Goal: Task Accomplishment & Management: Manage account settings

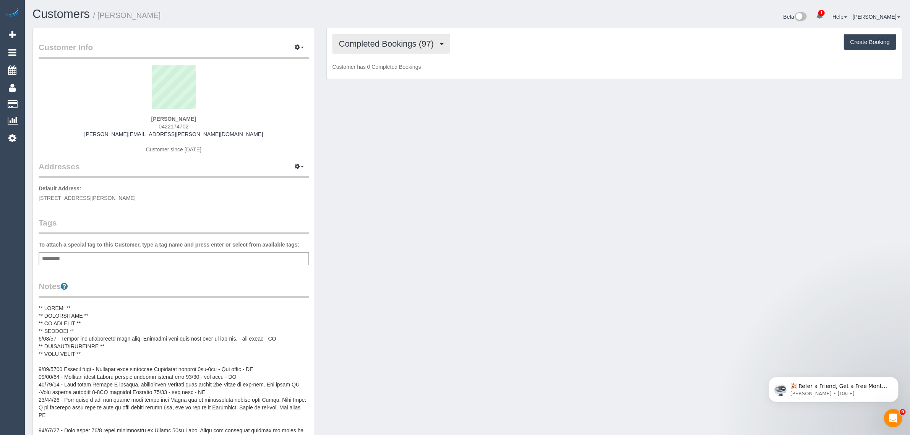
click at [364, 37] on button "Completed Bookings (97)" at bounding box center [392, 43] width 118 height 19
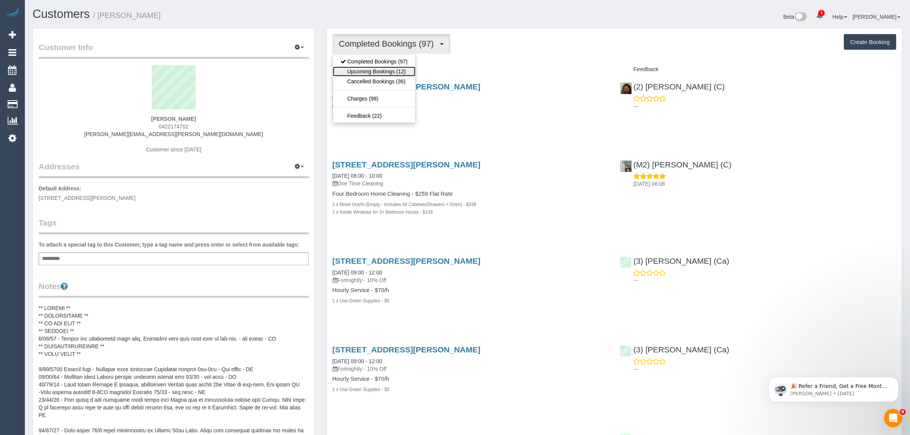
click at [380, 71] on link "Upcoming Bookings (12)" at bounding box center [374, 72] width 83 height 10
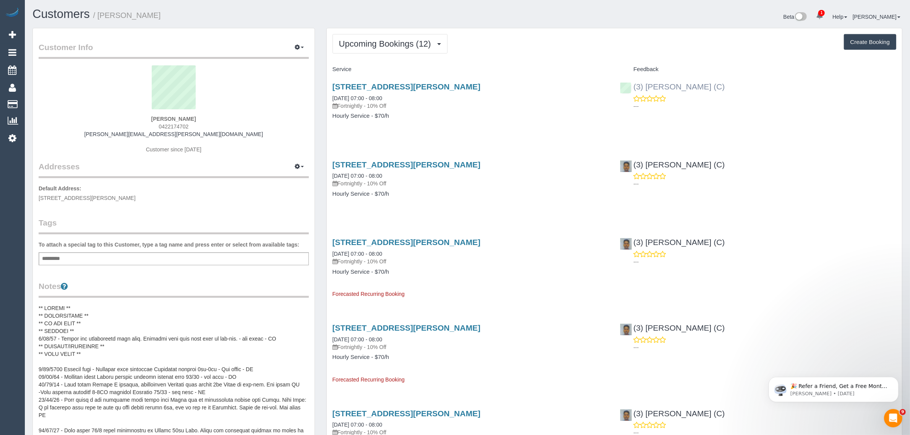
drag, startPoint x: 697, startPoint y: 80, endPoint x: 638, endPoint y: 87, distance: 59.2
click at [638, 87] on div "(3) Anjana Thejan (C) ---" at bounding box center [758, 94] width 288 height 37
copy link "3) Anjana Thejan (C)"
drag, startPoint x: 419, startPoint y: 127, endPoint x: 417, endPoint y: 106, distance: 21.9
click at [419, 127] on div "15 Maude Street, G12, Cheltenham, VIC 3192 20/08/2025 07:00 - 08:00 Fortnightly…" at bounding box center [471, 105] width 288 height 59
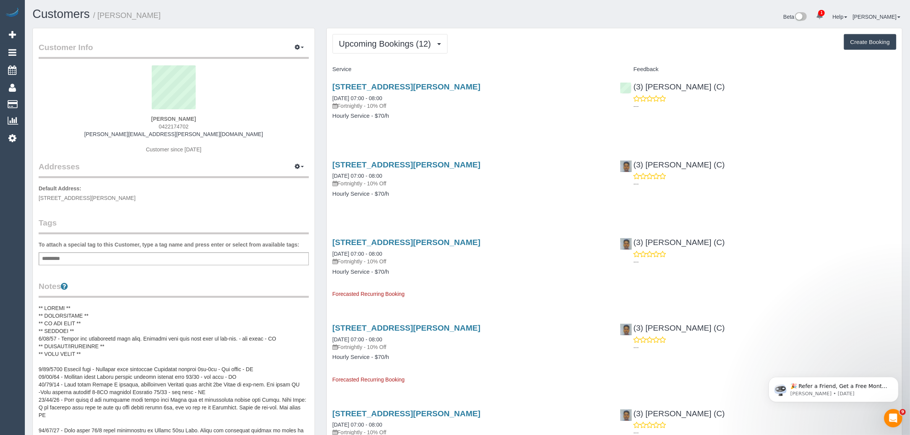
drag, startPoint x: 409, startPoint y: 98, endPoint x: 328, endPoint y: 98, distance: 81.4
click at [328, 98] on div "15 Maude Street, G12, Cheltenham, VIC 3192 20/08/2025 07:00 - 08:00 Fortnightly…" at bounding box center [471, 105] width 288 height 59
copy link "20/08/2025 07:00 - 08:00"
click at [419, 134] on div "15 Maude Street, G12, Cheltenham, VIC 3192 20/08/2025 07:00 - 08:00 Fortnightly…" at bounding box center [471, 105] width 288 height 59
click at [58, 101] on link "Customers" at bounding box center [73, 104] width 96 height 15
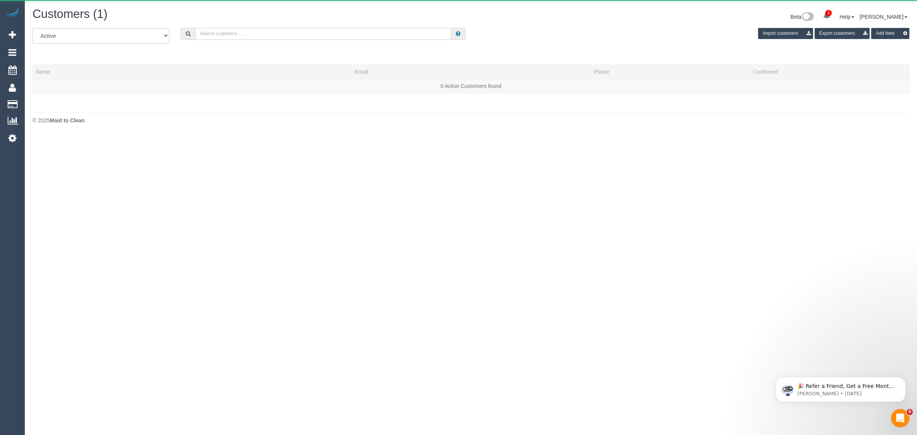
click at [315, 31] on input "text" at bounding box center [323, 34] width 256 height 12
paste input "Mary Grutzner"
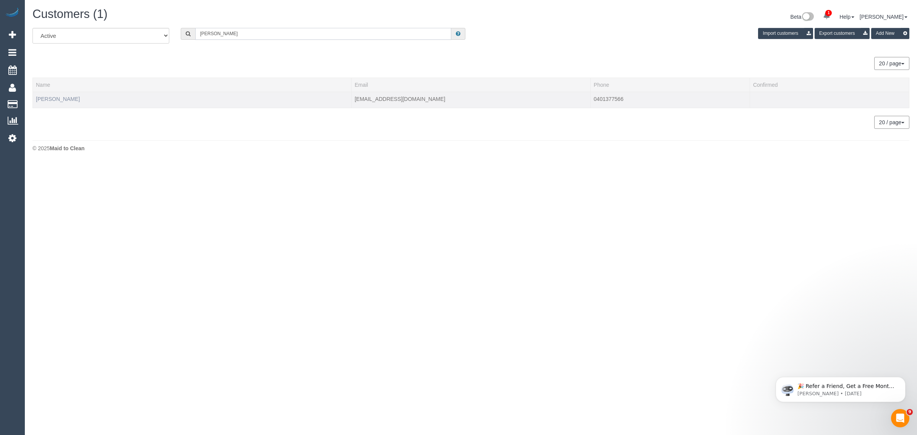
type input "Mary Grutzner"
click at [55, 100] on link "Mary Grutzner" at bounding box center [58, 99] width 44 height 6
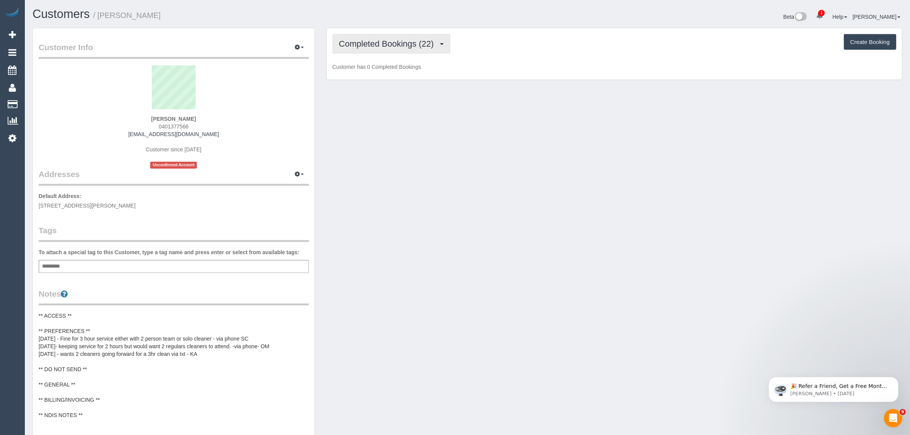
click at [393, 39] on span "Completed Bookings (22)" at bounding box center [388, 44] width 99 height 10
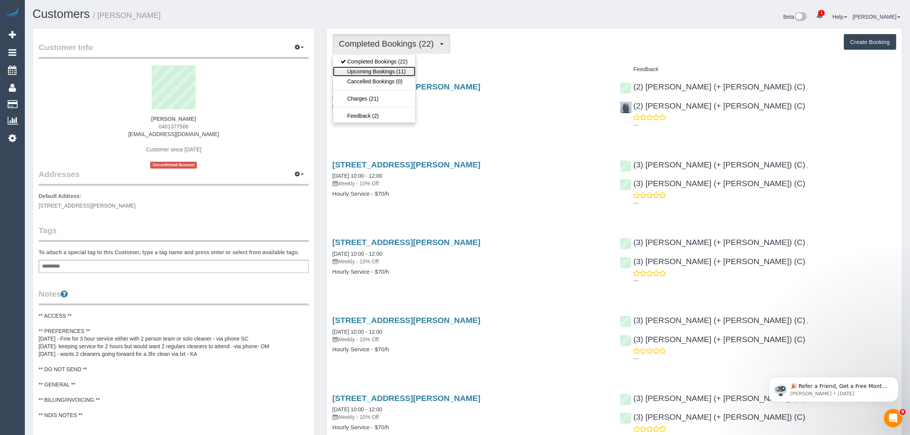
click at [371, 73] on link "Upcoming Bookings (11)" at bounding box center [374, 72] width 83 height 10
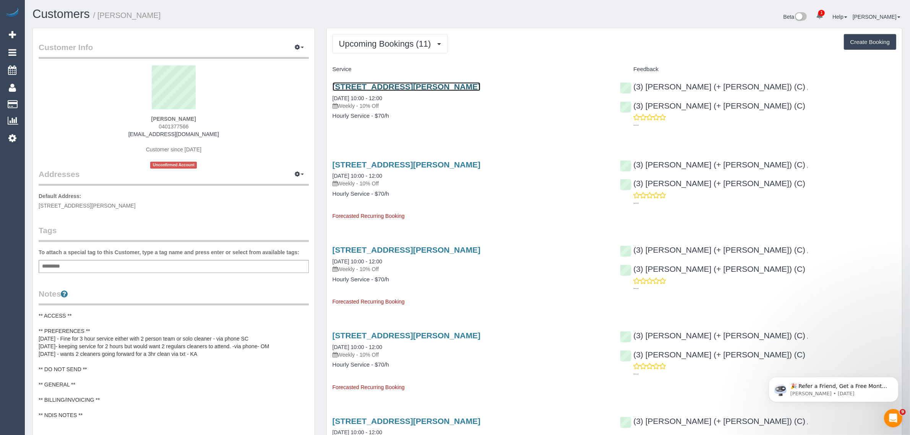
click at [366, 85] on link "3 James Ave, Kew, VIC 3101" at bounding box center [407, 86] width 148 height 9
click at [383, 39] on span "Upcoming Bookings (11)" at bounding box center [387, 44] width 96 height 10
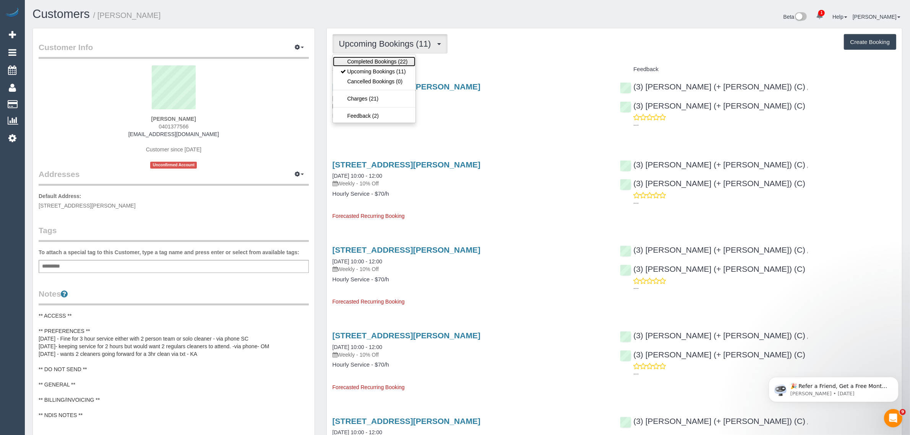
click at [381, 59] on link "Completed Bookings (22)" at bounding box center [374, 62] width 83 height 10
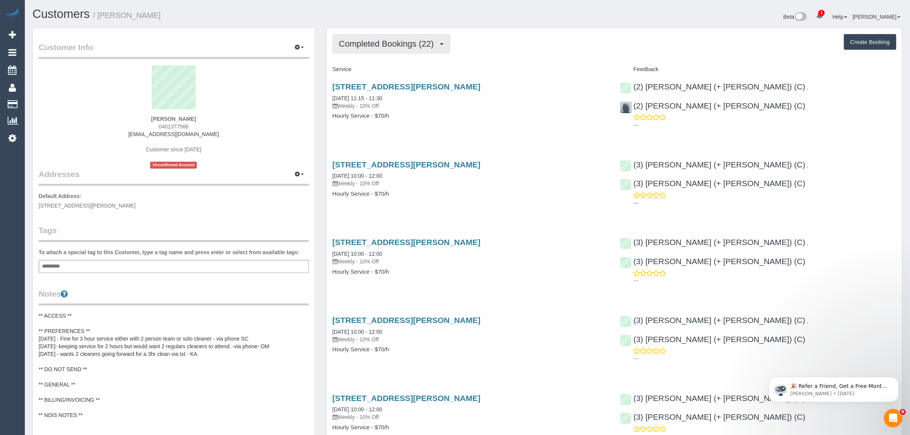
click at [386, 50] on button "Completed Bookings (22)" at bounding box center [392, 43] width 118 height 19
click at [375, 69] on link "Upcoming Bookings (11)" at bounding box center [374, 72] width 83 height 10
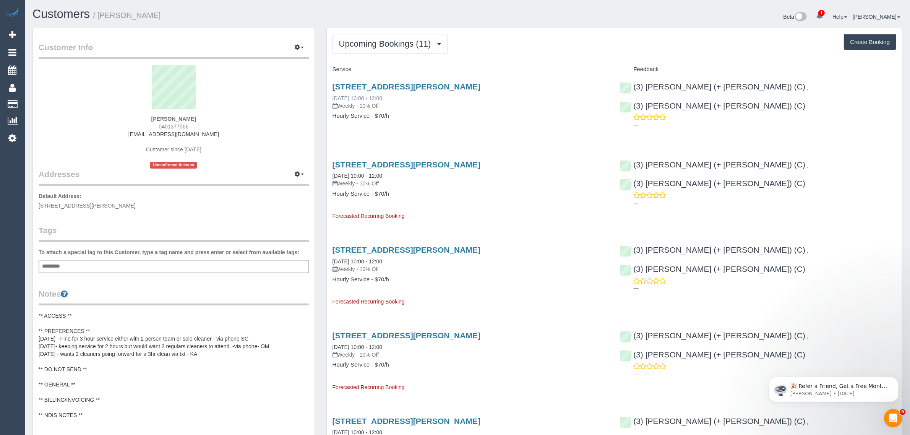
drag, startPoint x: 404, startPoint y: 99, endPoint x: 333, endPoint y: 100, distance: 70.3
click at [333, 100] on div "3 James Ave, Kew, VIC 3101 23/08/2025 10:00 - 12:00 Weekly - 10% Off" at bounding box center [471, 96] width 276 height 28
copy link "23/08/2025 10:00 - 12:00"
click at [367, 43] on span "Upcoming Bookings (11)" at bounding box center [387, 44] width 96 height 10
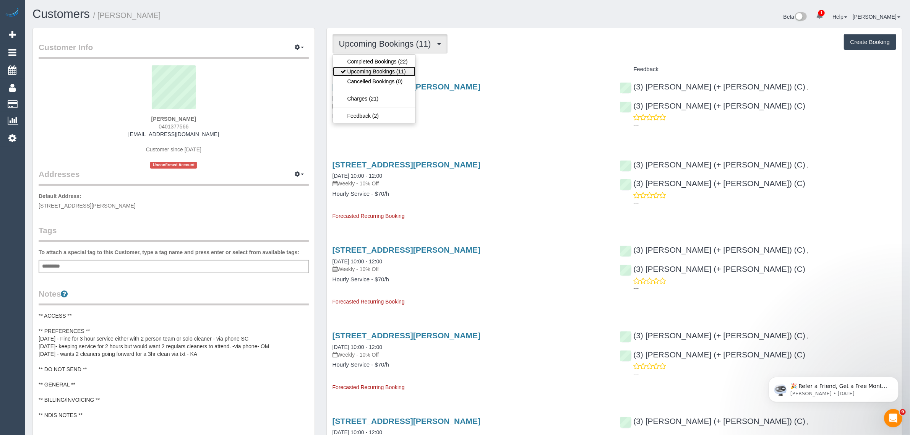
click at [365, 69] on link "Upcoming Bookings (11)" at bounding box center [374, 72] width 83 height 10
click at [370, 46] on span "Upcoming Bookings (11)" at bounding box center [387, 44] width 96 height 10
click at [366, 61] on link "Completed Bookings (22)" at bounding box center [374, 62] width 83 height 10
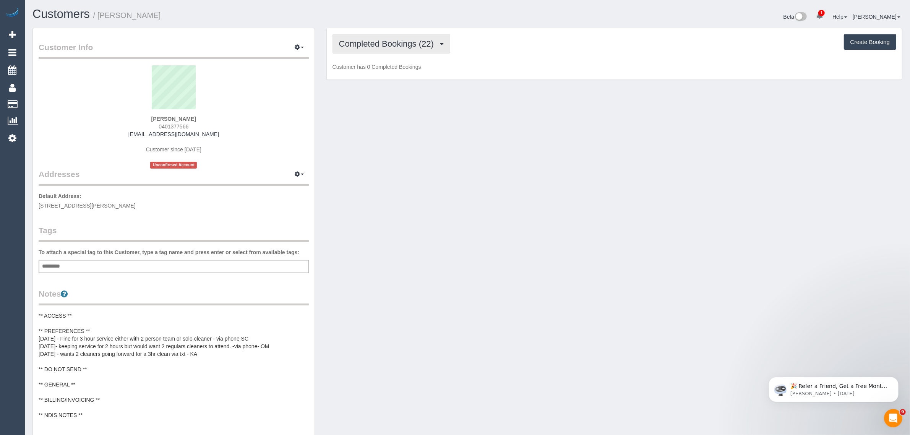
click at [375, 45] on span "Completed Bookings (22)" at bounding box center [388, 44] width 99 height 10
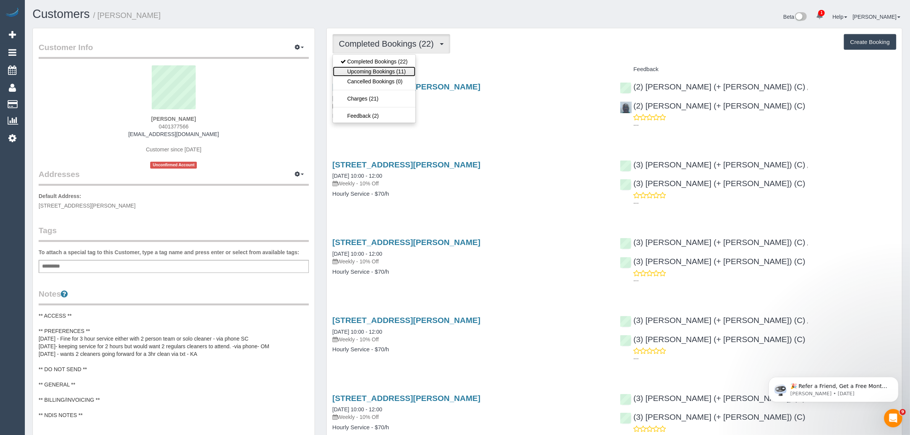
click at [362, 67] on link "Upcoming Bookings (11)" at bounding box center [374, 72] width 83 height 10
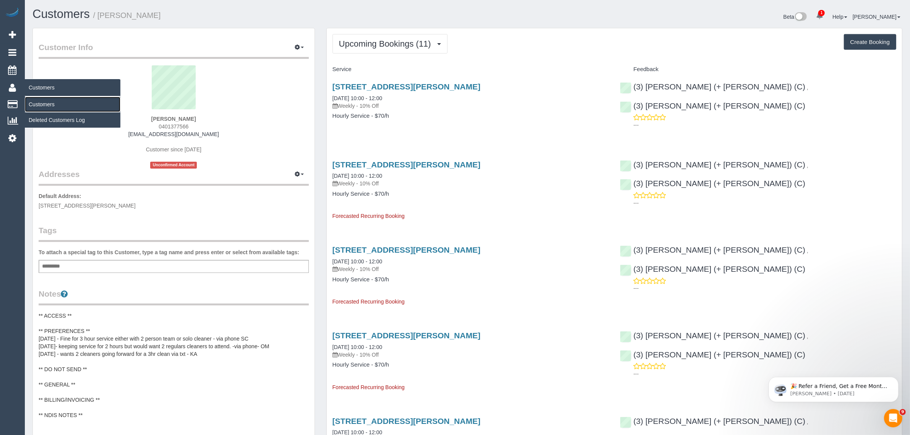
click at [60, 104] on link "Customers" at bounding box center [73, 104] width 96 height 15
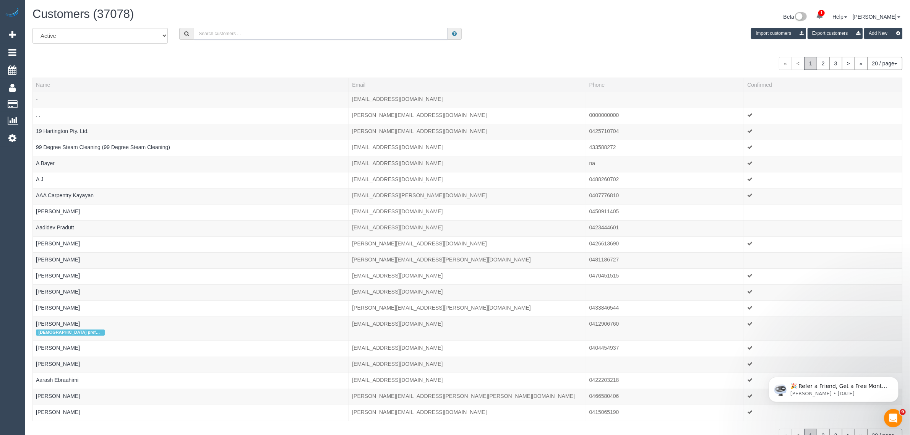
click at [258, 32] on input "text" at bounding box center [321, 34] width 254 height 12
paste input "Mary Grutzner"
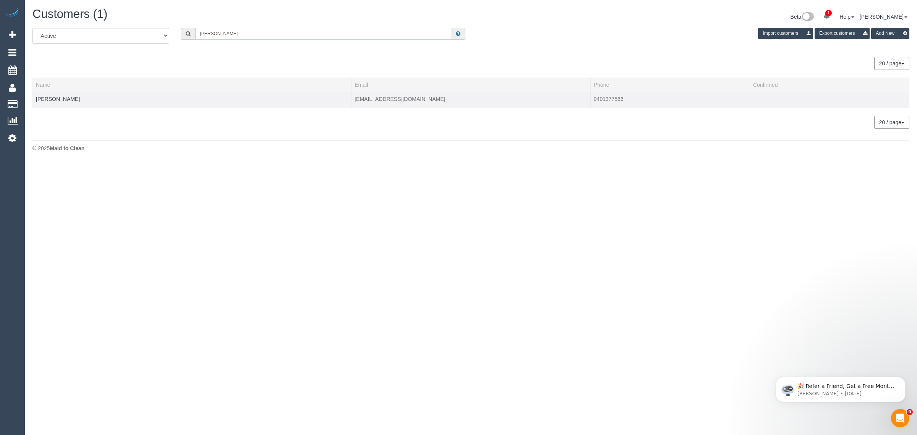
type input "Mary Grutzner"
click at [48, 101] on td "Mary Grutzner" at bounding box center [192, 100] width 319 height 16
click at [47, 97] on link "Mary Grutzner" at bounding box center [58, 99] width 44 height 6
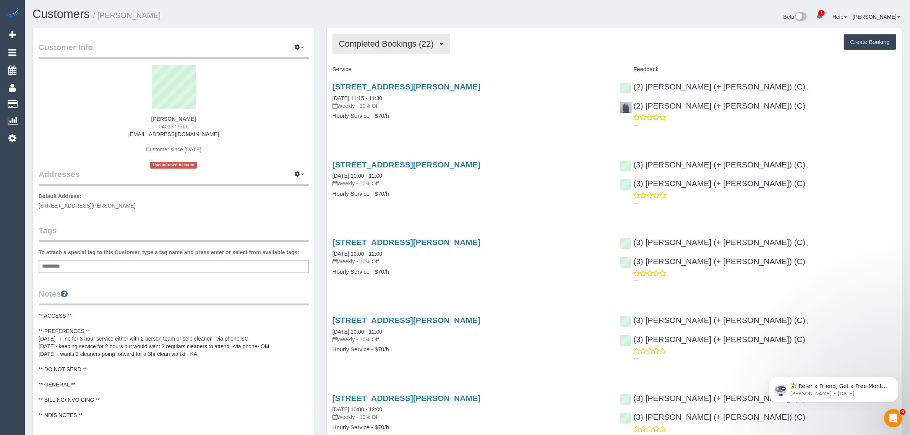
click at [375, 45] on span "Completed Bookings (22)" at bounding box center [388, 44] width 99 height 10
click at [365, 69] on link "Upcoming Bookings (11)" at bounding box center [374, 72] width 83 height 10
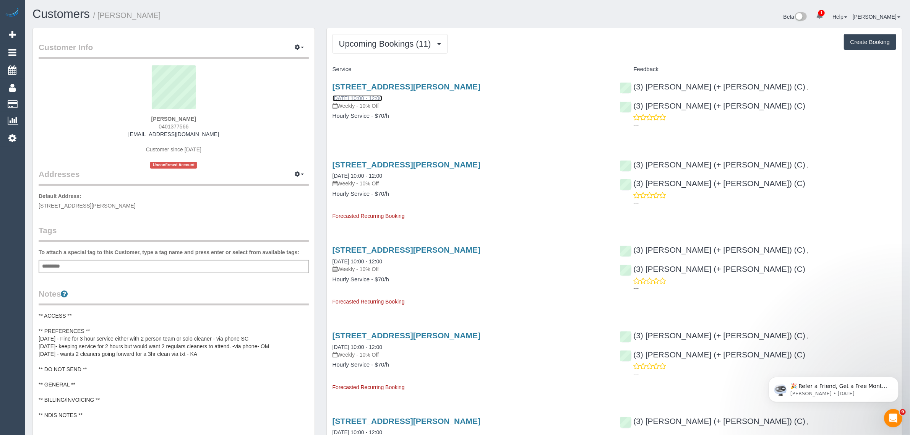
click at [358, 96] on link "23/08/2025 10:00 - 12:00" at bounding box center [358, 98] width 50 height 6
click at [387, 39] on span "Upcoming Bookings (11)" at bounding box center [387, 44] width 96 height 10
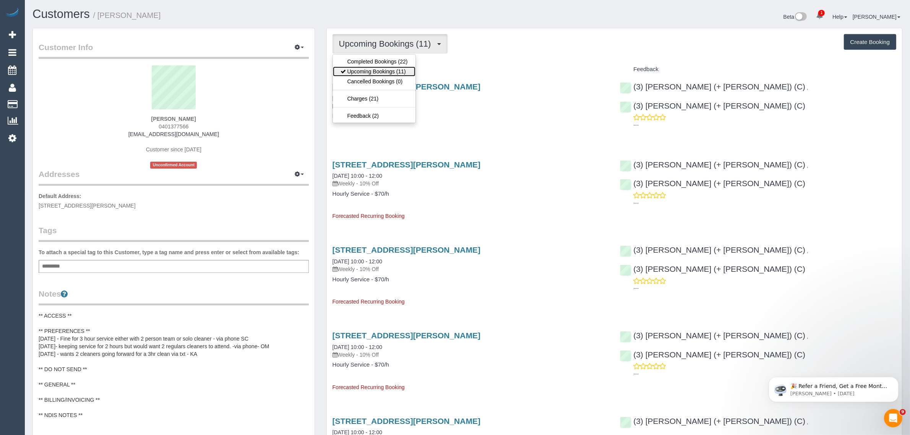
click at [379, 70] on link "Upcoming Bookings (11)" at bounding box center [374, 72] width 83 height 10
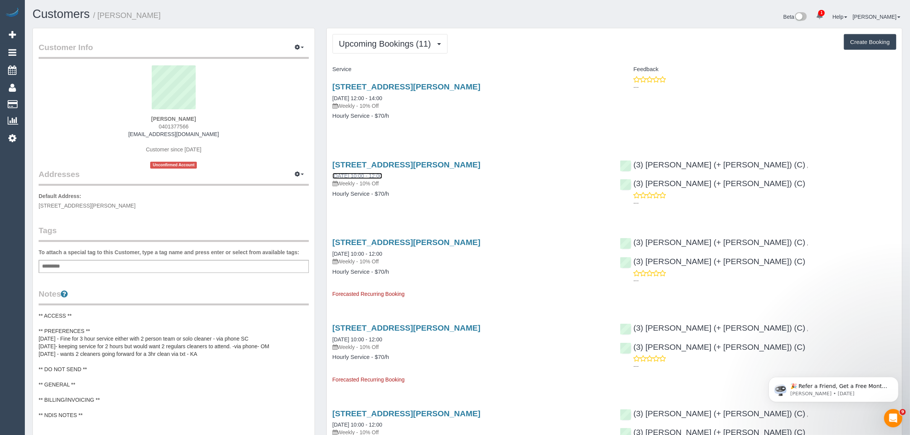
drag, startPoint x: 367, startPoint y: 180, endPoint x: 360, endPoint y: 172, distance: 10.3
click at [364, 39] on span "Upcoming Bookings (11)" at bounding box center [387, 44] width 96 height 10
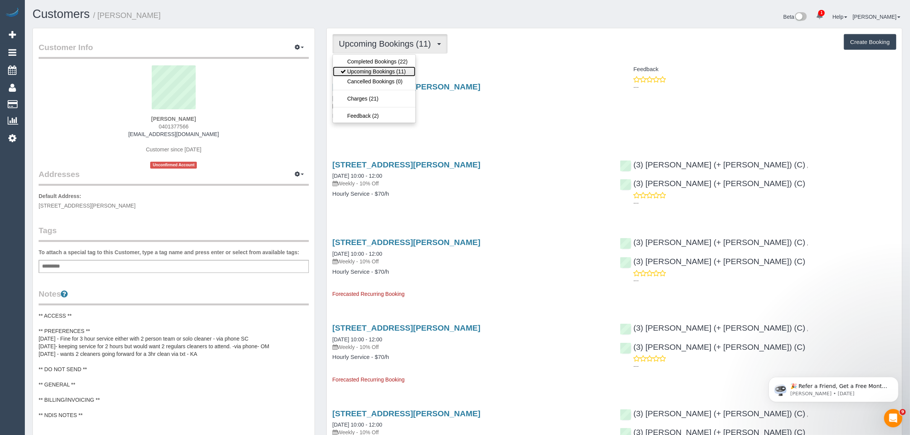
click at [358, 69] on link "Upcoming Bookings (11)" at bounding box center [374, 72] width 83 height 10
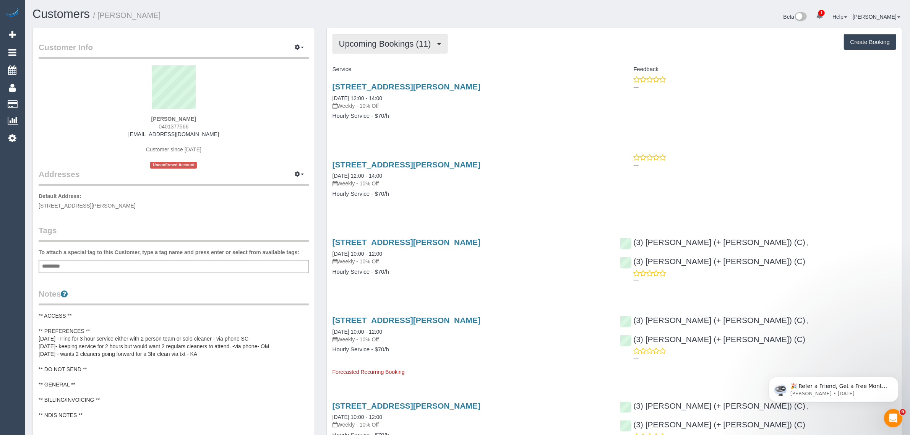
click at [389, 44] on span "Upcoming Bookings (11)" at bounding box center [387, 44] width 96 height 10
click at [377, 70] on link "Upcoming Bookings (11)" at bounding box center [374, 72] width 83 height 10
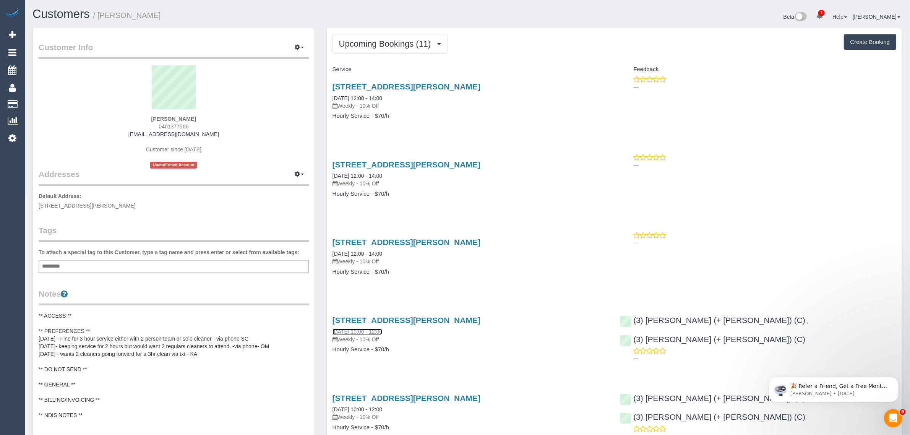
click at [366, 329] on link "13/09/2025 10:00 - 12:00" at bounding box center [358, 332] width 50 height 6
click at [382, 47] on span "Upcoming Bookings (11)" at bounding box center [387, 44] width 96 height 10
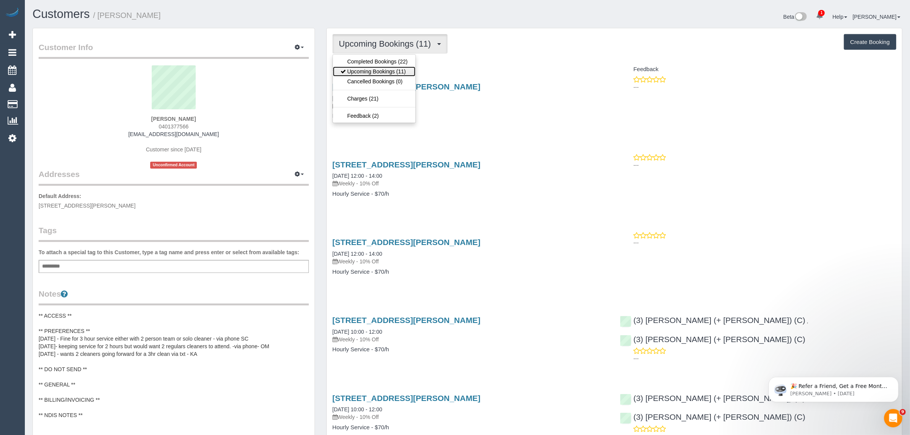
click at [392, 71] on link "Upcoming Bookings (11)" at bounding box center [374, 72] width 83 height 10
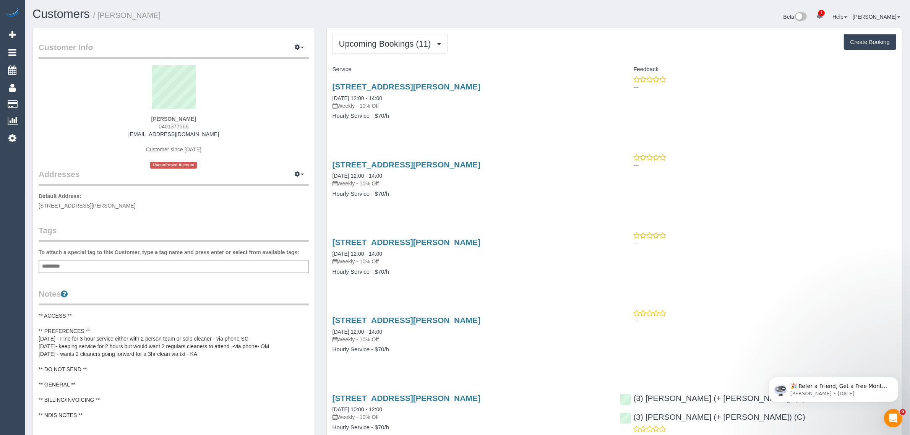
click at [398, 52] on button "Upcoming Bookings (11)" at bounding box center [390, 43] width 115 height 19
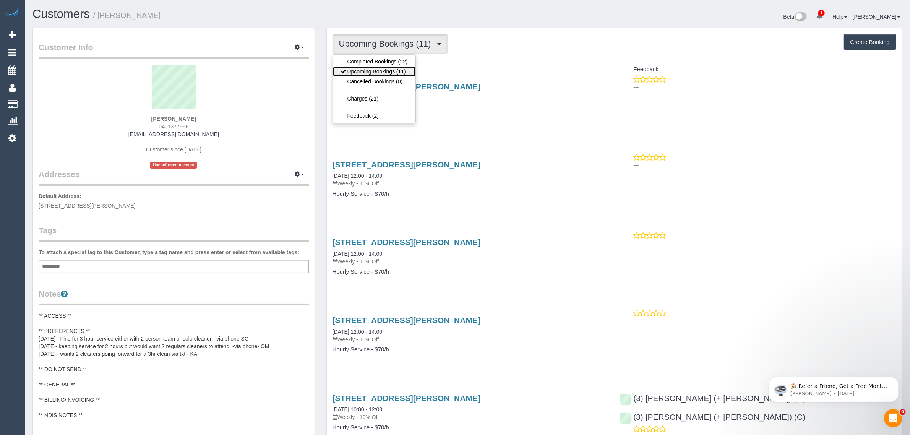
click at [385, 72] on link "Upcoming Bookings (11)" at bounding box center [374, 72] width 83 height 10
click at [377, 39] on span "Upcoming Bookings (11)" at bounding box center [387, 44] width 96 height 10
click at [367, 69] on link "Upcoming Bookings (11)" at bounding box center [374, 72] width 83 height 10
click at [392, 44] on span "Upcoming Bookings (11)" at bounding box center [387, 44] width 96 height 10
drag, startPoint x: 383, startPoint y: 70, endPoint x: 403, endPoint y: 84, distance: 24.8
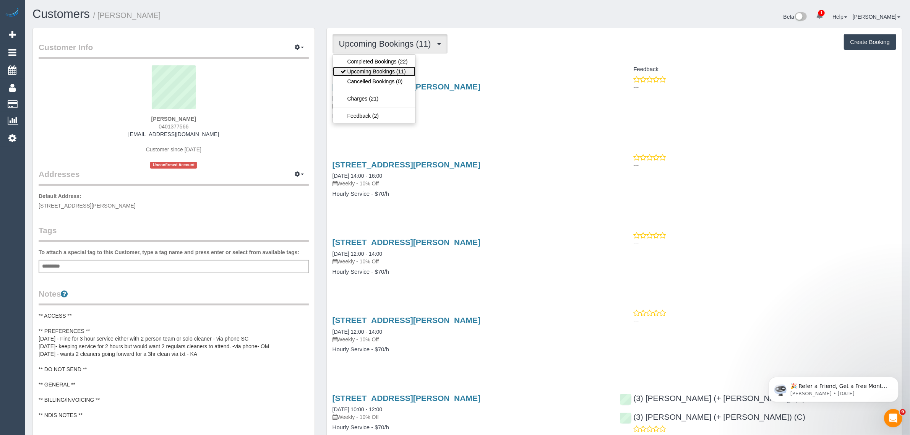
click at [383, 70] on link "Upcoming Bookings (11)" at bounding box center [374, 72] width 83 height 10
click at [412, 48] on button "Upcoming Bookings (11)" at bounding box center [390, 43] width 115 height 19
click at [383, 70] on link "Upcoming Bookings (11)" at bounding box center [374, 72] width 83 height 10
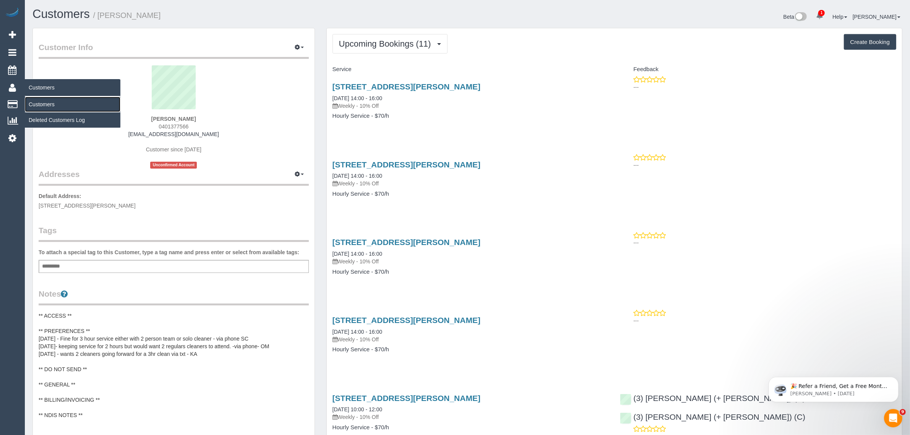
click at [41, 102] on link "Customers" at bounding box center [73, 104] width 96 height 15
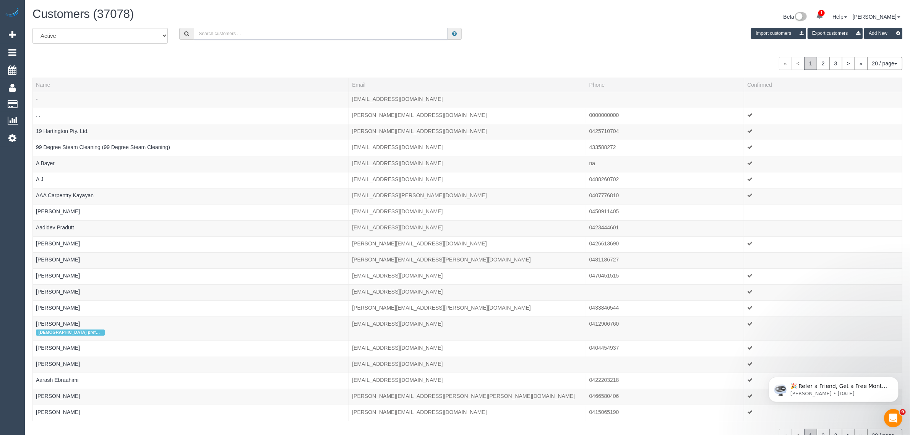
click at [246, 31] on input "text" at bounding box center [321, 34] width 254 height 12
paste input "Dhania Parakkatil"
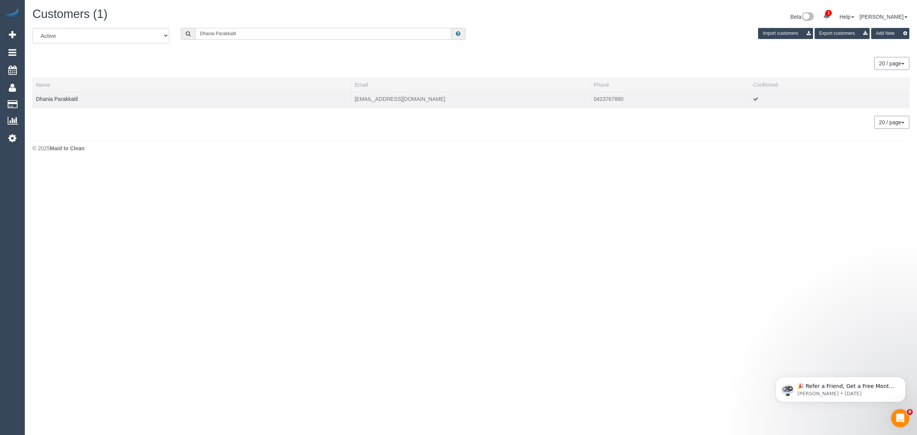
type input "Dhania Parakkatil"
click at [68, 101] on td "Dhania Parakkatil" at bounding box center [192, 100] width 319 height 16
click at [68, 99] on link "Dhania Parakkatil" at bounding box center [57, 99] width 42 height 6
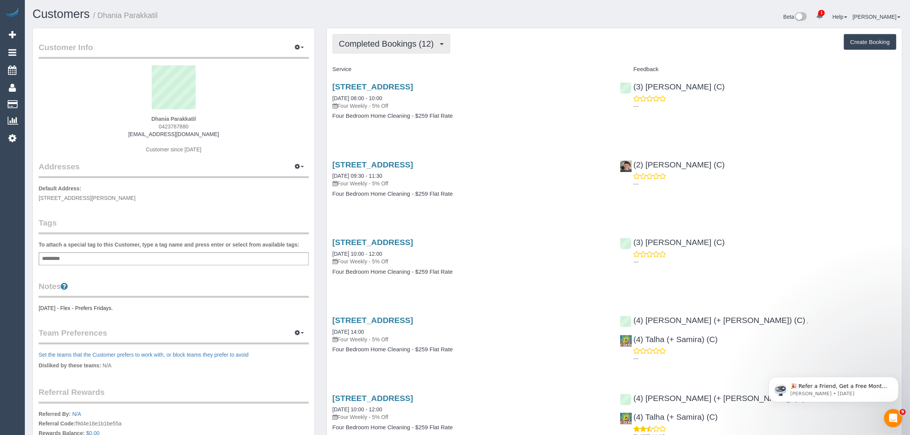
click at [377, 48] on button "Completed Bookings (12)" at bounding box center [392, 43] width 118 height 19
click at [373, 69] on link "Upcoming Bookings (11)" at bounding box center [374, 72] width 83 height 10
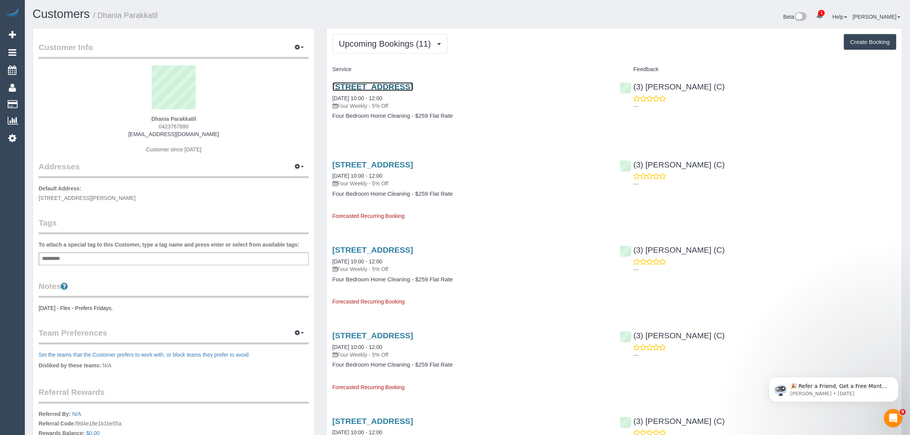
click at [392, 87] on link "27 Sovereign Away, Hillside, VIC 3037" at bounding box center [373, 86] width 81 height 9
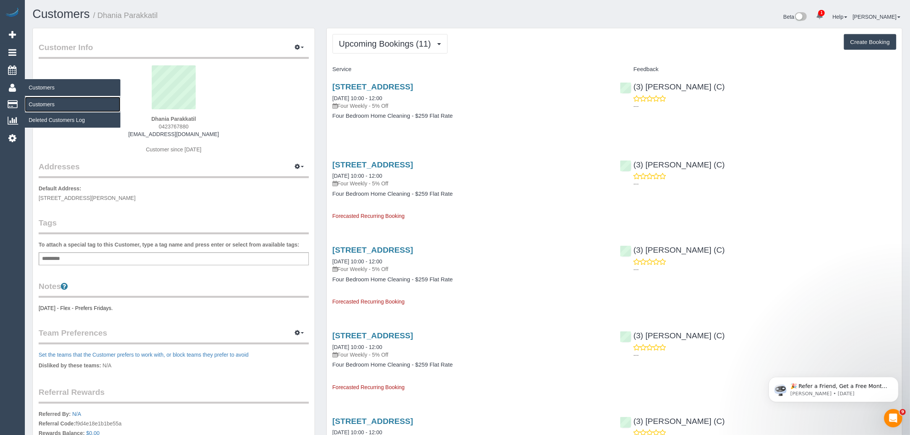
click at [52, 104] on link "Customers" at bounding box center [73, 104] width 96 height 15
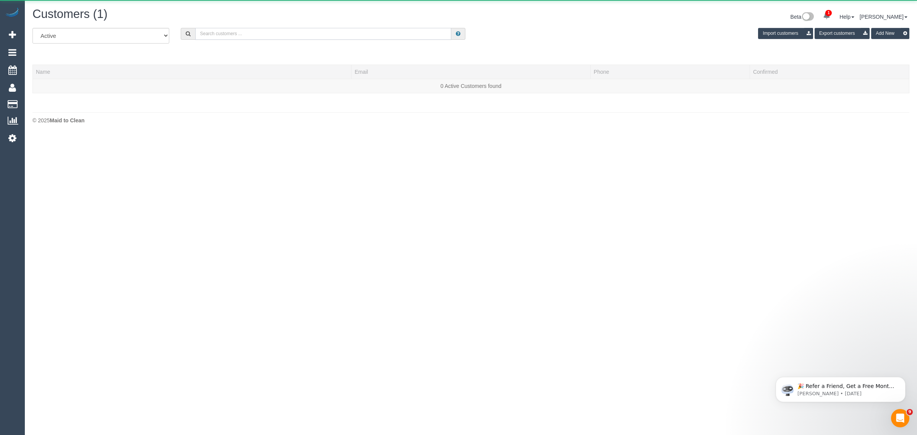
click at [276, 31] on input "text" at bounding box center [323, 34] width 256 height 12
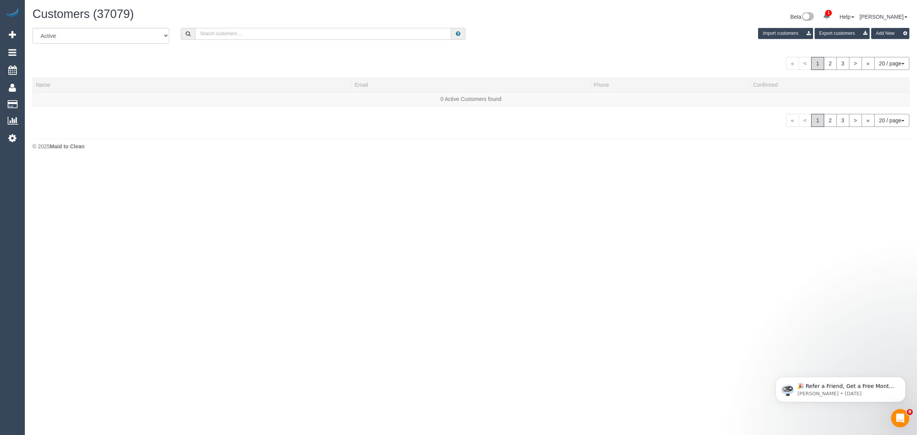
paste input "+61402788117"
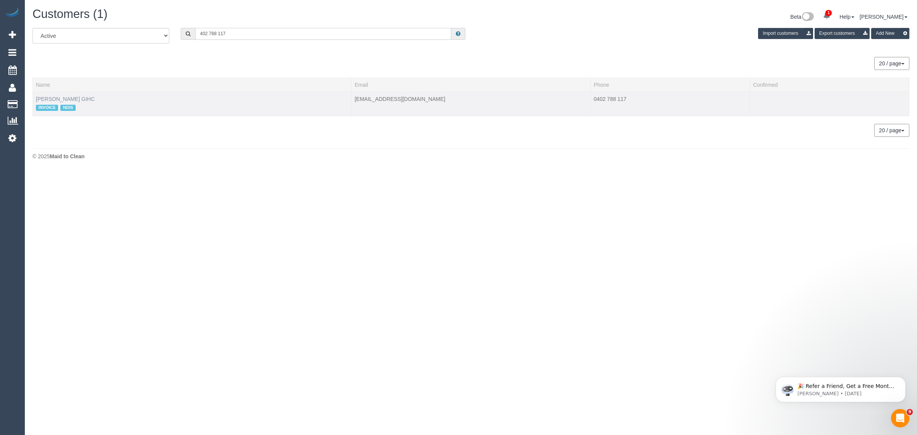
type input "402 788 117"
click at [91, 97] on link "Paraskevi Kossivas GIHC" at bounding box center [65, 99] width 59 height 6
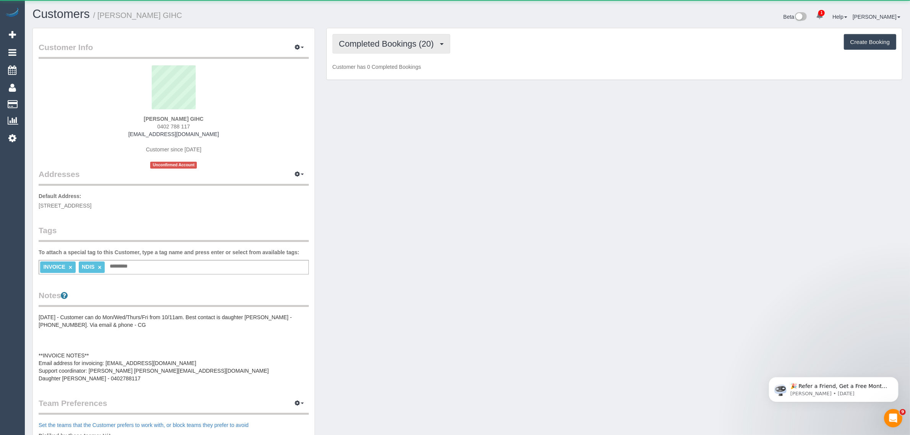
click at [388, 50] on button "Completed Bookings (20)" at bounding box center [392, 43] width 118 height 19
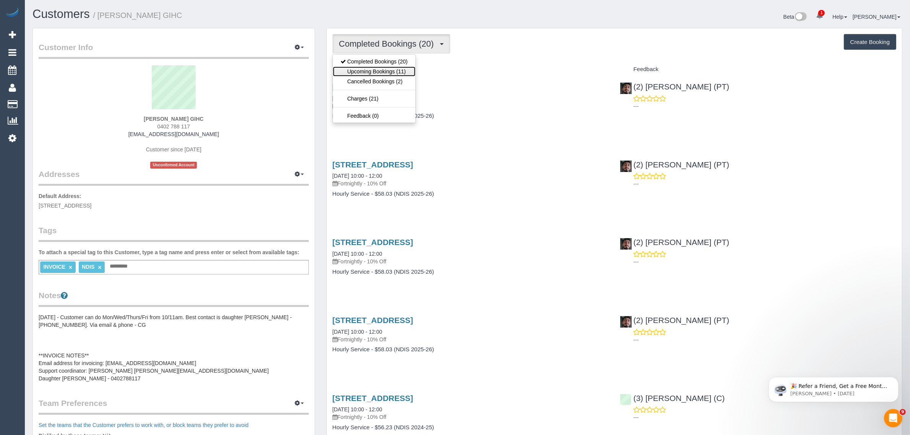
click at [375, 69] on link "Upcoming Bookings (11)" at bounding box center [374, 72] width 83 height 10
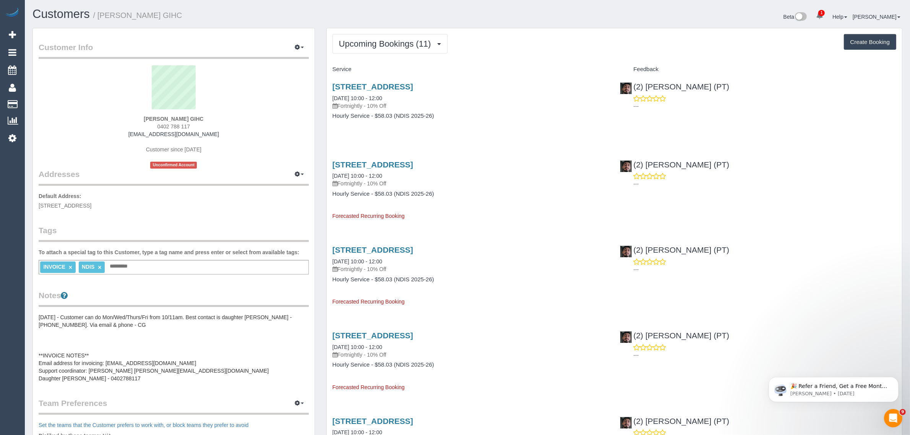
drag, startPoint x: 411, startPoint y: 97, endPoint x: 324, endPoint y: 98, distance: 87.2
copy link "27/08/2025 10:00 - 12:00"
click at [417, 42] on span "Upcoming Bookings (11)" at bounding box center [387, 44] width 96 height 10
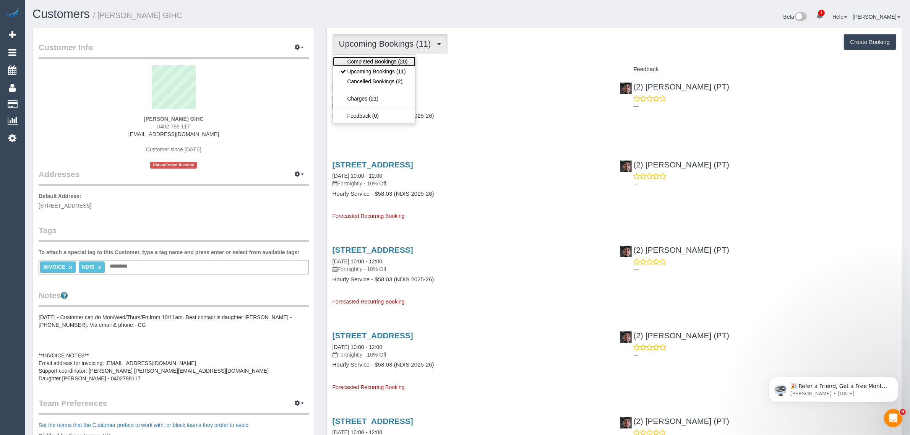
click at [404, 60] on link "Completed Bookings (20)" at bounding box center [374, 62] width 83 height 10
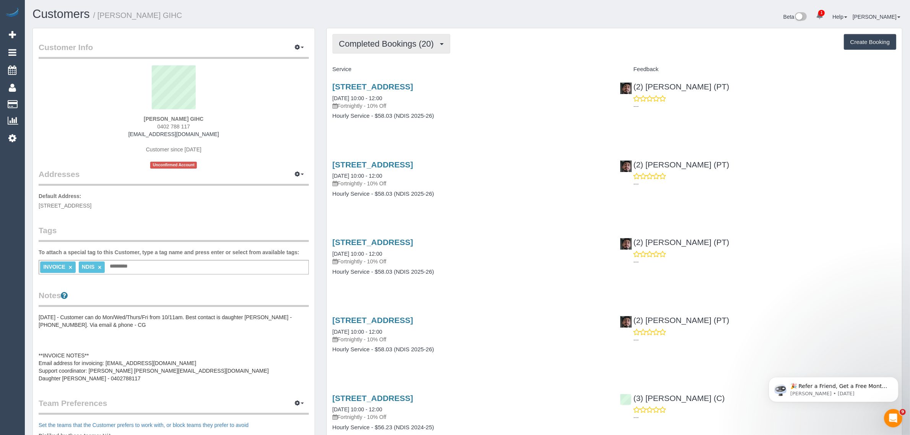
click at [406, 43] on span "Completed Bookings (20)" at bounding box center [388, 44] width 99 height 10
click at [389, 70] on link "Upcoming Bookings (11)" at bounding box center [374, 72] width 83 height 10
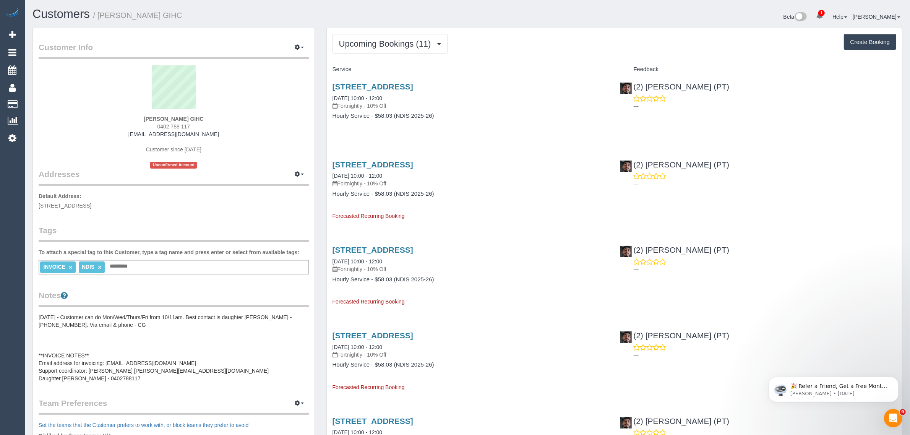
click at [567, 113] on h4 "Hourly Service - $58.03 (NDIS 2025-26)" at bounding box center [471, 116] width 276 height 6
drag, startPoint x: 739, startPoint y: 79, endPoint x: 633, endPoint y: 87, distance: 105.5
click at [633, 87] on div "(2) Reggy Cogulet (PT) ---" at bounding box center [758, 94] width 288 height 37
copy link "(2) [PERSON_NAME] (PT)"
drag, startPoint x: 140, startPoint y: 118, endPoint x: 213, endPoint y: 115, distance: 73.5
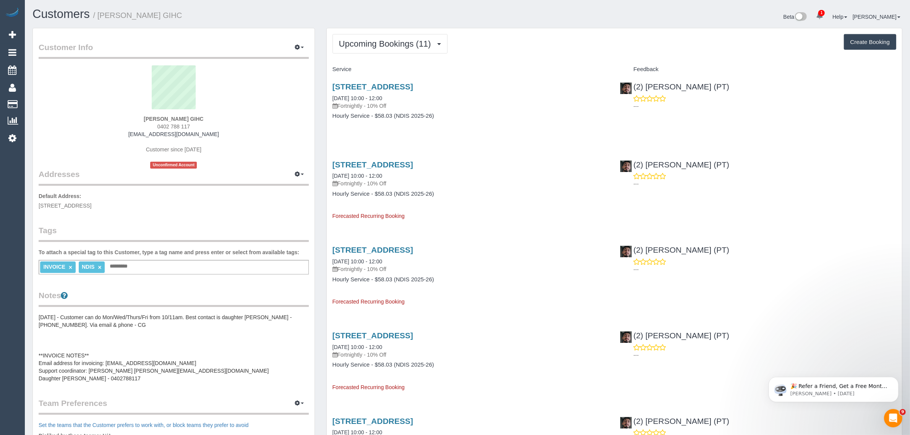
click at [213, 115] on div "Paraskevi Kossivas GIHC 0402 788 117 paraskevi.gihc@fake.com Customer since 202…" at bounding box center [174, 116] width 270 height 103
copy strong "Paraskevi Kossivas GIHC"
click at [402, 42] on span "Upcoming Bookings (11)" at bounding box center [387, 44] width 96 height 10
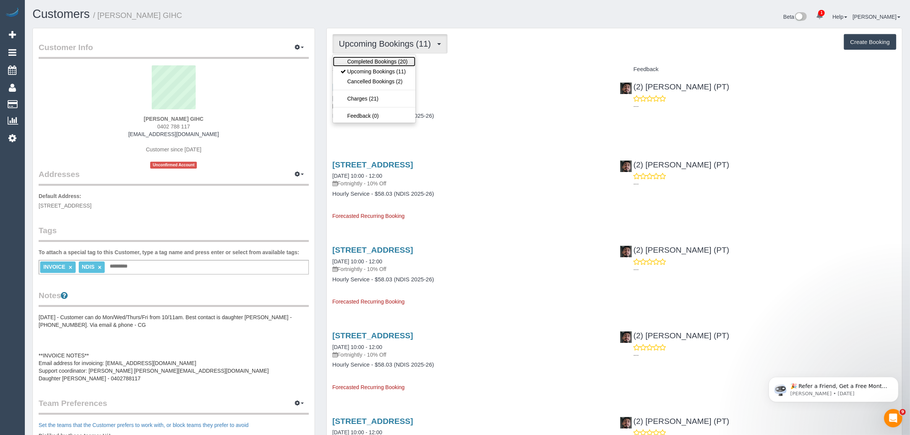
click at [391, 62] on link "Completed Bookings (20)" at bounding box center [374, 62] width 83 height 10
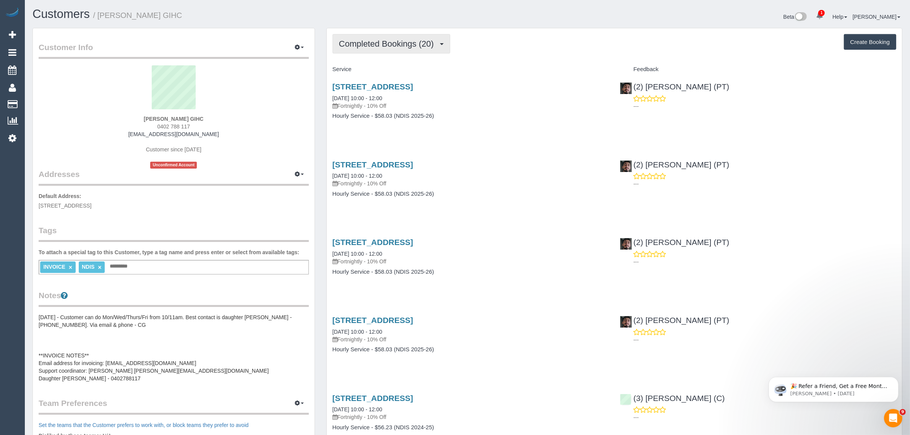
click at [402, 42] on span "Completed Bookings (20)" at bounding box center [388, 44] width 99 height 10
click at [383, 73] on link "Upcoming Bookings (11)" at bounding box center [374, 72] width 83 height 10
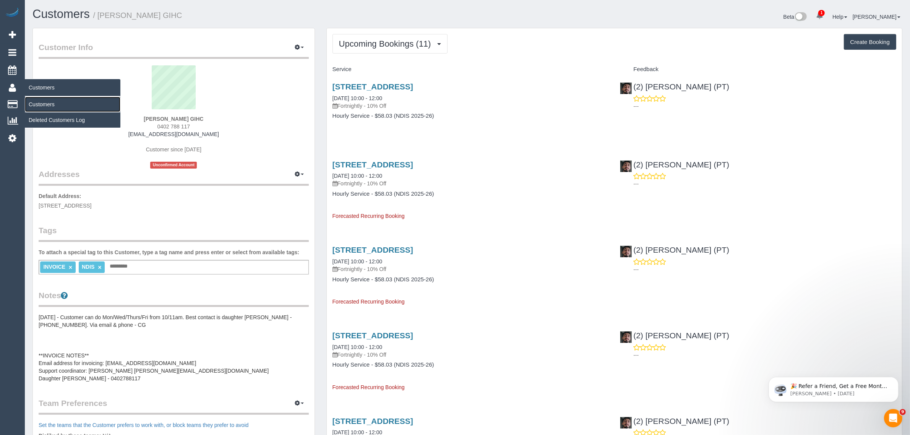
drag, startPoint x: 56, startPoint y: 104, endPoint x: 78, endPoint y: 90, distance: 26.0
click at [56, 104] on link "Customers" at bounding box center [73, 104] width 96 height 15
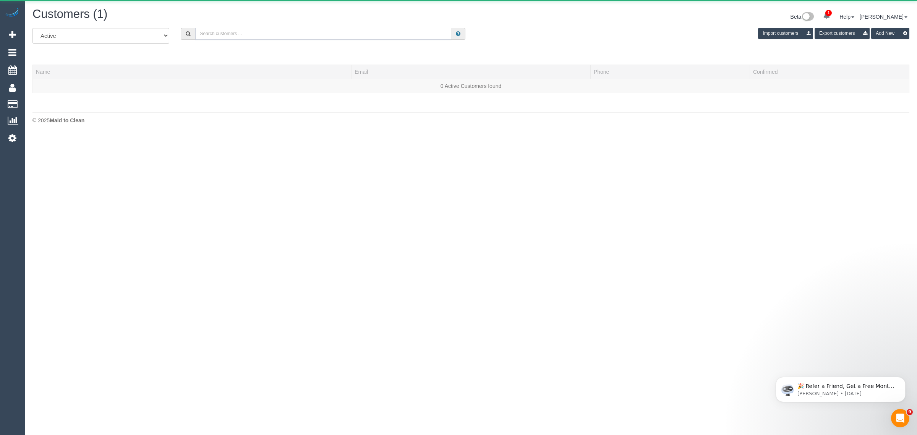
click at [282, 35] on input "text" at bounding box center [323, 34] width 256 height 12
paste input "+61413507275 Aircall new contact"
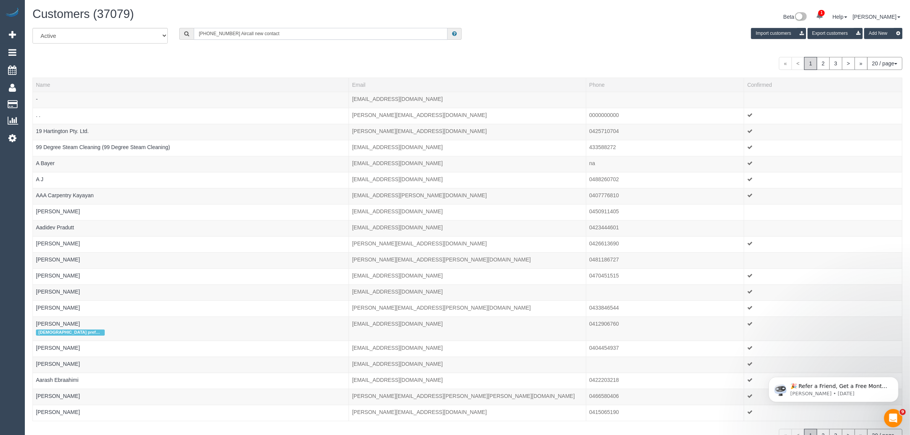
drag, startPoint x: 282, startPoint y: 35, endPoint x: 229, endPoint y: 32, distance: 52.5
click at [229, 32] on input "+61413507275 Aircall new contact" at bounding box center [321, 34] width 254 height 12
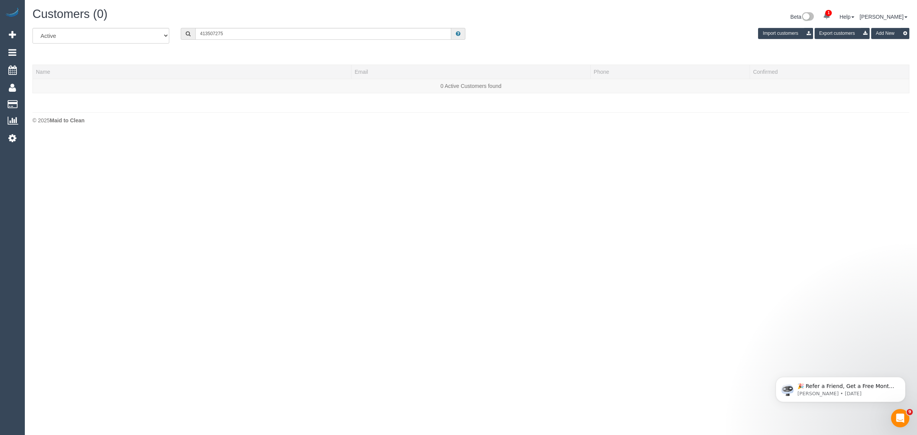
click at [252, 39] on div "All Active Archived 413507275 Import customers Export customers Add New" at bounding box center [471, 38] width 889 height 21
click at [259, 36] on input "413507275" at bounding box center [323, 34] width 256 height 12
paste input "+61"
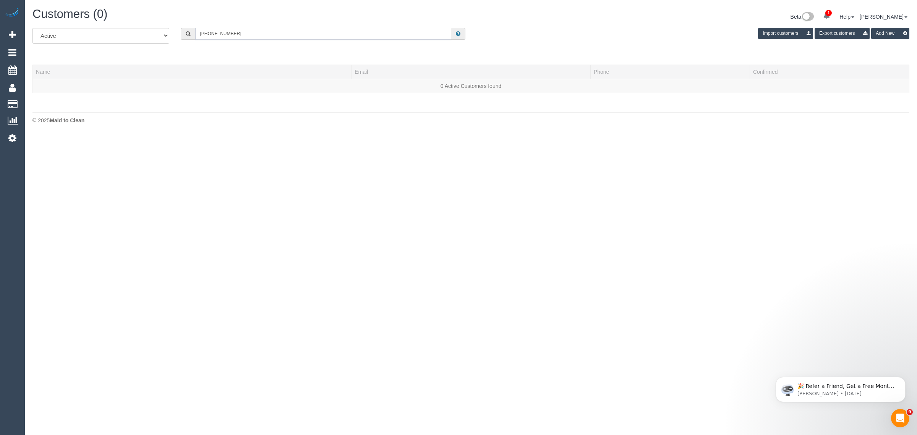
click at [206, 32] on input "+61413507275" at bounding box center [323, 34] width 256 height 12
type input "413507275"
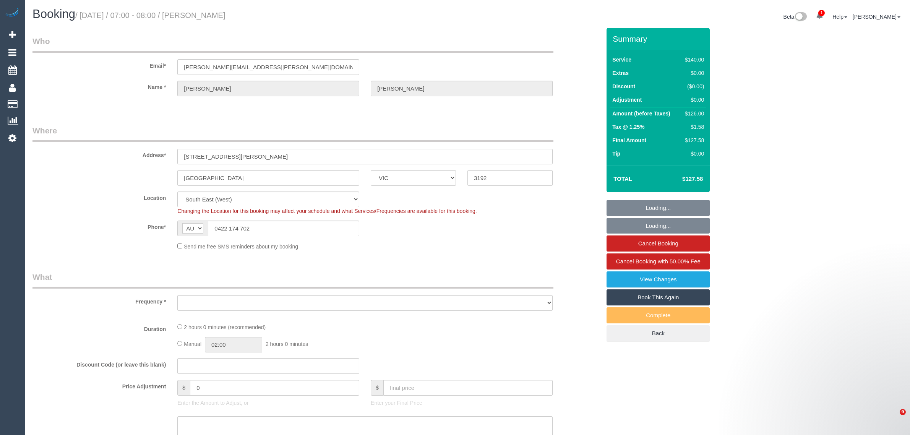
select select "VIC"
select select "object:582"
select select "string:stripe-pm_1KlqgR2GScqysDRVW22wAOOx"
select select "number:29"
select select "number:14"
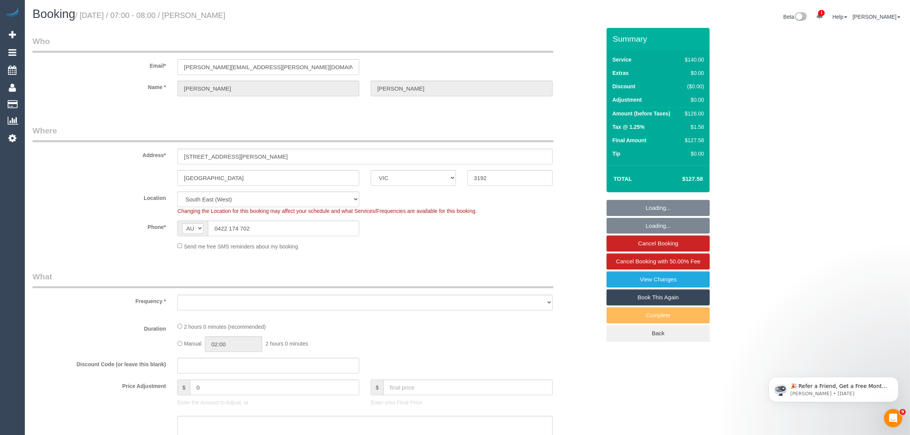
select select "number:19"
select select "number:36"
select select "number:34"
select select "number:12"
select select "object:737"
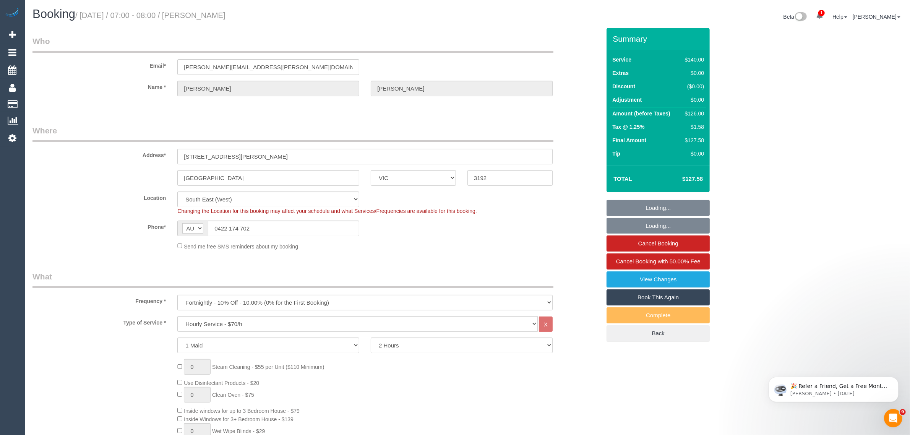
select select "spot1"
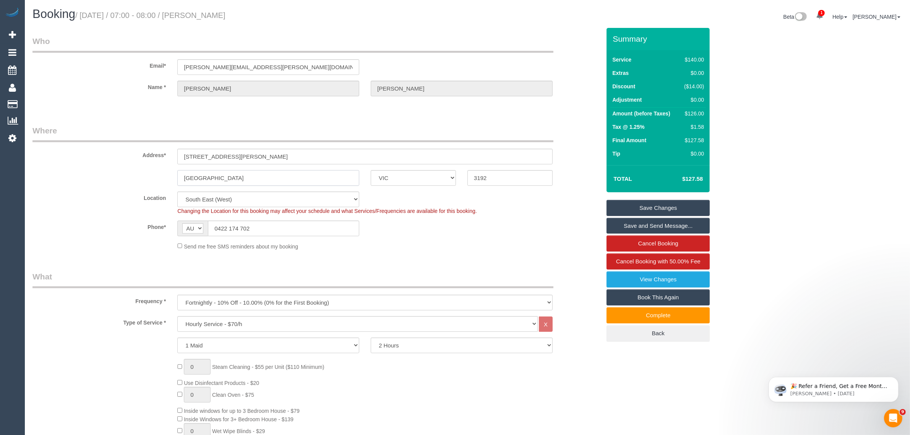
click at [301, 183] on input "Cheltenham" at bounding box center [268, 178] width 182 height 16
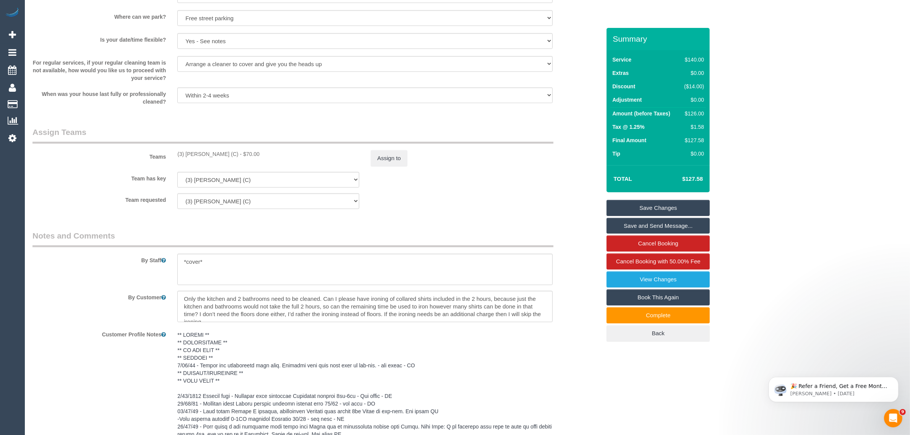
scroll to position [1003, 0]
click at [573, 164] on div "Teams (3) Anjana Thejan (C) - $70.00 Assign to" at bounding box center [317, 146] width 580 height 40
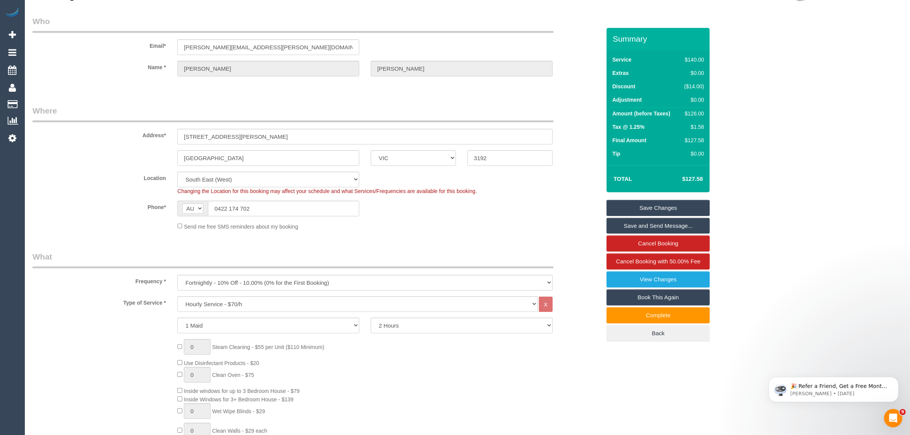
scroll to position [0, 0]
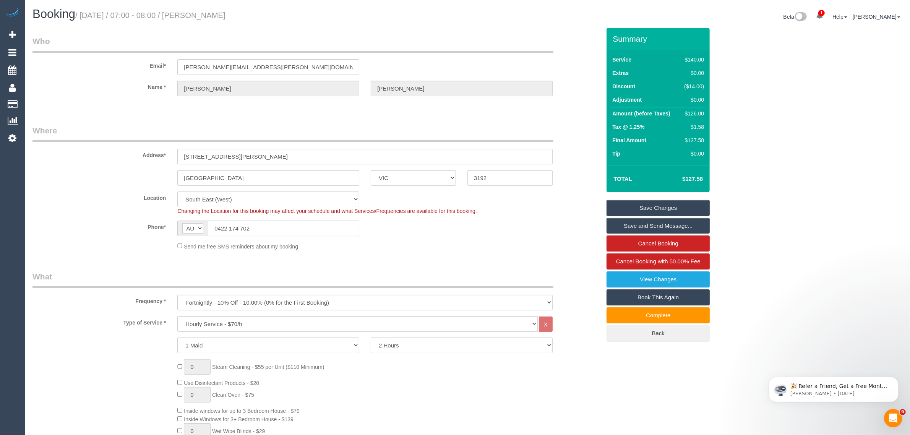
click at [298, 224] on input "0422 174 702" at bounding box center [283, 229] width 151 height 16
click at [534, 253] on fieldset "Where Address* 15 Maude Street, G12 Cheltenham ACT NSW NT QLD SA TAS VIC WA 319…" at bounding box center [316, 190] width 568 height 131
click at [453, 250] on fieldset "Where Address* 15 Maude Street, G12 Cheltenham ACT NSW NT QLD SA TAS VIC WA 319…" at bounding box center [316, 190] width 568 height 131
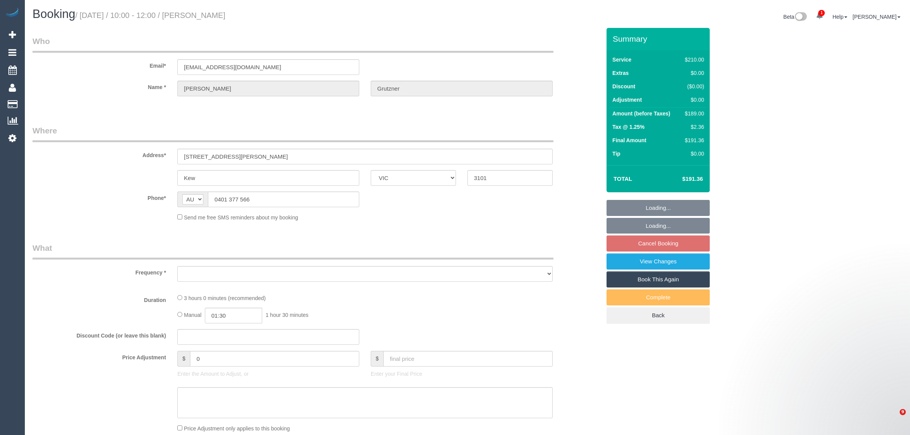
select select "VIC"
select select "string:stripe-pm_1OKDIQ2GScqysDRVWHVj2xOp"
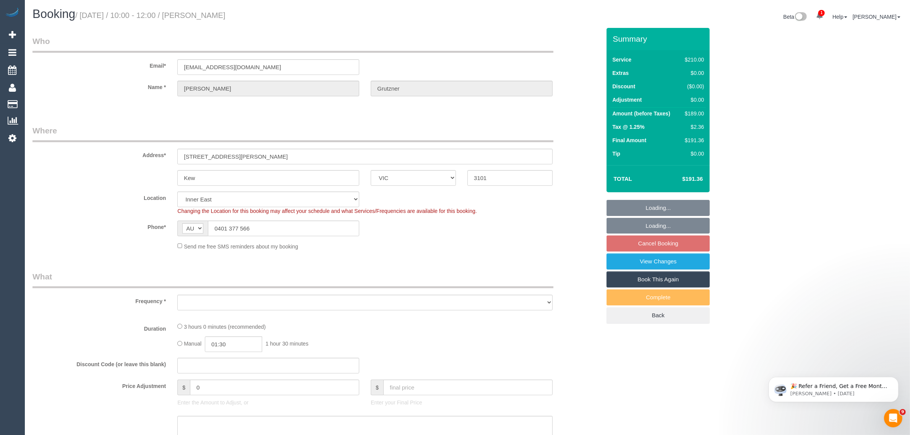
select select "object:853"
select select "180"
select select "number:27"
select select "number:14"
select select "number:19"
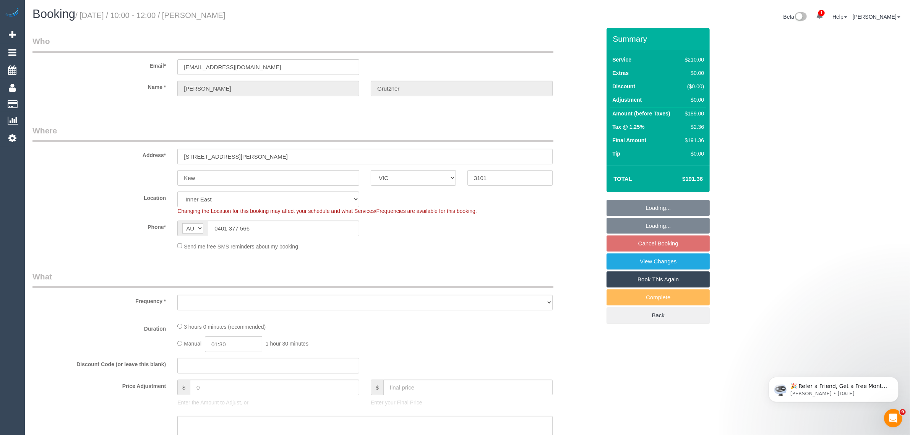
select select "number:36"
select select "number:34"
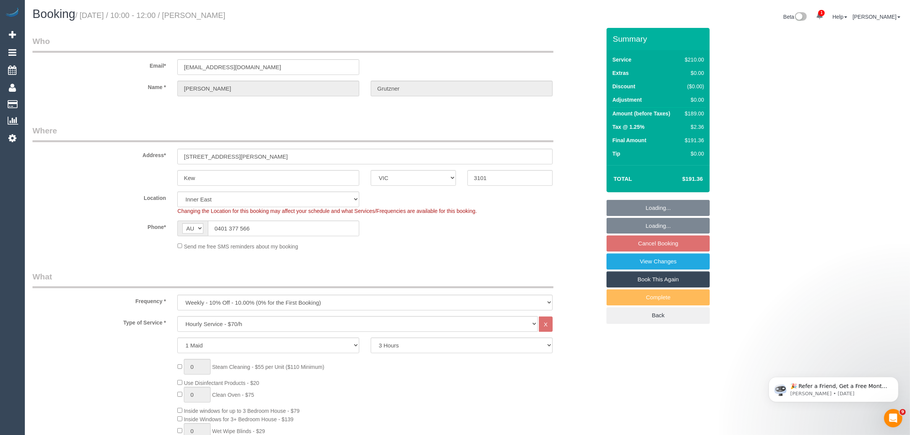
select select "object:1463"
select select "spot1"
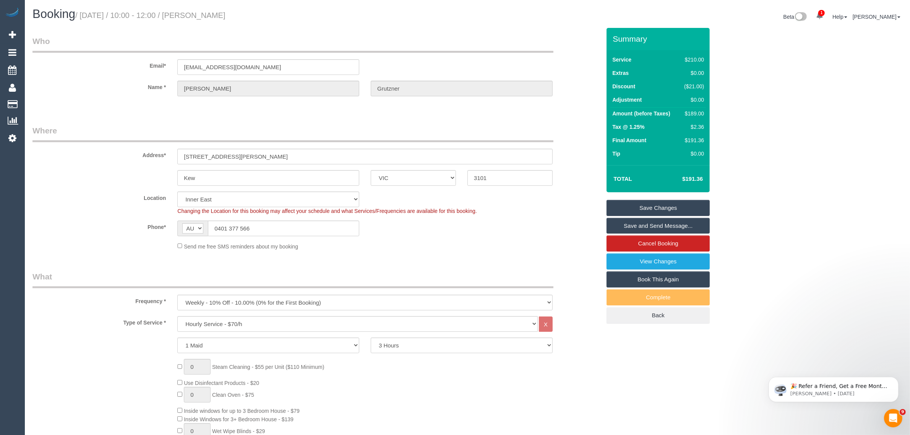
click at [554, 245] on div "Send me free SMS reminders about my booking" at bounding box center [365, 246] width 387 height 8
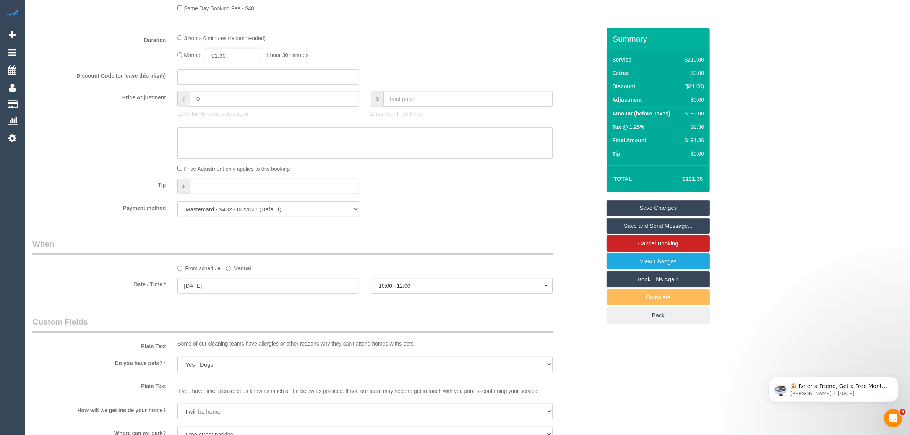
scroll to position [573, 0]
click at [448, 281] on button "10:00 - 12:00" at bounding box center [462, 285] width 182 height 16
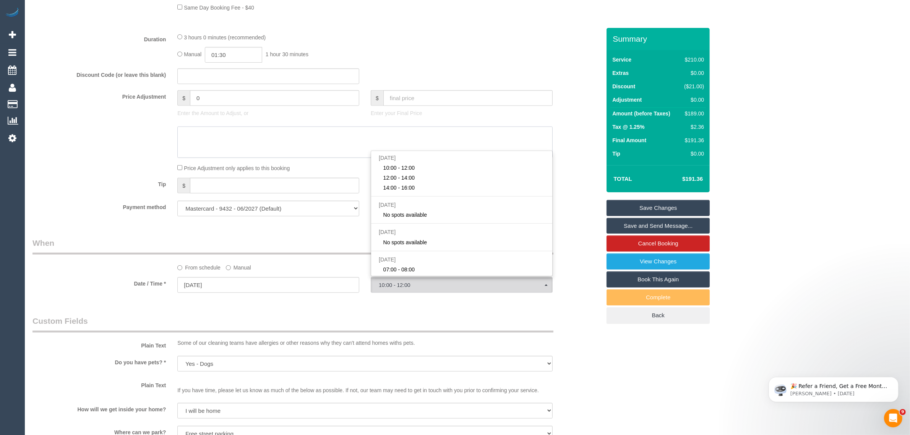
click at [89, 148] on div at bounding box center [317, 142] width 580 height 31
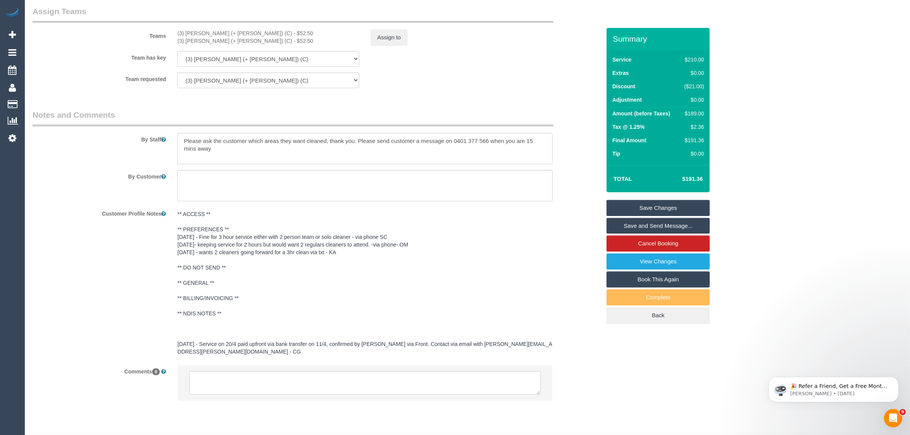
scroll to position [1124, 0]
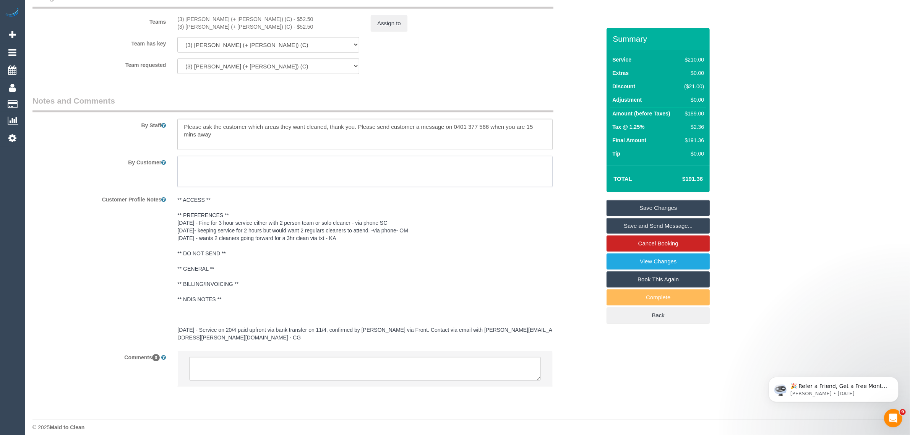
click at [255, 161] on textarea at bounding box center [364, 171] width 375 height 31
paste textarea "Anthea Grutzner on 0400 718 352"
type textarea "Anthea Grutzner on 0400 718 352"
click at [209, 144] on textarea at bounding box center [364, 134] width 375 height 31
click at [234, 140] on textarea at bounding box center [364, 134] width 375 height 31
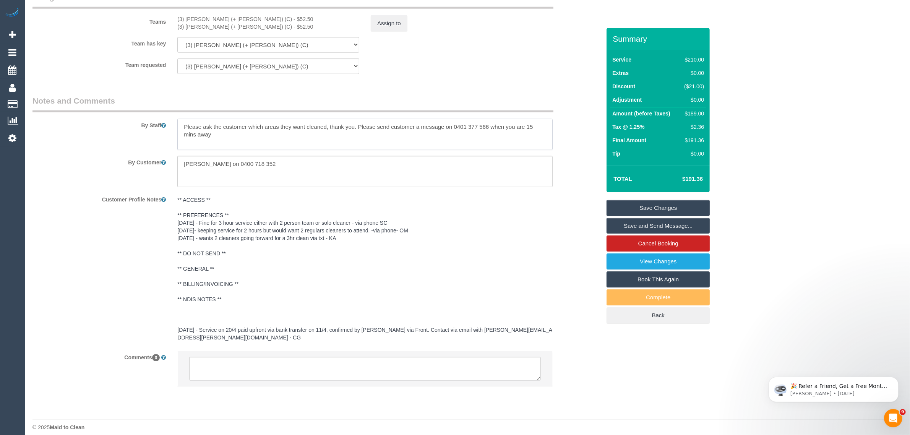
click at [182, 128] on textarea at bounding box center [364, 134] width 375 height 31
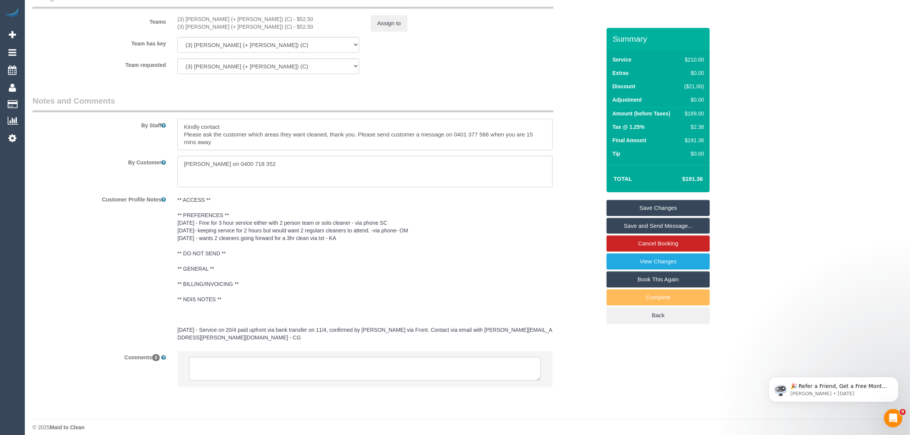
paste textarea "Anthea Grutzner on 0400 718 352"
type textarea "Kindly contact Anthea Grutzner on 0400 718 352 Please ask the customer which ar…"
drag, startPoint x: 289, startPoint y: 161, endPoint x: 179, endPoint y: 149, distance: 110.8
click at [179, 149] on sui-booking-comments "By Staff By Customer Customer Profile Notes ** ACCESS ** ** PREFERENCES ** 8/05…" at bounding box center [316, 244] width 568 height 299
click at [329, 125] on textarea at bounding box center [364, 134] width 375 height 31
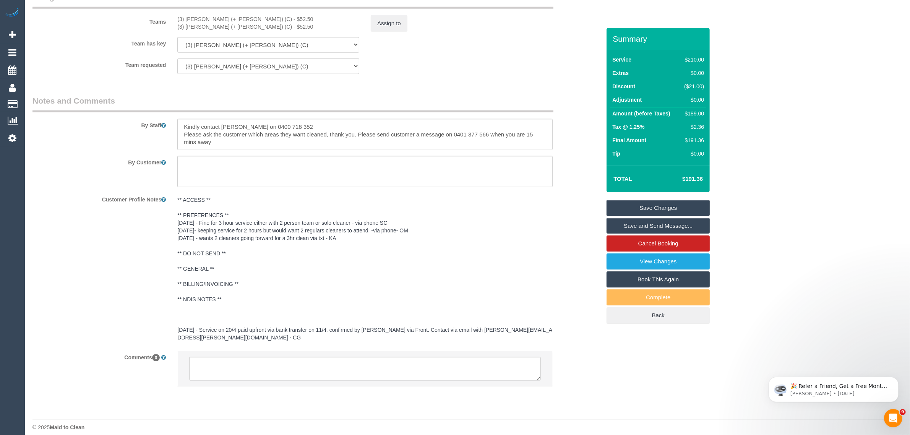
drag, startPoint x: 625, startPoint y: 205, endPoint x: 605, endPoint y: 204, distance: 20.3
click at [625, 205] on link "Save Changes" at bounding box center [658, 208] width 103 height 16
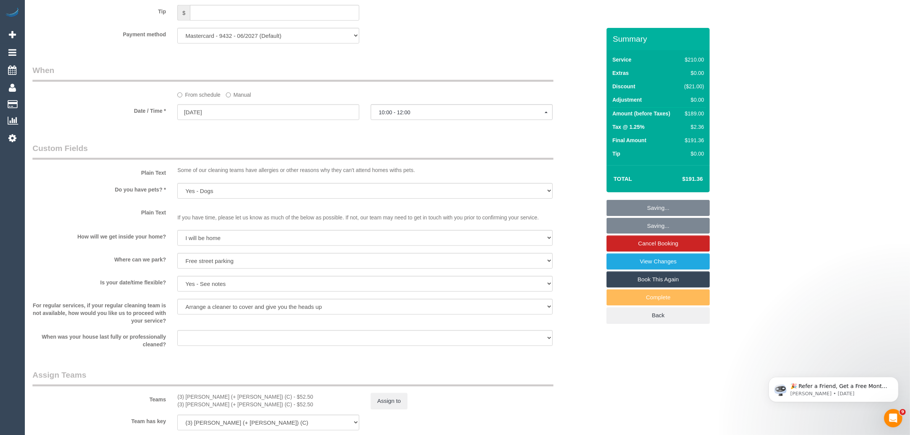
scroll to position [742, 0]
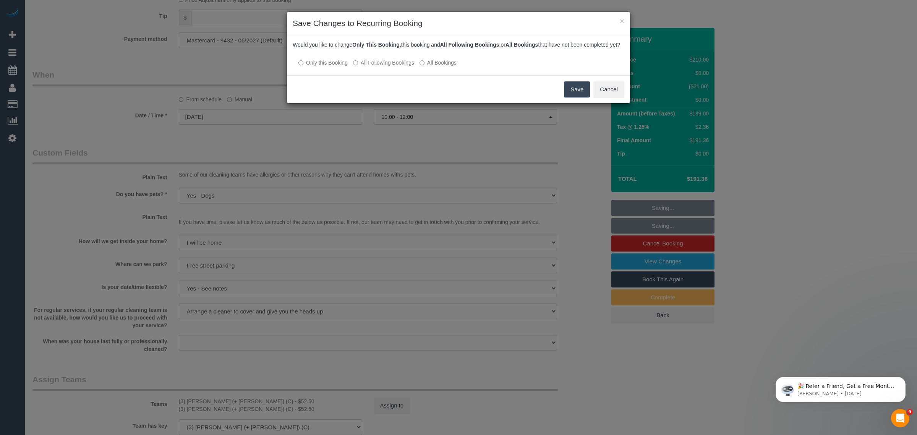
click at [360, 67] on label "All Following Bookings" at bounding box center [383, 63] width 61 height 8
click at [573, 97] on button "Save" at bounding box center [577, 89] width 26 height 16
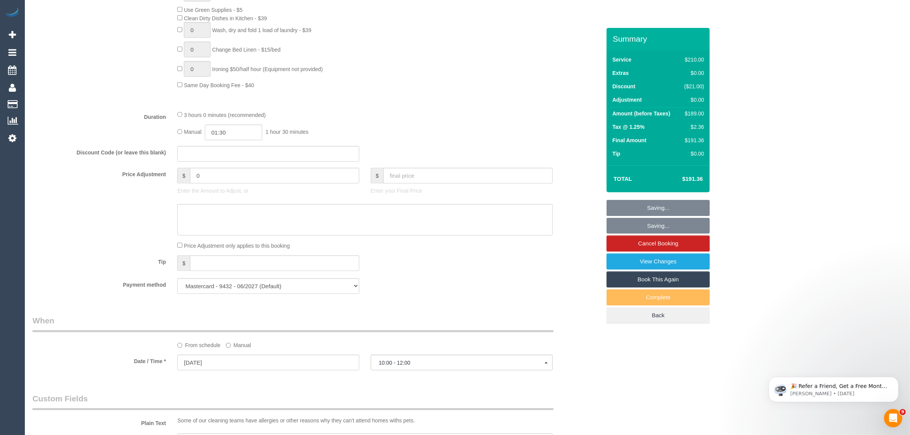
scroll to position [359, 0]
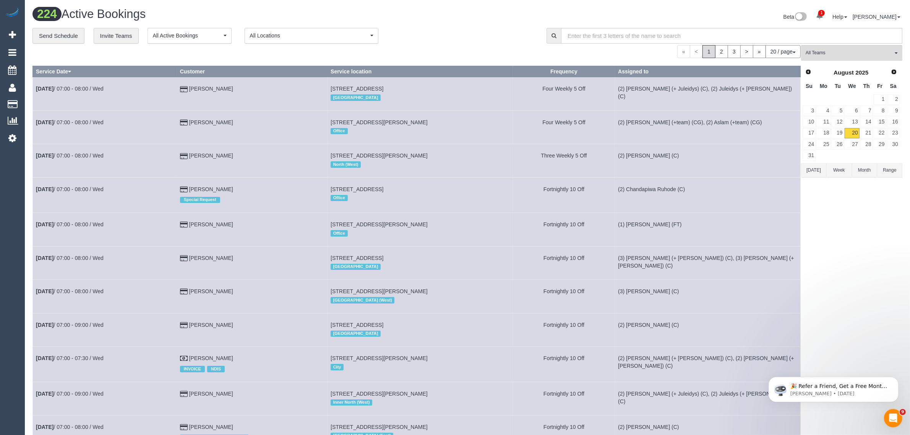
click at [440, 54] on div "« < 1 2 3 > » 20 / page 10 / page 20 / page 30 / page 40 / page 50 / page 100 /…" at bounding box center [416, 51] width 768 height 13
click at [840, 48] on button "All Teams" at bounding box center [851, 53] width 101 height 16
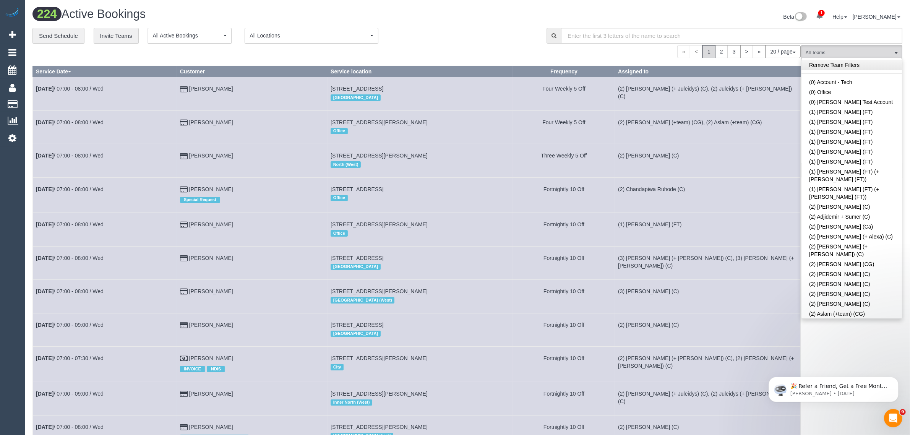
click at [859, 63] on link "Remove Team Filters" at bounding box center [852, 65] width 101 height 10
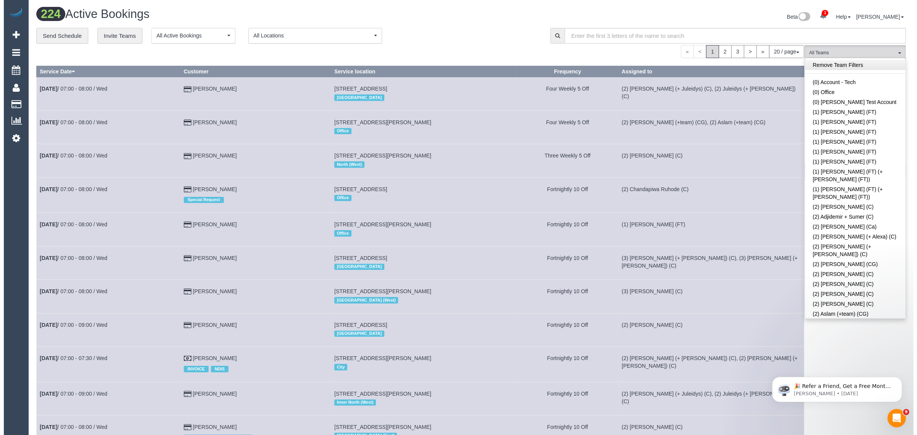
scroll to position [2285, 0]
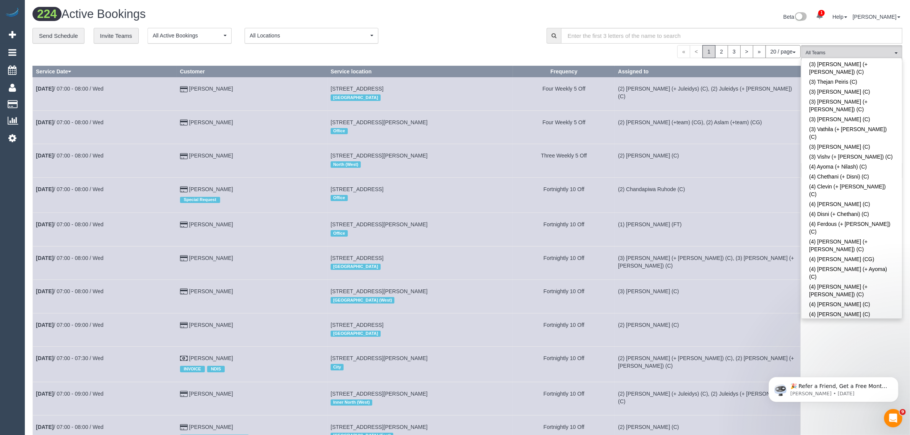
click at [486, 39] on div "**********" at bounding box center [283, 36] width 503 height 16
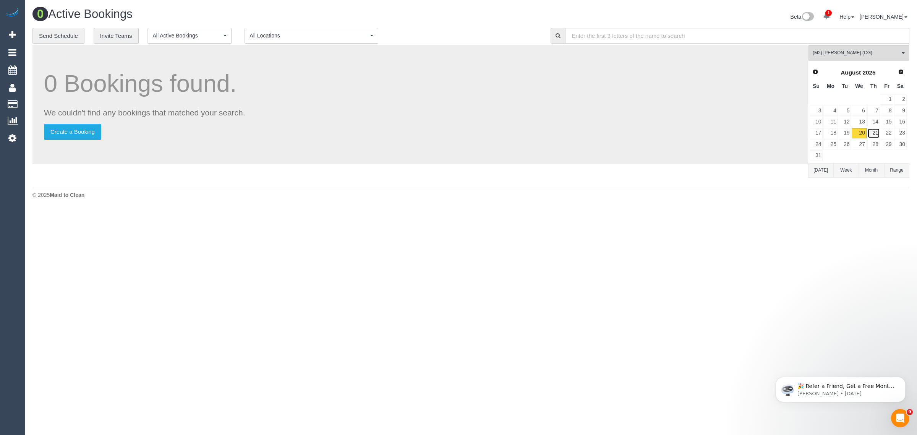
click at [875, 134] on link "21" at bounding box center [874, 133] width 13 height 10
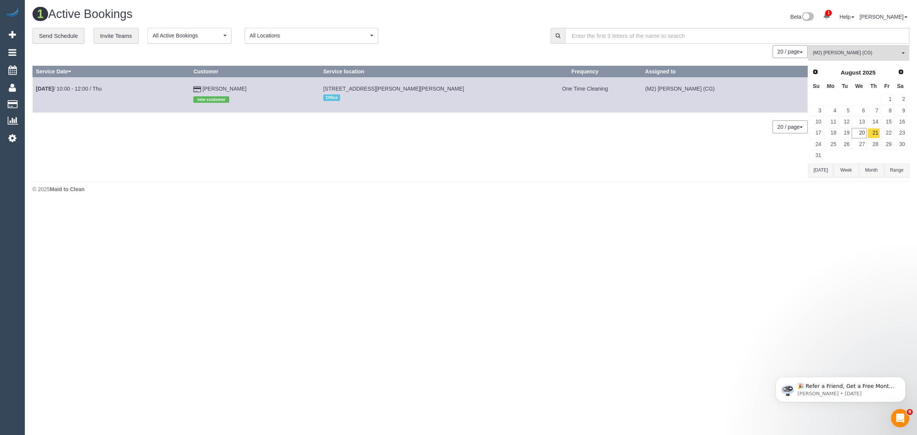
click at [500, 132] on div "20 / page 10 / page 20 / page 30 / page 40 / page 50 / page 100 / page" at bounding box center [420, 126] width 776 height 13
drag, startPoint x: 261, startPoint y: 84, endPoint x: 36, endPoint y: 90, distance: 225.2
click at [36, 90] on tr "Aug 21st / 10:00 - 12:00 / Thu Amanda Xie new customer 49 Darnley Grove, Wheele…" at bounding box center [420, 94] width 775 height 35
copy tr "Aug 21st / 10:00 - 12:00 / Thu Amanda Xie"
click at [675, 153] on div "0 Bookings found. We couldn't find any bookings that matched your search. Creat…" at bounding box center [420, 111] width 776 height 132
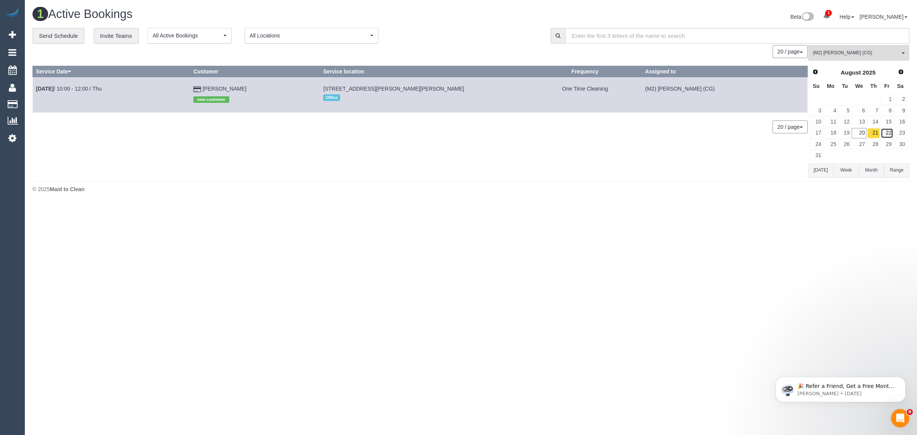
click at [888, 132] on link "22" at bounding box center [887, 133] width 13 height 10
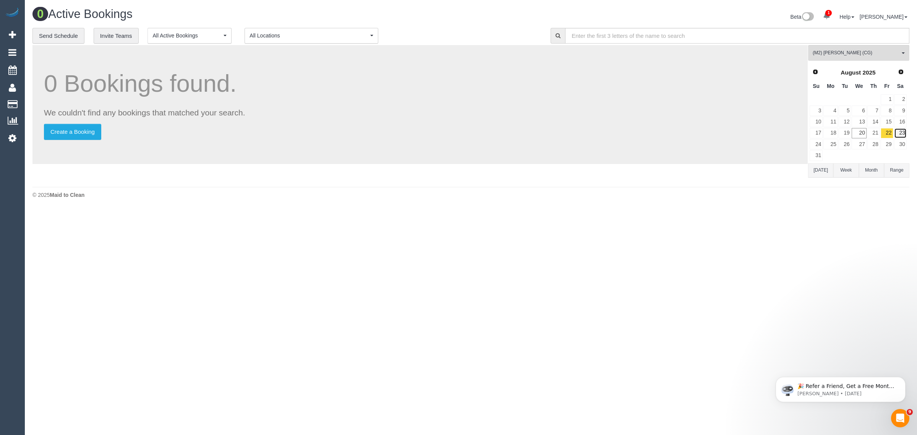
click at [901, 131] on link "23" at bounding box center [901, 133] width 13 height 10
click at [874, 129] on link "21" at bounding box center [874, 133] width 13 height 10
click at [885, 130] on link "22" at bounding box center [887, 133] width 13 height 10
click at [874, 132] on link "21" at bounding box center [874, 133] width 13 height 10
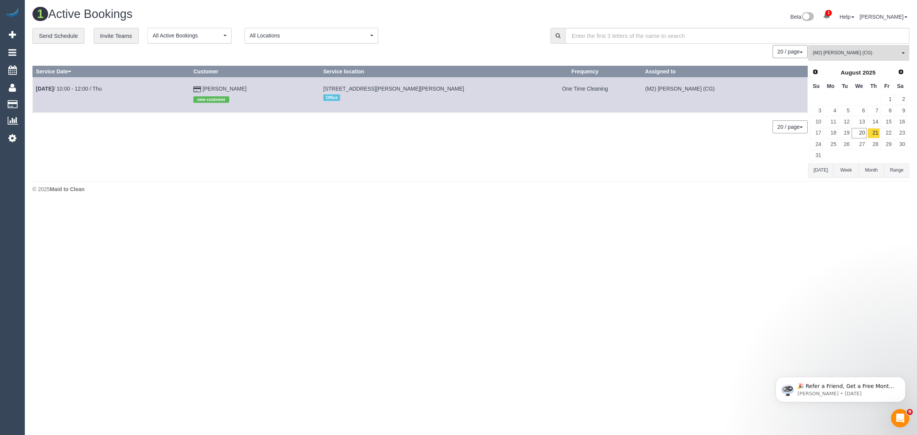
click at [281, 185] on footer "© 2025 Maid to Clean" at bounding box center [470, 188] width 877 height 15
click at [851, 50] on span "(M2) [PERSON_NAME] (CG)" at bounding box center [856, 53] width 87 height 6
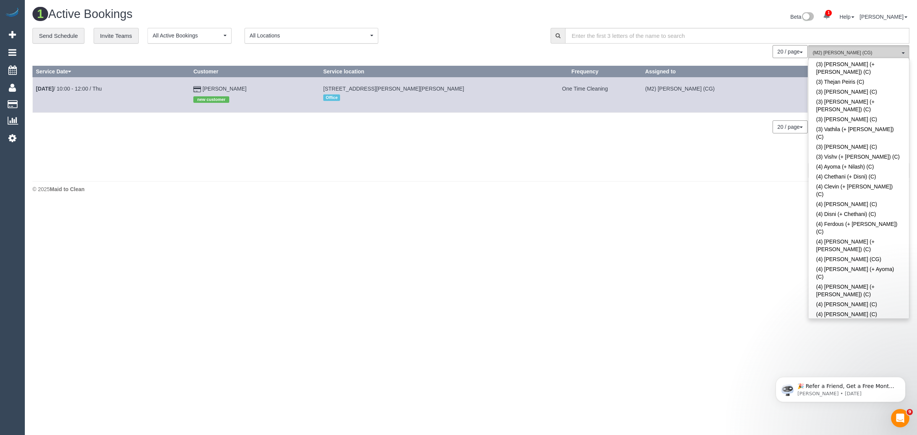
click at [851, 50] on span "(M2) [PERSON_NAME] (CG)" at bounding box center [856, 53] width 87 height 6
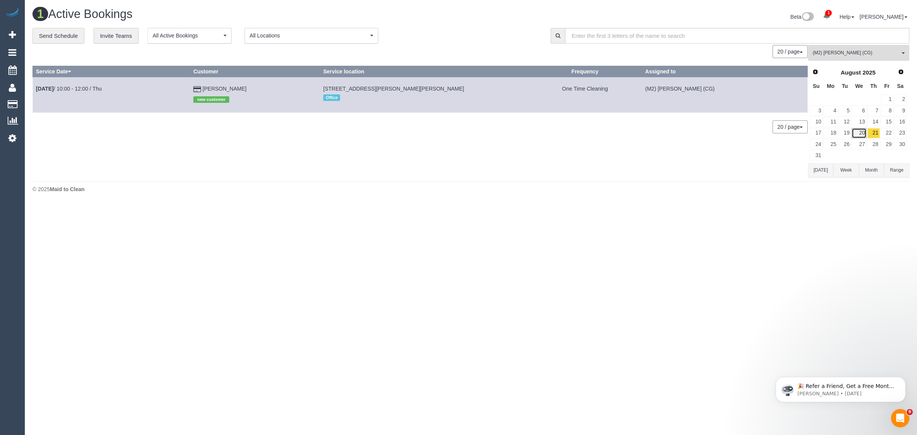
click at [856, 133] on link "20" at bounding box center [859, 133] width 15 height 10
click at [876, 131] on link "21" at bounding box center [874, 133] width 13 height 10
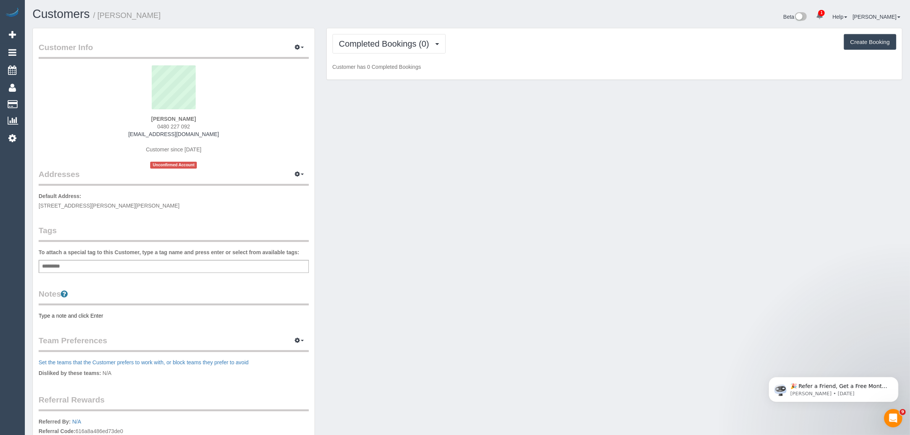
click at [542, 170] on div "Customer Info Edit Contact Info Send Message Email Preferences Special Sales Ta…" at bounding box center [468, 276] width 882 height 497
click at [390, 40] on span "Completed Bookings (0)" at bounding box center [386, 44] width 94 height 10
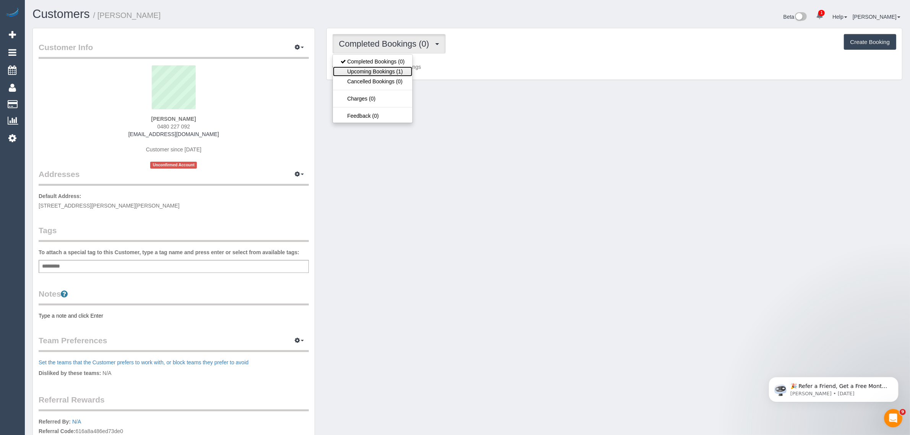
click at [389, 71] on link "Upcoming Bookings (1)" at bounding box center [373, 72] width 80 height 10
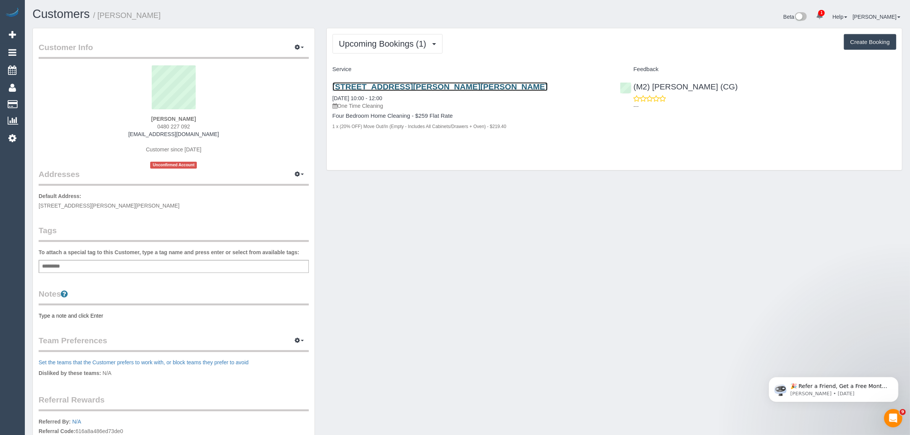
click at [389, 88] on link "49 Darnley Grove, Wheelers Hill, VIC 3150" at bounding box center [441, 86] width 216 height 9
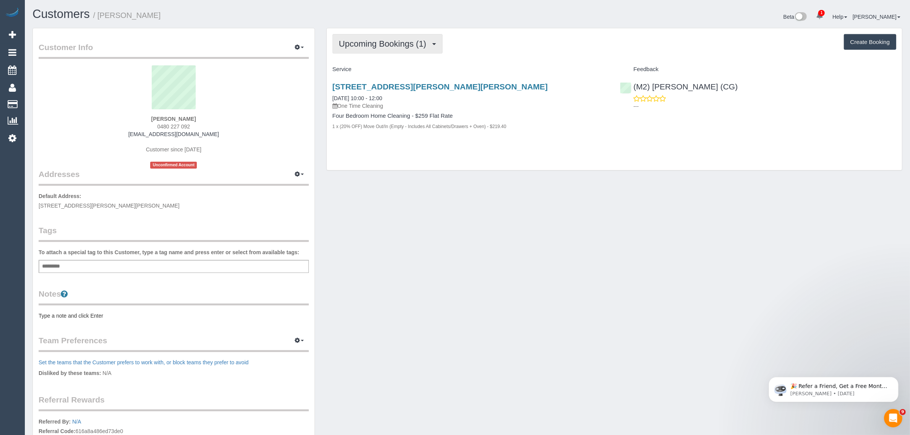
click at [364, 44] on span "Upcoming Bookings (1)" at bounding box center [384, 44] width 91 height 10
click at [374, 69] on link "Upcoming Bookings (1)" at bounding box center [373, 72] width 80 height 10
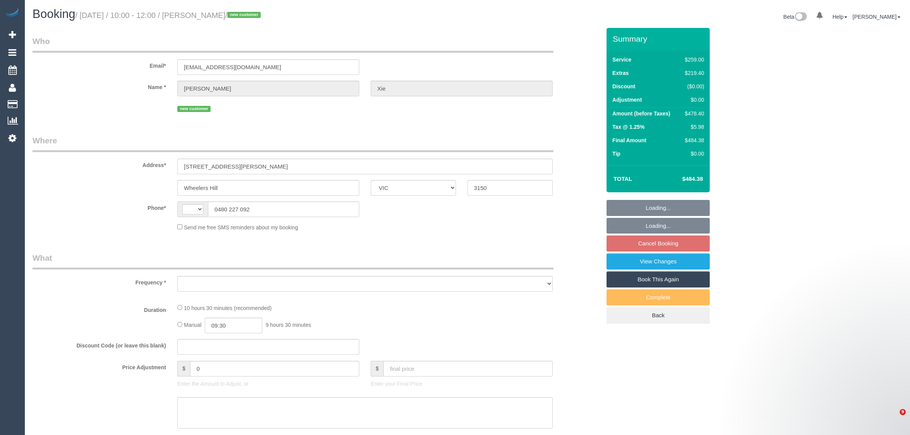
select select "VIC"
select select "string:stripe-pm_1RwFcW2GScqysDRVmye1AyqG"
select select "number:28"
select select "number:14"
select select "number:19"
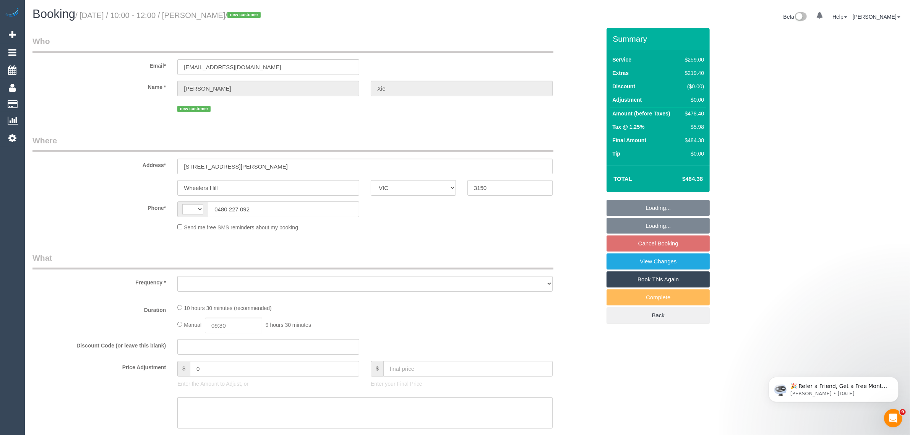
select select "number:24"
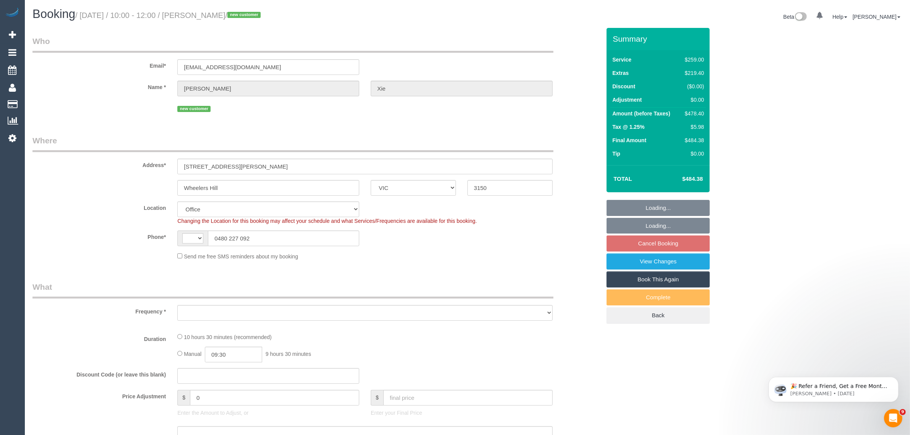
select select "string:AU"
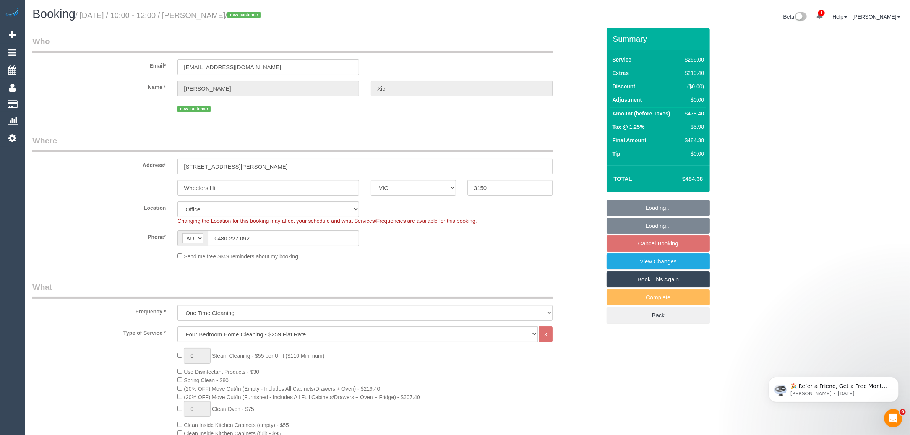
select select "object:834"
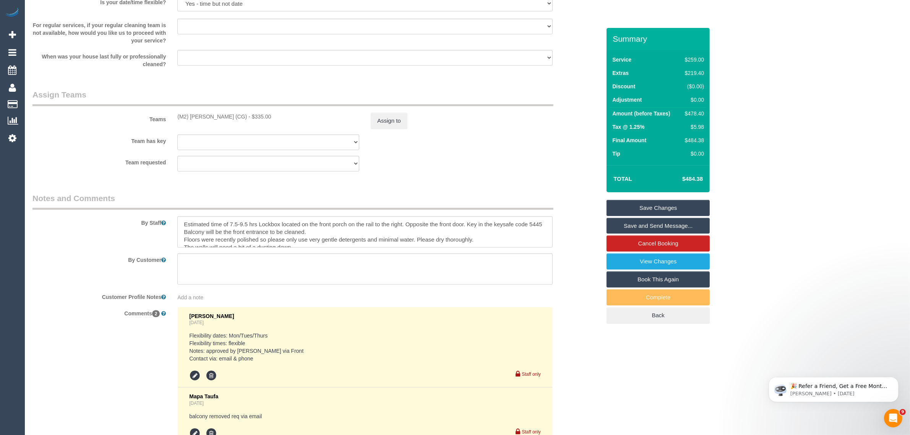
scroll to position [1200, 0]
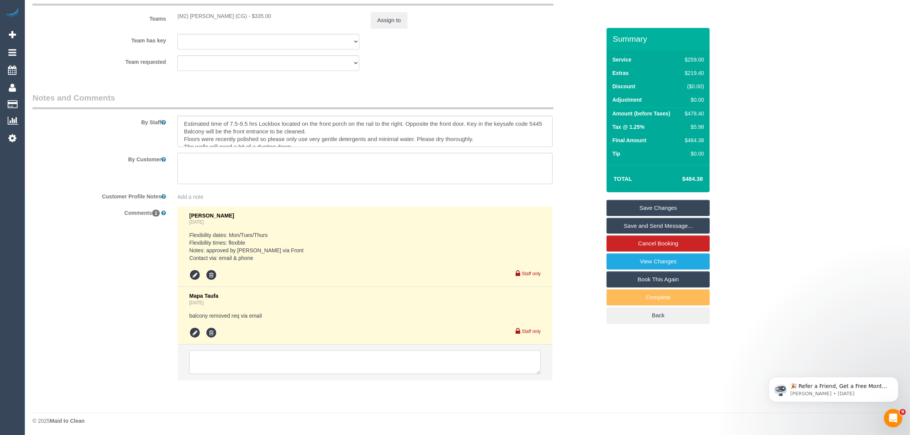
click at [424, 361] on textarea at bounding box center [365, 363] width 352 height 24
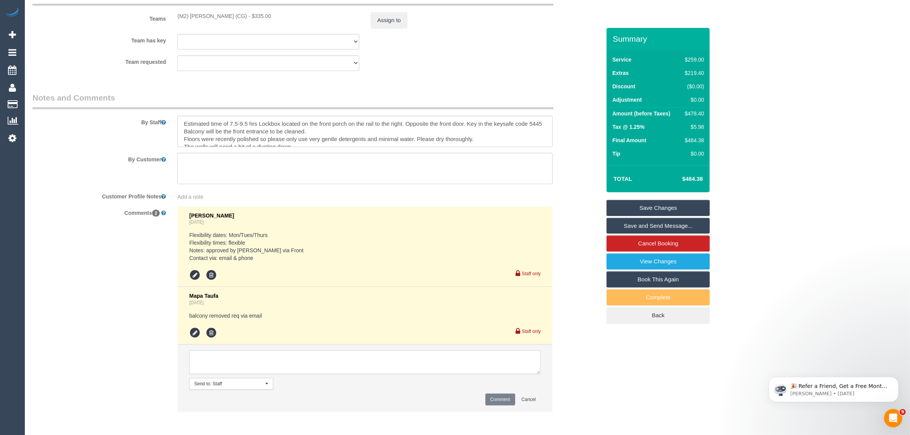
paste textarea "Cleaner(s) Unassigned: Reason Unassigned: Contact via: Which message sent: Addi…"
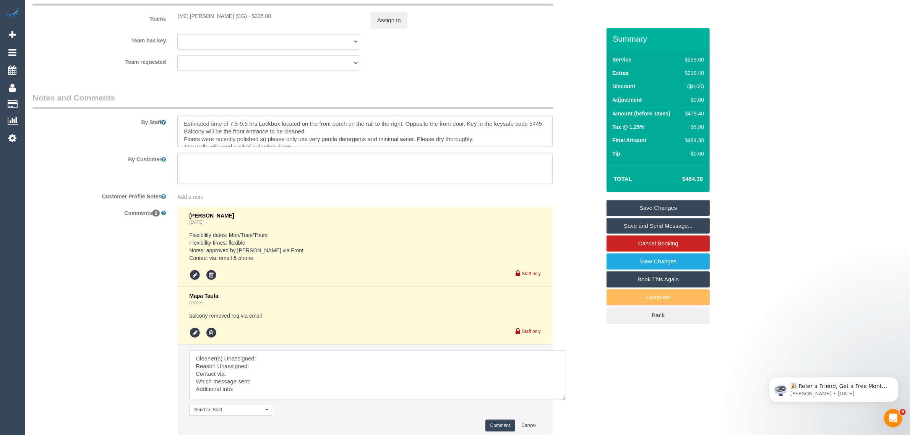
scroll to position [5, 0]
drag, startPoint x: 539, startPoint y: 370, endPoint x: 565, endPoint y: 396, distance: 36.8
click at [565, 396] on textarea at bounding box center [377, 376] width 377 height 50
click at [339, 348] on li "Send to: Staff Nothing selected Send to: Staff Send to: Customer Send to: Team …" at bounding box center [365, 391] width 375 height 93
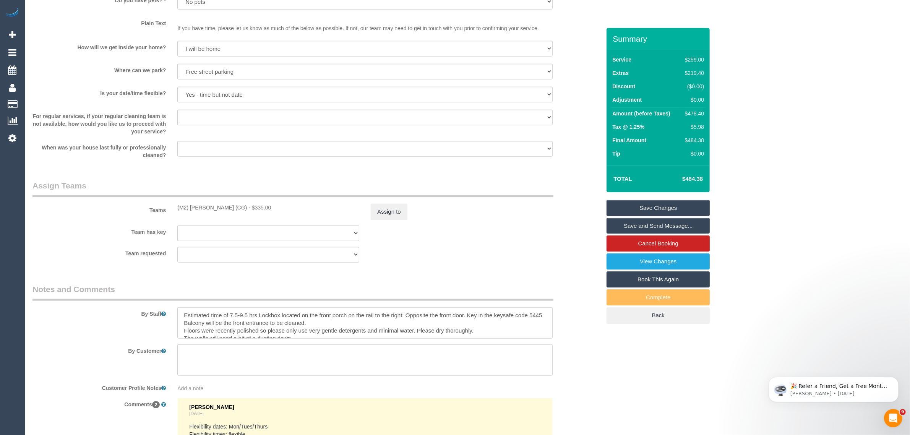
scroll to position [1008, 0]
drag, startPoint x: 175, startPoint y: 206, endPoint x: 247, endPoint y: 206, distance: 72.3
click at [247, 206] on div "(M2) Sayan Sayanthan (CG) - $335.00" at bounding box center [268, 207] width 193 height 8
copy div "(M2) [PERSON_NAME] (CG)"
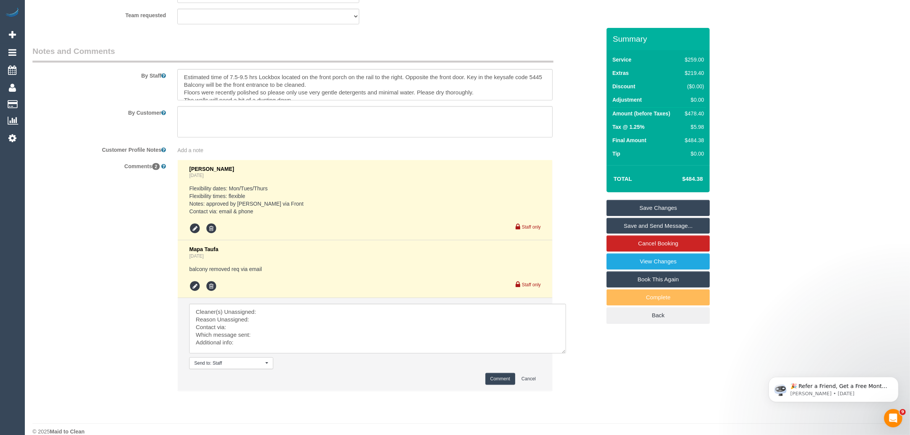
scroll to position [1258, 0]
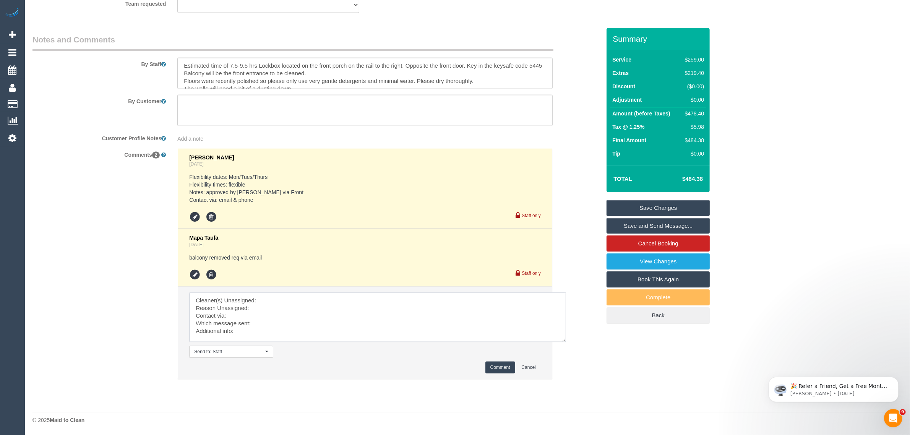
click at [297, 297] on textarea at bounding box center [377, 317] width 377 height 50
paste textarea "(M2) Sayan Sayanthan (CG)"
click at [278, 306] on textarea at bounding box center [377, 317] width 377 height 50
click at [272, 327] on textarea at bounding box center [377, 317] width 377 height 50
click at [319, 320] on textarea at bounding box center [377, 317] width 377 height 50
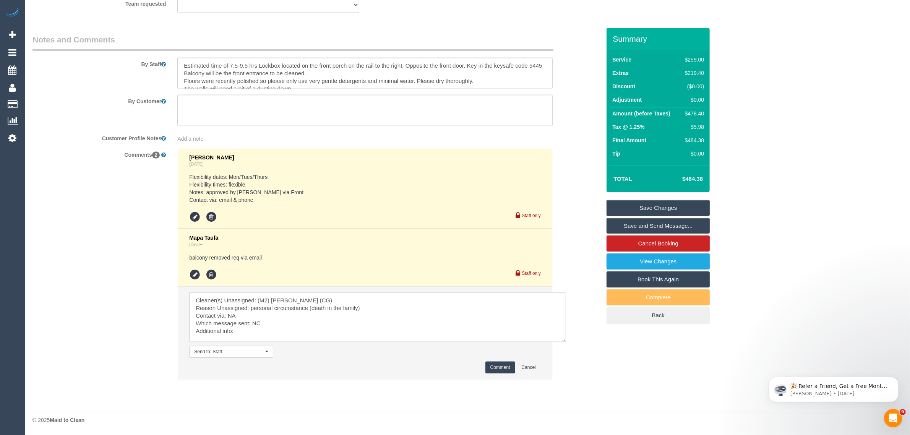
type textarea "Cleaner(s) Unassigned: (M2) Sayan Sayanthan (CG) Reason Unassigned: personal ci…"
click at [492, 366] on button "Comment" at bounding box center [500, 368] width 30 height 12
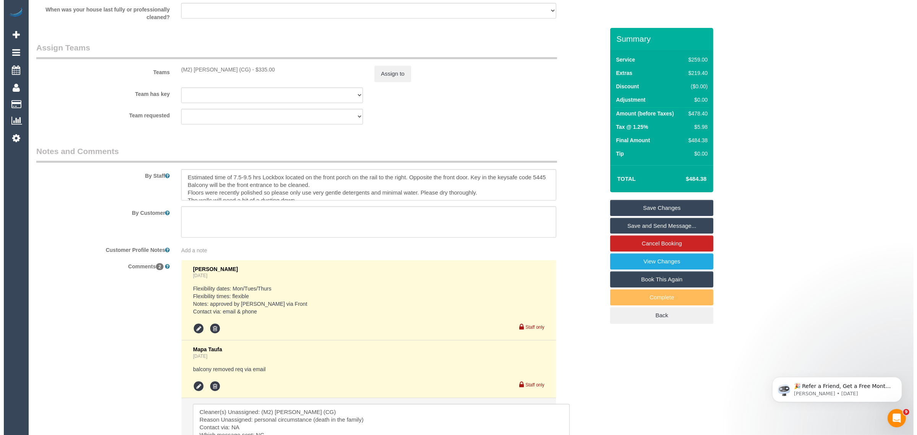
scroll to position [1067, 0]
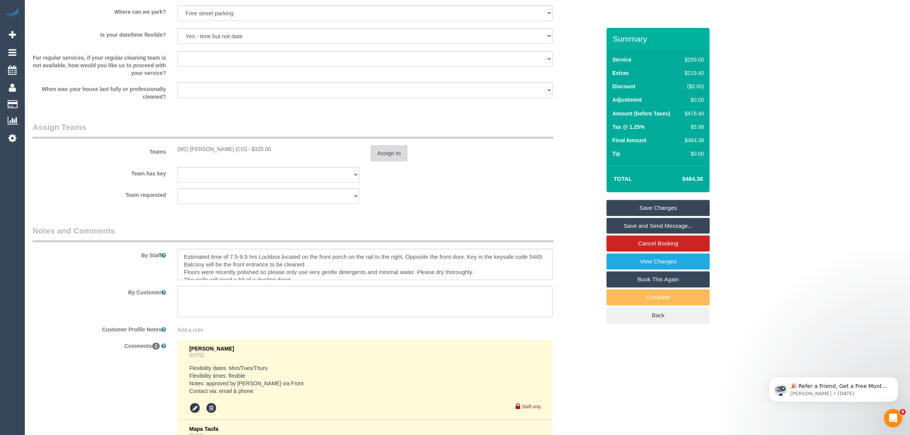
click at [385, 156] on button "Assign to" at bounding box center [389, 153] width 37 height 16
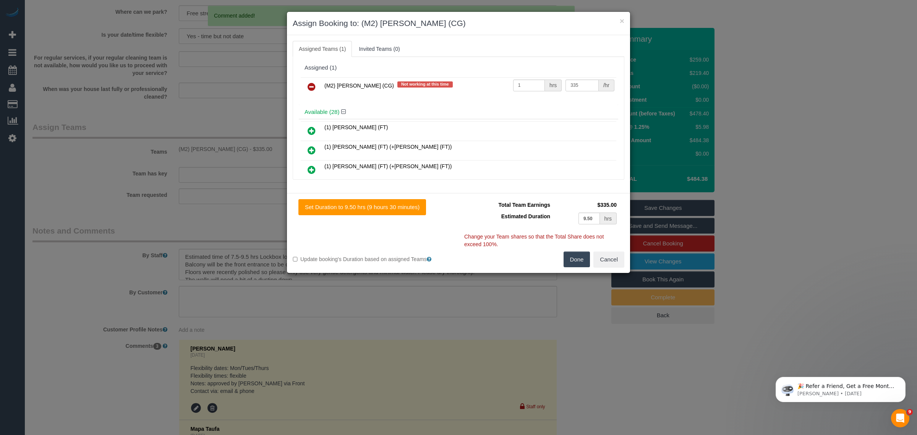
click at [304, 83] on link at bounding box center [312, 87] width 18 height 15
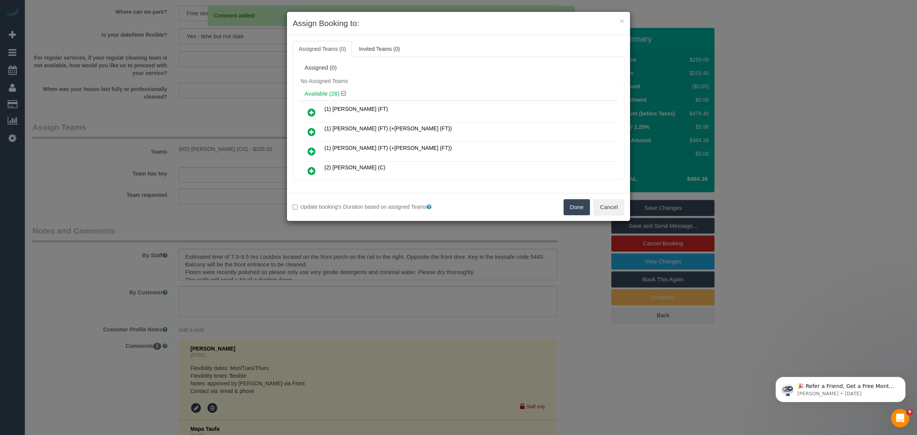
click at [566, 208] on button "Done" at bounding box center [577, 207] width 27 height 16
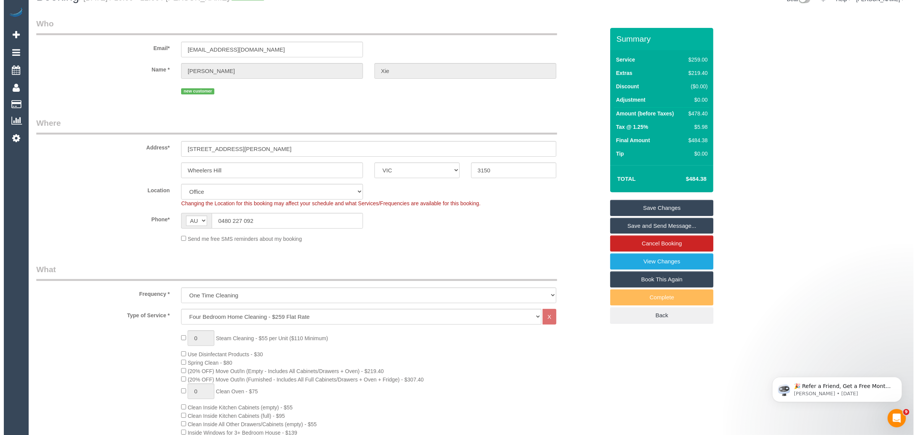
scroll to position [0, 0]
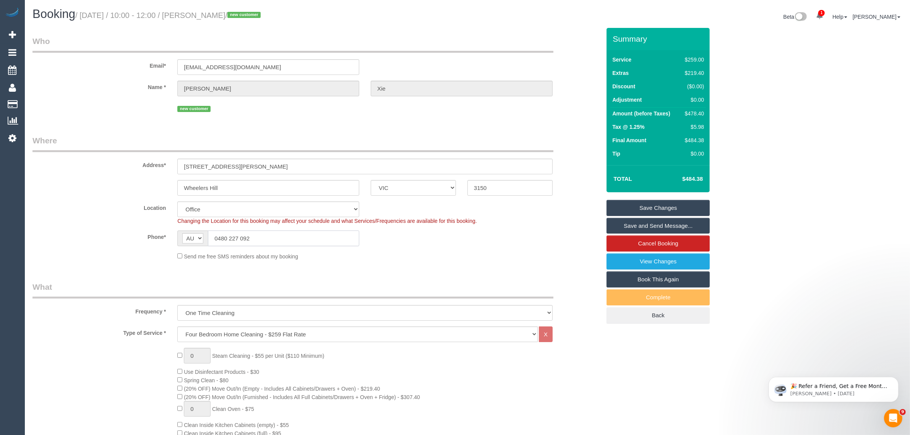
click input "0480 227 092"
click sui-booking-location "Location Office City East (North) East (South) Inner East Inner North (East) In…"
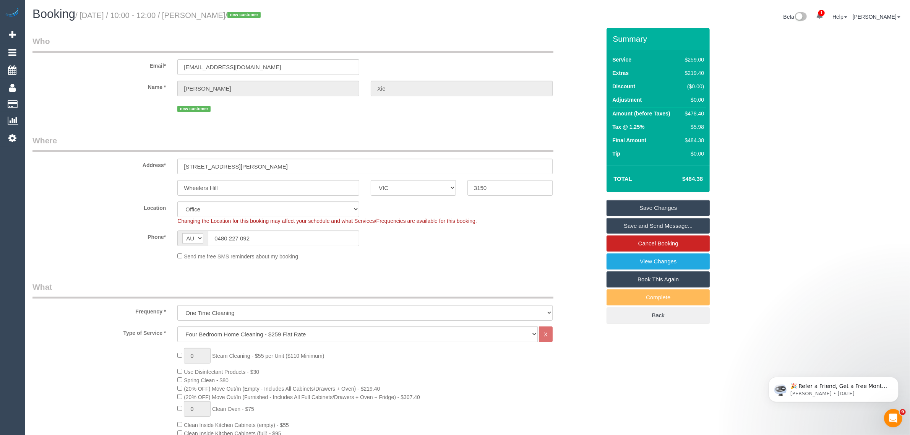
click link "Save Changes"
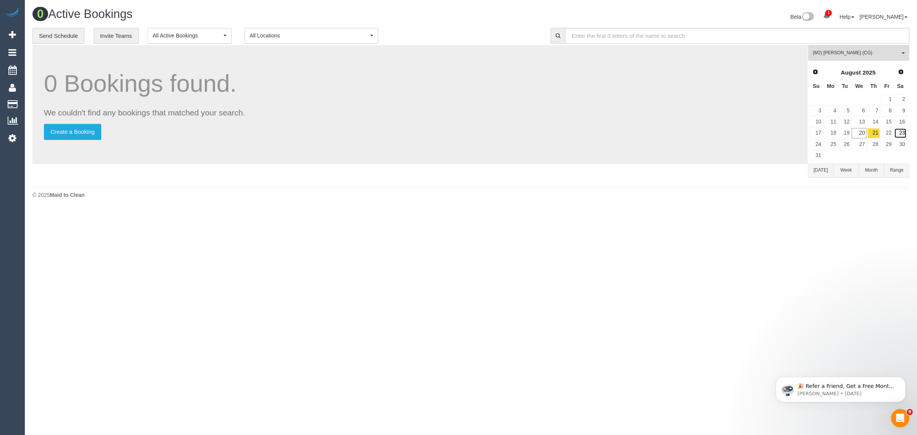
click link "23"
click link "21"
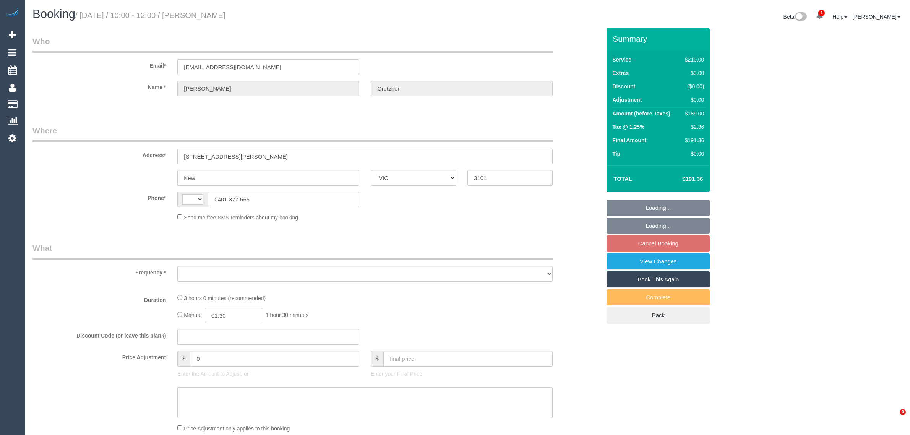
select select "VIC"
select select "string:stripe-pm_1OKDIQ2GScqysDRVWHVj2xOp"
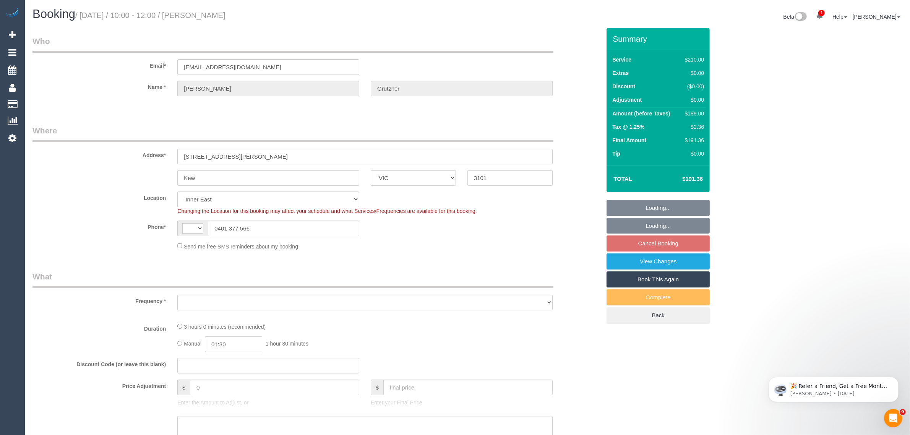
select select "string:AU"
select select "180"
select select "number:27"
select select "number:14"
select select "number:19"
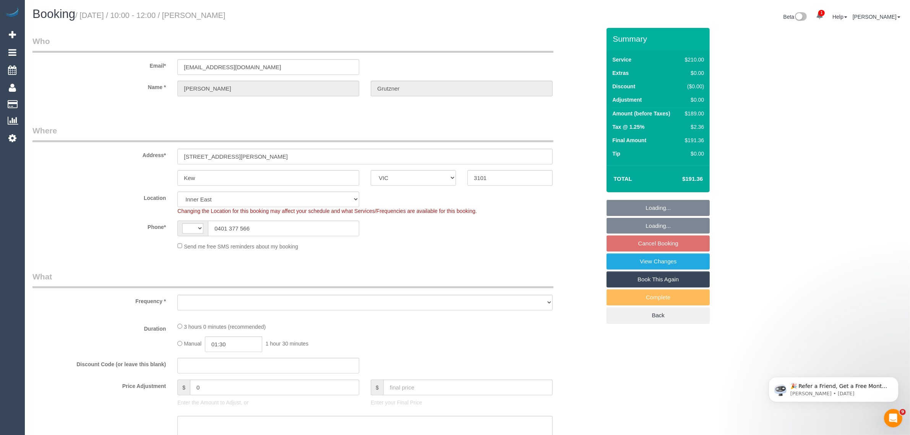
select select "number:36"
select select "number:34"
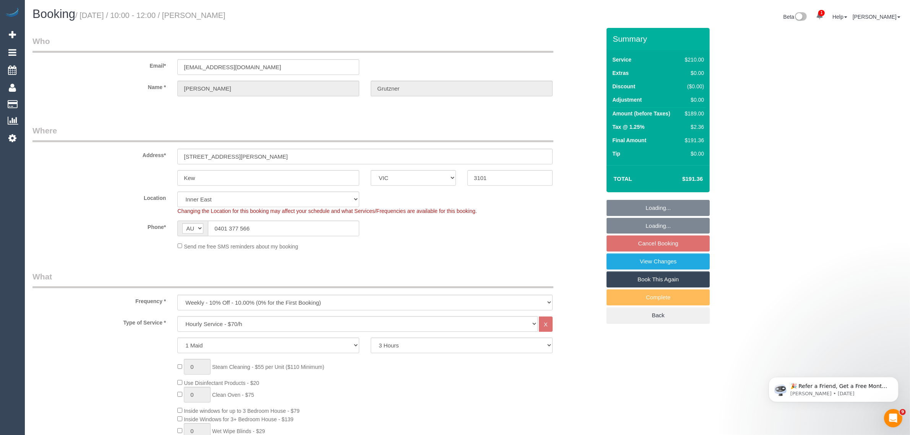
select select "object:1463"
select select "spot1"
click at [577, 209] on div "Location [GEOGRAPHIC_DATA] (North) East (South) [GEOGRAPHIC_DATA] (East) [GEOGR…" at bounding box center [317, 203] width 580 height 23
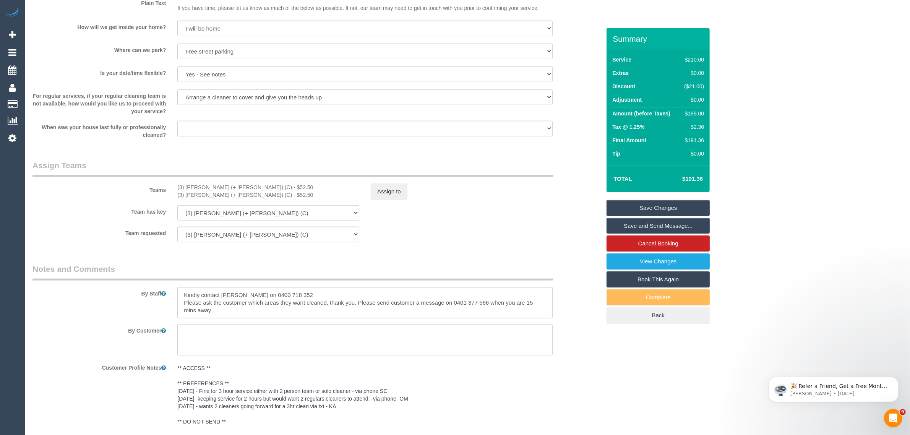
scroll to position [1124, 0]
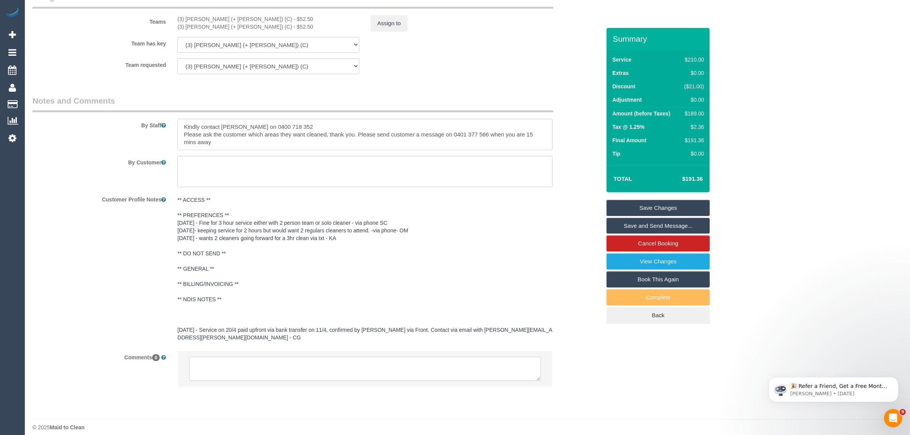
click at [379, 357] on textarea at bounding box center [365, 369] width 352 height 24
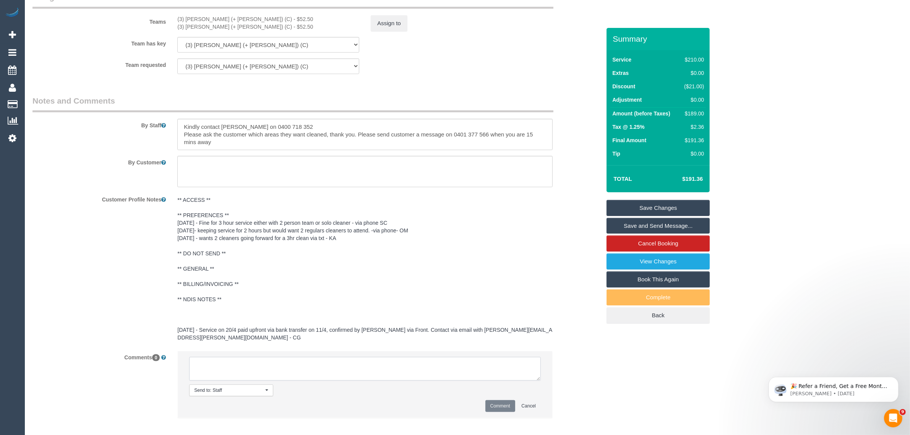
paste textarea "Cleaner(s) Unassigned: Reason Unassigned: One Off/Ongoing: Flexibility: Close a…"
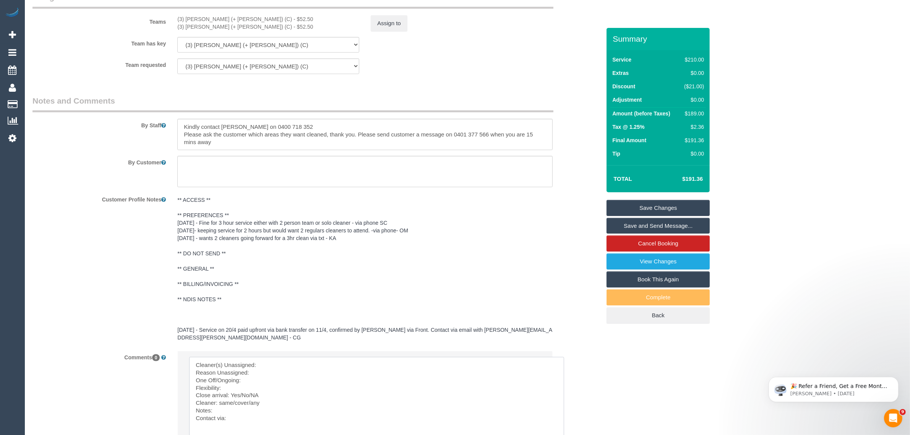
scroll to position [0, 0]
drag, startPoint x: 536, startPoint y: 373, endPoint x: 562, endPoint y: 435, distance: 67.5
click at [351, 341] on sui-booking-comments "By Staff By Customer Customer Profile Notes ** ACCESS ** ** PREFERENCES ** [DAT…" at bounding box center [316, 291] width 568 height 393
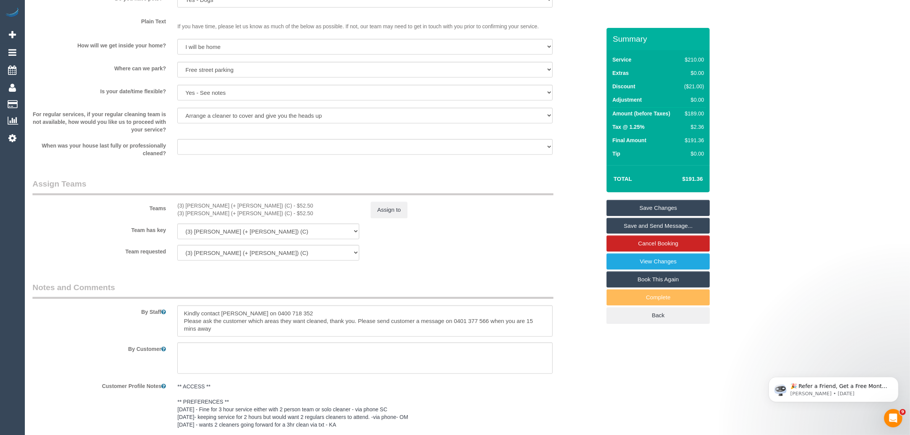
scroll to position [933, 0]
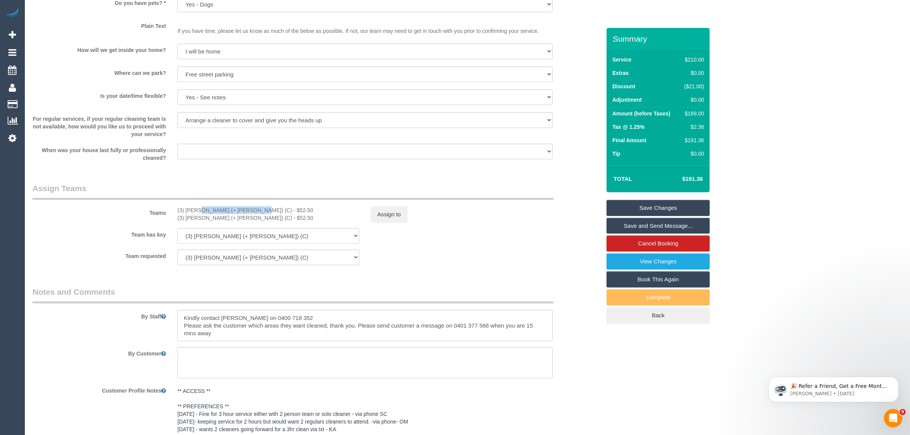
drag, startPoint x: 173, startPoint y: 212, endPoint x: 227, endPoint y: 211, distance: 54.3
click at [227, 211] on div "(3) [PERSON_NAME] (+ [PERSON_NAME]) (C) - $52.50 (3) [PERSON_NAME] (+ [PERSON_N…" at bounding box center [268, 213] width 193 height 15
copy div "(3) [PERSON_NAME] (+ [PERSON_NAME]) (C)"
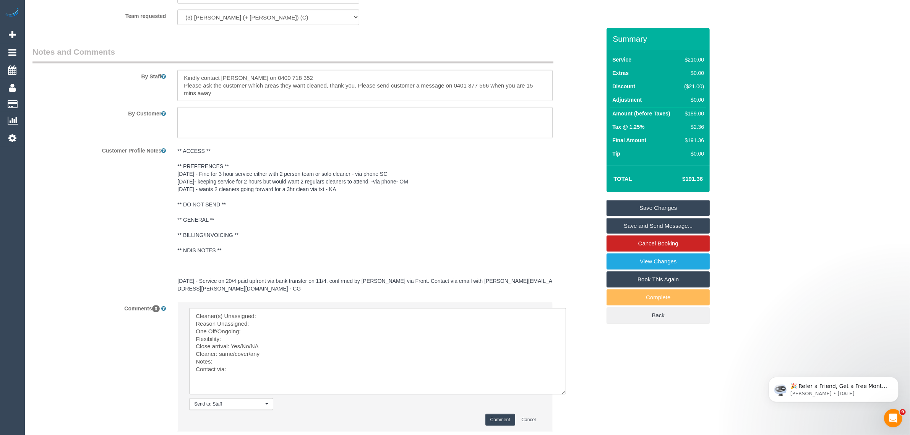
scroll to position [1218, 0]
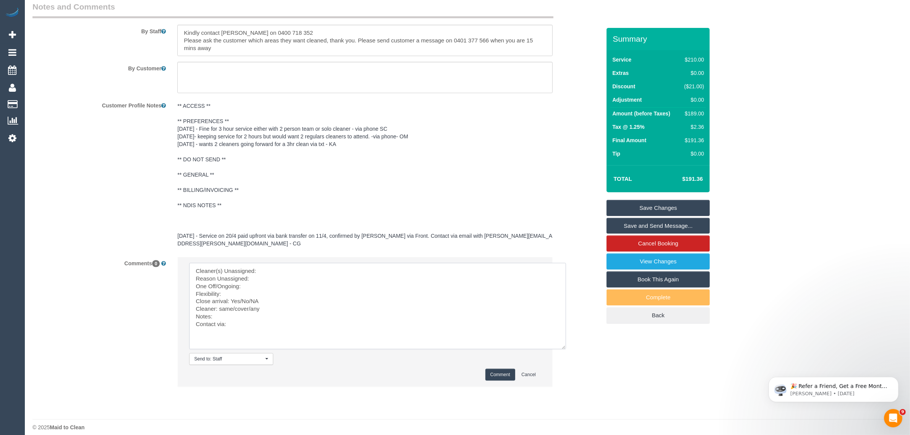
click at [318, 263] on textarea at bounding box center [377, 306] width 377 height 86
paste textarea "(3) [PERSON_NAME] (+ [PERSON_NAME]) (C)"
click at [291, 268] on textarea at bounding box center [377, 306] width 377 height 86
click at [331, 271] on textarea at bounding box center [377, 306] width 377 height 86
drag, startPoint x: 231, startPoint y: 293, endPoint x: 264, endPoint y: 294, distance: 33.6
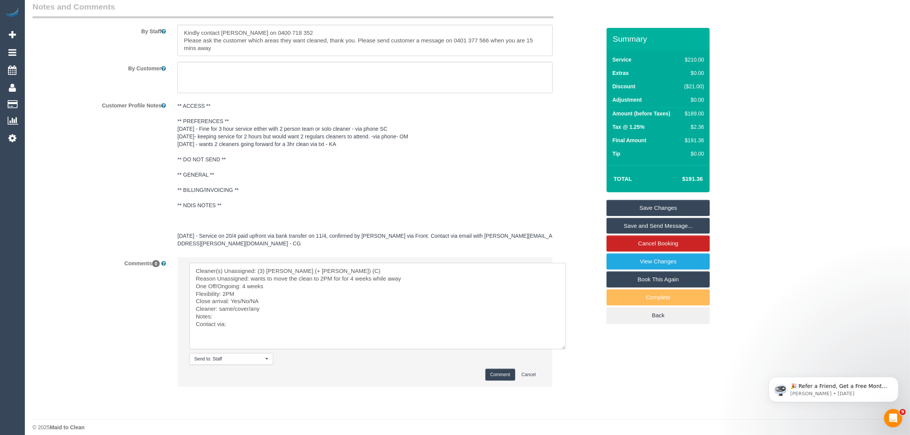
click at [264, 294] on textarea at bounding box center [377, 306] width 377 height 86
drag, startPoint x: 220, startPoint y: 301, endPoint x: 262, endPoint y: 301, distance: 42.1
click at [262, 301] on textarea at bounding box center [377, 306] width 377 height 86
click at [264, 316] on textarea at bounding box center [377, 306] width 377 height 86
type textarea "Cleaner(s) Unassigned: (3) [PERSON_NAME] (+ [PERSON_NAME]) (C) Reason Unassigne…"
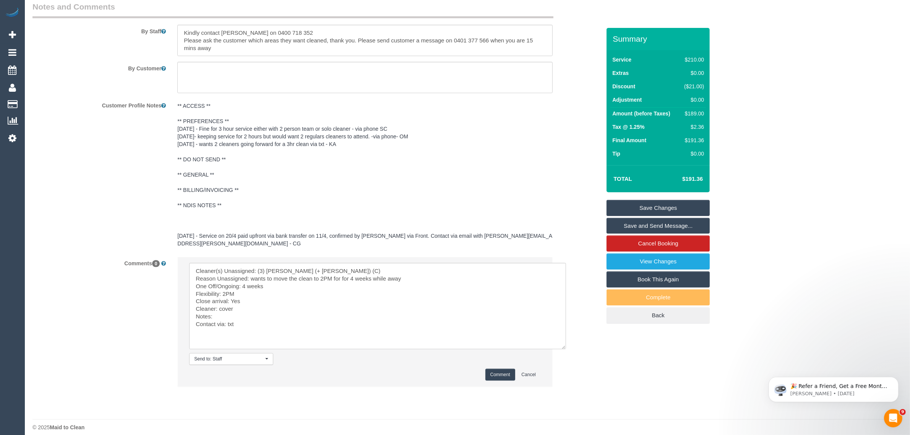
click at [492, 369] on button "Comment" at bounding box center [500, 375] width 30 height 12
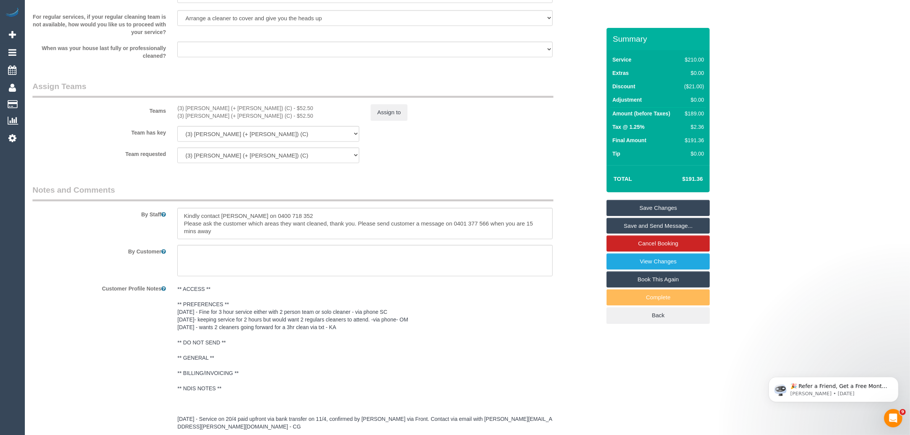
scroll to position [1027, 0]
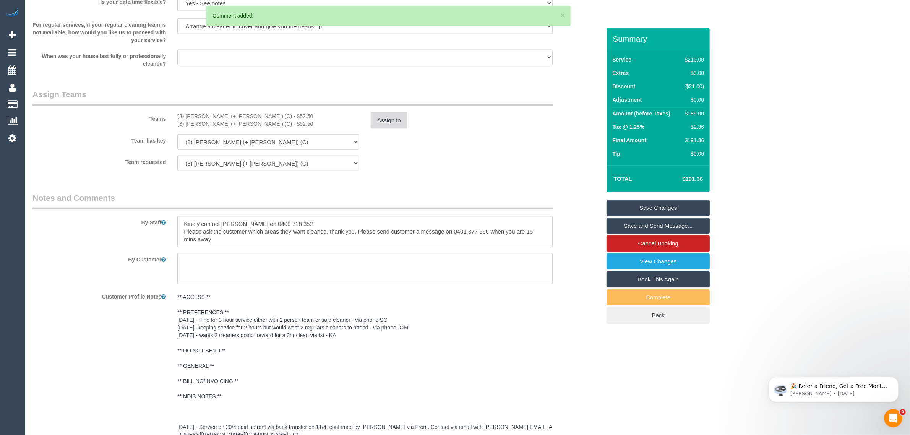
click at [386, 116] on button "Assign to" at bounding box center [389, 120] width 37 height 16
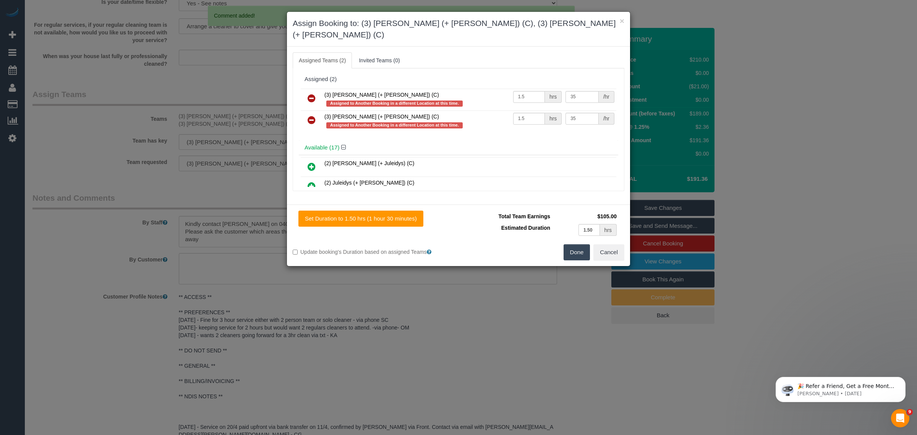
click at [312, 94] on icon at bounding box center [312, 98] width 8 height 9
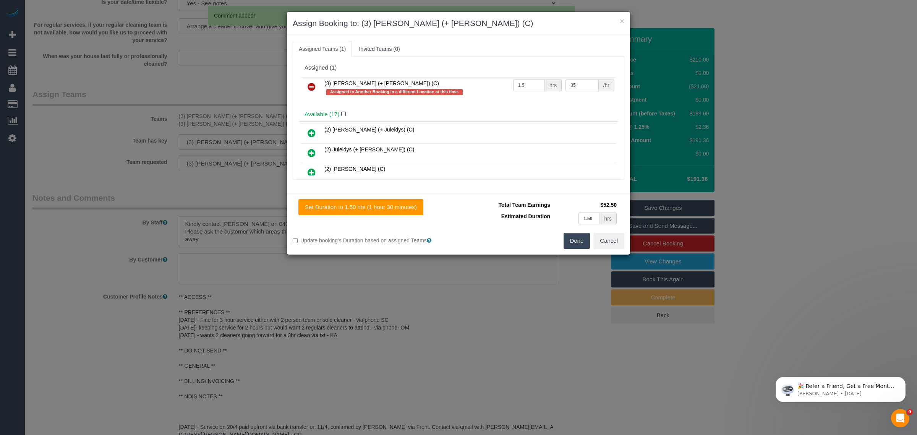
click at [312, 84] on icon at bounding box center [312, 86] width 8 height 9
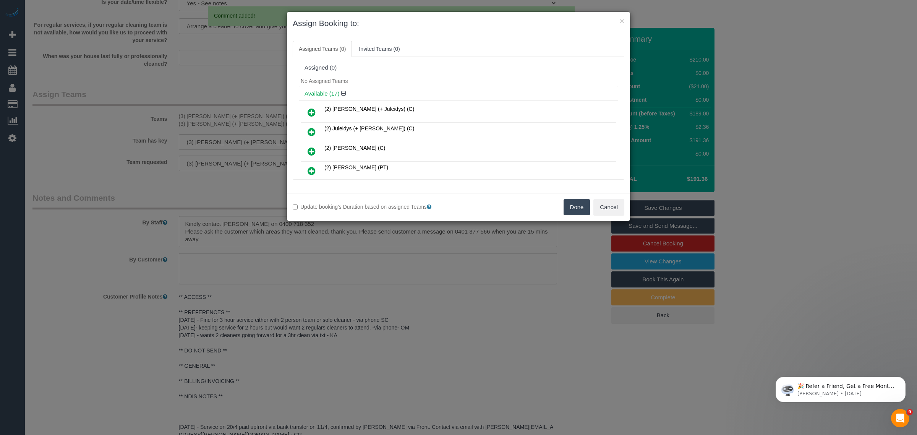
click at [574, 207] on button "Done" at bounding box center [577, 207] width 27 height 16
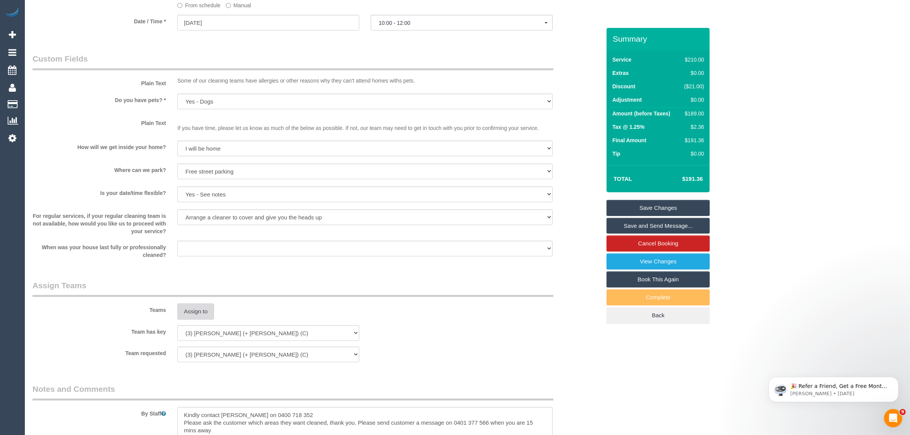
scroll to position [645, 0]
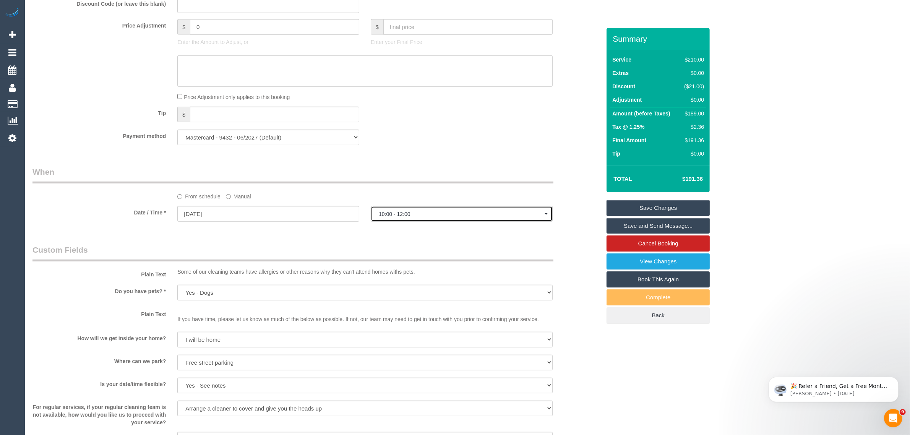
click at [479, 217] on button "10:00 - 12:00" at bounding box center [462, 214] width 182 height 16
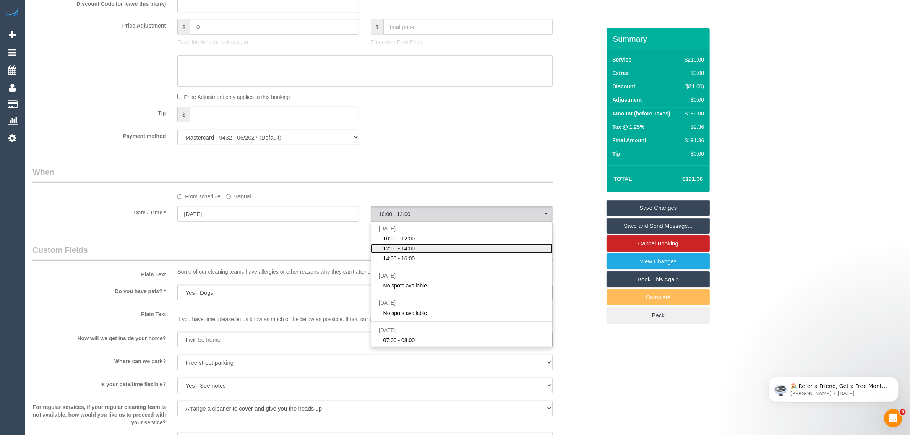
click at [448, 250] on link "12:00 - 14:00" at bounding box center [461, 249] width 181 height 10
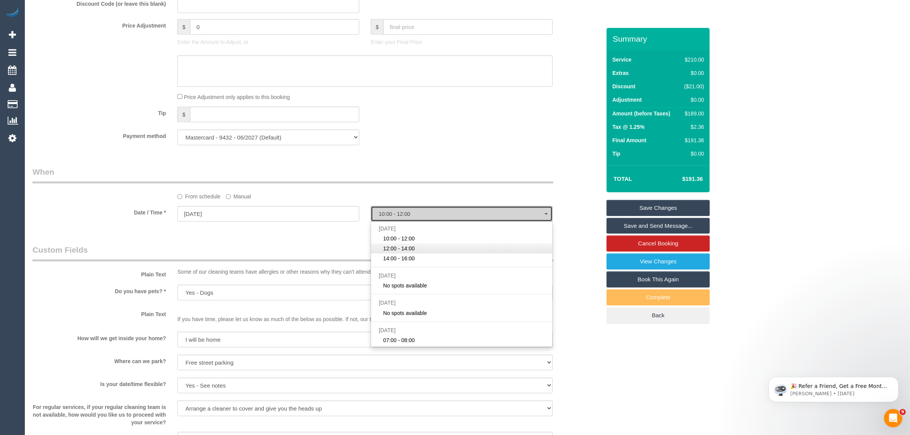
select select "spot2"
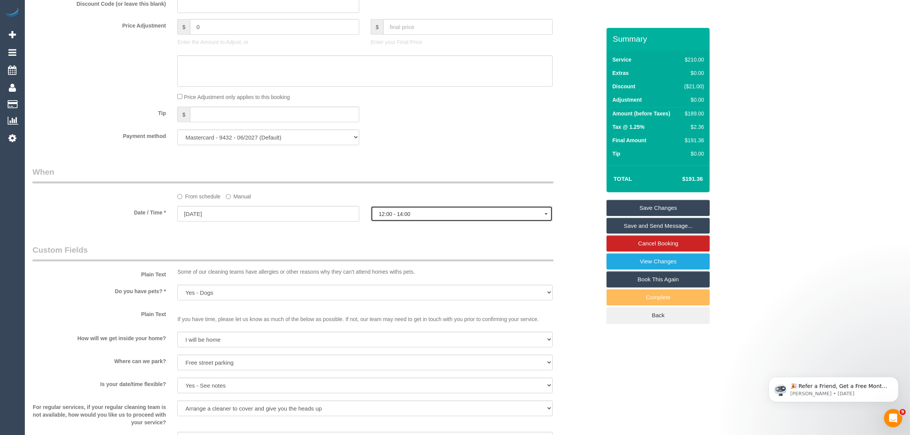
click at [473, 215] on span "12:00 - 14:00" at bounding box center [462, 214] width 166 height 6
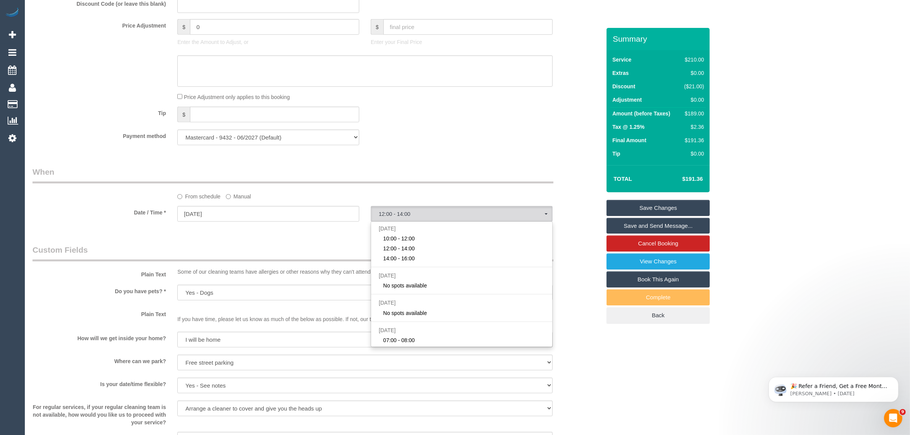
click at [320, 239] on div "Who Email* [EMAIL_ADDRESS][DOMAIN_NAME] Name * [PERSON_NAME] Where Address* [ST…" at bounding box center [317, 225] width 580 height 1685
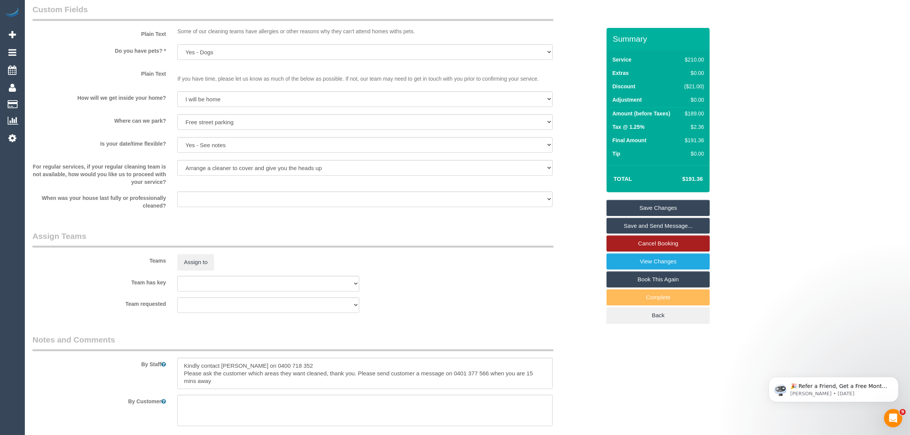
scroll to position [836, 0]
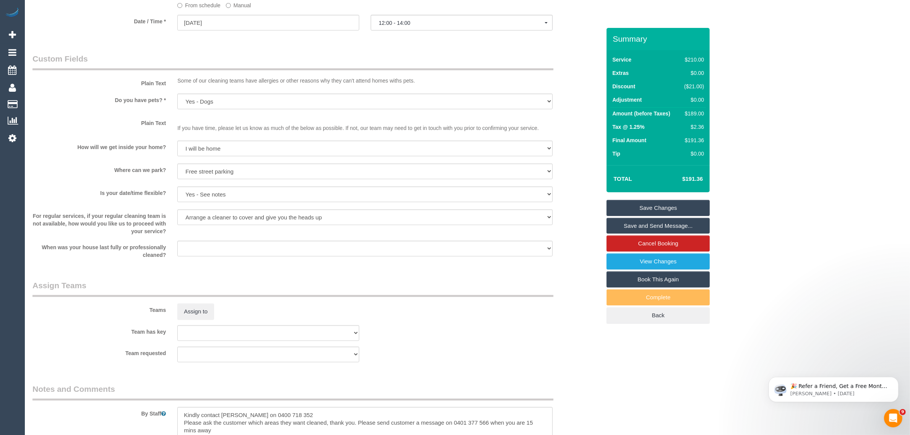
click at [664, 209] on link "Save Changes" at bounding box center [658, 208] width 103 height 16
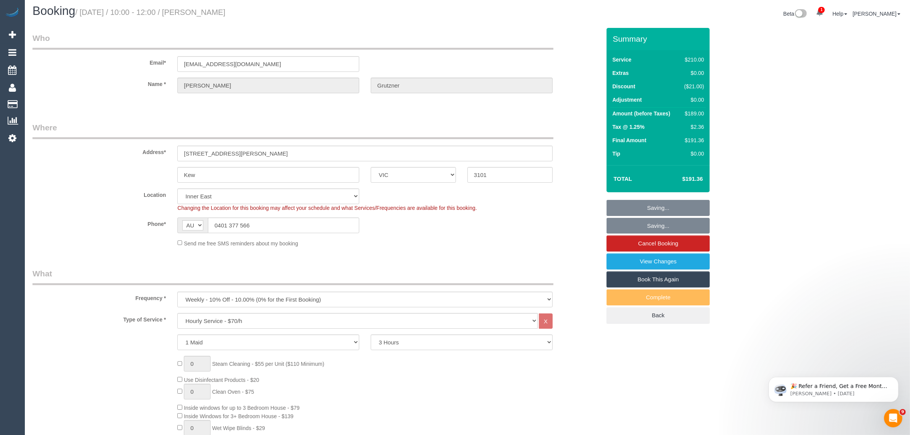
scroll to position [0, 0]
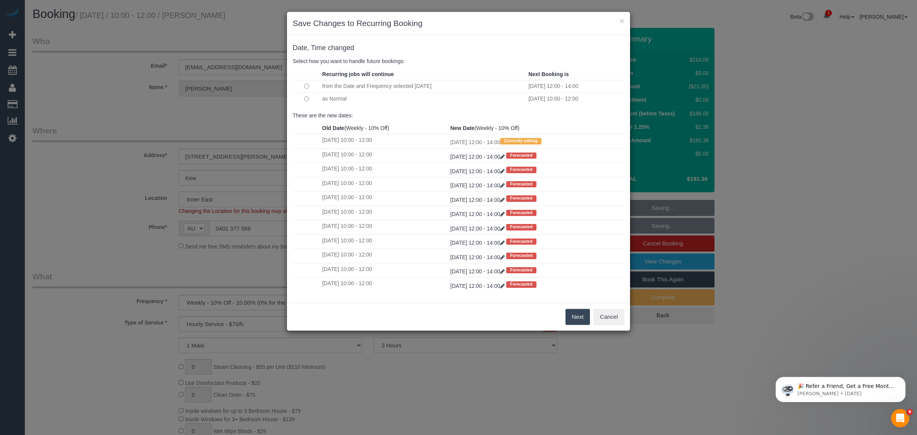
click at [301, 99] on td at bounding box center [307, 99] width 28 height 12
click at [580, 320] on button "Next" at bounding box center [578, 317] width 25 height 16
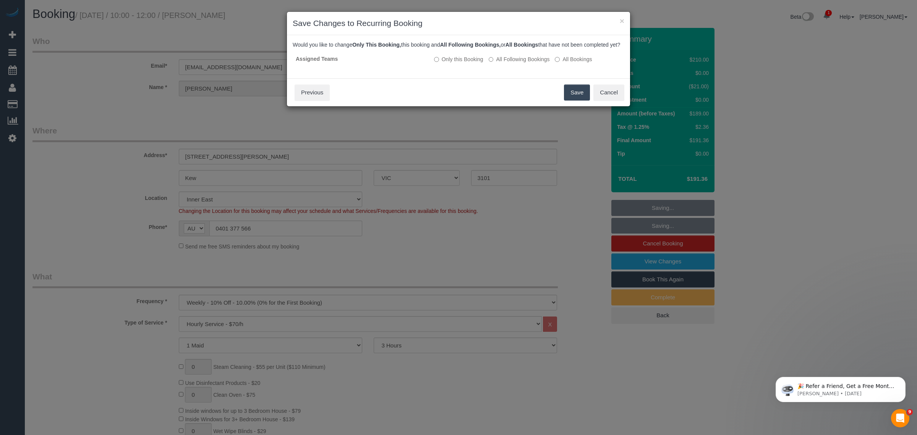
click at [568, 100] on button "Save" at bounding box center [577, 92] width 26 height 16
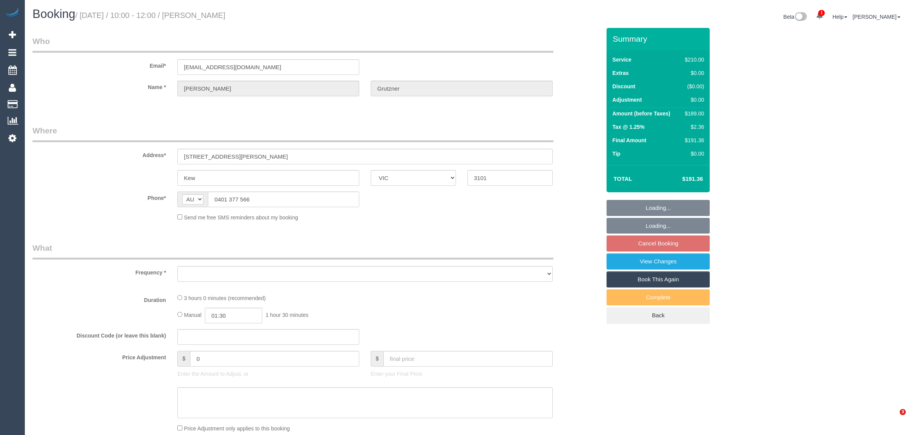
select select "VIC"
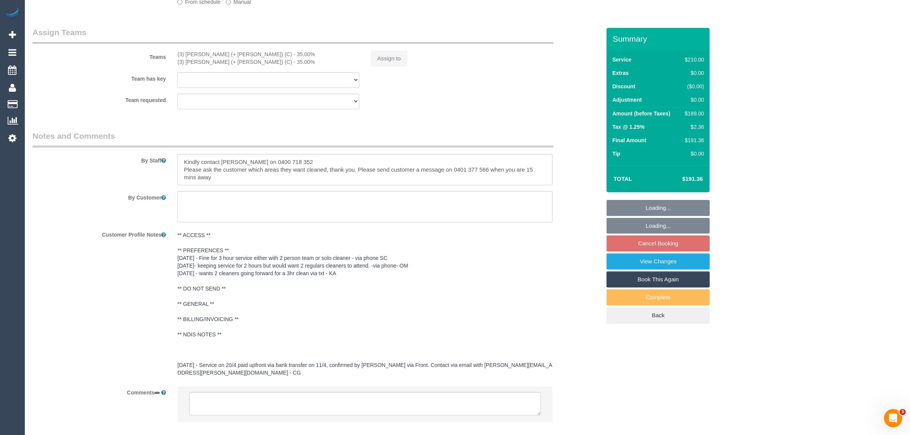
select select "string:stripe-pm_1OKDIQ2GScqysDRVWHVj2xOp"
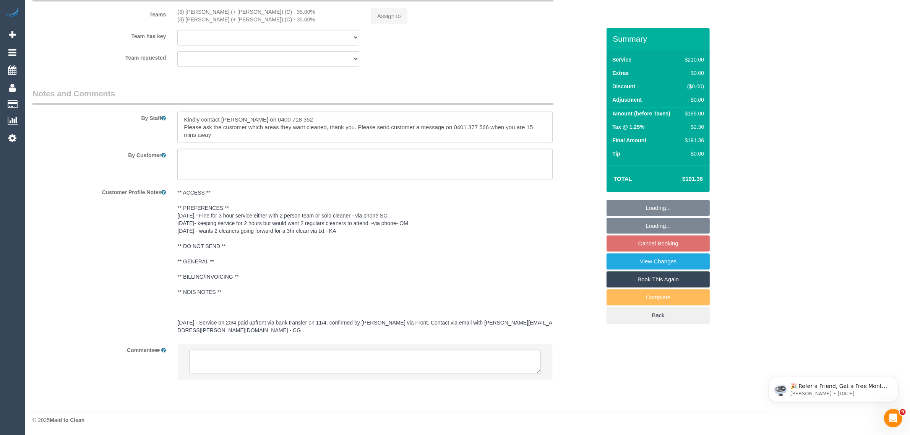
select select "180"
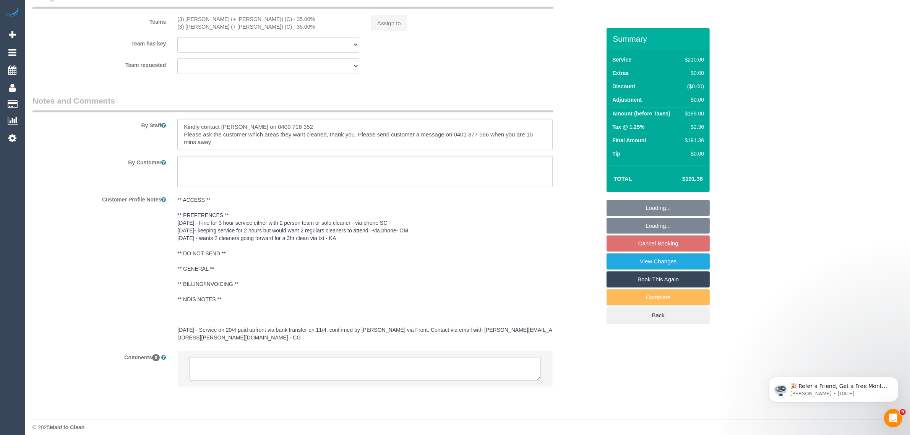
select select "object:707"
click at [417, 366] on textarea at bounding box center [365, 369] width 352 height 24
select select "number:27"
select select "number:14"
select select "number:19"
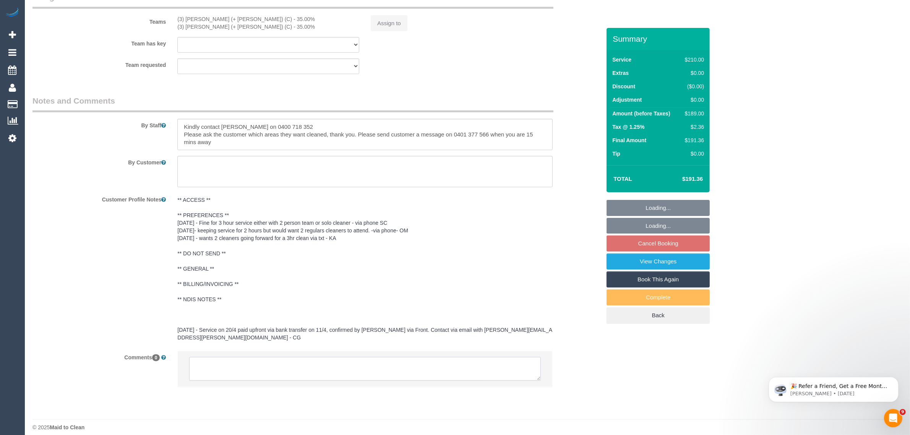
select select "number:36"
select select "number:34"
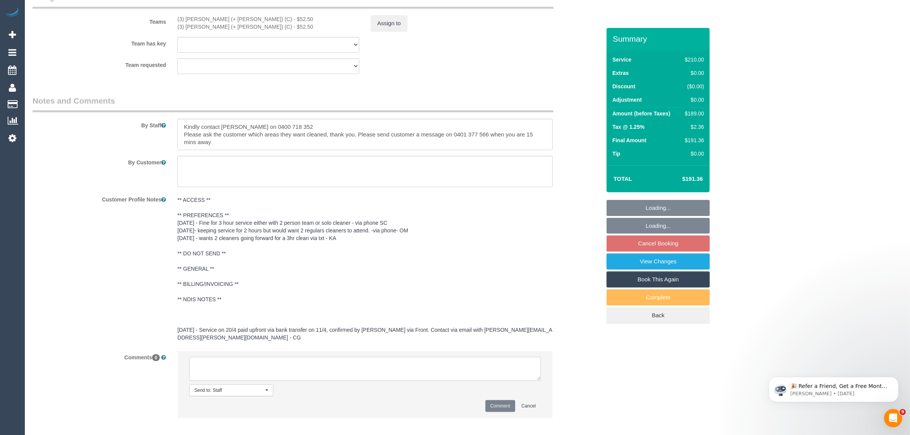
select select "object:1478"
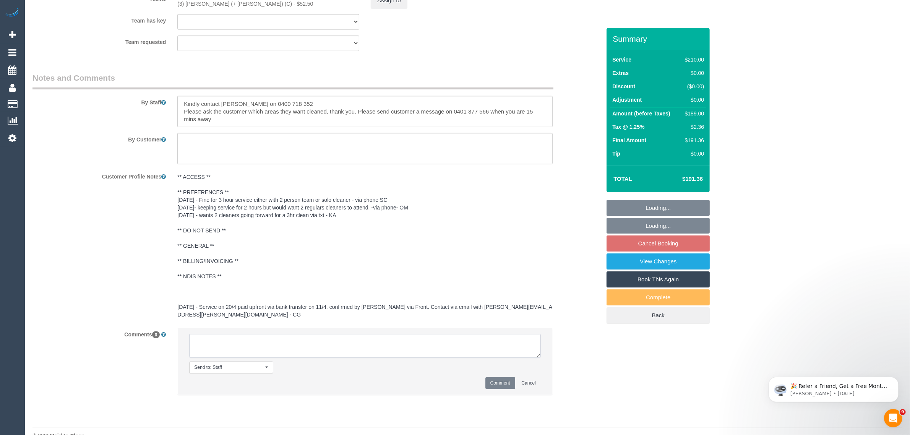
select select "spot3"
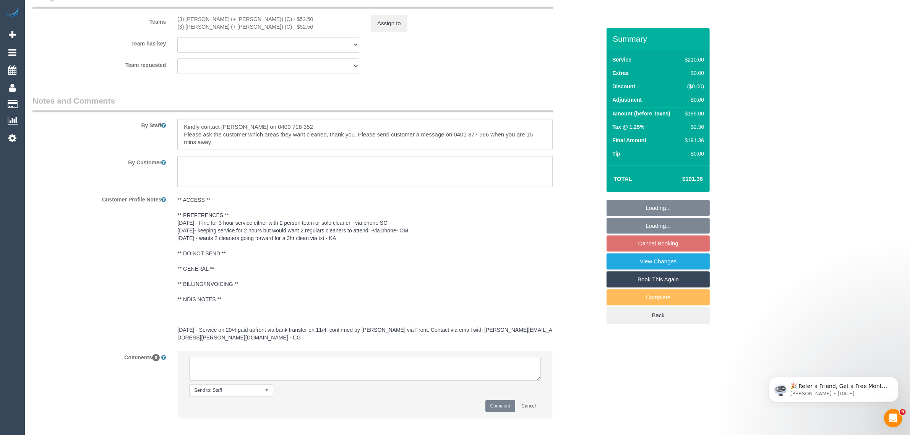
paste textarea "Cleaner(s) Unassigned: (3) [PERSON_NAME] (+ [PERSON_NAME]) (C) Reason Unassigne…"
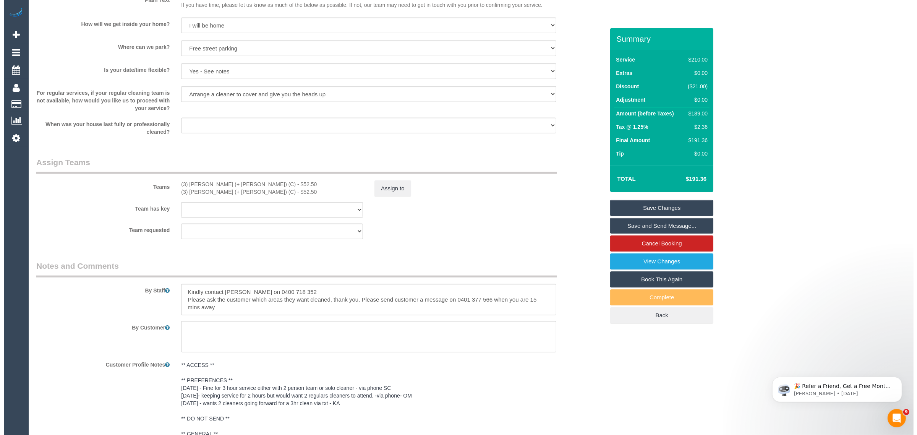
scroll to position [933, 0]
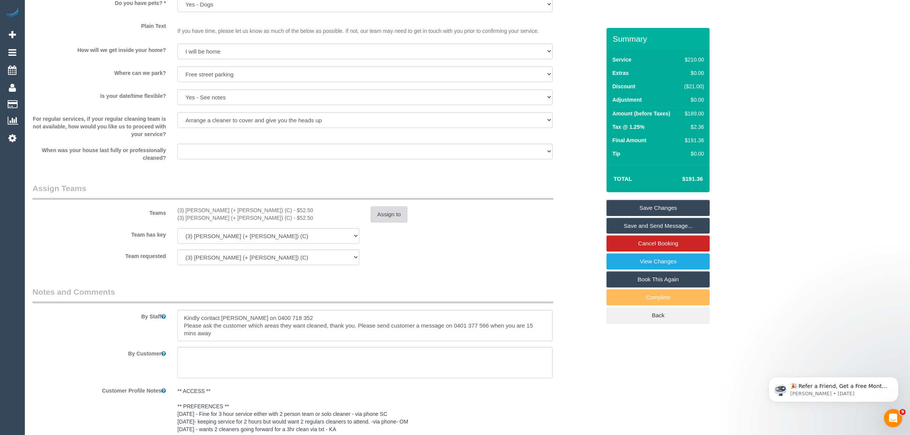
type textarea "Cleaner(s) Unassigned: (3) [PERSON_NAME] (+ [PERSON_NAME]) (C) Reason Unassigne…"
click at [389, 219] on button "Assign to" at bounding box center [389, 214] width 37 height 16
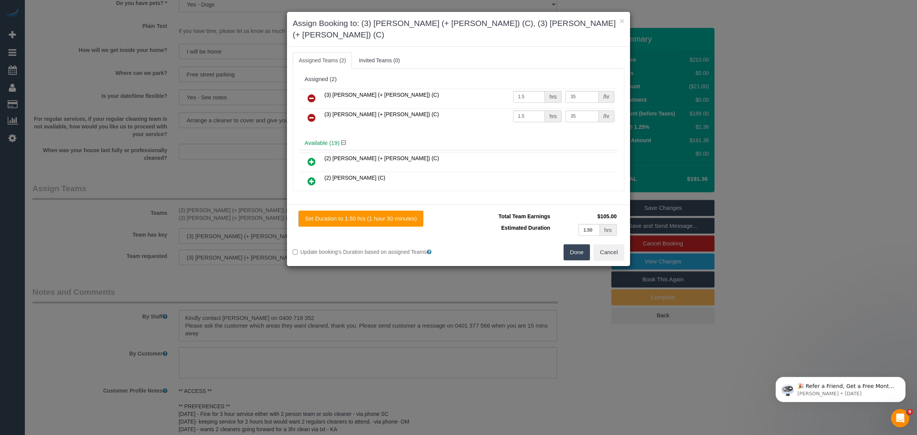
click at [314, 94] on icon at bounding box center [312, 98] width 8 height 9
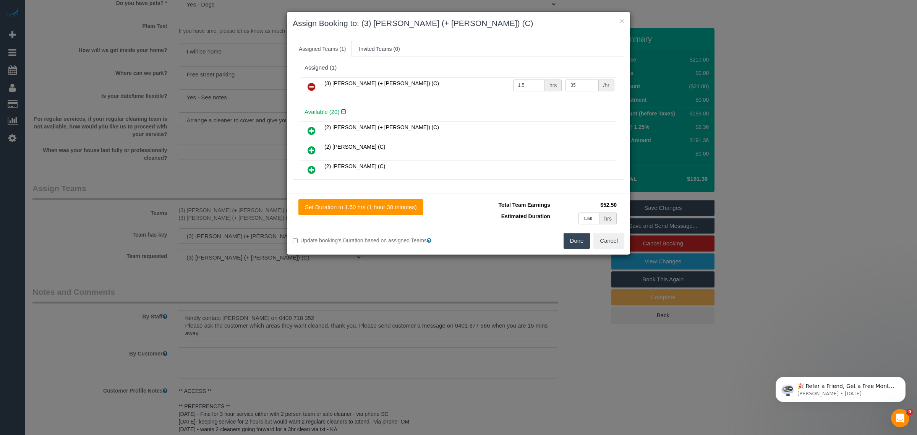
click at [314, 90] on icon at bounding box center [312, 86] width 8 height 9
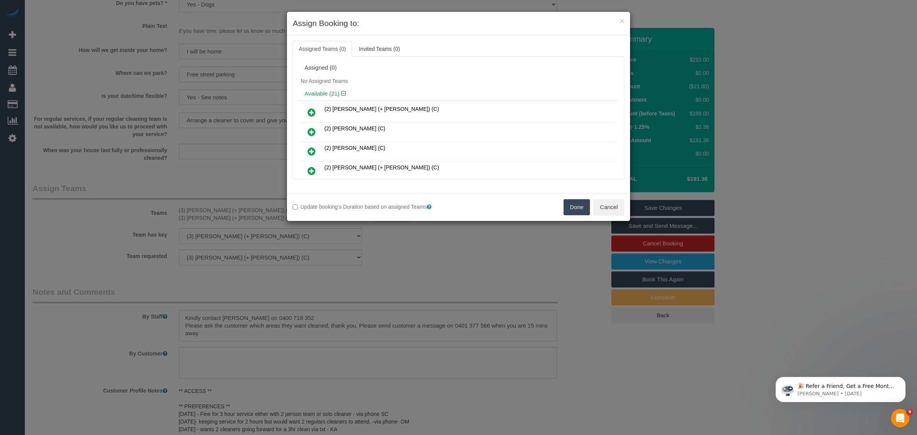
click at [575, 209] on button "Done" at bounding box center [577, 207] width 27 height 16
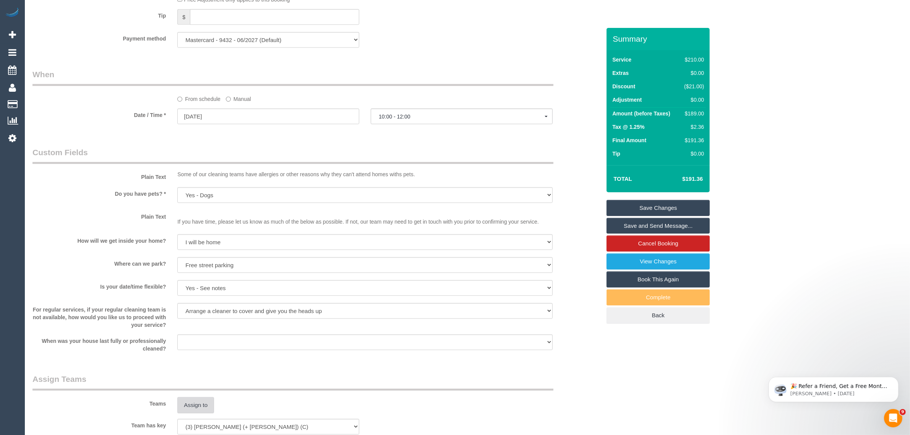
scroll to position [742, 0]
click at [408, 110] on button "10:00 - 12:00" at bounding box center [462, 117] width 182 height 16
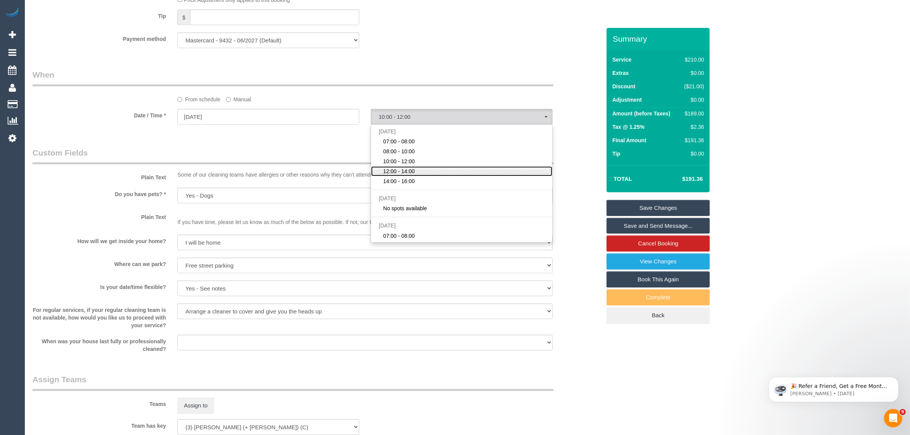
click at [423, 168] on link "12:00 - 14:00" at bounding box center [461, 171] width 181 height 10
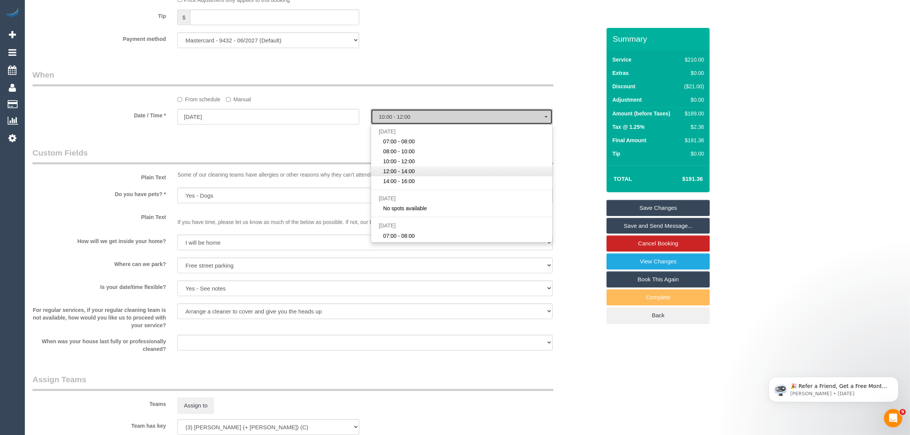
select select "spot4"
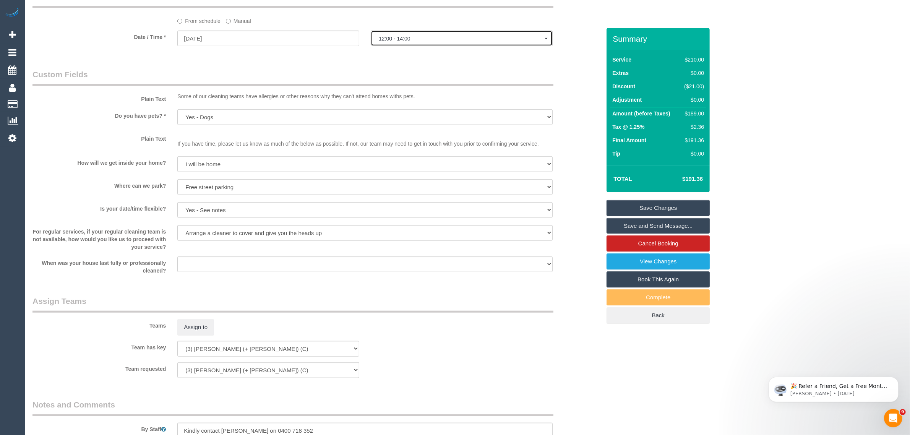
scroll to position [1155, 0]
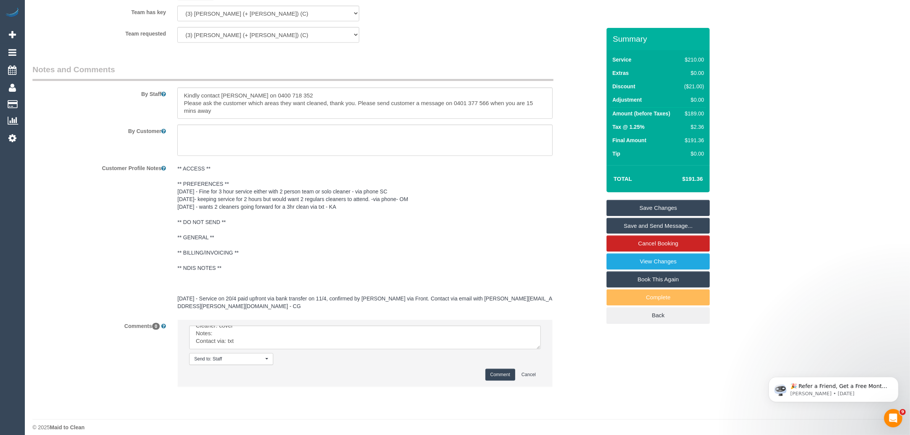
click at [637, 201] on link "Save Changes" at bounding box center [658, 208] width 103 height 16
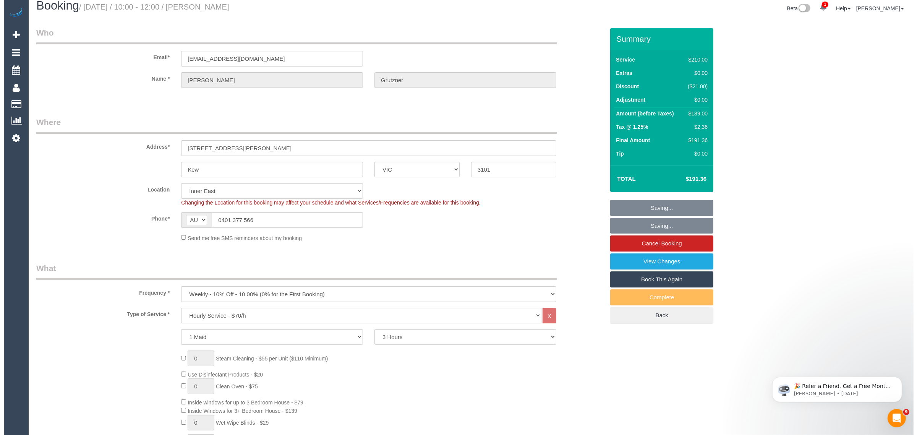
scroll to position [0, 0]
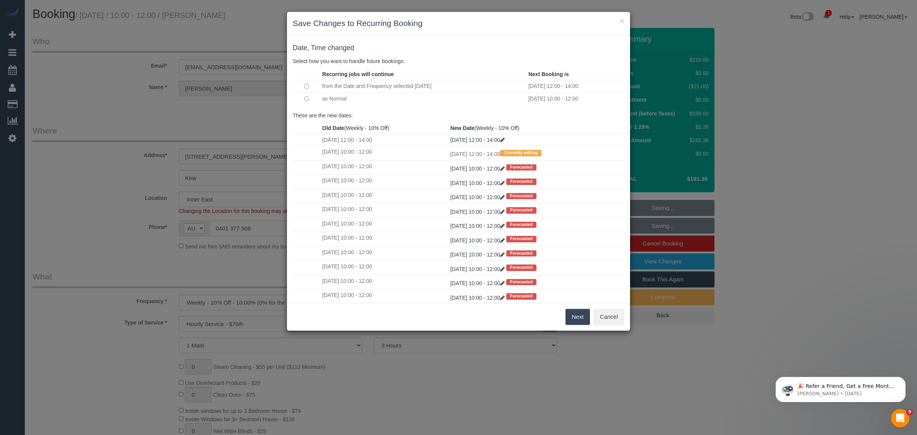
click at [576, 320] on button "Next" at bounding box center [578, 317] width 25 height 16
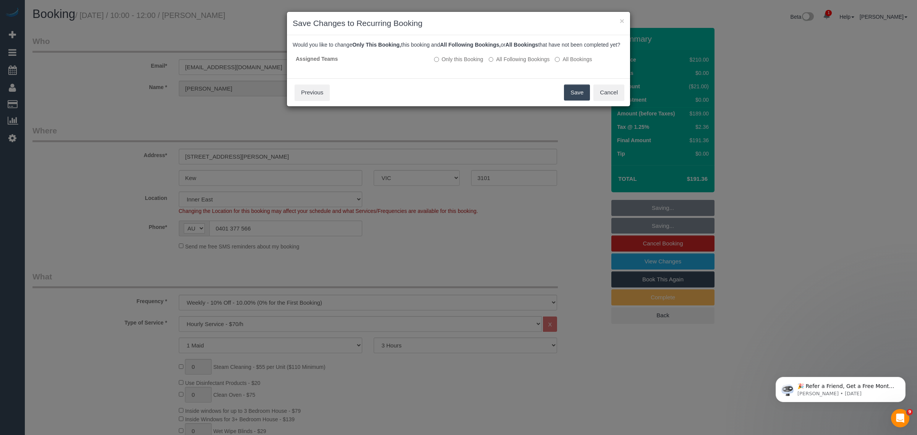
click at [573, 101] on button "Save" at bounding box center [577, 92] width 26 height 16
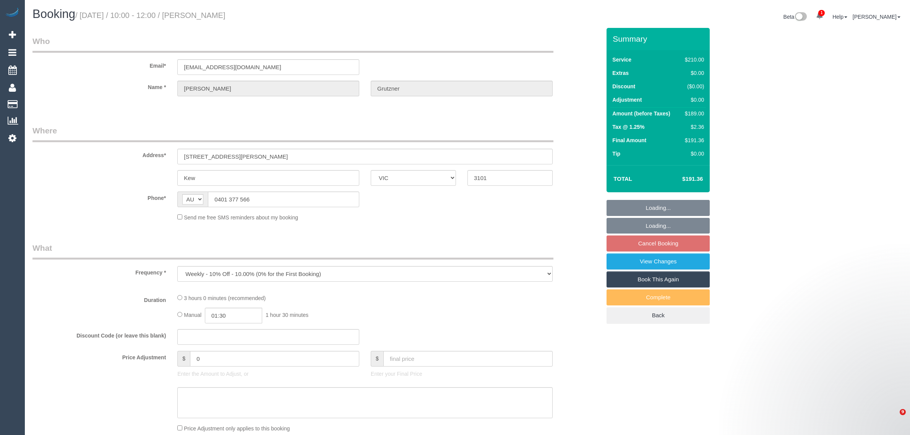
select select "VIC"
select select "string:stripe-pm_1OKDIQ2GScqysDRVWHVj2xOp"
select select "number:27"
select select "number:14"
select select "number:19"
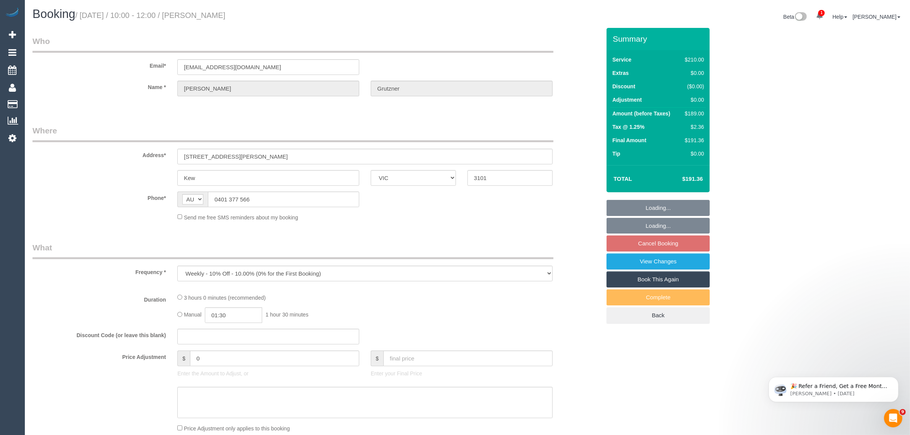
select select "number:36"
select select "number:34"
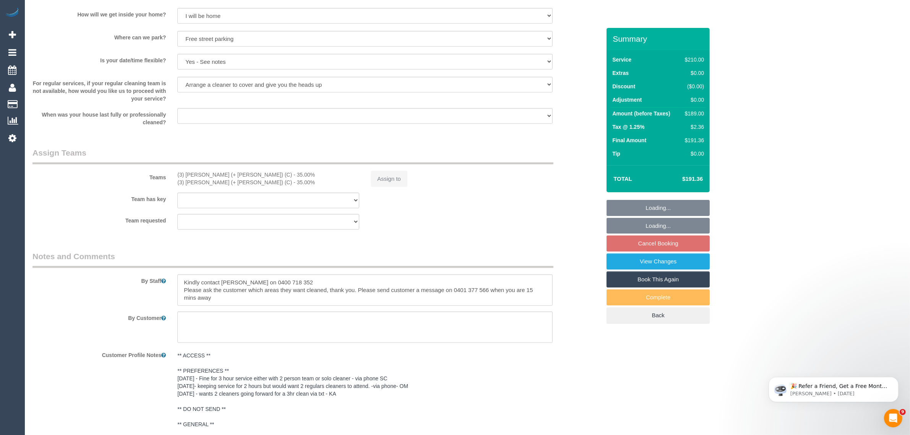
select select "object:694"
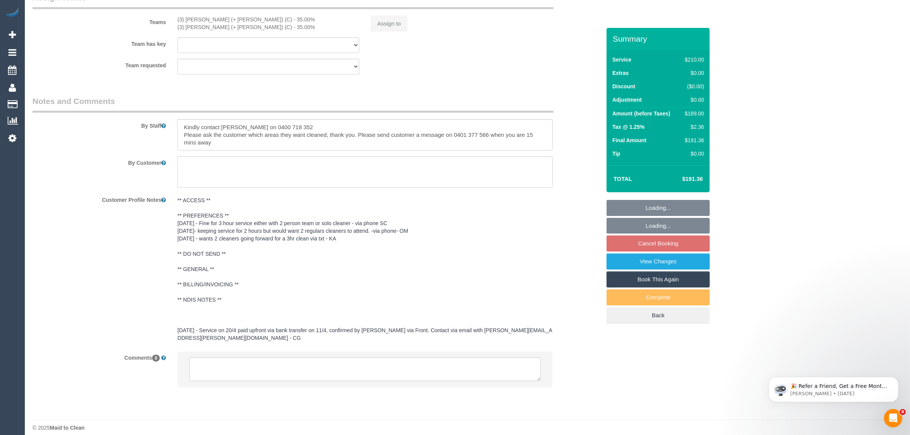
select select "180"
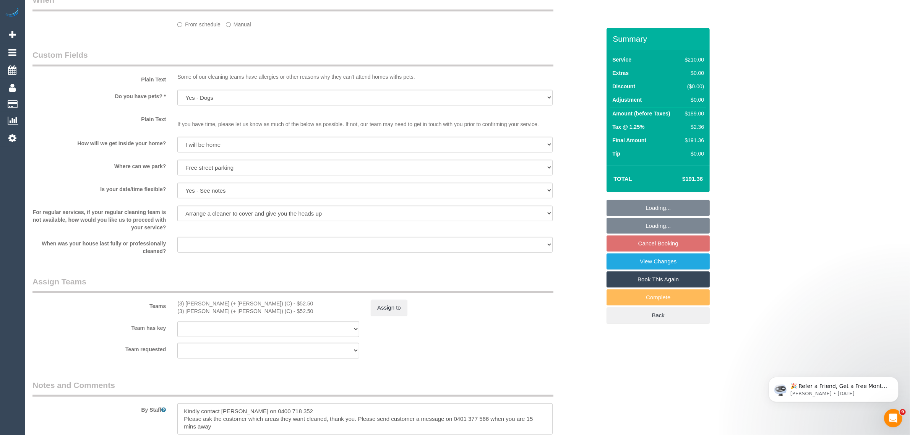
scroll to position [1123, 0]
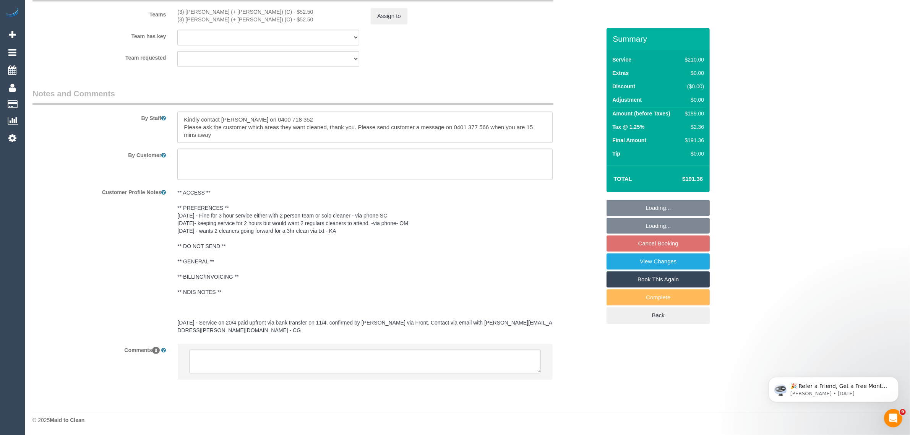
select select "spot3"
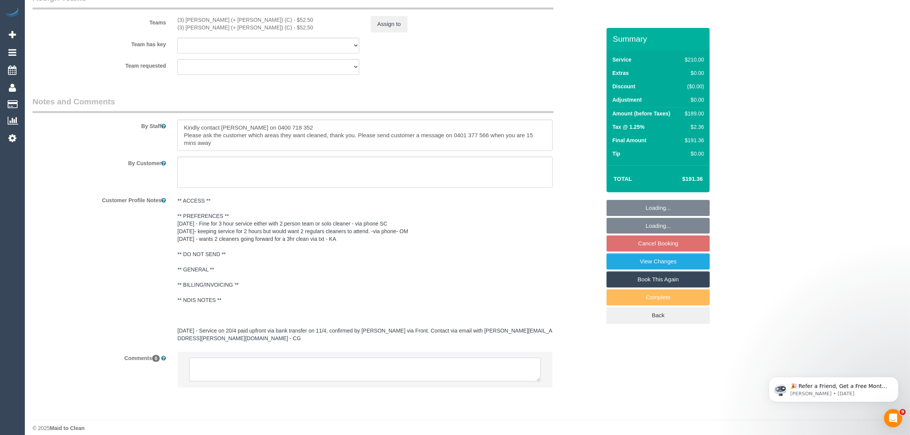
click at [400, 373] on textarea at bounding box center [365, 370] width 352 height 24
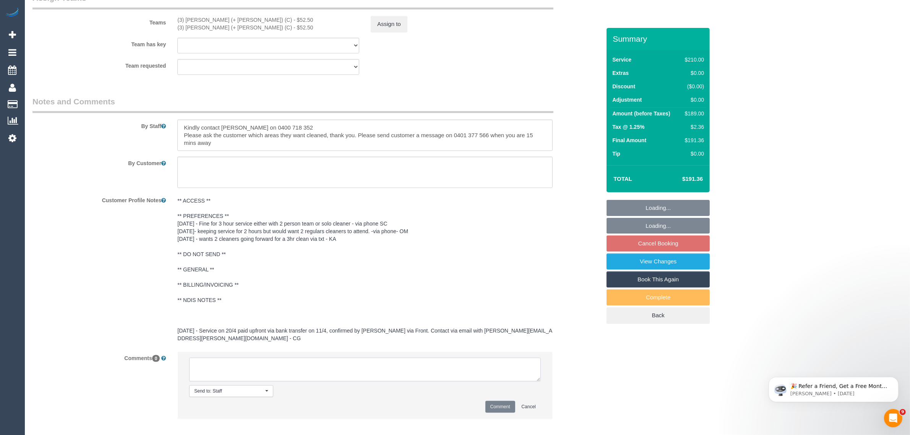
paste textarea "Cleaner(s) Unassigned: (3) [PERSON_NAME] (+ [PERSON_NAME]) (C) Reason Unassigne…"
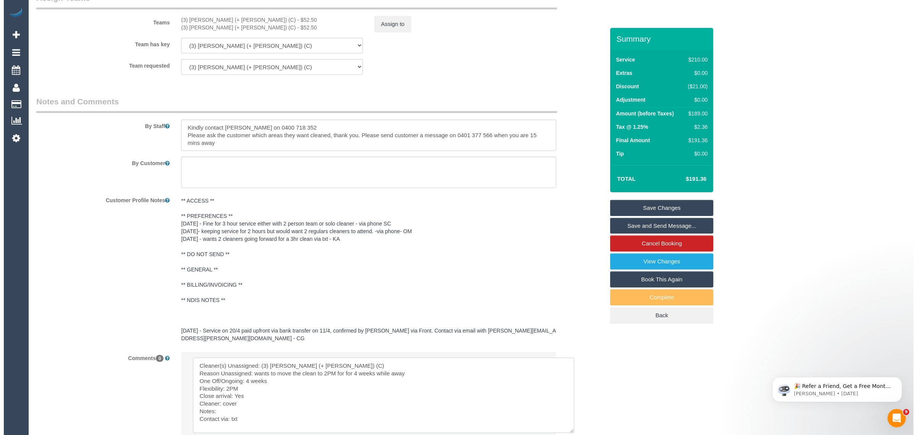
scroll to position [0, 0]
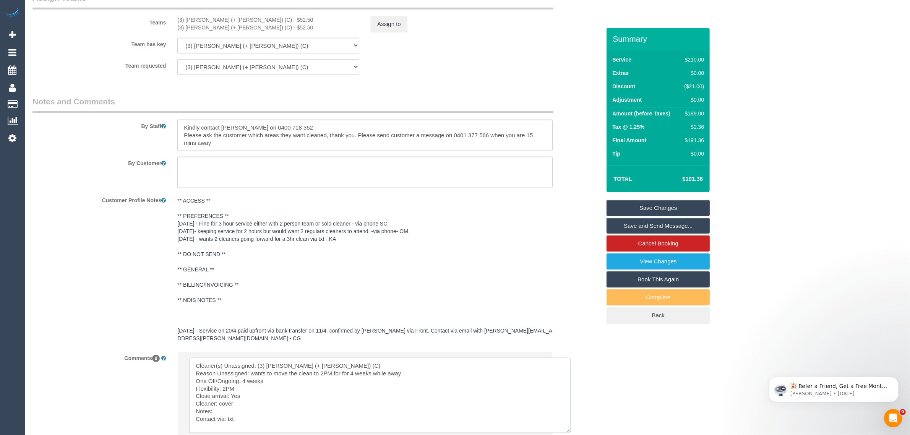
drag, startPoint x: 538, startPoint y: 371, endPoint x: 568, endPoint y: 425, distance: 61.4
click at [568, 425] on textarea at bounding box center [380, 395] width 382 height 75
type textarea "Cleaner(s) Unassigned: (3) [PERSON_NAME] (+ [PERSON_NAME]) (C) Reason Unassigne…"
click at [383, 28] on button "Assign to" at bounding box center [389, 24] width 37 height 16
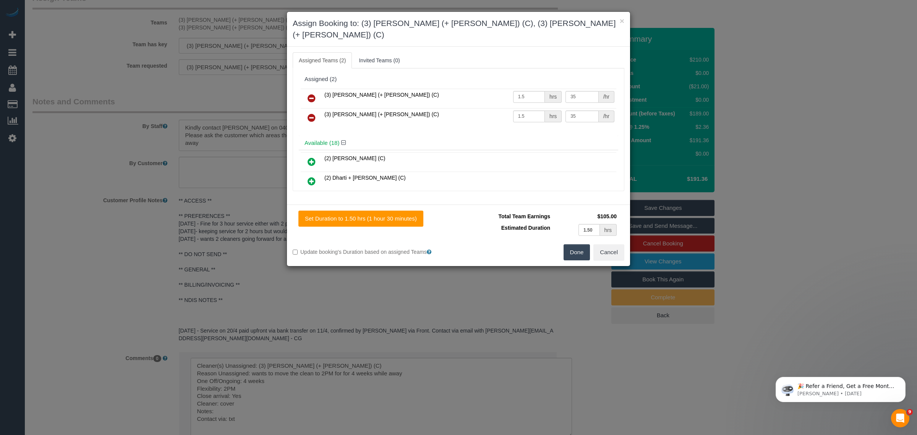
click at [309, 94] on icon at bounding box center [312, 98] width 8 height 9
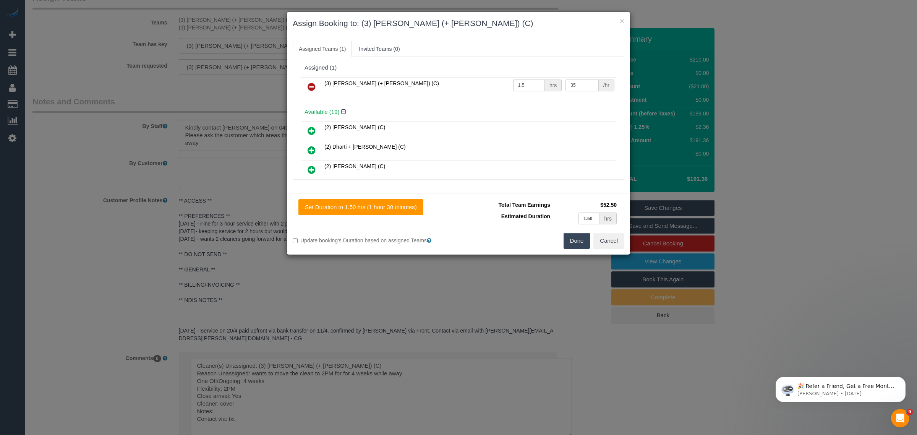
drag, startPoint x: 309, startPoint y: 84, endPoint x: 313, endPoint y: 89, distance: 6.5
click at [310, 84] on icon at bounding box center [312, 86] width 8 height 9
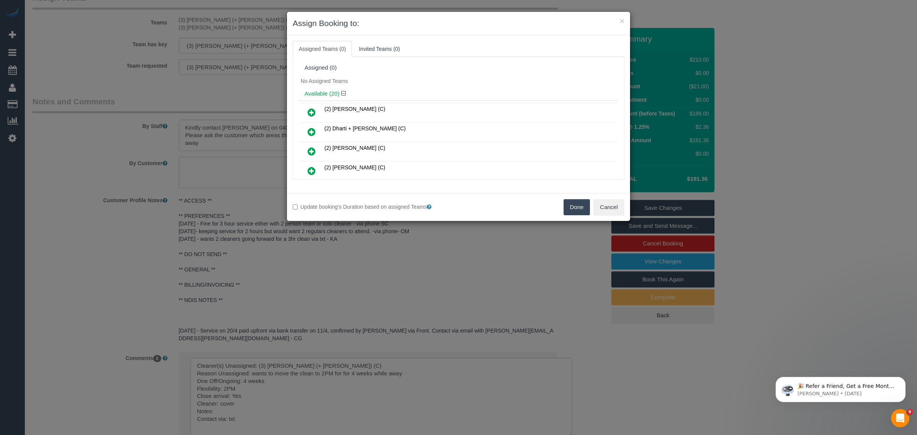
click at [575, 203] on button "Done" at bounding box center [577, 207] width 27 height 16
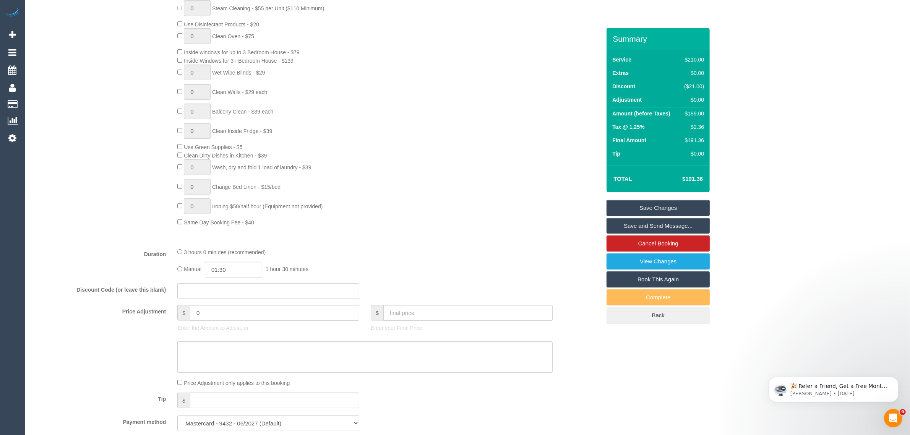
scroll to position [550, 0]
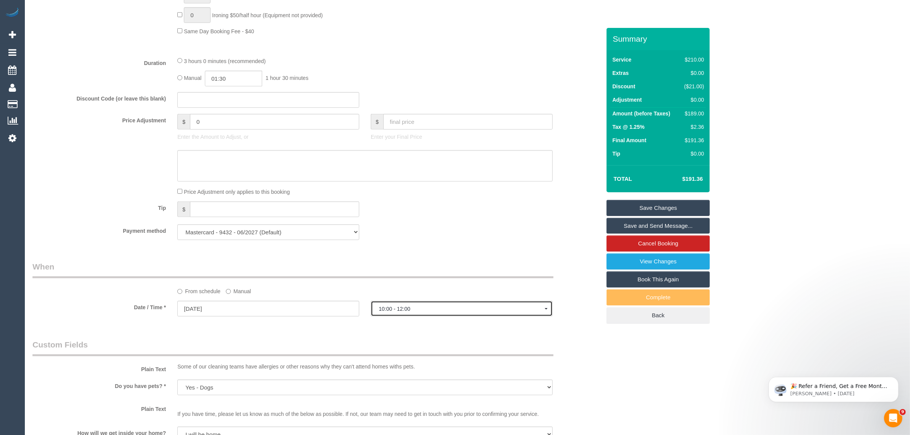
click at [408, 306] on span "10:00 - 12:00" at bounding box center [462, 309] width 166 height 6
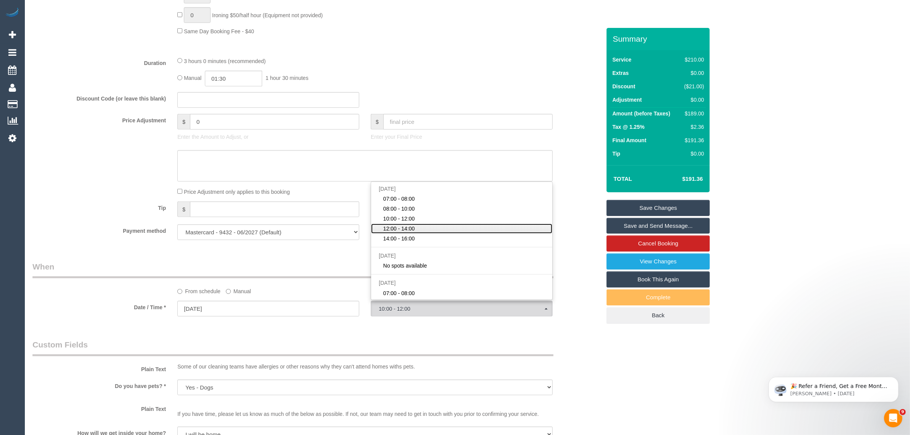
click at [421, 227] on link "12:00 - 14:00" at bounding box center [461, 229] width 181 height 10
select select "spot4"
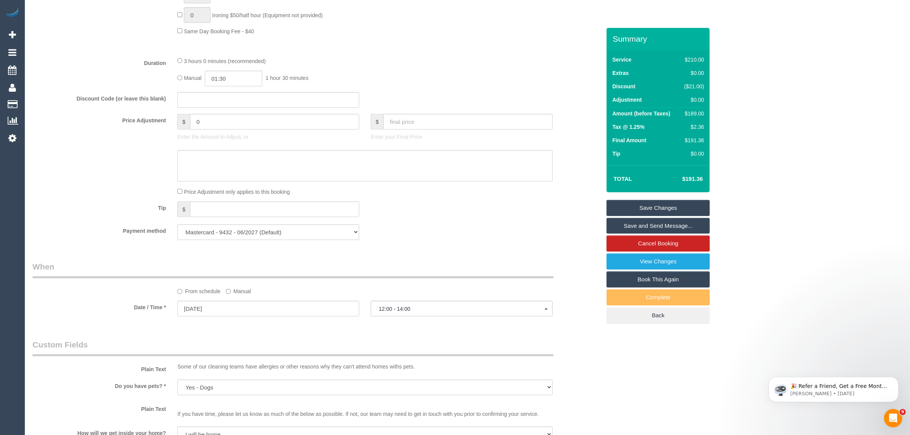
click at [493, 227] on div "Payment method Mastercard - 9432 - 06/2027 (Default) Add Credit Card ──────────…" at bounding box center [317, 232] width 580 height 16
click at [645, 209] on link "Save Changes" at bounding box center [658, 208] width 103 height 16
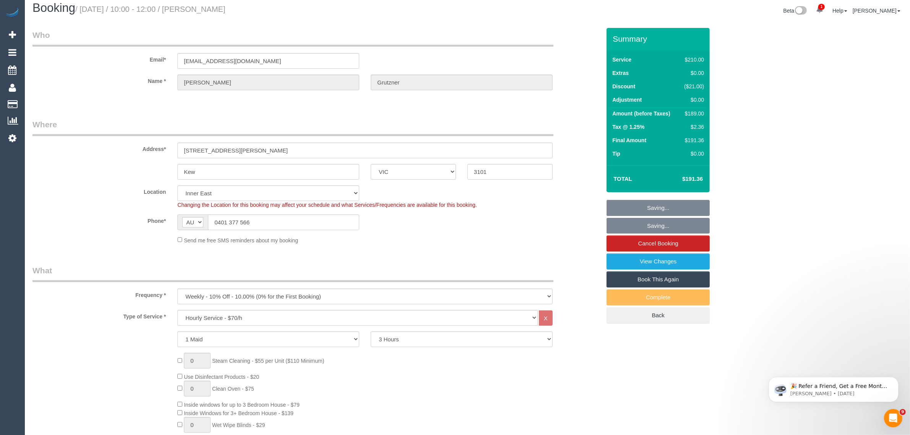
scroll to position [0, 0]
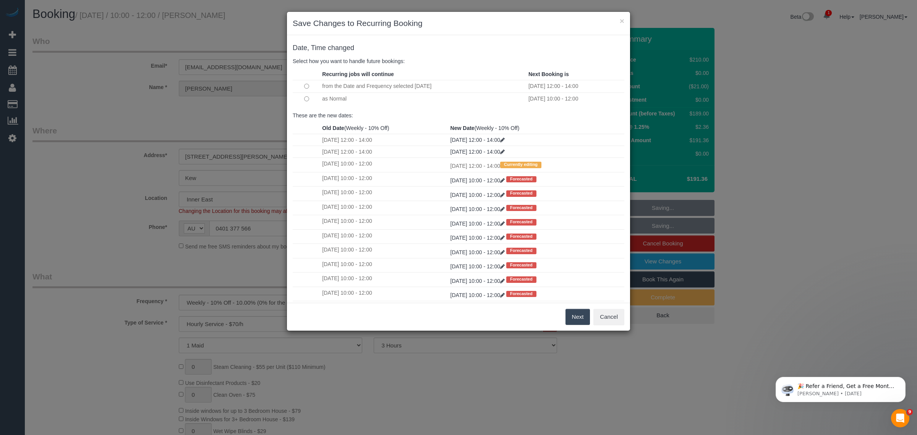
click at [576, 319] on button "Next" at bounding box center [578, 317] width 25 height 16
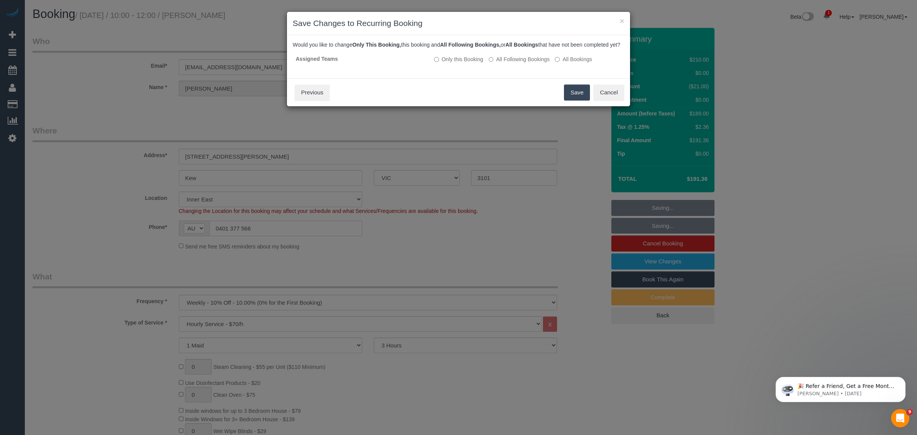
click at [577, 101] on button "Save" at bounding box center [577, 92] width 26 height 16
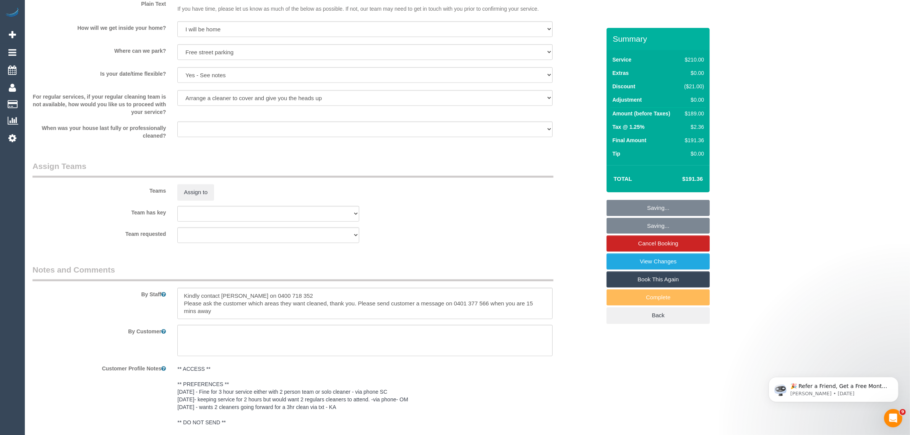
scroll to position [956, 0]
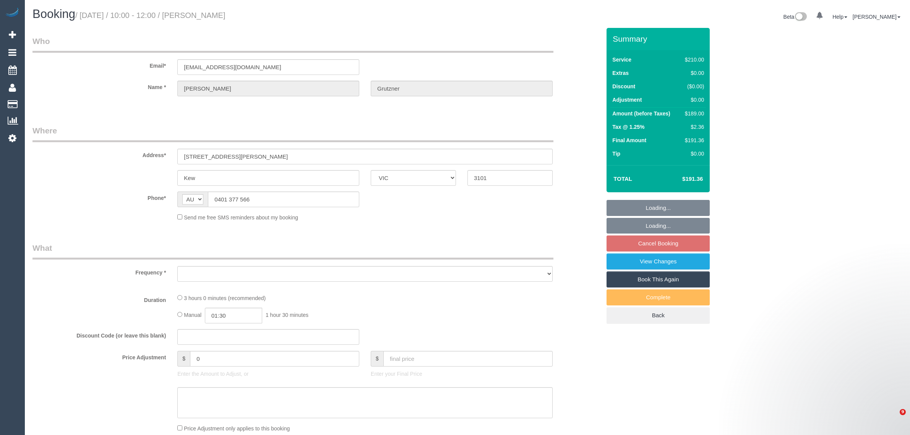
select select "VIC"
select select "string:stripe-pm_1OKDIQ2GScqysDRVWHVj2xOp"
select select "number:27"
select select "number:14"
select select "number:19"
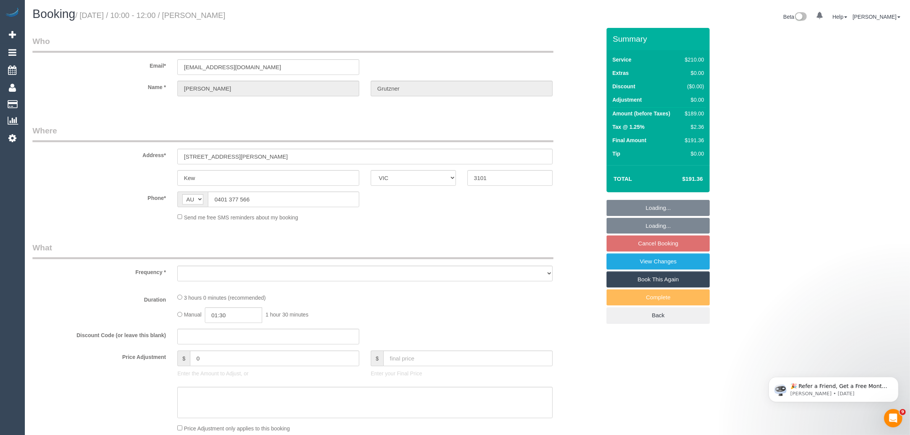
select select "number:36"
select select "number:34"
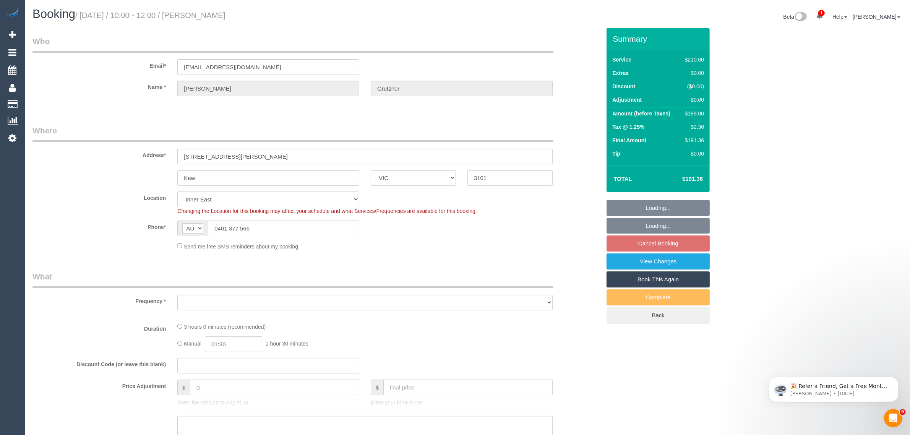
select select "object:689"
select select "180"
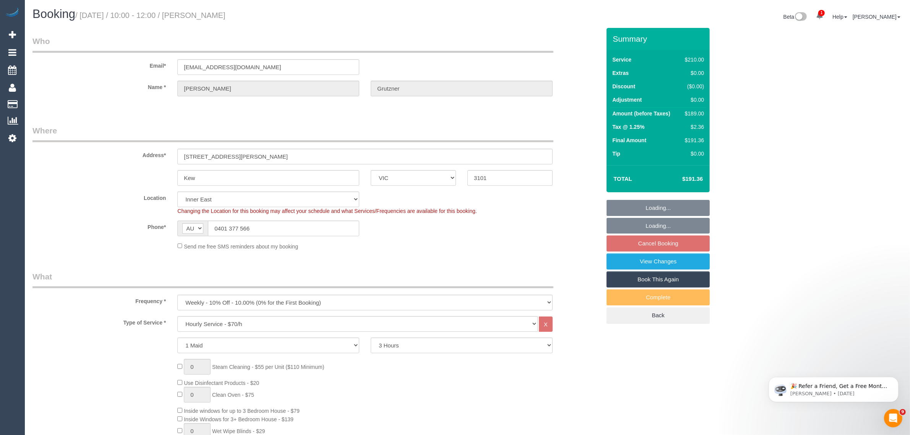
select select "object:1463"
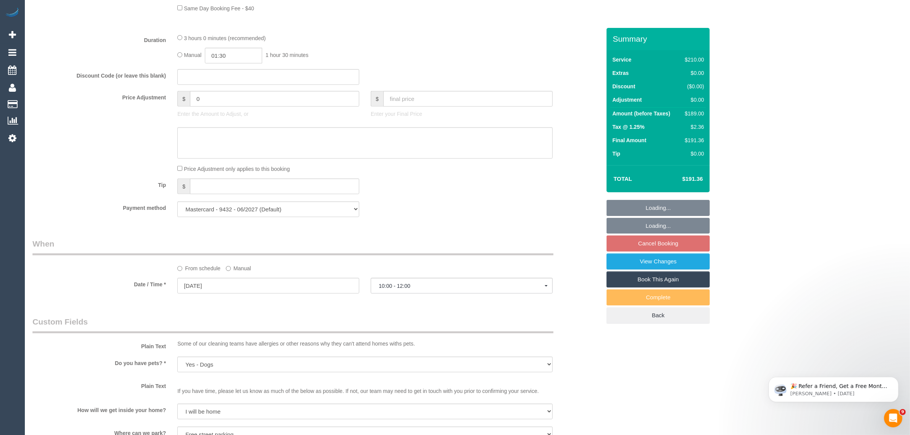
scroll to position [573, 0]
click at [429, 291] on button "10:00 - 12:00" at bounding box center [462, 285] width 182 height 16
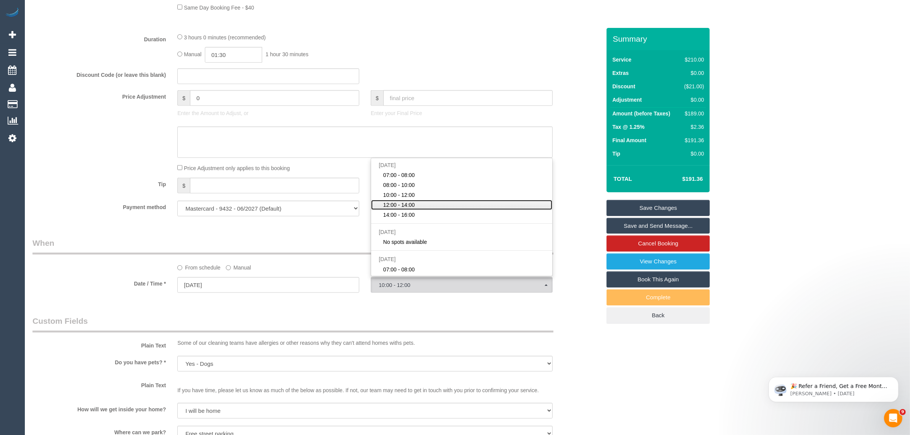
click at [431, 205] on link "12:00 - 14:00" at bounding box center [461, 205] width 181 height 10
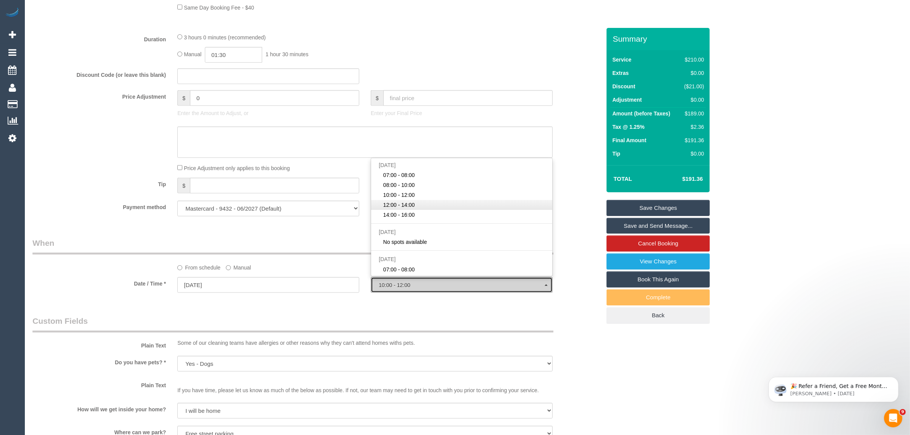
select select "spot4"
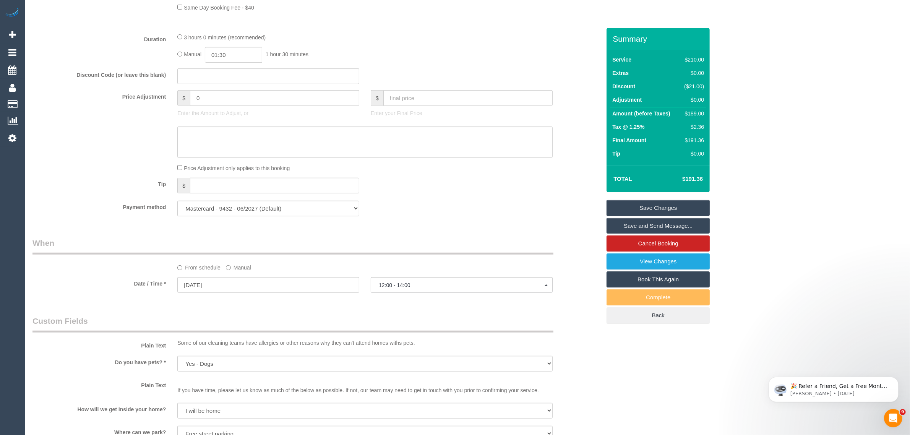
click at [427, 210] on div "Payment method Mastercard - 9432 - 06/2027 (Default) Add Credit Card ──────────…" at bounding box center [317, 209] width 580 height 16
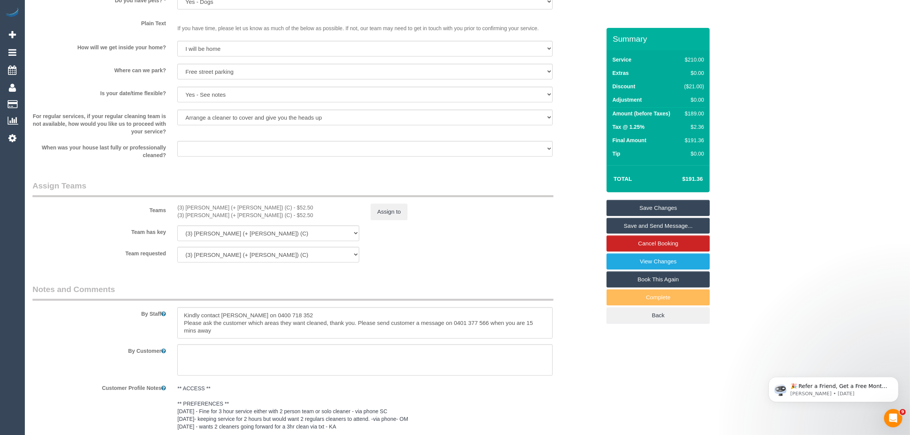
scroll to position [1124, 0]
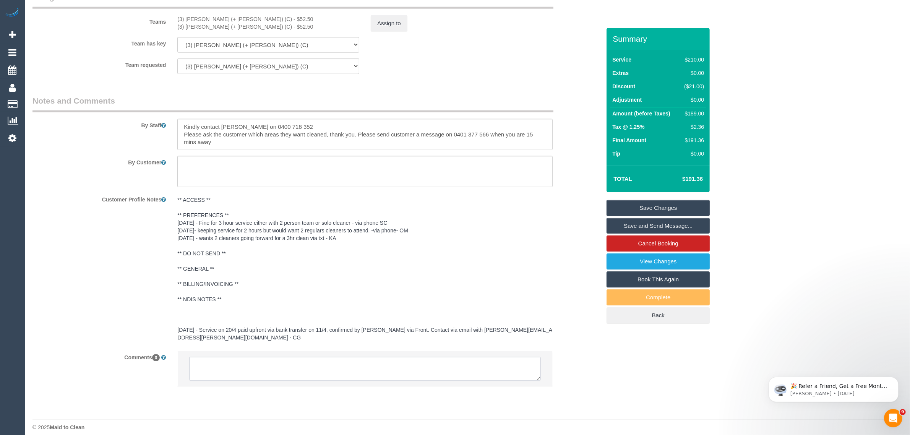
click at [323, 358] on textarea at bounding box center [365, 369] width 352 height 24
paste textarea "Cleaner(s) Unassigned: (3) [PERSON_NAME] (+ [PERSON_NAME]) (C) Reason Unassigne…"
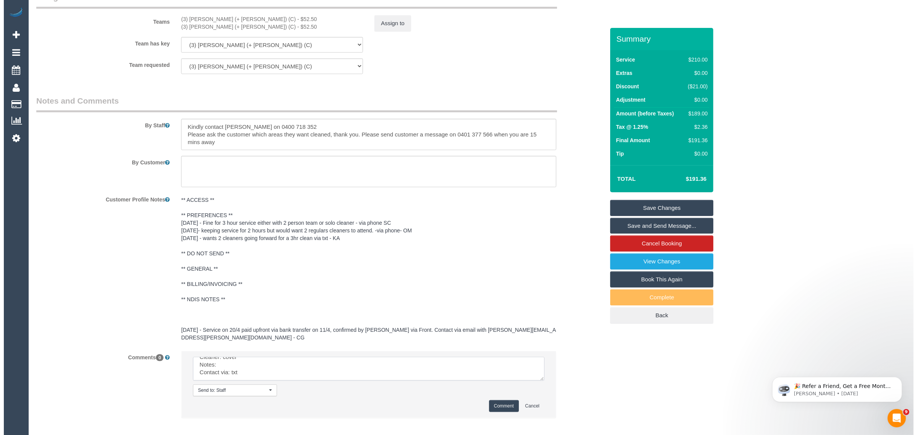
scroll to position [933, 0]
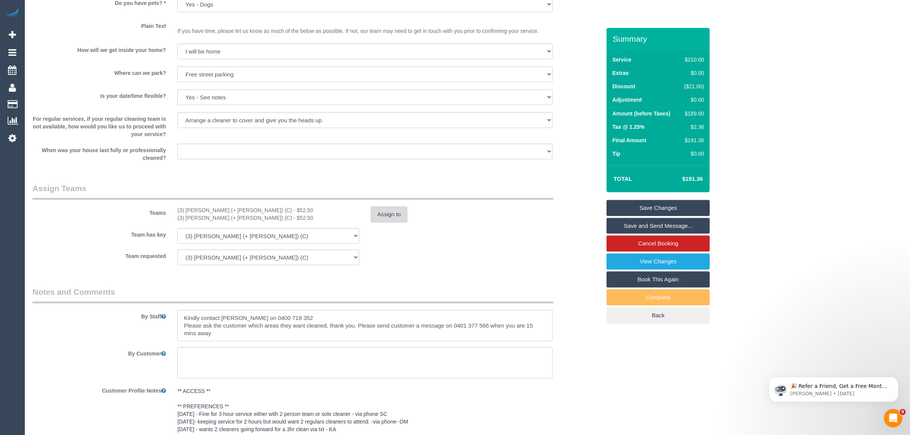
type textarea "Cleaner(s) Unassigned: (3) [PERSON_NAME] (+ [PERSON_NAME]) (C) Reason Unassigne…"
click at [398, 211] on button "Assign to" at bounding box center [389, 214] width 37 height 16
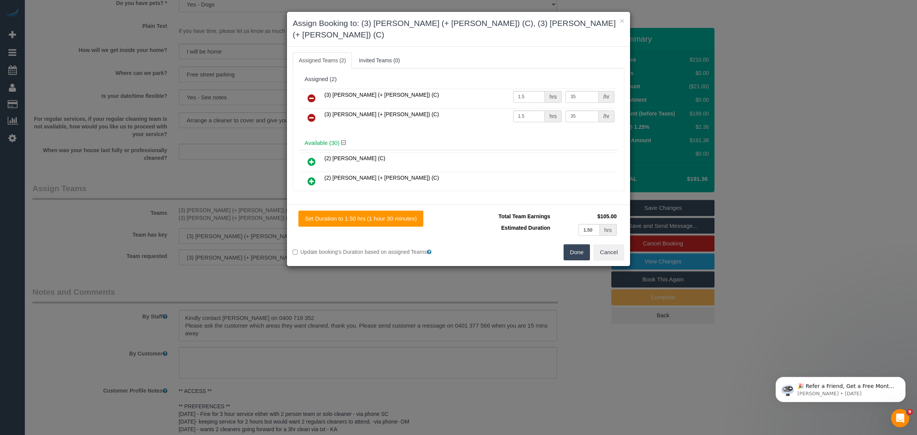
click at [304, 91] on link at bounding box center [312, 98] width 18 height 15
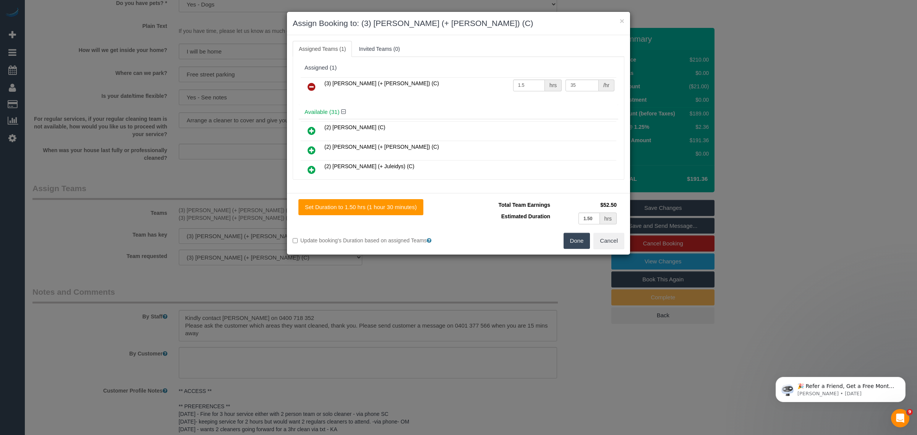
click at [304, 87] on link at bounding box center [312, 87] width 18 height 15
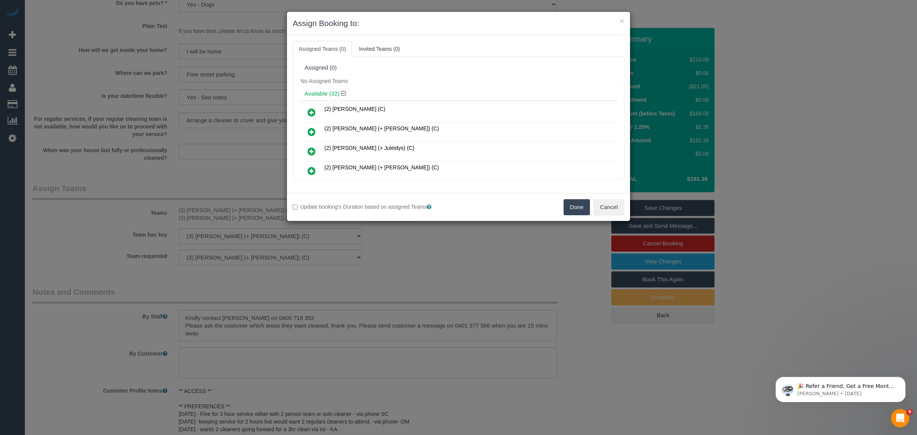
click at [570, 206] on button "Done" at bounding box center [577, 207] width 27 height 16
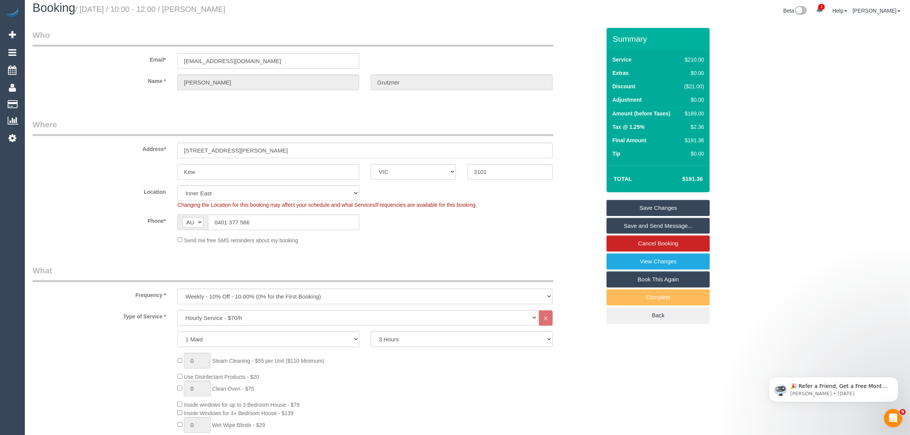
scroll to position [0, 0]
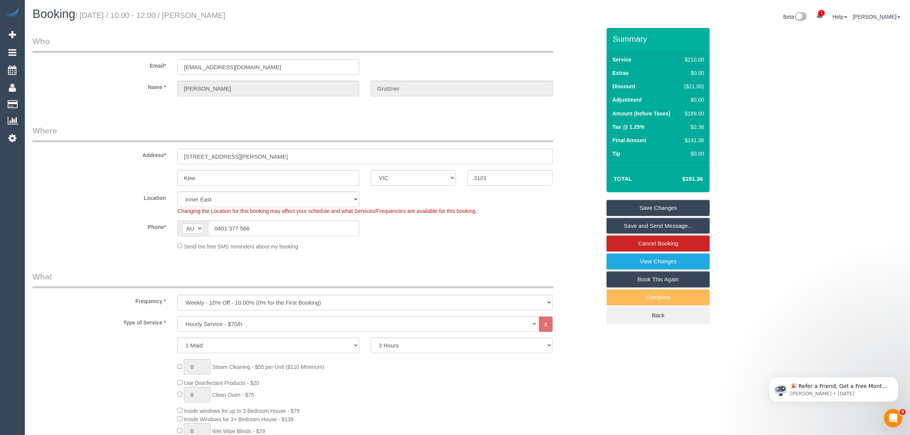
click at [641, 201] on link "Save Changes" at bounding box center [658, 208] width 103 height 16
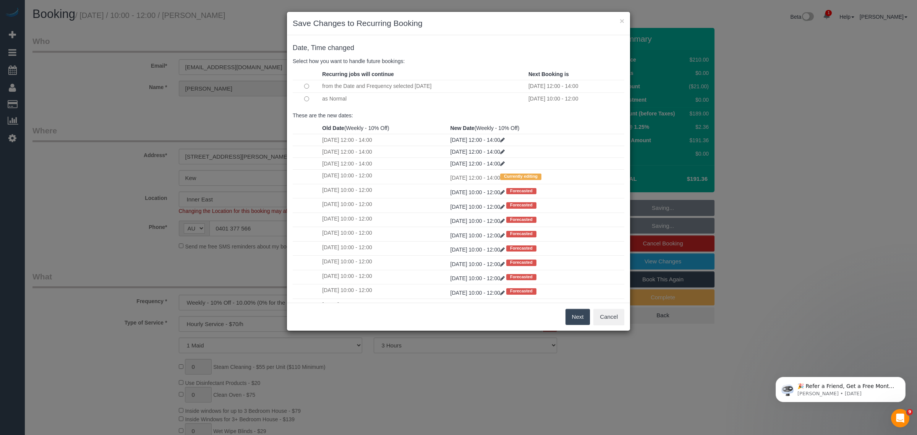
click at [575, 310] on button "Next" at bounding box center [578, 317] width 25 height 16
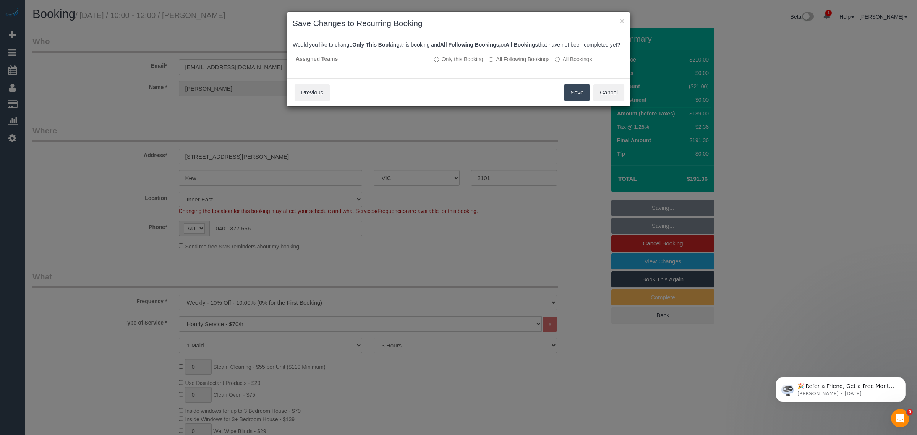
click at [575, 101] on button "Save" at bounding box center [577, 92] width 26 height 16
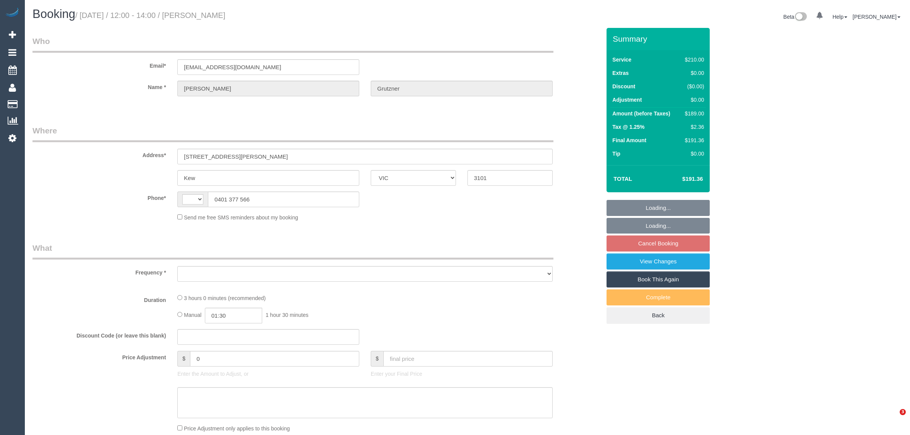
select select "VIC"
select select "string:stripe-pm_1OKDIQ2GScqysDRVWHVj2xOp"
select select "number:27"
select select "number:14"
select select "number:19"
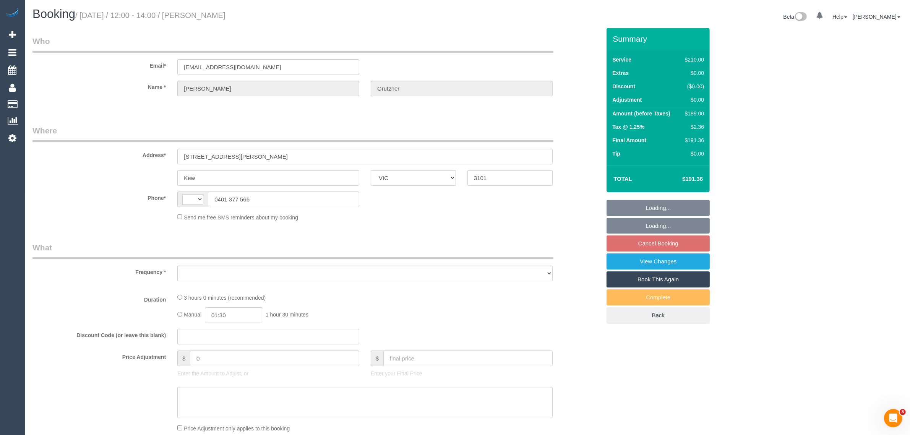
select select "number:36"
select select "number:34"
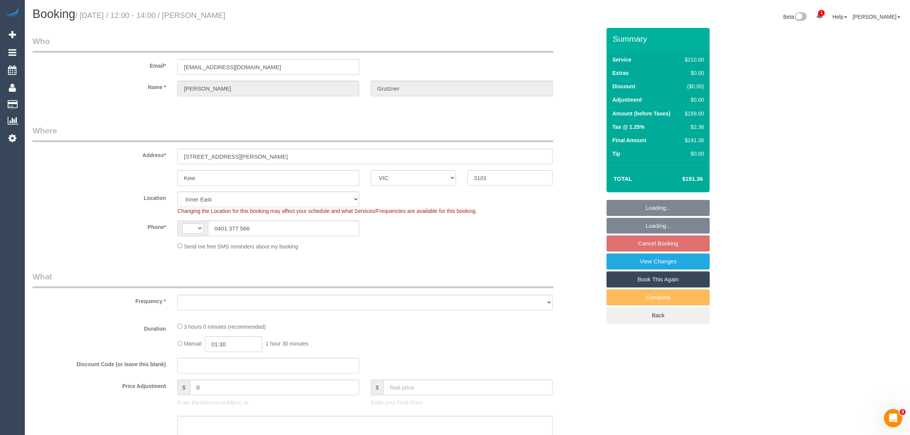
select select "string:AU"
select select "object:704"
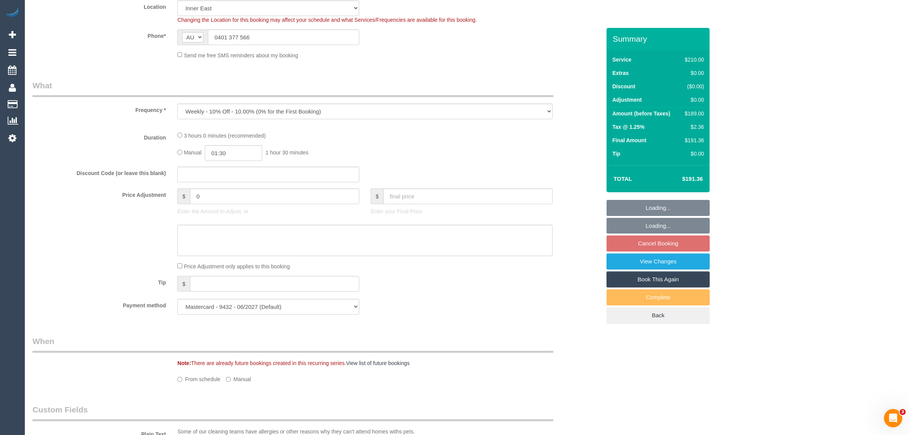
select select "180"
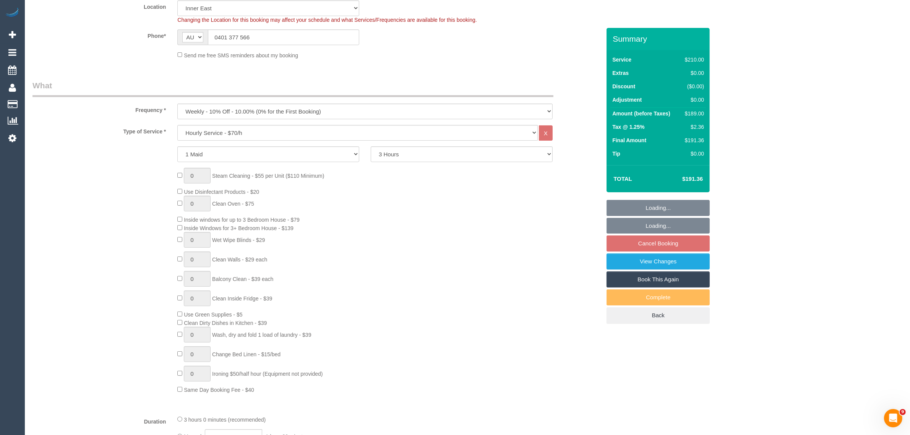
select select "object:1474"
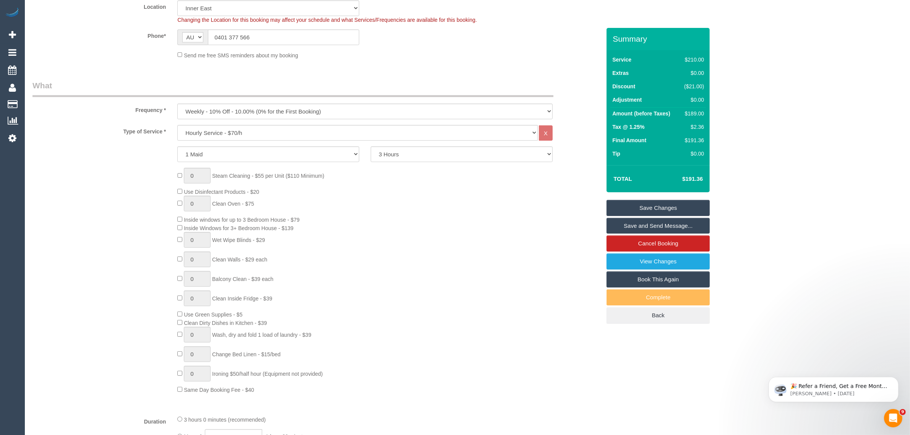
scroll to position [573, 0]
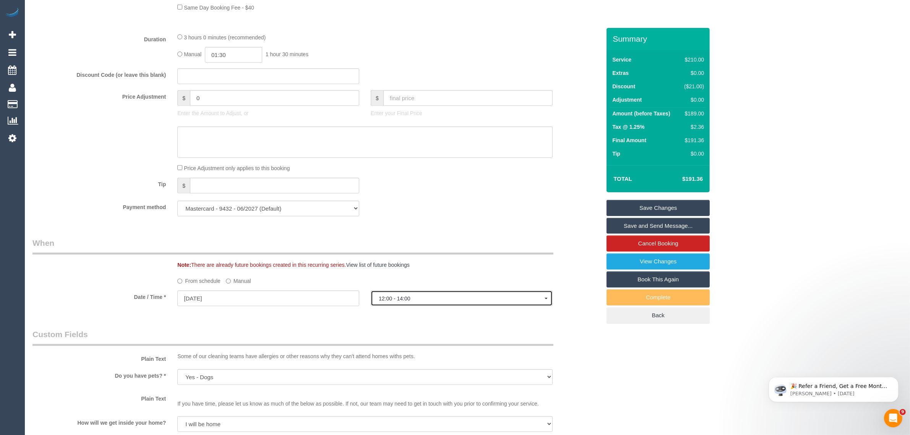
click at [450, 297] on span "12:00 - 14:00" at bounding box center [462, 298] width 166 height 6
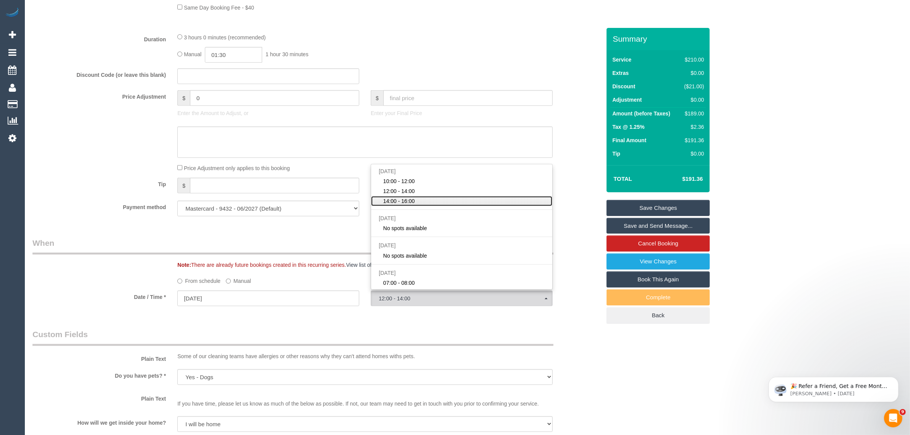
click at [450, 200] on link "14:00 - 16:00" at bounding box center [461, 201] width 181 height 10
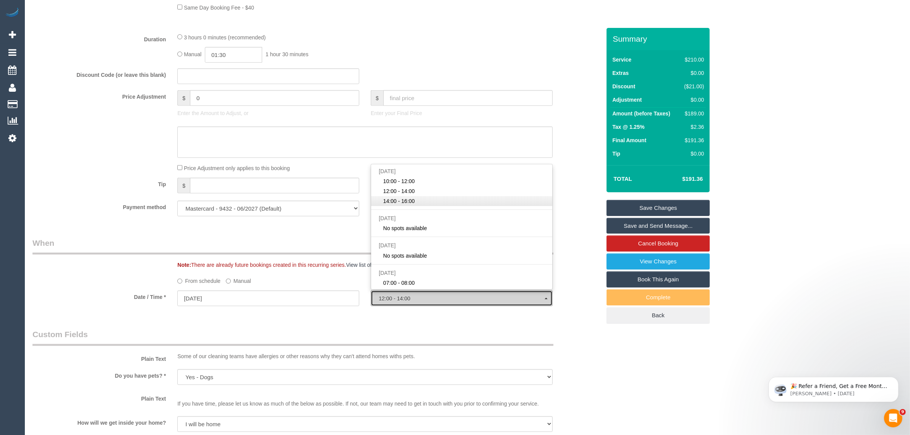
select select "spot3"
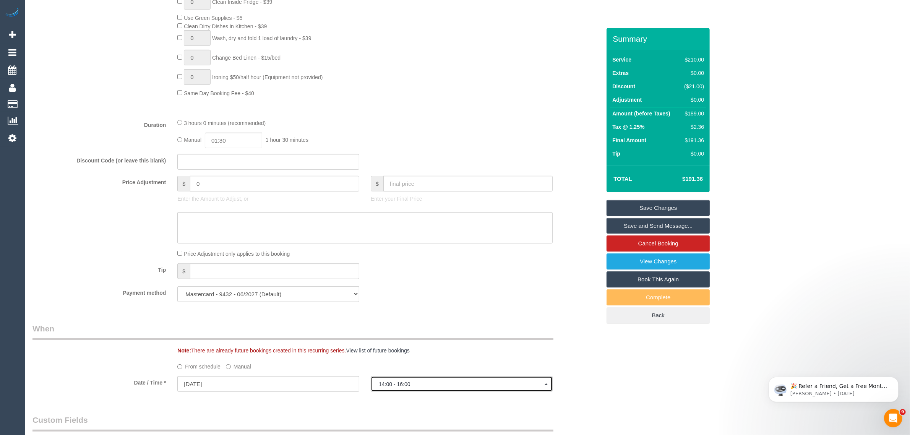
scroll to position [292, 0]
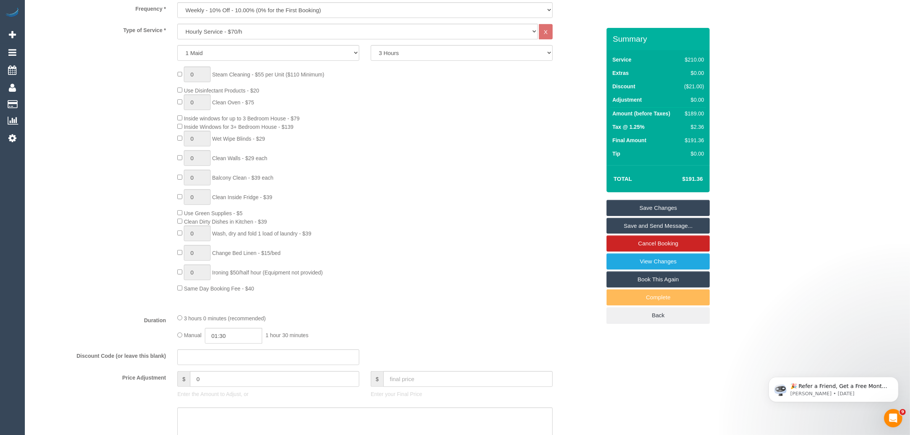
click at [654, 200] on link "Save Changes" at bounding box center [658, 208] width 103 height 16
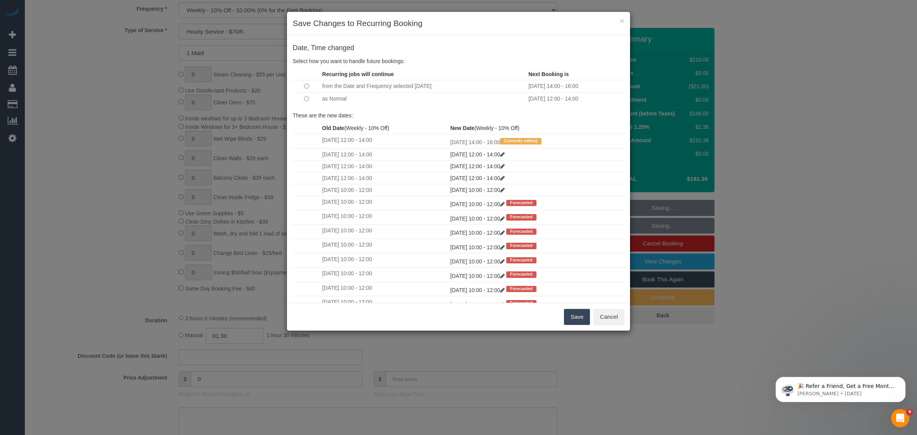
click at [578, 318] on button "Save" at bounding box center [577, 317] width 26 height 16
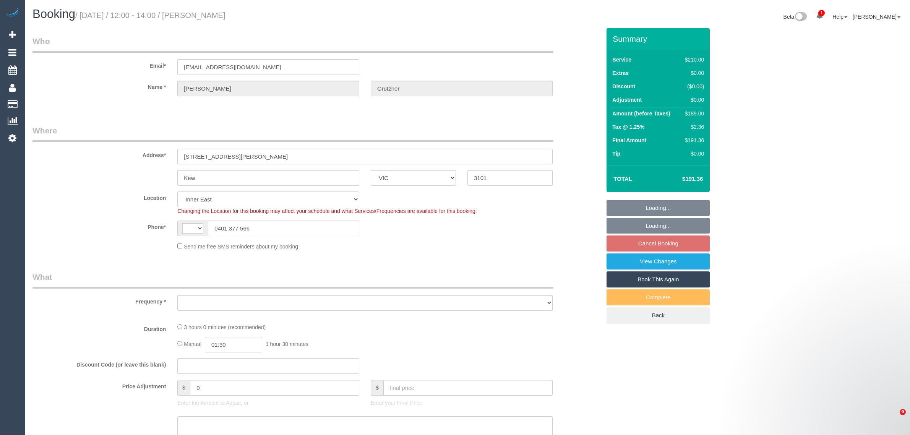
select select "VIC"
select select "string:stripe-pm_1OKDIQ2GScqysDRVWHVj2xOp"
select select "string:AU"
select select "object:1139"
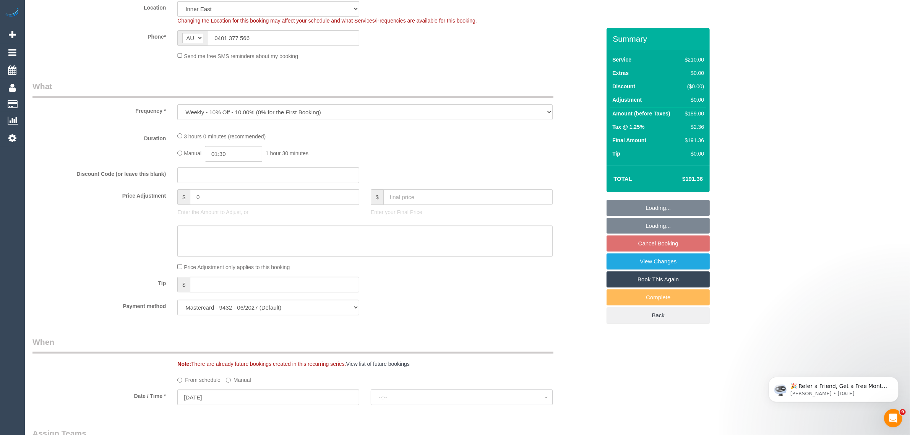
select select "spot4"
select select "180"
select select "number:27"
select select "number:14"
select select "number:19"
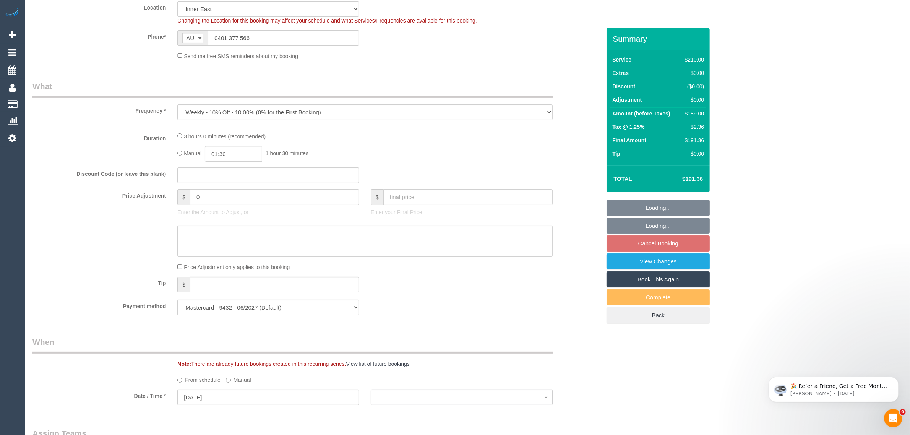
select select "number:36"
select select "number:34"
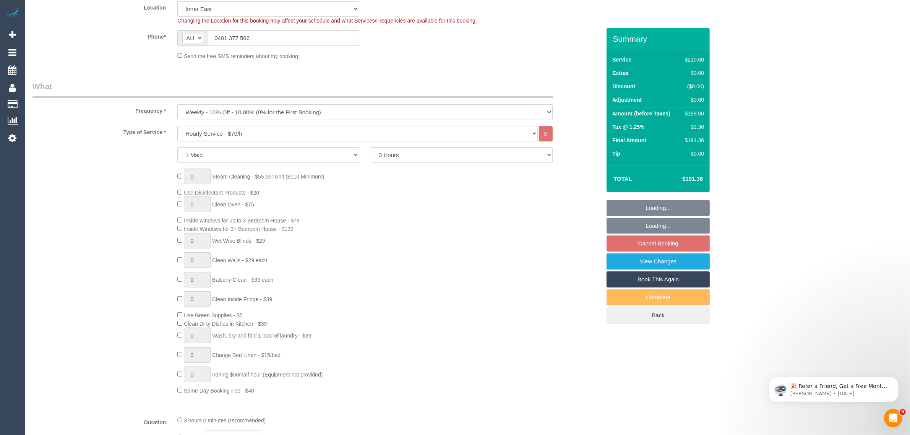
select select "object:1457"
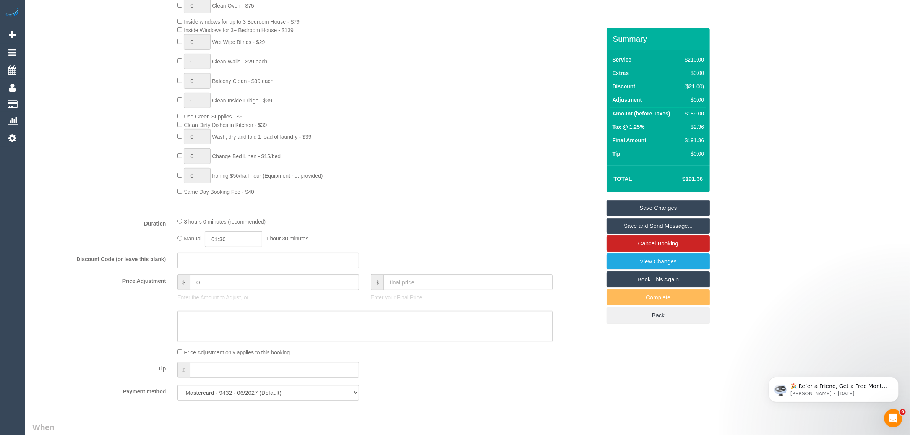
scroll to position [573, 0]
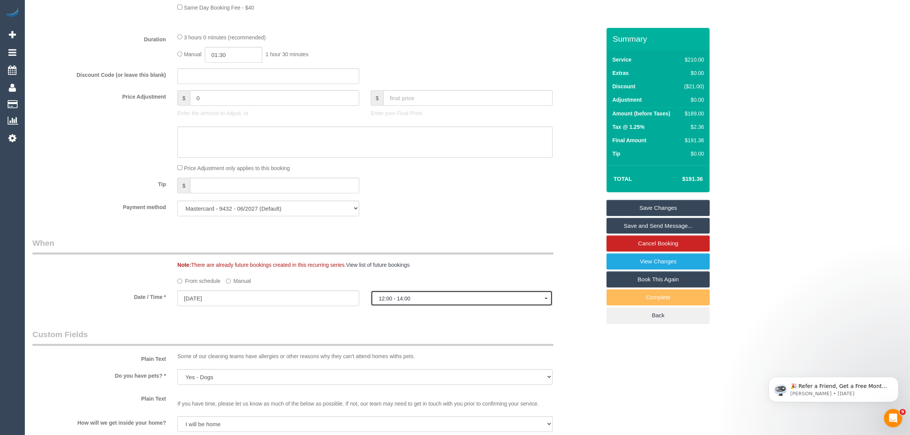
click at [433, 304] on button "12:00 - 14:00" at bounding box center [462, 299] width 182 height 16
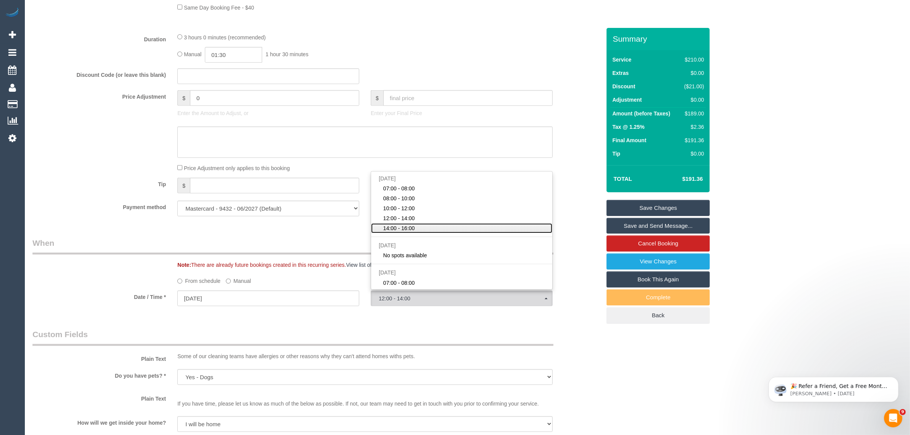
click at [418, 224] on link "14:00 - 16:00" at bounding box center [461, 228] width 181 height 10
select select "spot5"
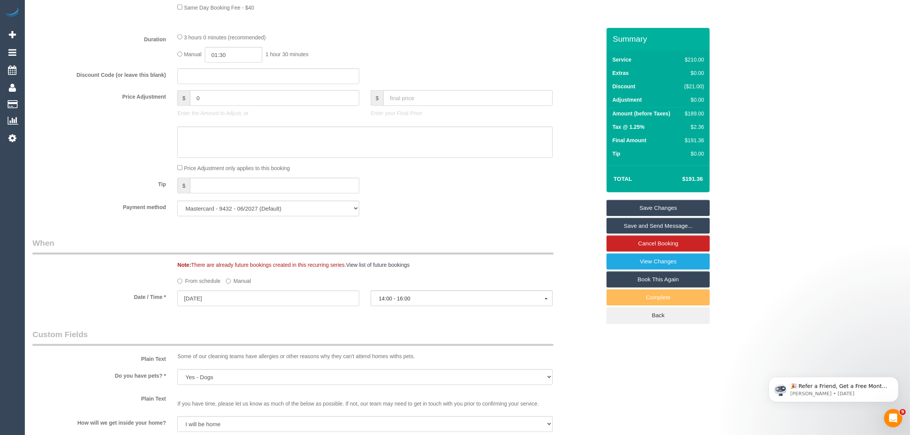
click at [369, 229] on div "Who Email* grutznermary@gmail.com Name * Mary Grutzner Where Address* 3 James A…" at bounding box center [317, 216] width 580 height 1525
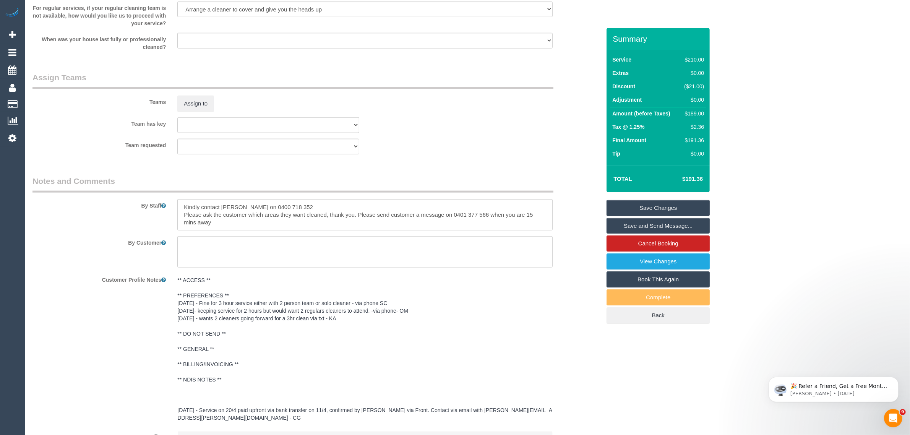
scroll to position [1137, 0]
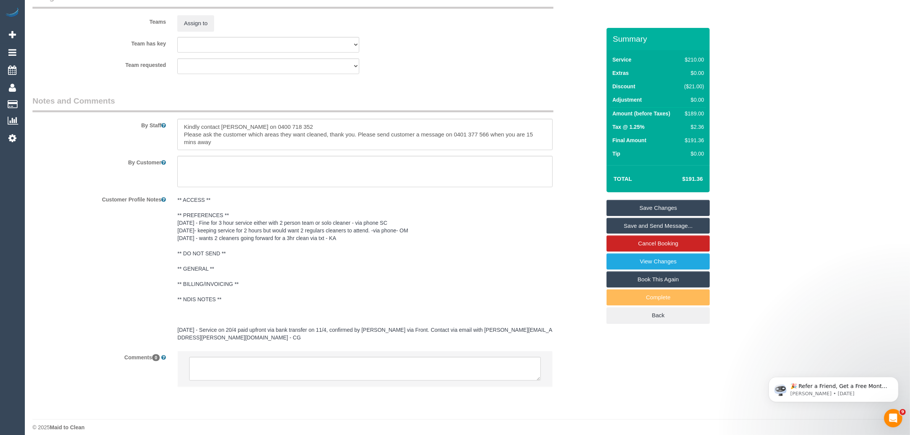
click at [647, 209] on link "Save Changes" at bounding box center [658, 208] width 103 height 16
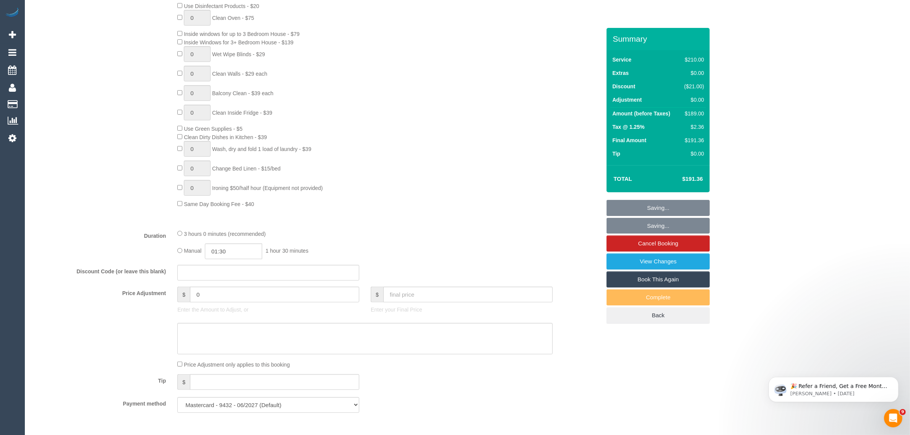
scroll to position [373, 0]
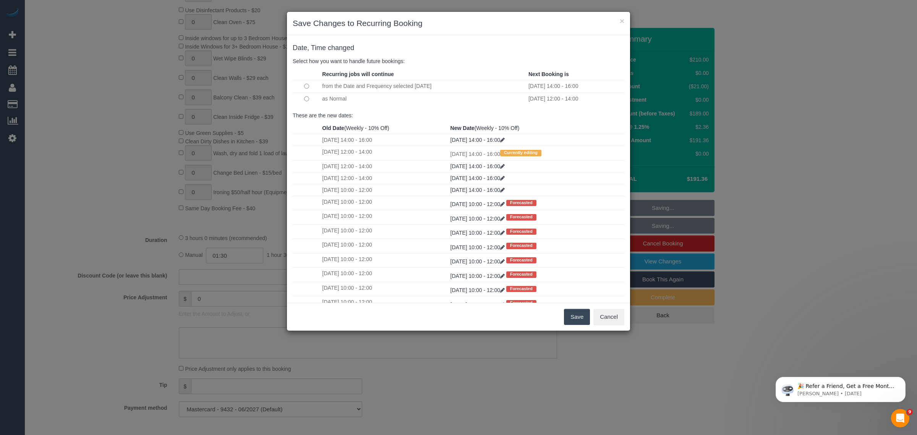
click at [303, 101] on td at bounding box center [307, 99] width 28 height 12
click at [570, 309] on button "Save" at bounding box center [577, 317] width 26 height 16
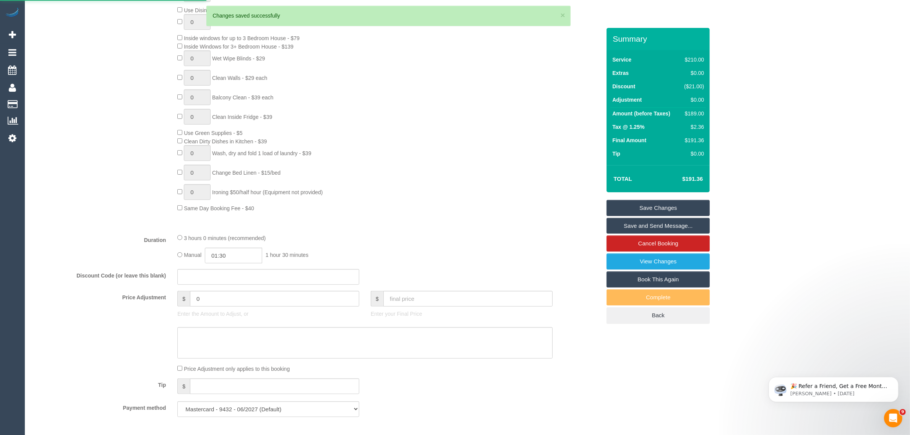
scroll to position [182, 0]
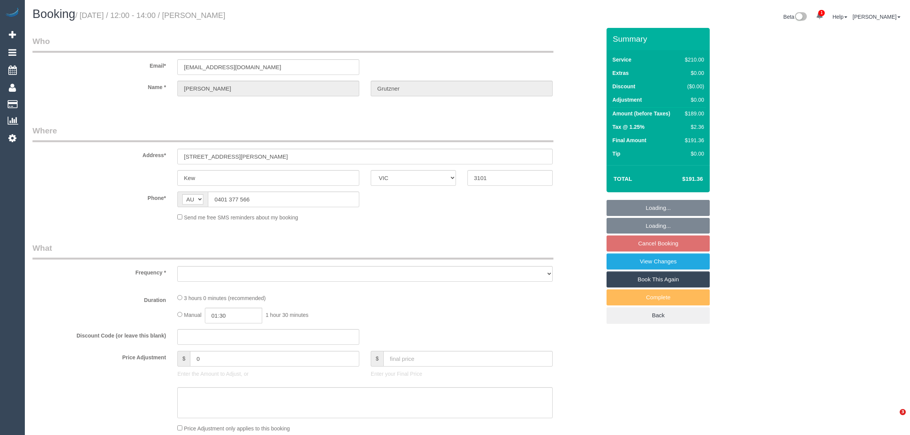
select select "VIC"
select select "string:stripe-pm_1OKDIQ2GScqysDRVWHVj2xOp"
select select "180"
select select "number:27"
select select "number:14"
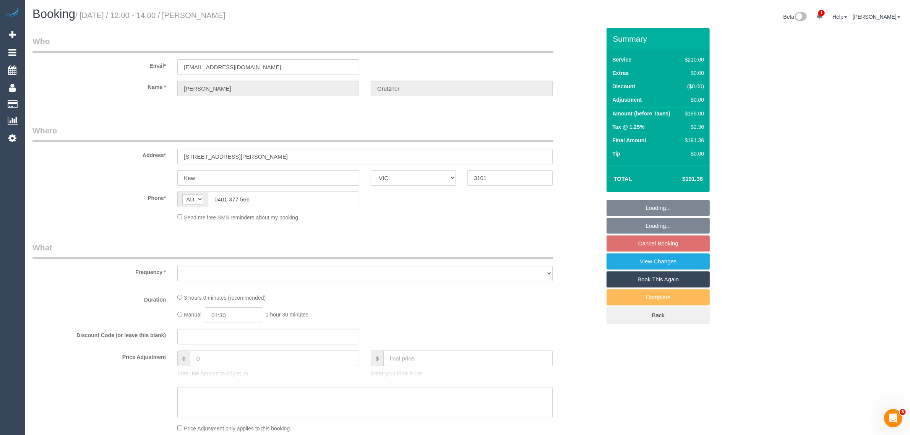
select select "number:19"
select select "number:36"
select select "number:34"
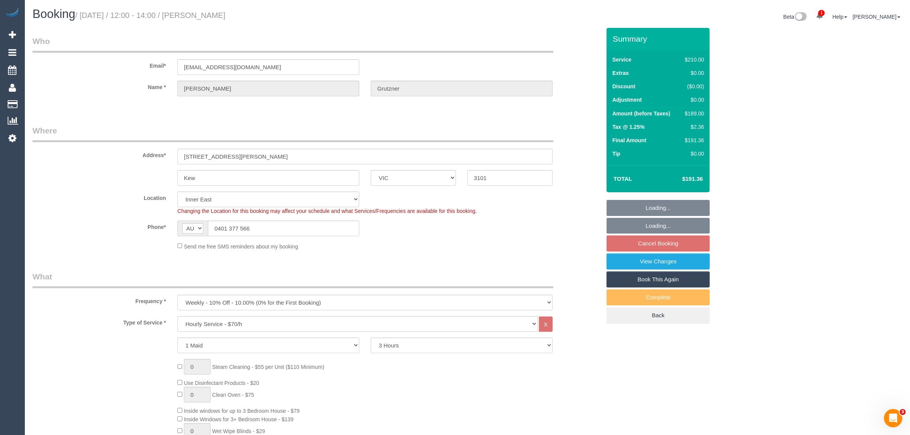
select select "object:1449"
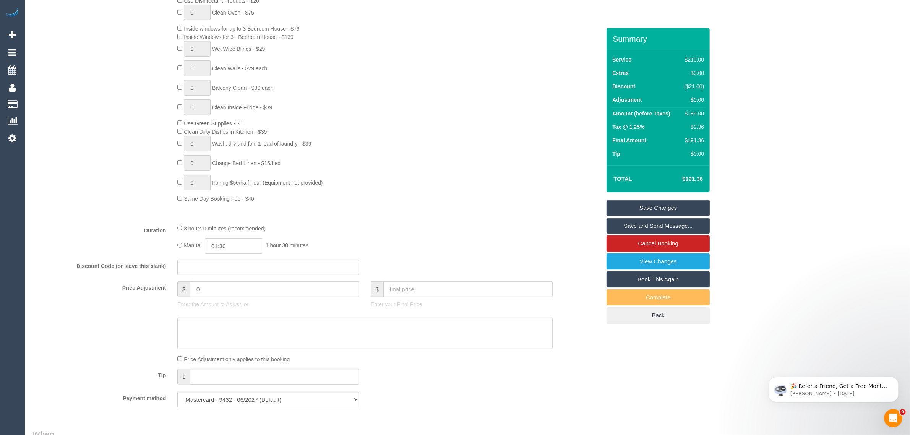
scroll to position [573, 0]
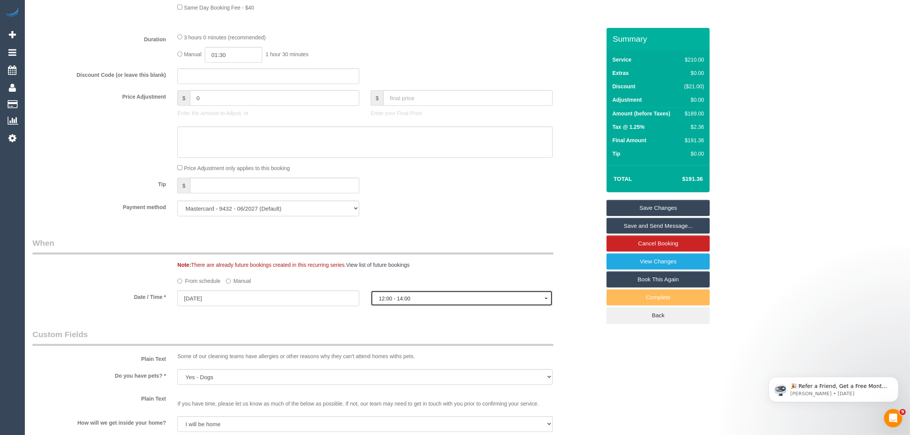
click at [437, 293] on button "12:00 - 14:00" at bounding box center [462, 299] width 182 height 16
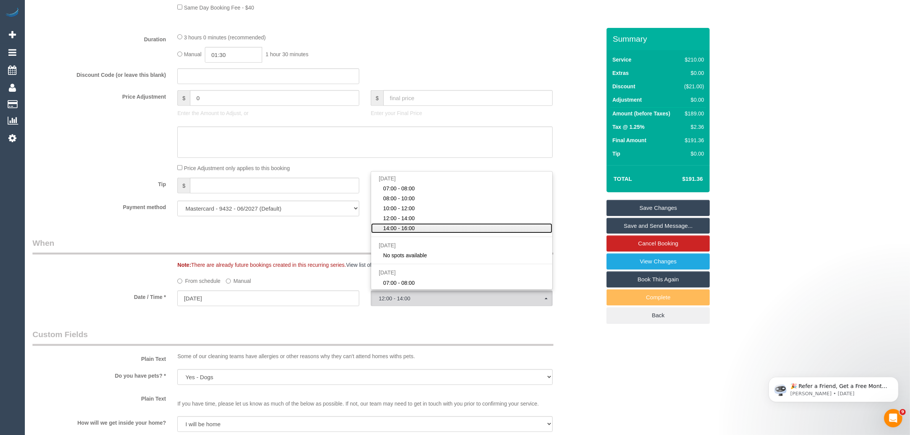
click at [441, 232] on link "14:00 - 16:00" at bounding box center [461, 228] width 181 height 10
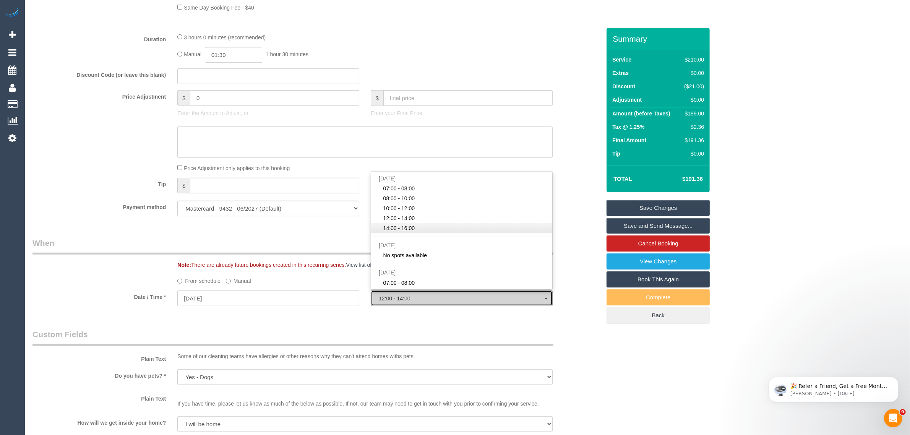
select select "spot5"
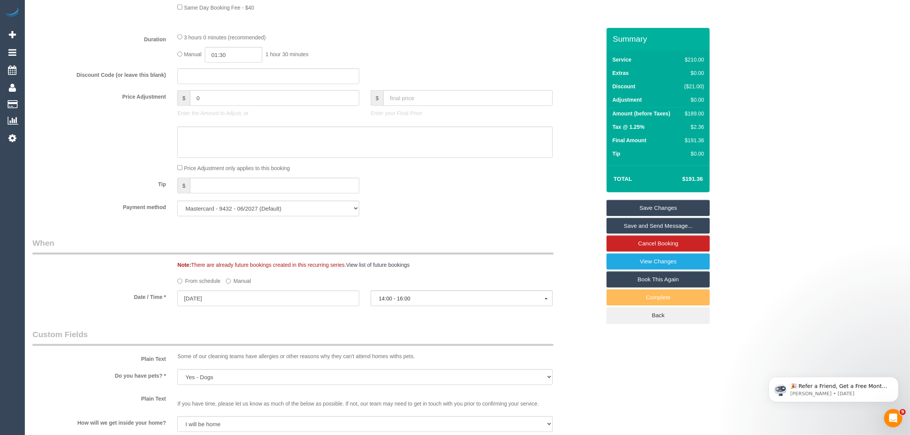
click at [455, 209] on div "Payment method Mastercard - 9432 - 06/2027 (Default) Add Credit Card ──────────…" at bounding box center [317, 209] width 580 height 16
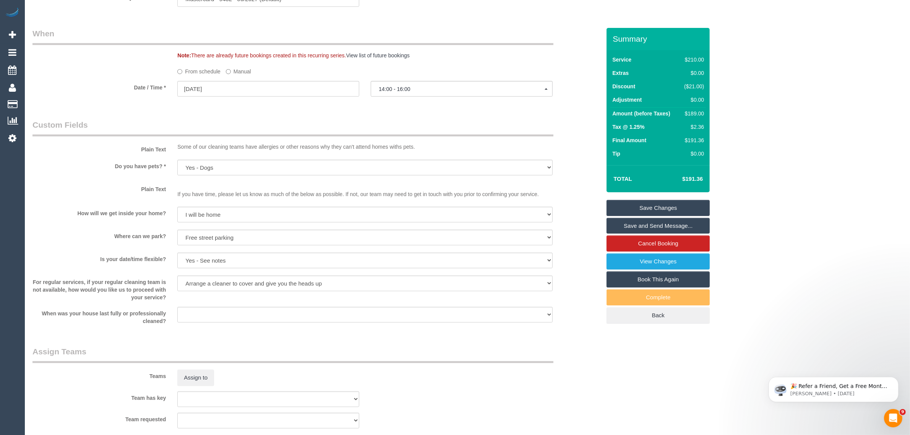
scroll to position [956, 0]
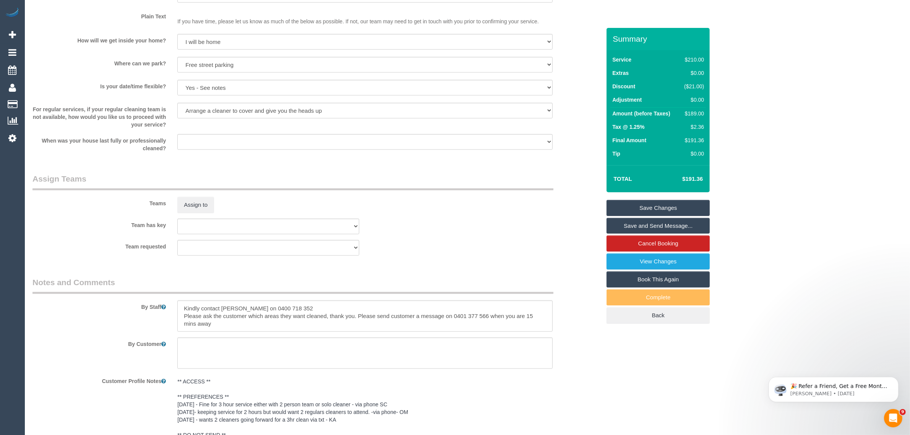
click at [637, 199] on div "Summary Service $210.00 Extras $0.00 Discount ($21.00) Adjustment $0.00 Amount …" at bounding box center [658, 183] width 103 height 311
click at [624, 201] on link "Save Changes" at bounding box center [658, 208] width 103 height 16
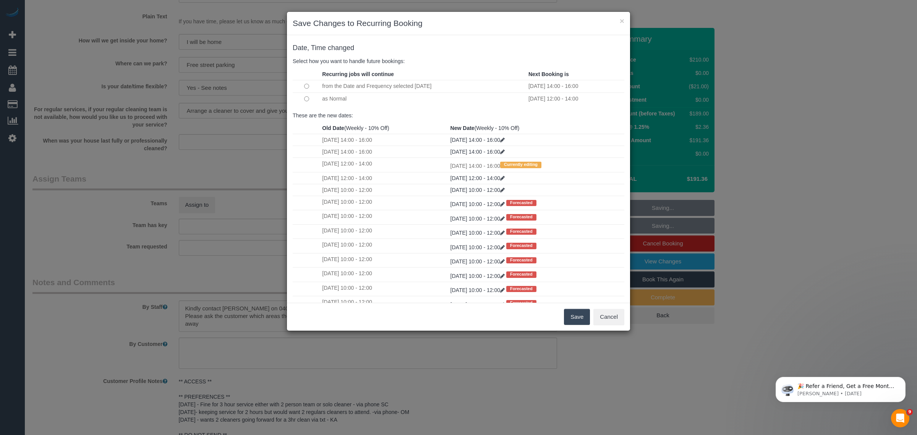
click at [576, 316] on button "Save" at bounding box center [577, 317] width 26 height 16
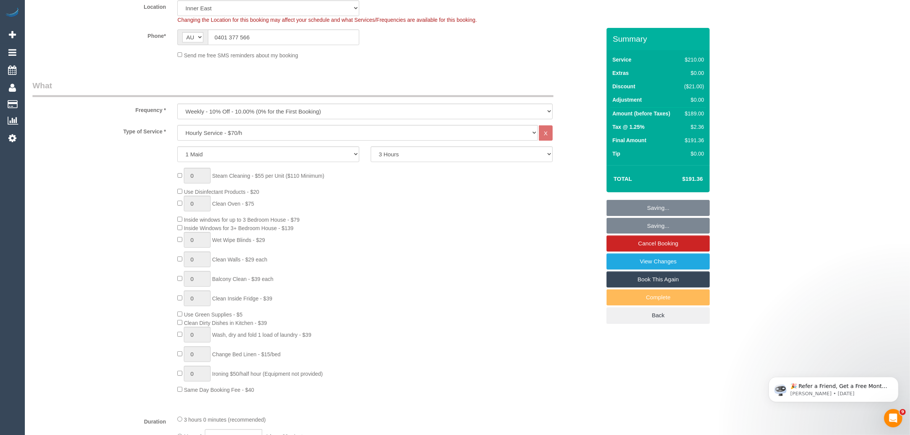
scroll to position [182, 0]
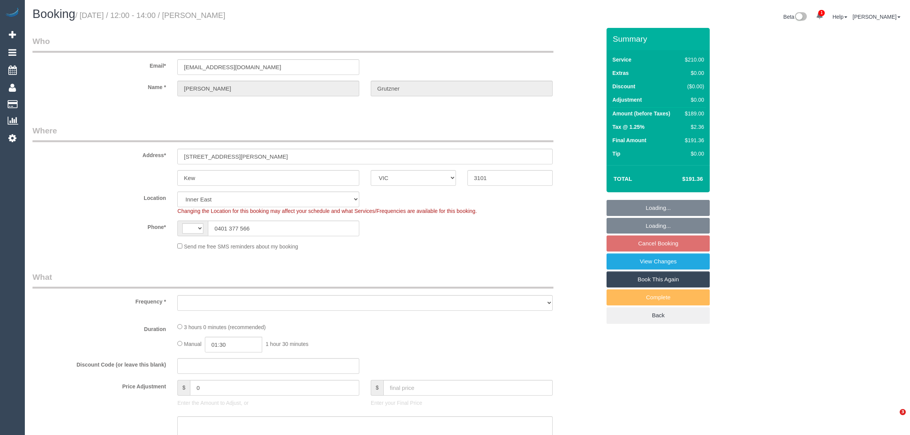
select select "VIC"
select select "string:stripe-pm_1OKDIQ2GScqysDRVWHVj2xOp"
select select "string:AU"
select select "object:537"
select select "180"
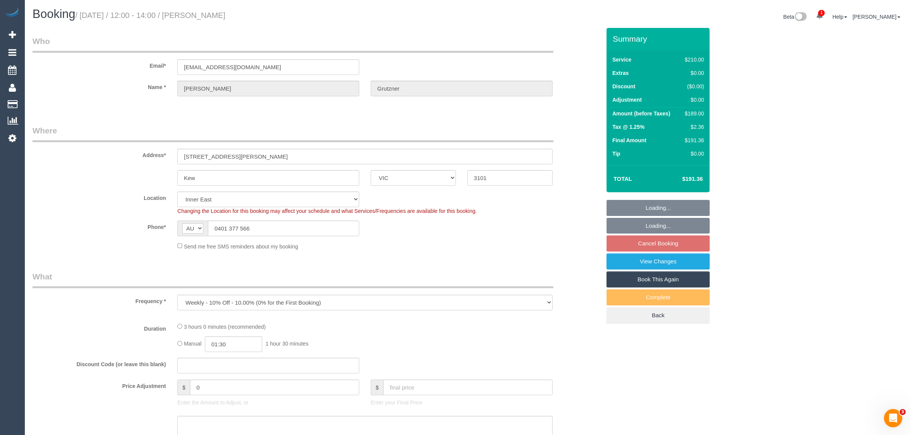
select select "number:27"
select select "number:14"
select select "number:19"
select select "number:36"
select select "number:34"
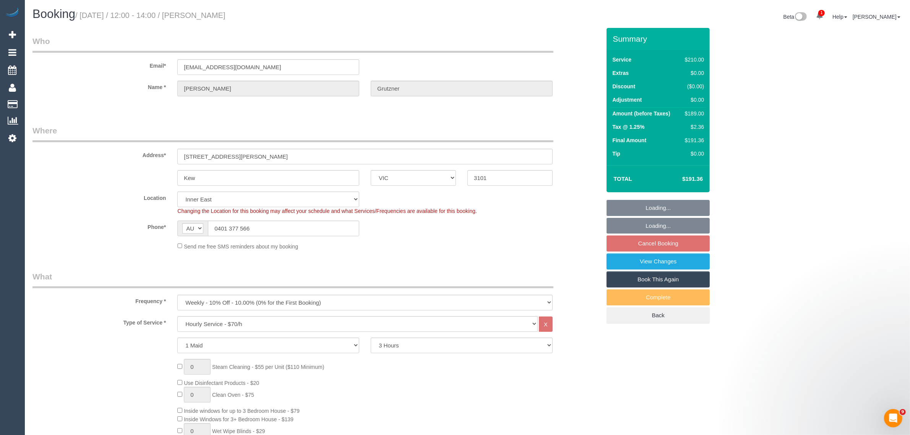
select select "object:1289"
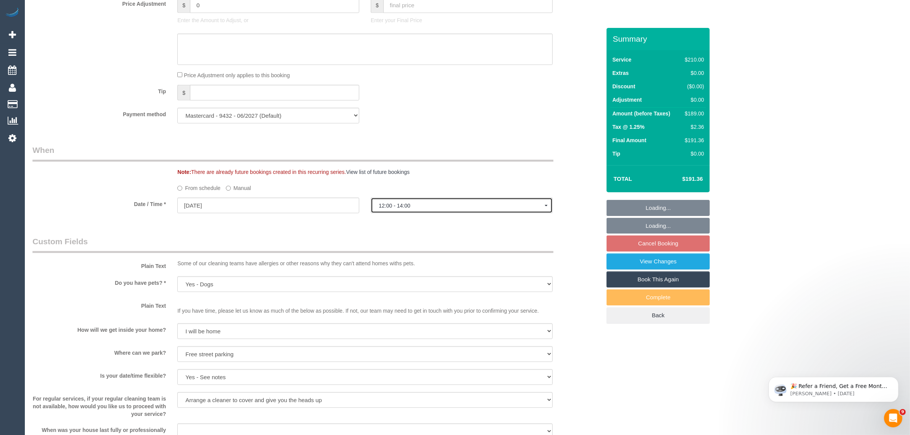
click at [520, 201] on button "12:00 - 14:00" at bounding box center [462, 206] width 182 height 16
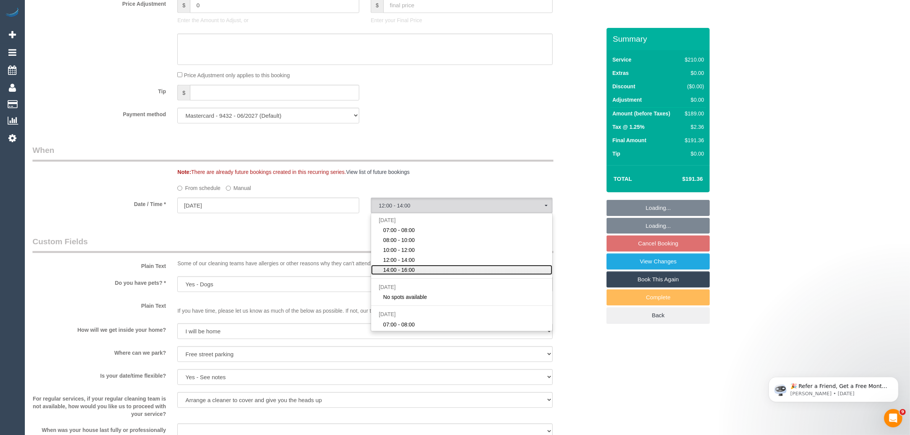
click at [453, 268] on link "14:00 - 16:00" at bounding box center [461, 270] width 181 height 10
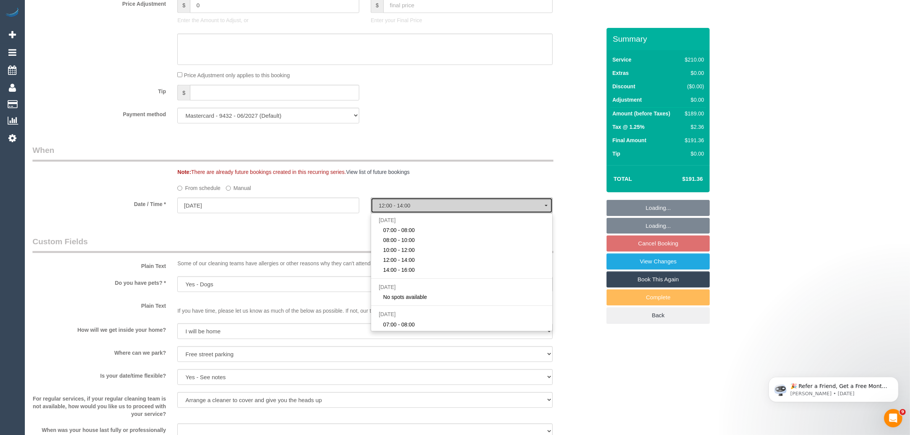
select select "spot5"
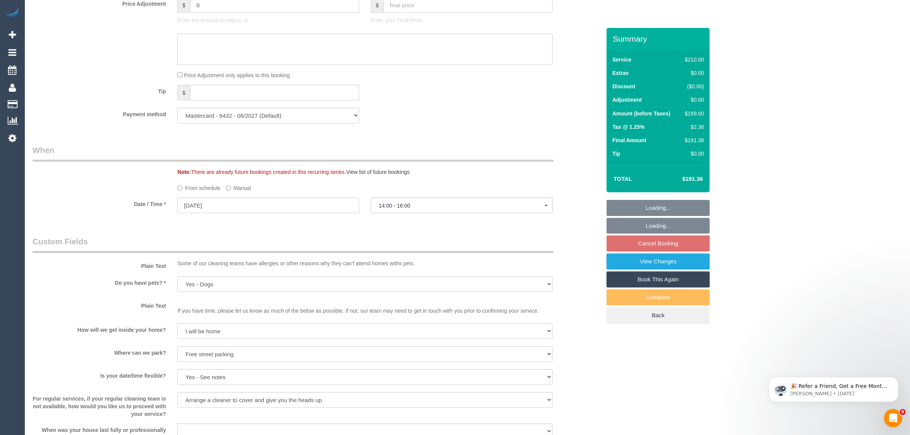
click at [494, 159] on legend "When" at bounding box center [292, 153] width 521 height 17
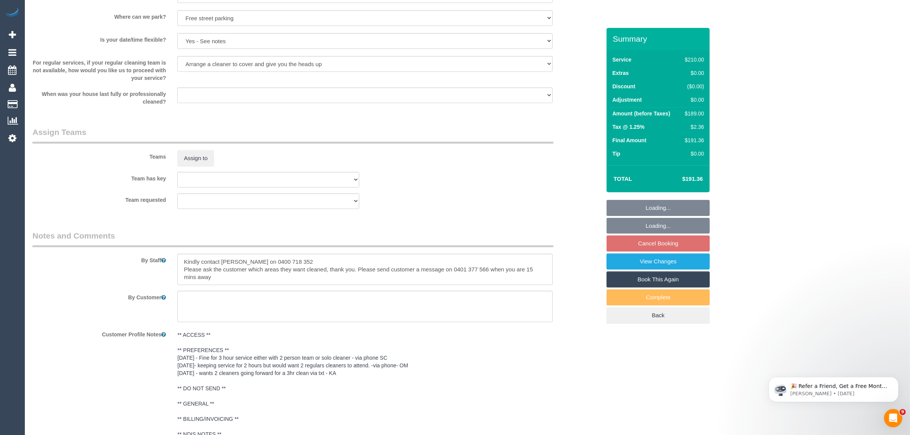
scroll to position [1137, 0]
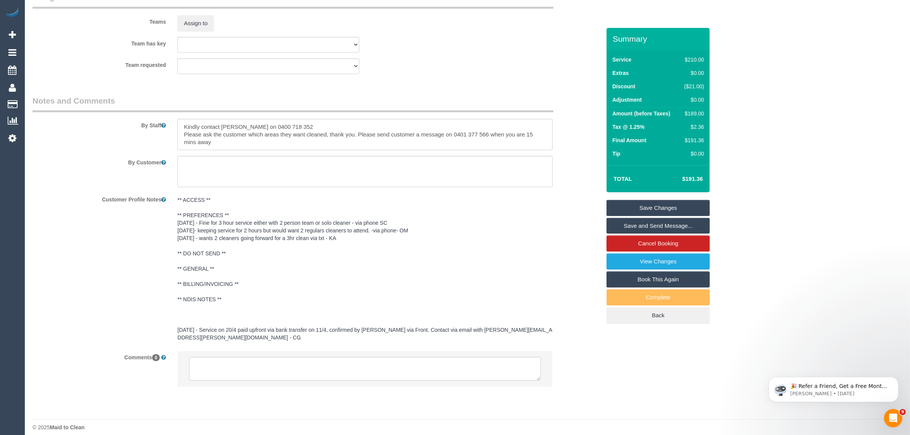
click at [622, 206] on link "Save Changes" at bounding box center [658, 208] width 103 height 16
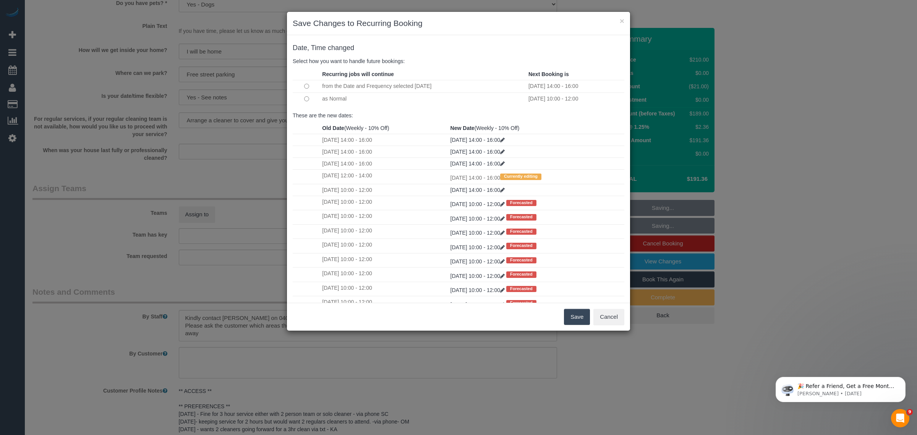
click at [302, 98] on td at bounding box center [307, 99] width 28 height 12
click at [573, 310] on button "Save" at bounding box center [577, 317] width 26 height 16
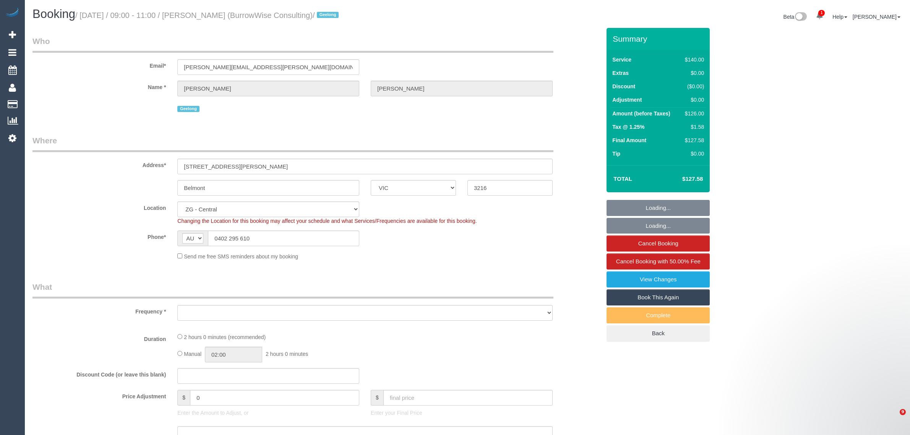
select select "VIC"
select select "number:27"
select select "number:15"
select select "number:18"
select select "number:24"
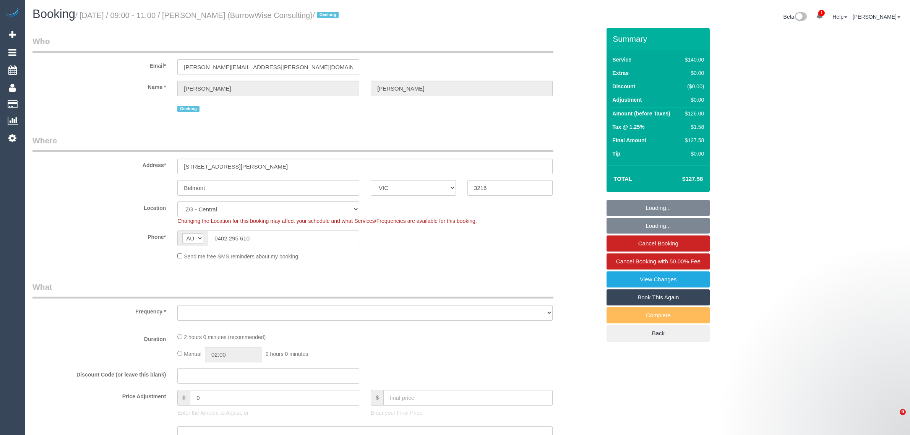
select select "number:34"
select select "number:11"
select select "object:946"
select select "spot1"
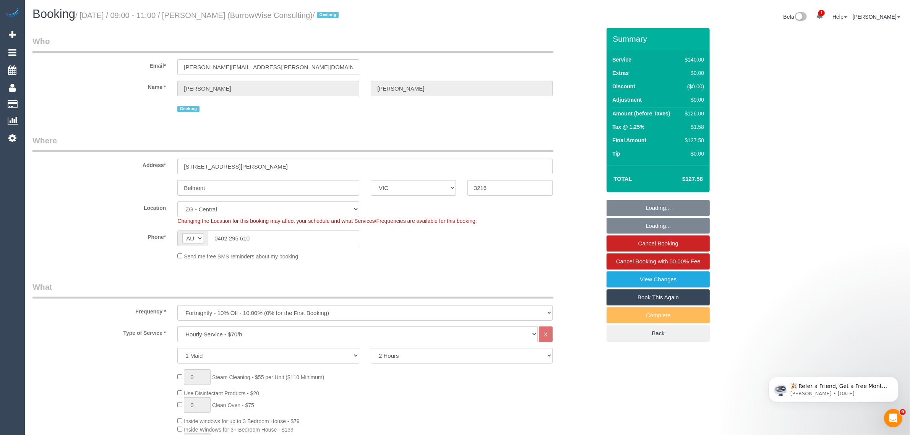
click at [285, 243] on input "0402 295 610" at bounding box center [283, 239] width 151 height 16
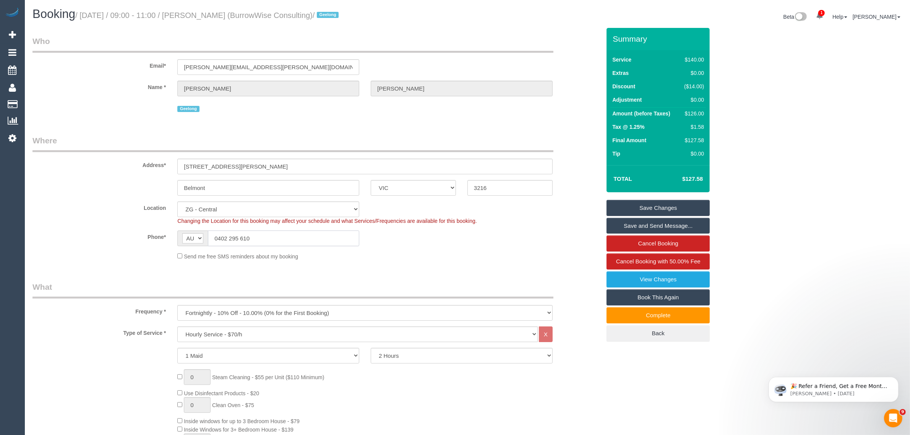
click at [335, 232] on input "0402 295 610" at bounding box center [283, 239] width 151 height 16
click at [450, 233] on div "Phone* AF AL DZ AD AO AI AQ AG AR AM AW AU AT AZ BS BH BD BB BY BE BZ BJ BM BT …" at bounding box center [317, 239] width 580 height 16
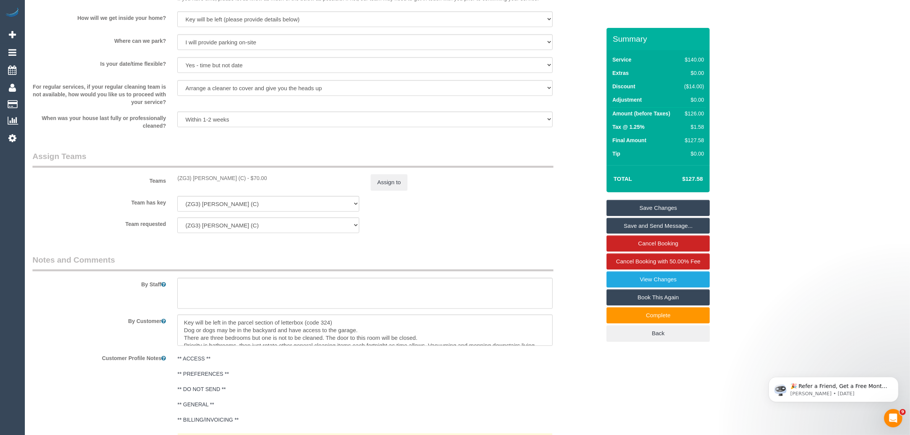
scroll to position [1122, 0]
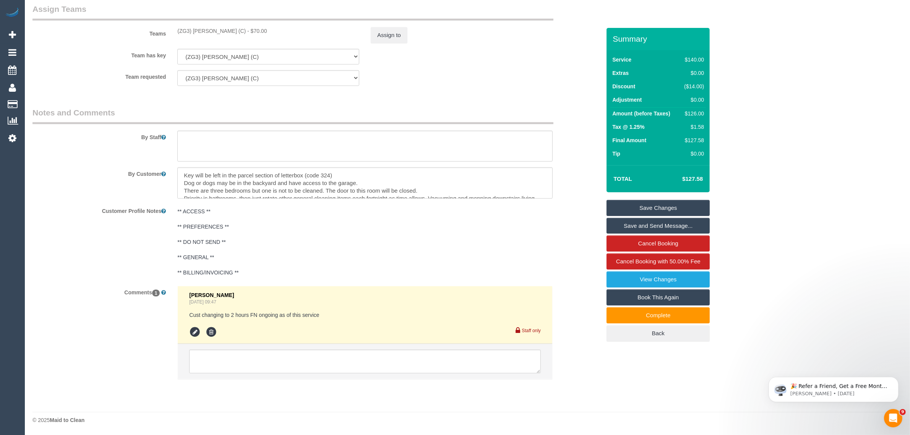
drag, startPoint x: 565, startPoint y: 224, endPoint x: 537, endPoint y: 248, distance: 36.1
click at [565, 224] on div "Customer Profile Notes ** ACCESS ** ** PREFERENCES ** ** DO NOT SEND ** ** GENE…" at bounding box center [317, 243] width 580 height 76
click at [417, 359] on textarea at bounding box center [365, 362] width 352 height 24
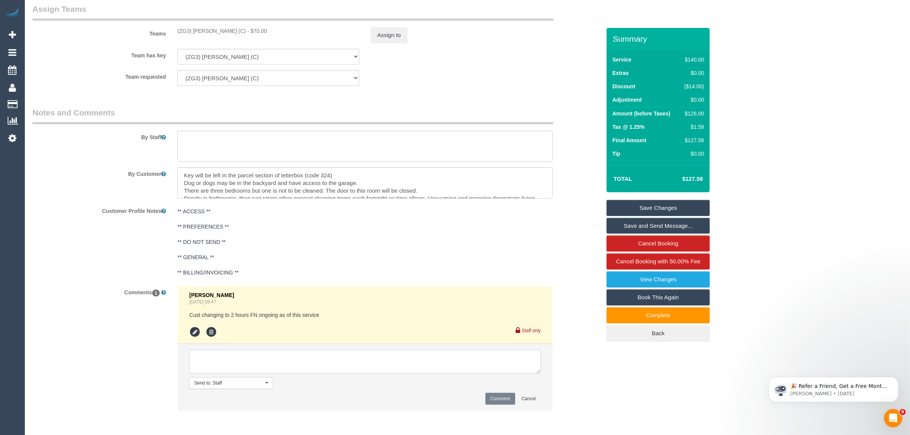
paste textarea "Cleaner(s) Unassigned: Reason Unassigned: Contact via: Which message sent: Addi…"
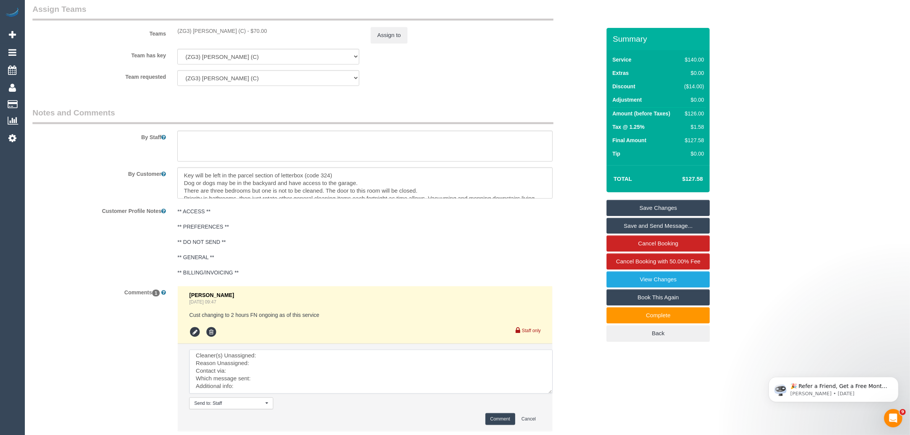
scroll to position [1, 0]
drag, startPoint x: 538, startPoint y: 370, endPoint x: 556, endPoint y: 399, distance: 35.0
click at [553, 394] on textarea at bounding box center [371, 372] width 364 height 44
drag, startPoint x: 175, startPoint y: 29, endPoint x: 234, endPoint y: 31, distance: 59.3
click at [234, 31] on div "(ZG3) Ashan Adithya (C) - $70.00" at bounding box center [268, 31] width 193 height 8
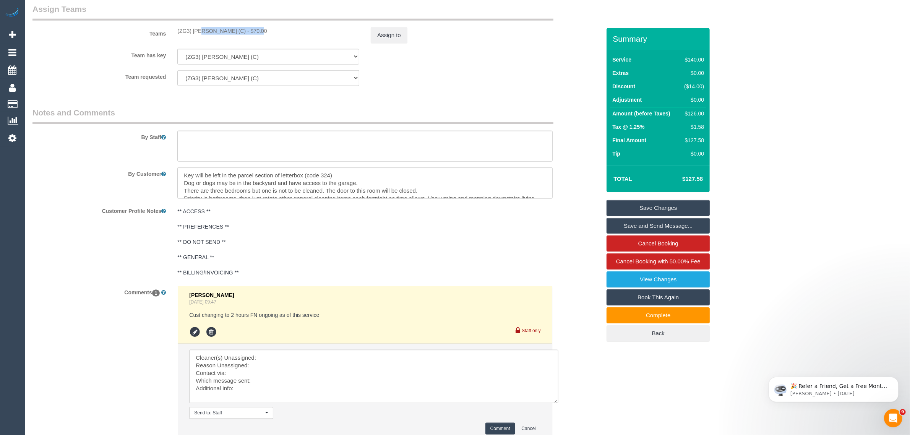
copy div "(ZG3) Ashan Adithya (C"
click at [282, 356] on textarea at bounding box center [373, 377] width 369 height 54
paste textarea "(ZG3) Ashan Adithya (C"
click at [274, 362] on textarea at bounding box center [373, 377] width 369 height 54
click at [310, 373] on textarea at bounding box center [373, 377] width 369 height 54
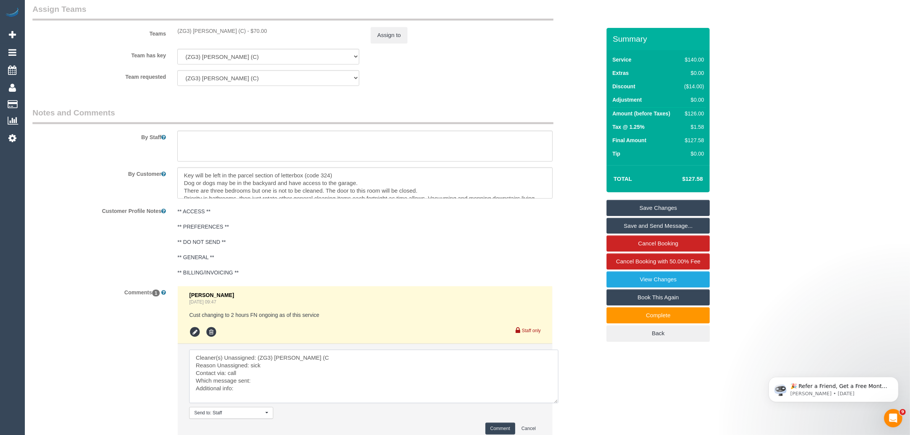
click at [307, 381] on textarea at bounding box center [373, 377] width 369 height 54
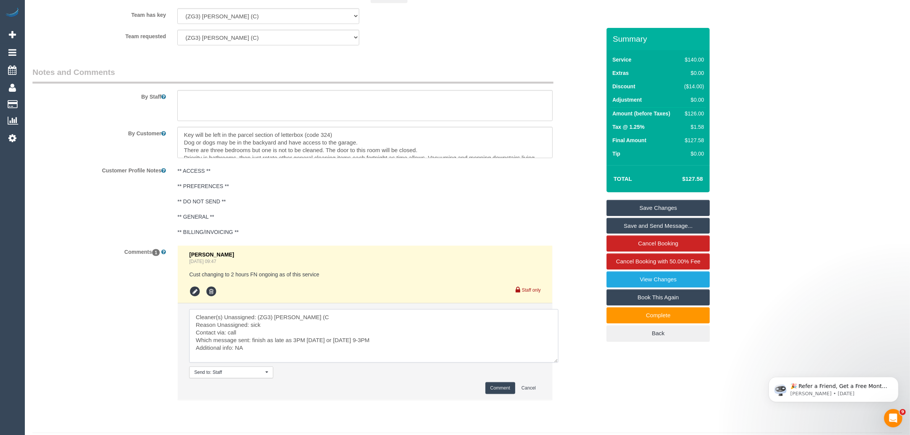
scroll to position [1184, 0]
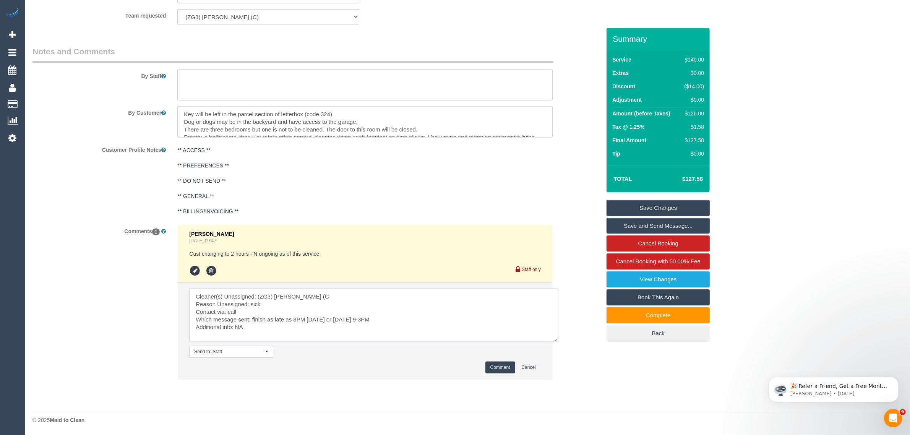
type textarea "Cleaner(s) Unassigned: (ZG3) Ashan Adithya (C Reason Unassigned: sick Contact v…"
click at [490, 369] on button "Comment" at bounding box center [500, 368] width 30 height 12
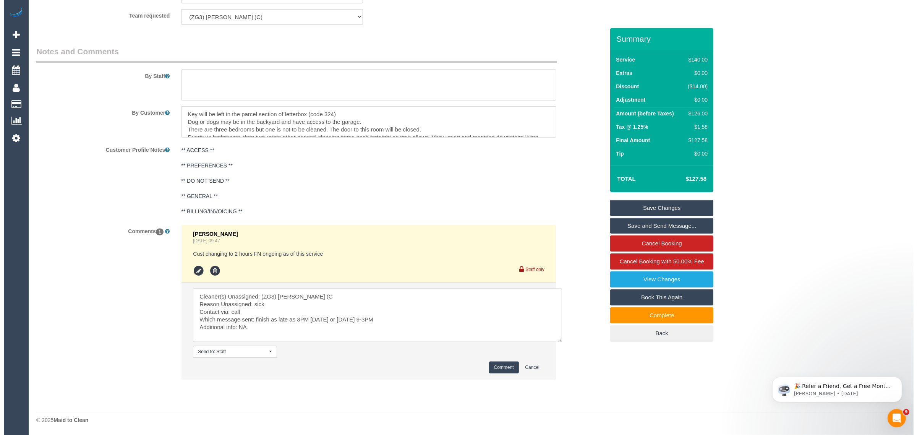
scroll to position [993, 0]
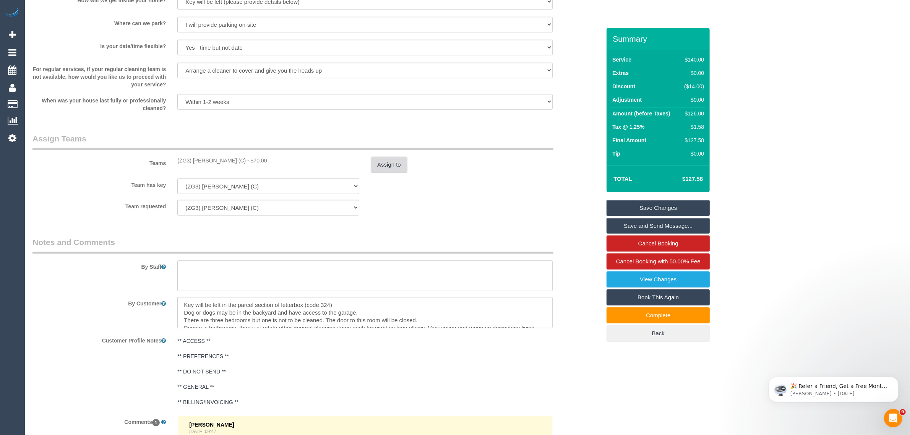
click at [398, 162] on button "Assign to" at bounding box center [389, 165] width 37 height 16
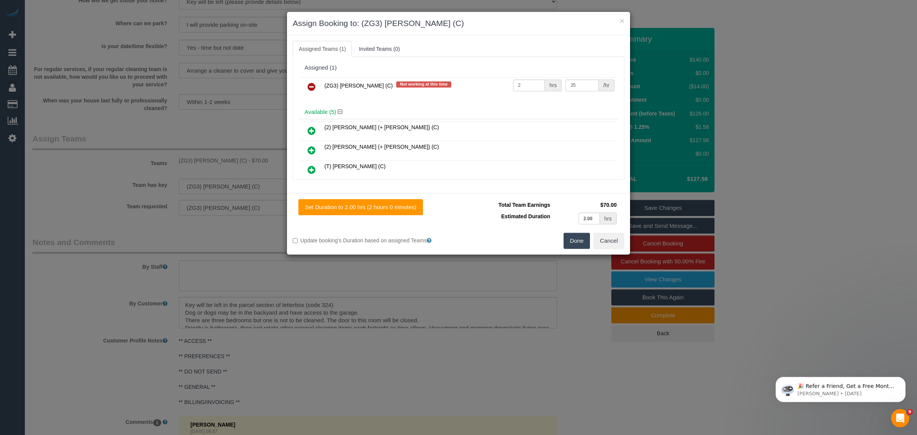
scroll to position [0, 0]
click at [312, 88] on icon at bounding box center [312, 86] width 8 height 9
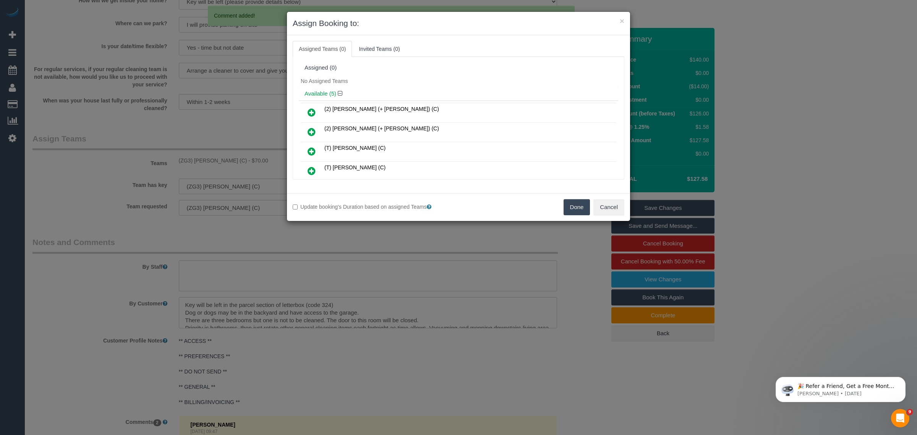
click at [576, 209] on button "Done" at bounding box center [577, 207] width 27 height 16
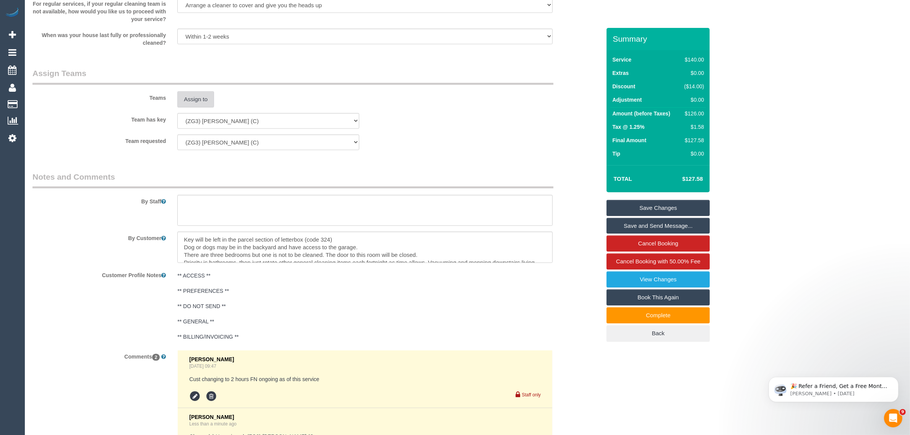
scroll to position [1240, 0]
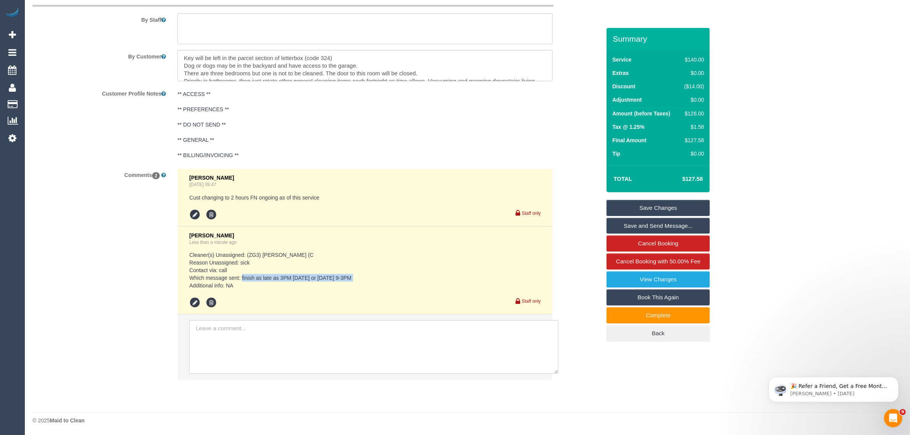
drag, startPoint x: 242, startPoint y: 278, endPoint x: 360, endPoint y: 275, distance: 118.5
click at [360, 275] on pre "Cleaner(s) Unassigned: (ZG3) Ashan Adithya (C Reason Unassigned: sick Contact v…" at bounding box center [365, 270] width 352 height 38
copy pre "finish as late as 3PM today or tomorrow 9-3PM"
click at [192, 302] on icon at bounding box center [194, 302] width 11 height 11
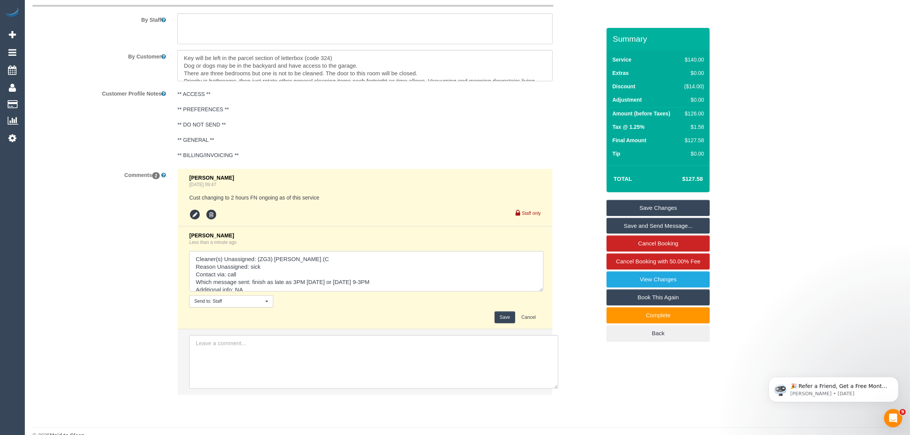
drag, startPoint x: 538, startPoint y: 273, endPoint x: 542, endPoint y: 303, distance: 30.1
click at [542, 292] on textarea at bounding box center [366, 271] width 354 height 41
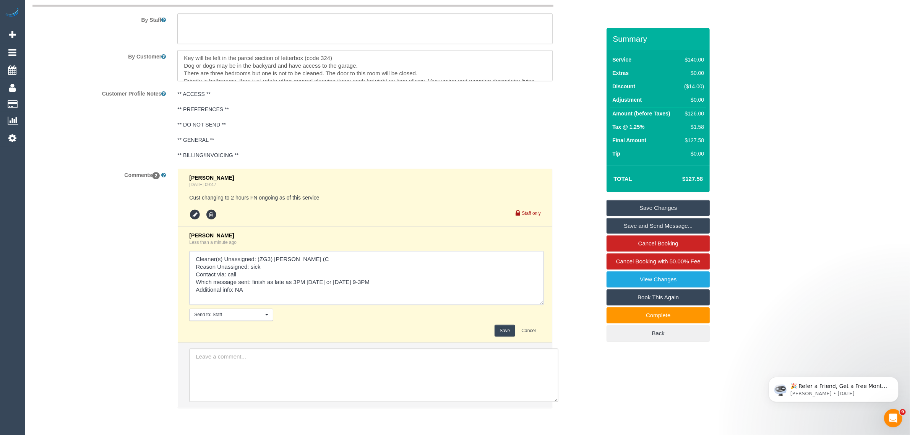
click at [356, 280] on textarea at bounding box center [366, 278] width 355 height 54
drag, startPoint x: 406, startPoint y: 282, endPoint x: 252, endPoint y: 281, distance: 153.7
click at [252, 281] on textarea at bounding box center [366, 278] width 355 height 54
click at [248, 284] on textarea at bounding box center [366, 278] width 355 height 54
drag, startPoint x: 252, startPoint y: 281, endPoint x: 403, endPoint y: 278, distance: 151.8
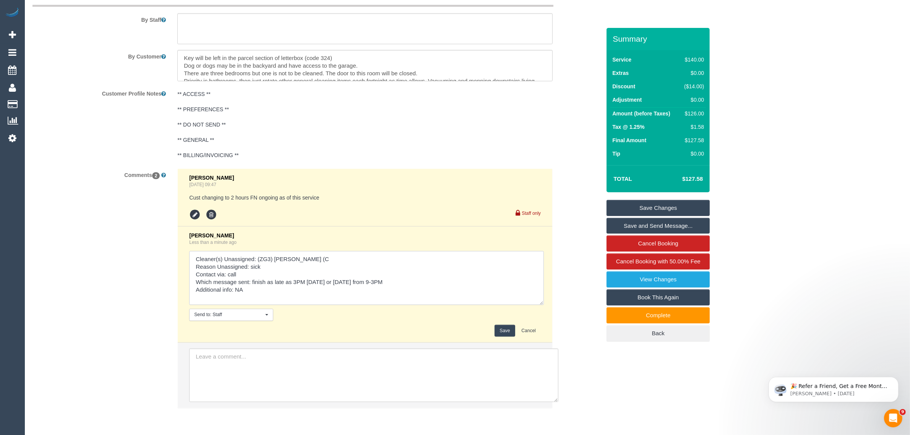
click at [403, 278] on textarea at bounding box center [366, 278] width 355 height 54
paste textarea "finish as late as 3PM today or tomorrow from 9-3PM"
type textarea "Cleaner(s) Unassigned: (ZG3) Ashan Adithya (C Reason Unassigned: sick Contact v…"
click at [502, 330] on button "Save" at bounding box center [505, 331] width 20 height 12
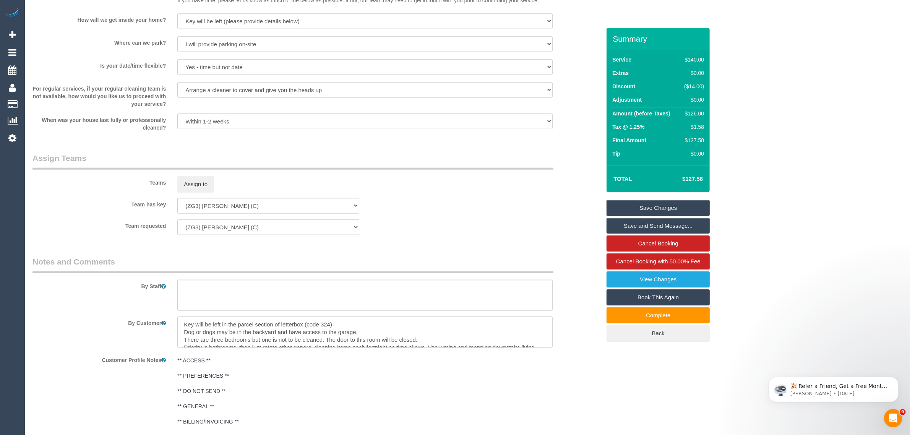
scroll to position [1049, 0]
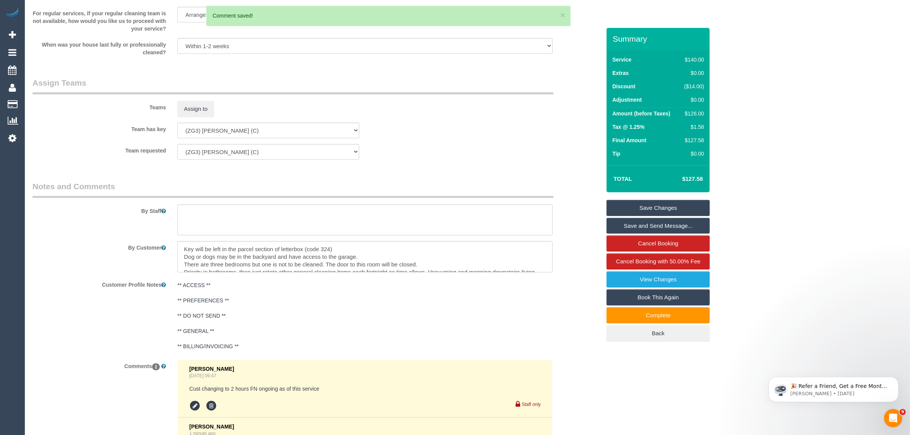
click at [637, 206] on link "Save Changes" at bounding box center [658, 208] width 103 height 16
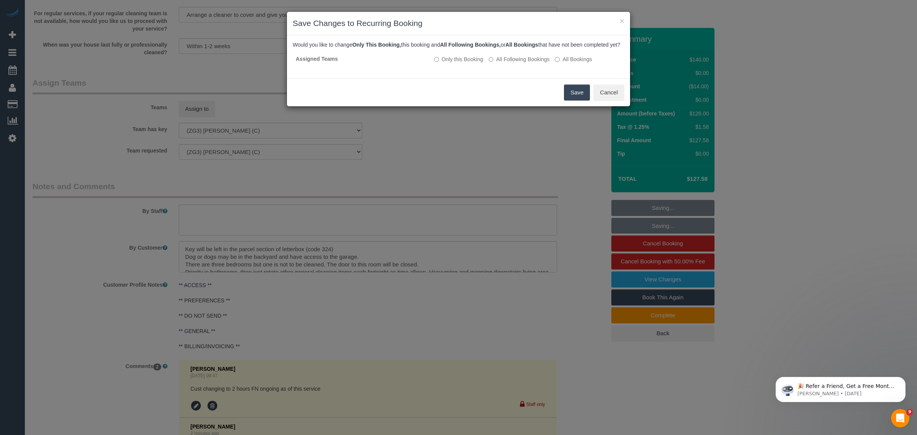
click at [570, 96] on button "Save" at bounding box center [577, 92] width 26 height 16
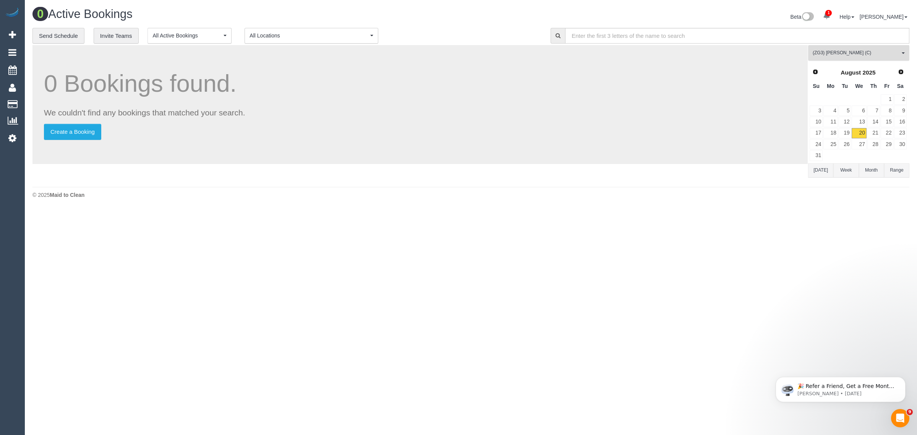
click at [843, 56] on button "(ZG3) Ashan Adithya (C) All Teams" at bounding box center [859, 53] width 101 height 16
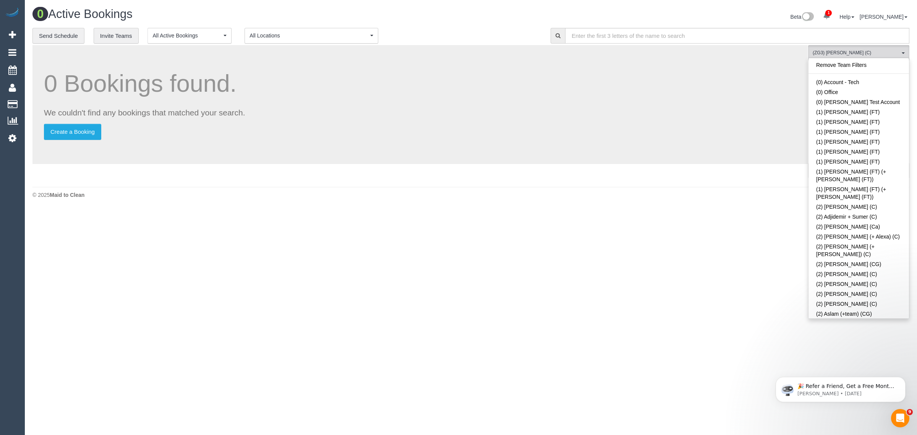
click at [892, 67] on link "Remove Team Filters" at bounding box center [859, 65] width 101 height 10
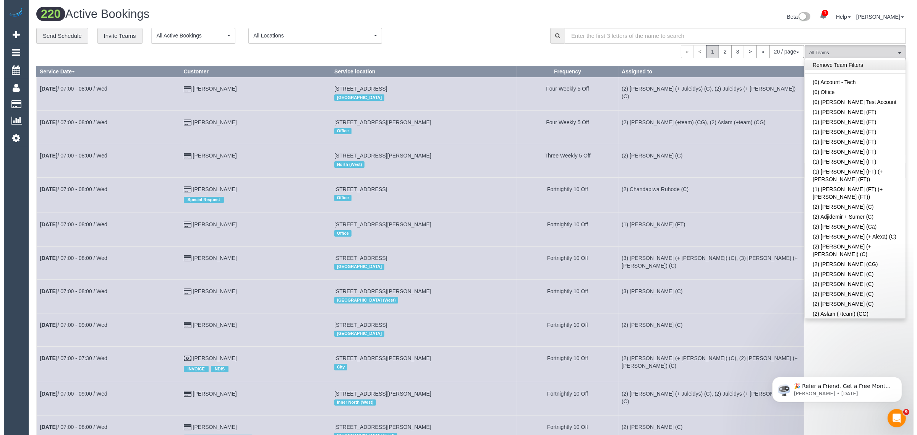
scroll to position [1133, 0]
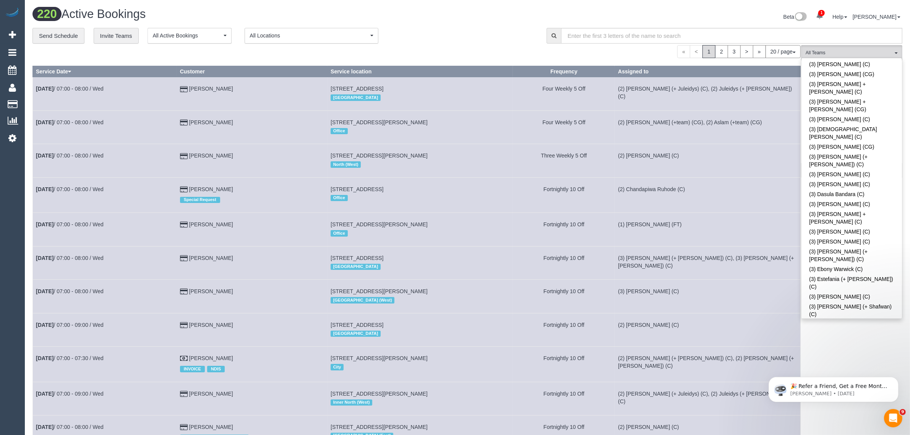
click at [850, 435] on link "(3) [PERSON_NAME] (C)" at bounding box center [852, 442] width 101 height 10
click at [479, 42] on div "**********" at bounding box center [283, 36] width 503 height 16
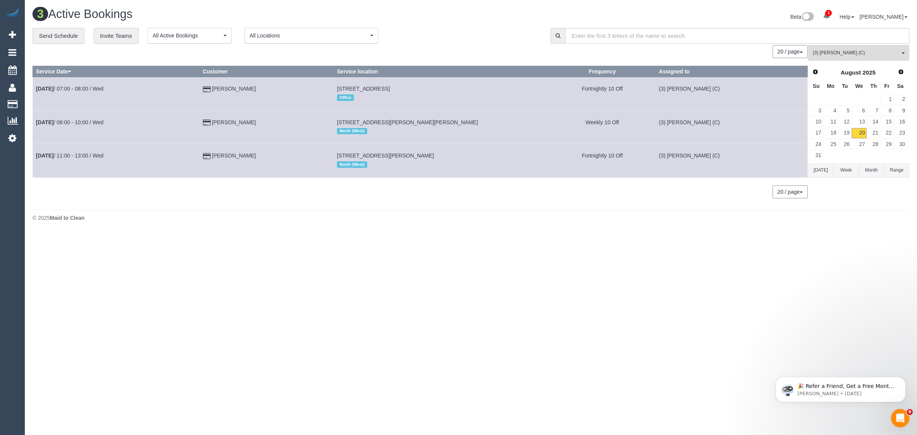
click at [612, 263] on body "1 Beta Your Notifications You have 0 alerts × You have 1 to charge for 20/08/20…" at bounding box center [458, 217] width 917 height 435
click at [470, 252] on body "1 Beta Your Notifications You have 0 alerts × You have 1 to charge for 20/08/20…" at bounding box center [458, 217] width 917 height 435
click at [338, 243] on body "1 Beta Your Notifications You have 0 alerts × You have 1 to charge for 20/08/20…" at bounding box center [458, 217] width 917 height 435
drag, startPoint x: 277, startPoint y: 125, endPoint x: 35, endPoint y: 125, distance: 242.0
click at [35, 125] on tr "Aug 20th / 08:00 - 10:00 / Wed Lahiruni De Silva 57 Anderson Rd, Fawkner, VIC 3…" at bounding box center [420, 126] width 775 height 33
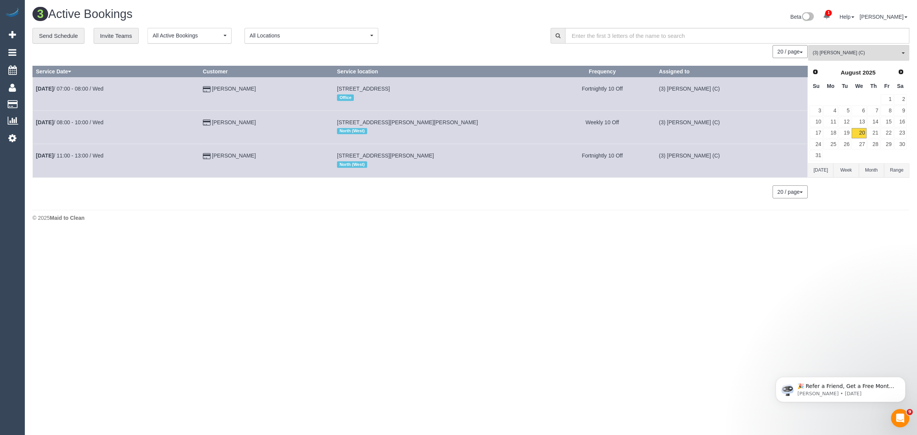
copy tr "Aug 20th / 08:00 - 10:00 / Wed Lahiruni De Silva"
click at [830, 54] on span "(3) Harry Dhasmana (C)" at bounding box center [856, 53] width 87 height 6
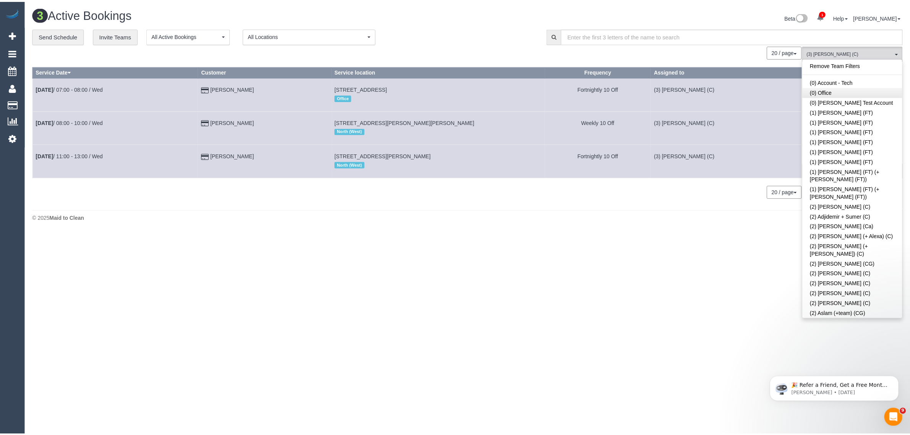
scroll to position [0, 0]
click at [892, 65] on link "Remove Team Filters" at bounding box center [859, 65] width 101 height 10
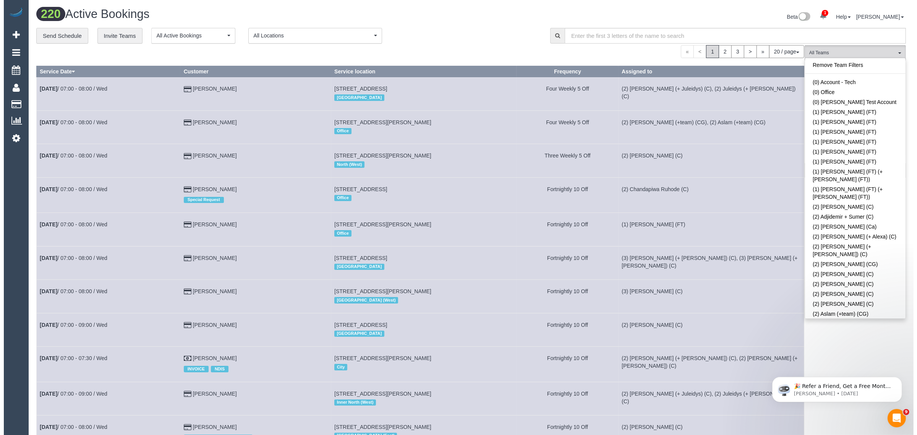
scroll to position [519, 0]
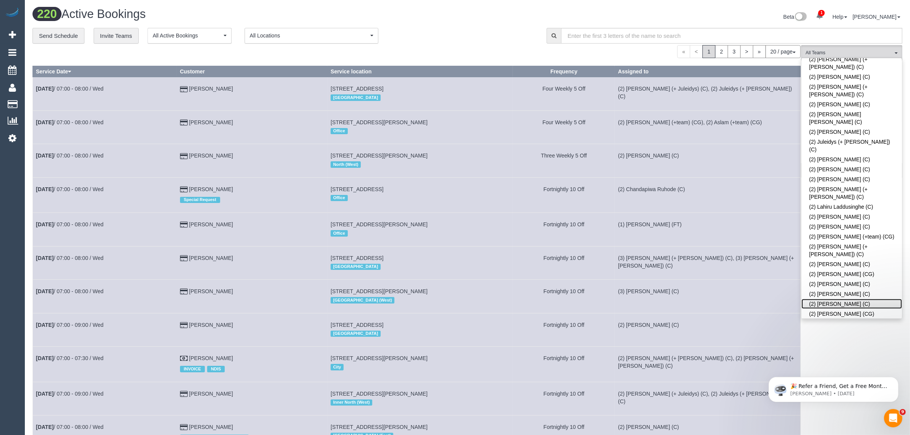
click at [826, 299] on link "(2) Nyasha Mahofa (C)" at bounding box center [852, 304] width 101 height 10
click at [505, 31] on div "**********" at bounding box center [283, 36] width 503 height 16
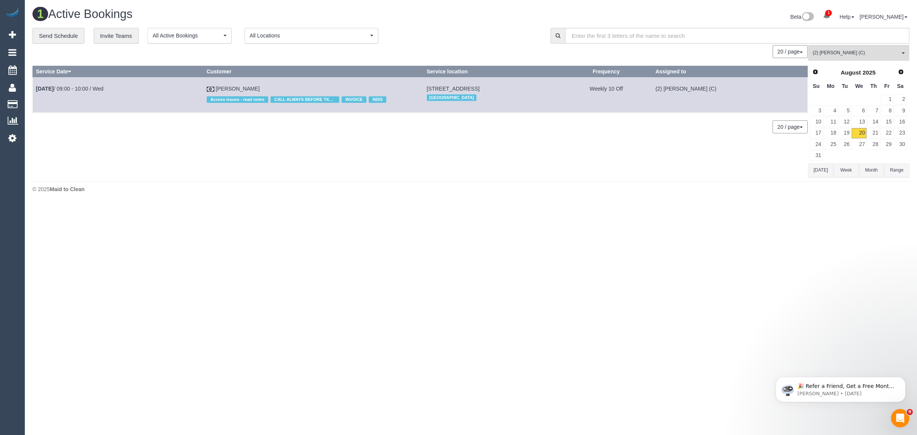
click at [412, 148] on div "0 Bookings found. We couldn't find any bookings that matched your search. Creat…" at bounding box center [420, 111] width 776 height 132
drag, startPoint x: 262, startPoint y: 82, endPoint x: 36, endPoint y: 89, distance: 226.4
click at [36, 89] on tr "Aug 20th / 09:00 - 10:00 / Wed Sara Mason Access issues - read notes CALL ALWAY…" at bounding box center [420, 94] width 775 height 35
copy tr "Aug 20th / 09:00 - 10:00 / Wed Sara Mason"
click at [822, 52] on span "(2) Nyasha Mahofa (C)" at bounding box center [856, 53] width 87 height 6
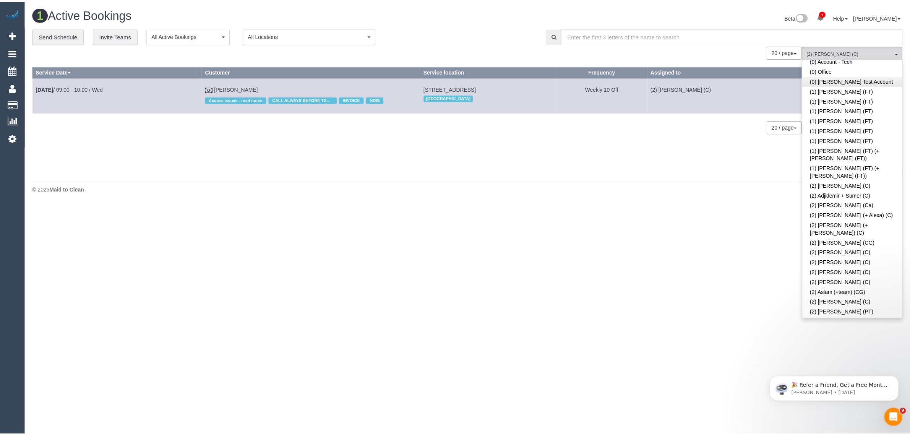
scroll to position [0, 0]
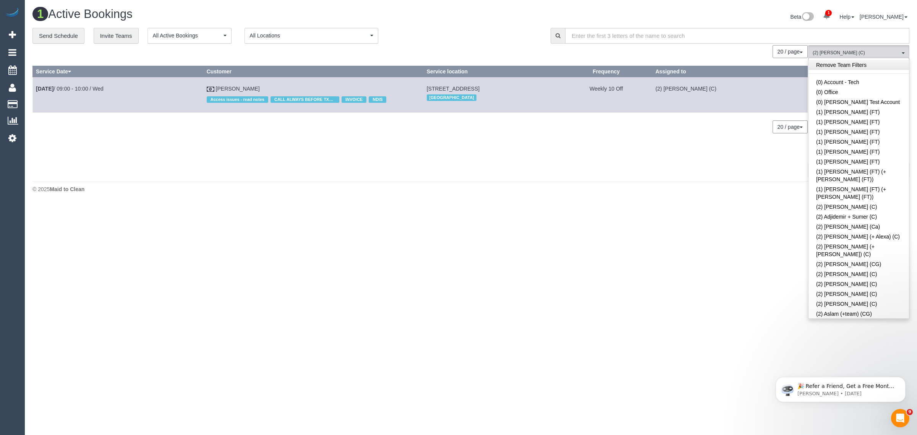
click at [858, 62] on link "Remove Team Filters" at bounding box center [859, 65] width 101 height 10
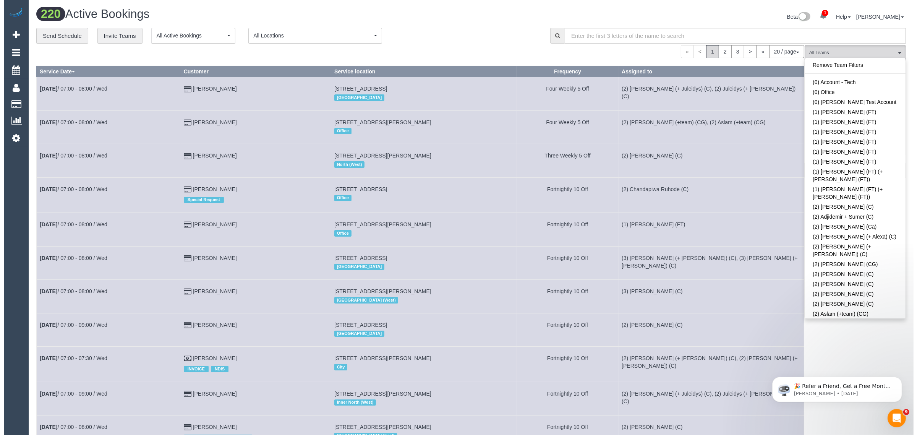
scroll to position [984, 0]
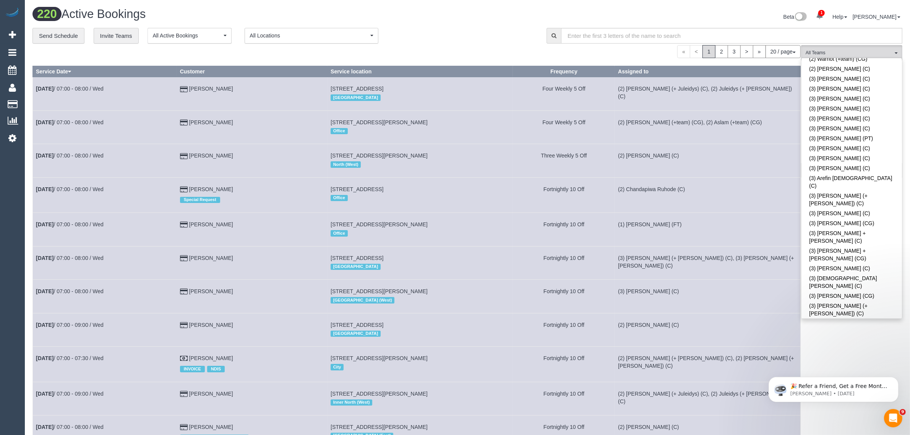
click at [846, 376] on link "(3) [PERSON_NAME] (C)" at bounding box center [852, 381] width 101 height 10
click at [440, 37] on div "**********" at bounding box center [283, 36] width 503 height 16
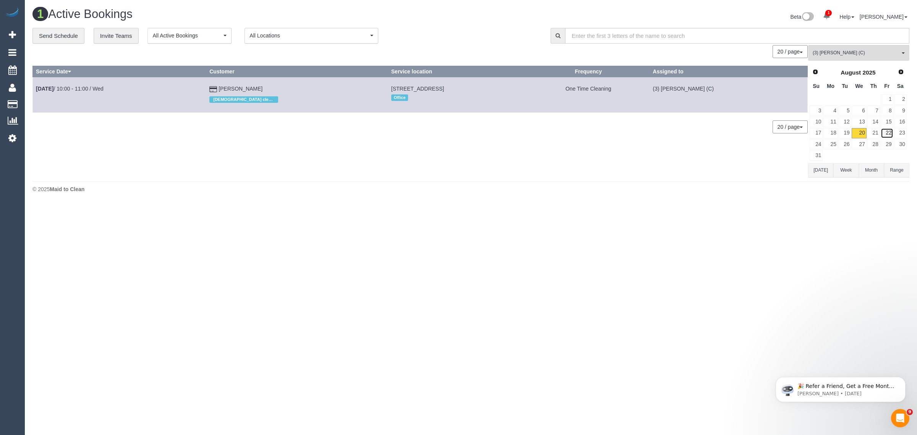
click at [889, 136] on link "22" at bounding box center [887, 133] width 13 height 10
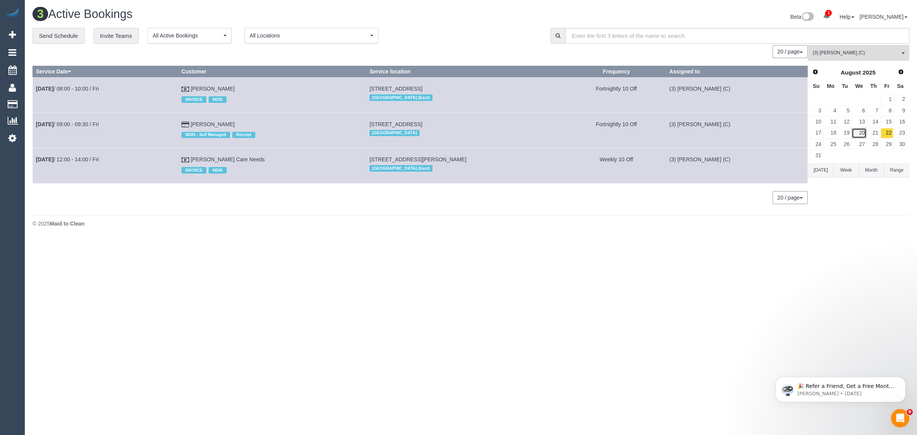
click at [859, 135] on link "20" at bounding box center [859, 133] width 15 height 10
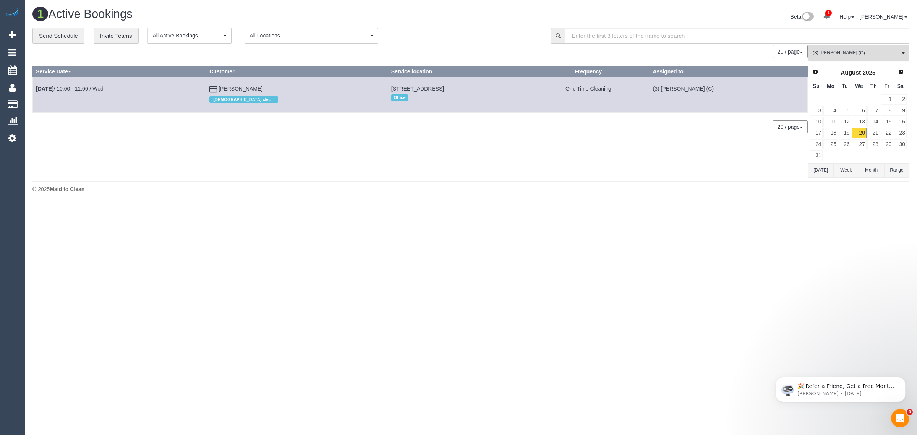
click at [836, 52] on span "(3) [PERSON_NAME] (C)" at bounding box center [856, 53] width 87 height 6
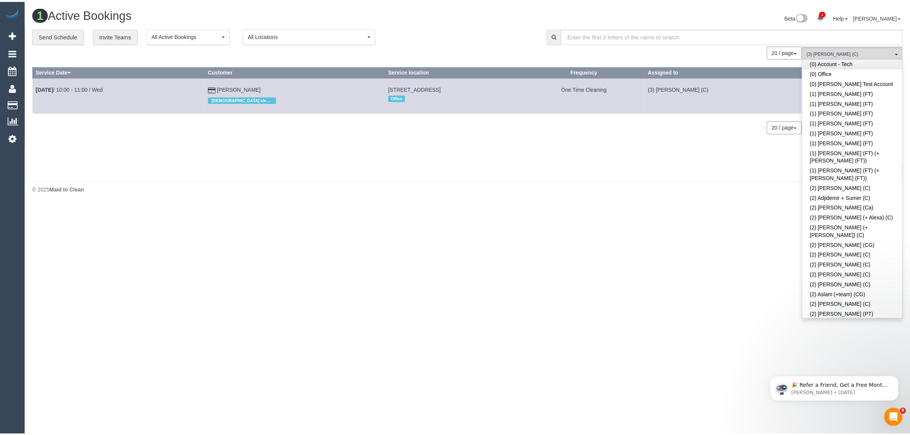
scroll to position [0, 0]
click at [863, 64] on link "Remove Team Filters" at bounding box center [859, 65] width 101 height 10
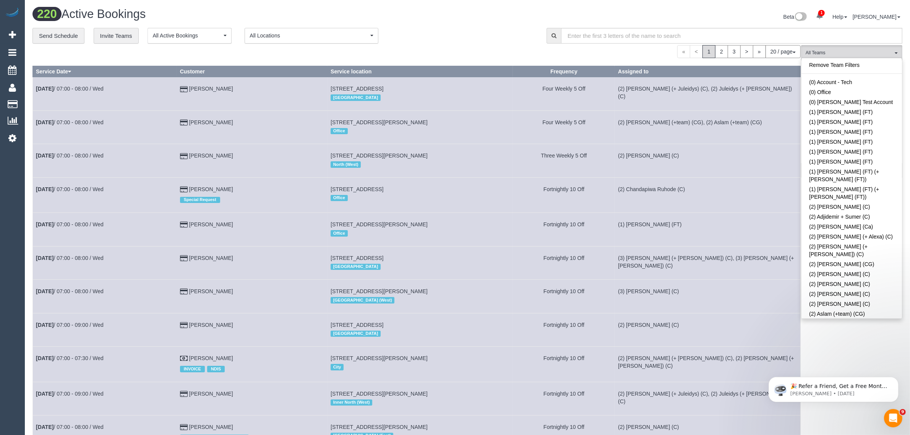
click at [410, 57] on div "« < 1 2 3 > » 20 / page 10 / page 20 / page 30 / page 40 / page 50 / page 100 /…" at bounding box center [416, 51] width 768 height 13
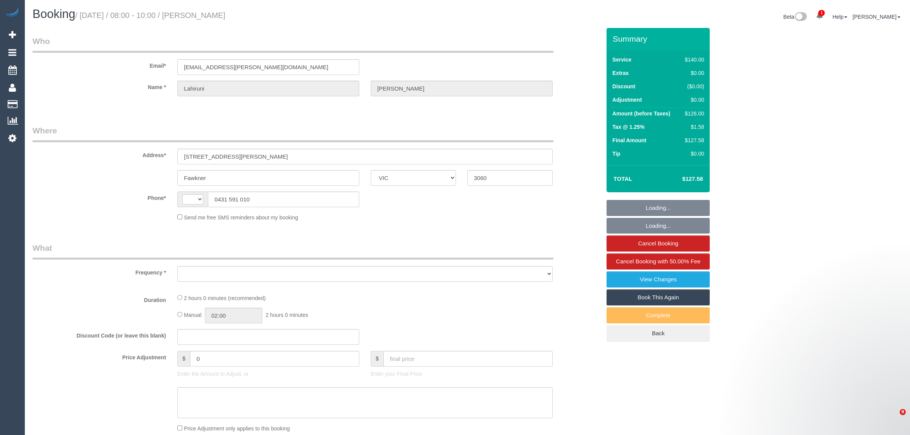
select select "VIC"
select select "string:stripe-pm_1Rurqw2GScqysDRVhNKdKY3q"
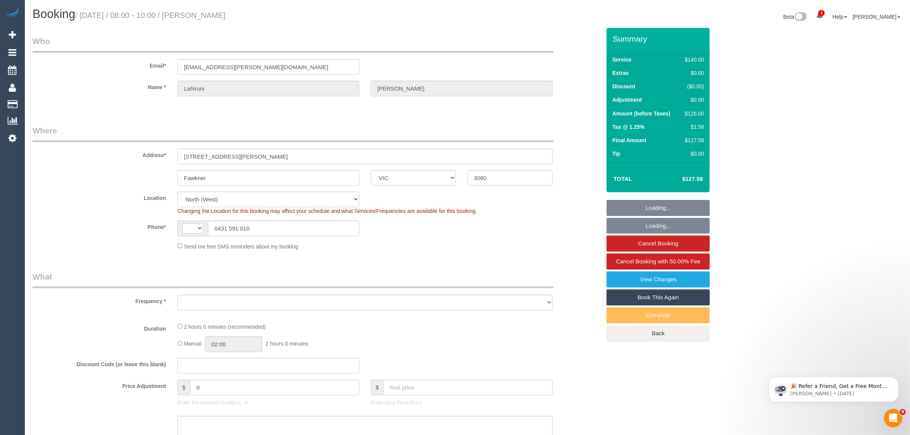
select select "string:AU"
select select "object:564"
click at [285, 230] on input "0431 591 010" at bounding box center [283, 229] width 151 height 16
select select "number:27"
select select "number:14"
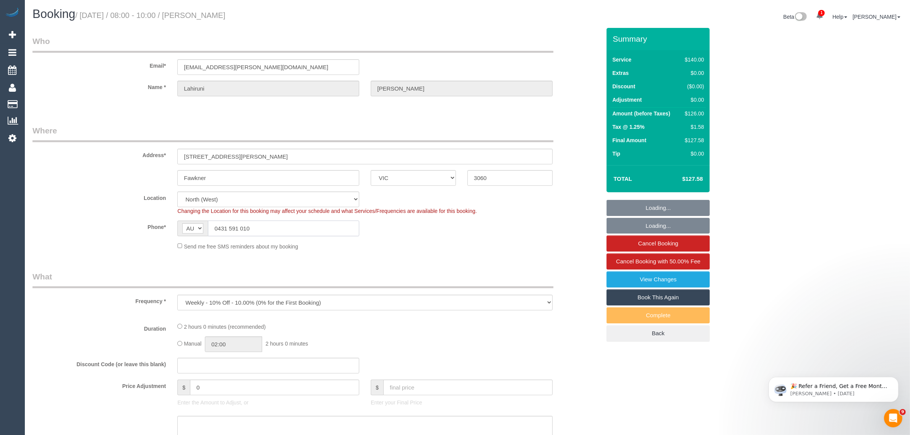
select select "number:18"
select select "number:22"
select select "number:34"
select select "number:12"
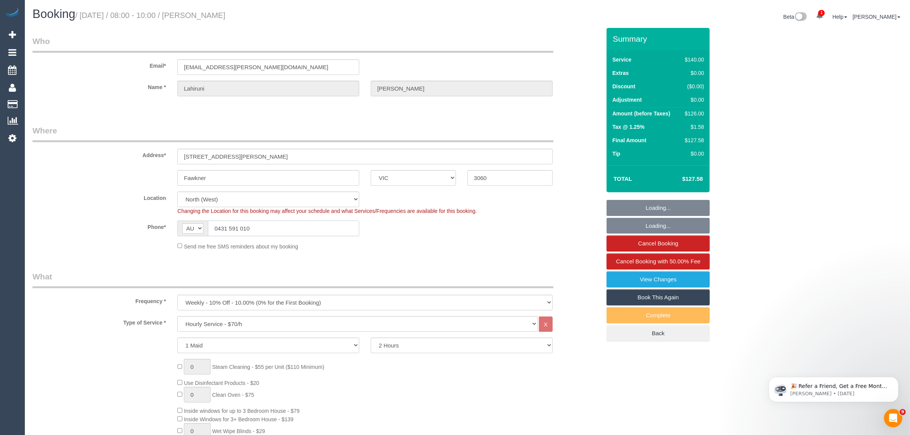
select select "object:1636"
select select "spot1"
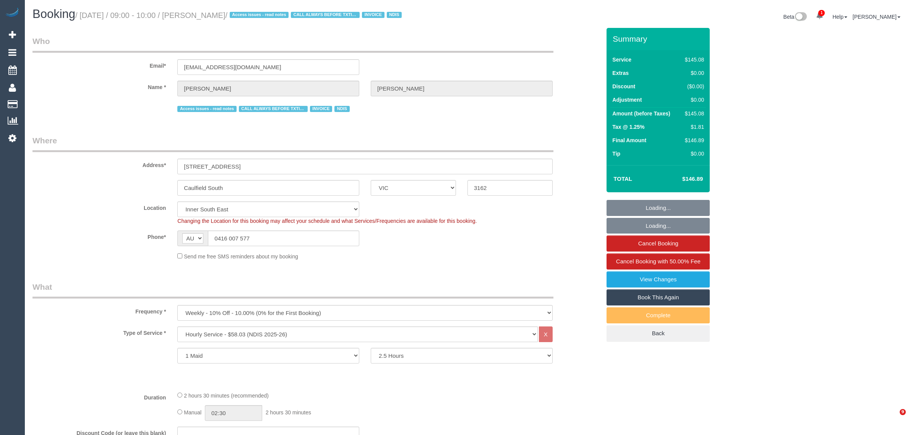
select select "VIC"
select select "150"
select select "number:27"
select select "number:14"
select select "number:19"
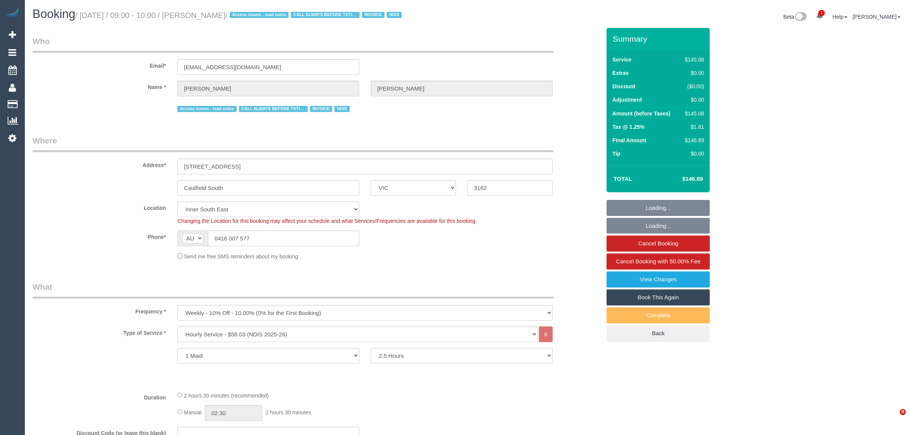
select select "number:25"
select select "number:35"
select select "number:13"
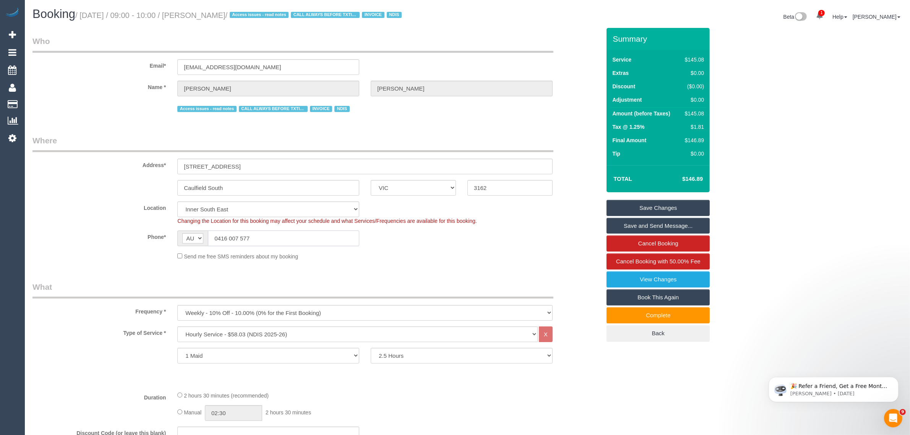
click at [294, 242] on input "0416 007 577" at bounding box center [283, 239] width 151 height 16
click at [461, 253] on div "Send me free SMS reminders about my booking" at bounding box center [365, 256] width 387 height 8
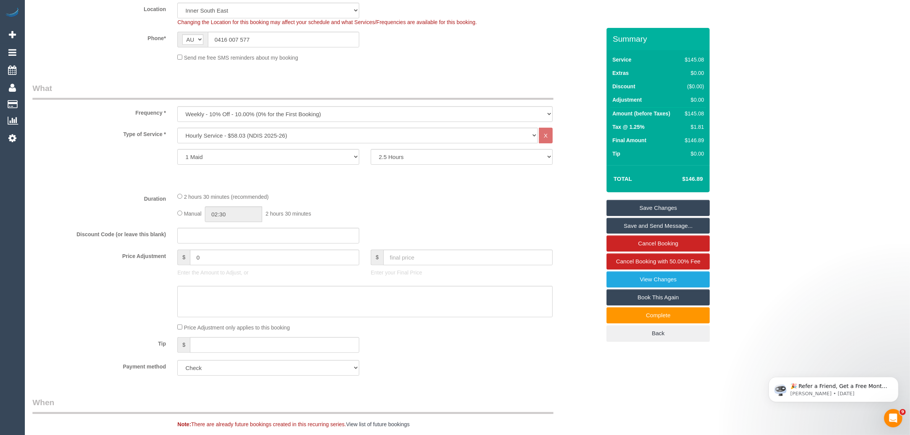
scroll to position [191, 0]
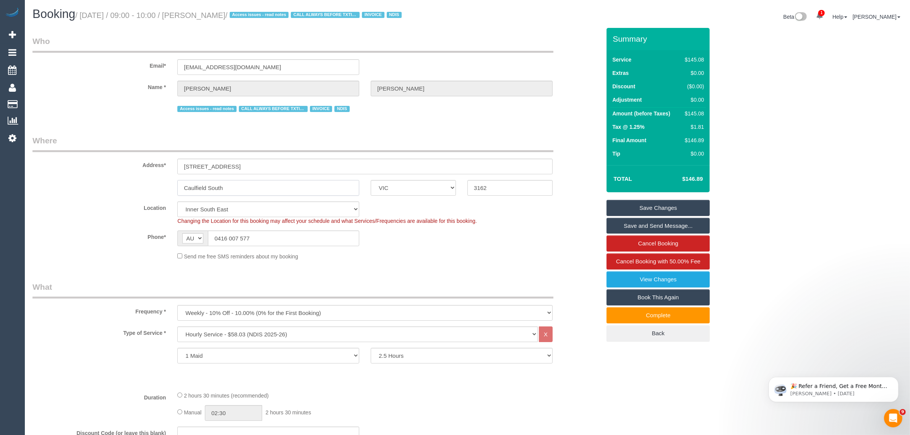
click at [285, 186] on input "Caulfield South" at bounding box center [268, 188] width 182 height 16
click at [285, 187] on input "Caulfield South" at bounding box center [268, 188] width 182 height 16
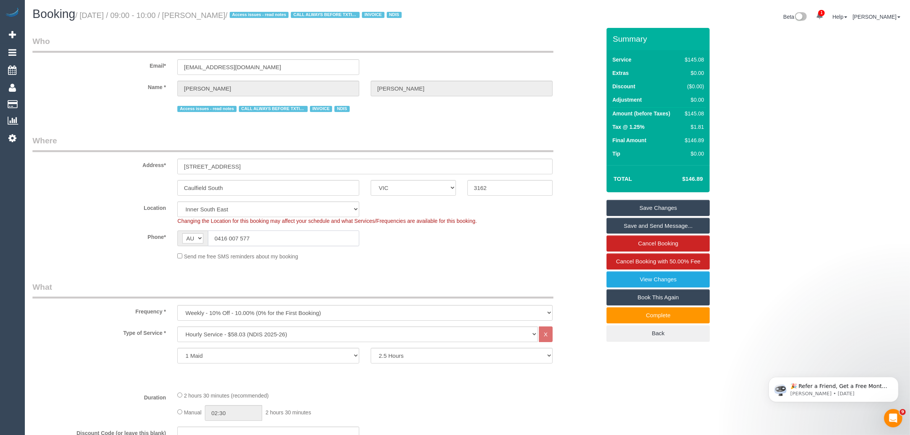
click at [263, 236] on input "0416 007 577" at bounding box center [283, 239] width 151 height 16
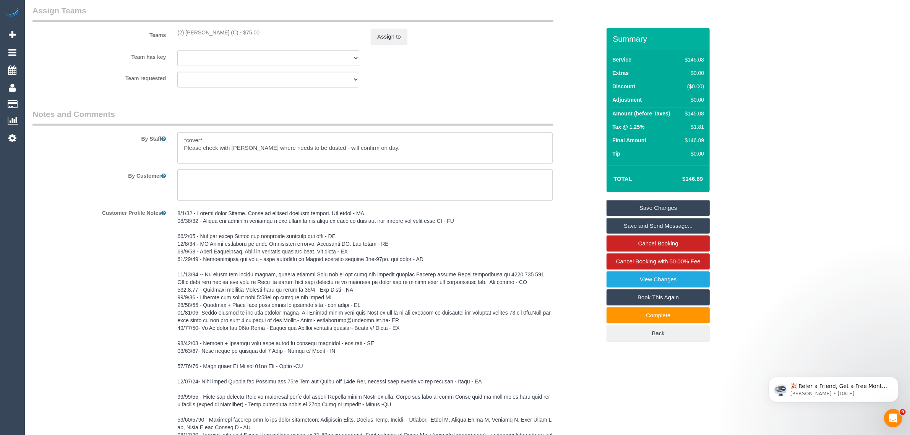
scroll to position [956, 0]
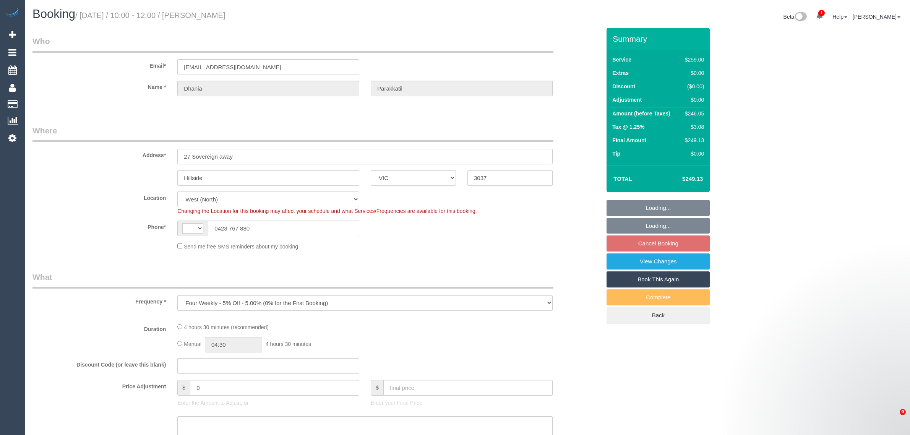
select select "VIC"
select select "object:393"
select select "string:AU"
select select "string:stripe-pm_1QARfM2GScqysDRVncB3l27i"
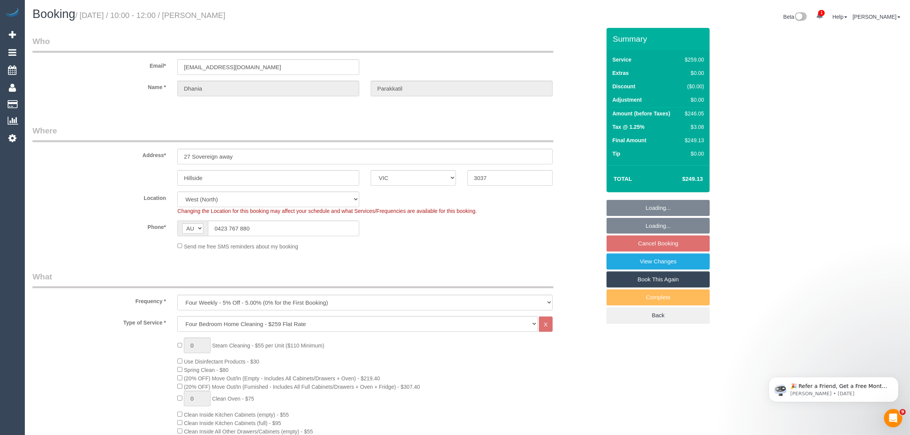
select select "number:28"
select select "number:14"
select select "number:18"
select select "number:25"
select select "number:34"
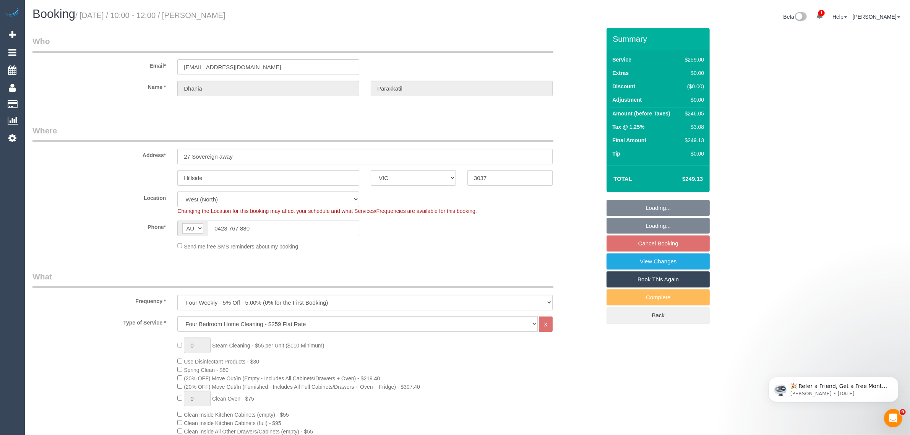
select select "number:12"
select select "spot1"
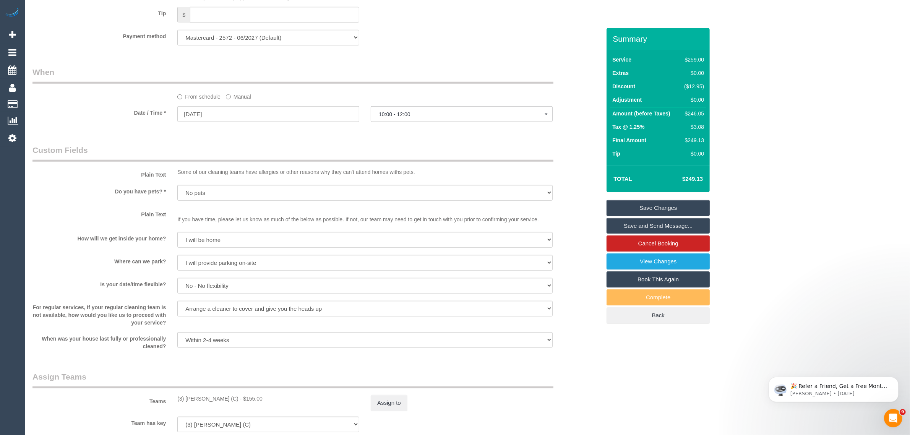
scroll to position [765, 0]
click at [310, 115] on input "23/08/2025" at bounding box center [268, 115] width 182 height 16
click at [440, 71] on legend "When" at bounding box center [292, 75] width 521 height 17
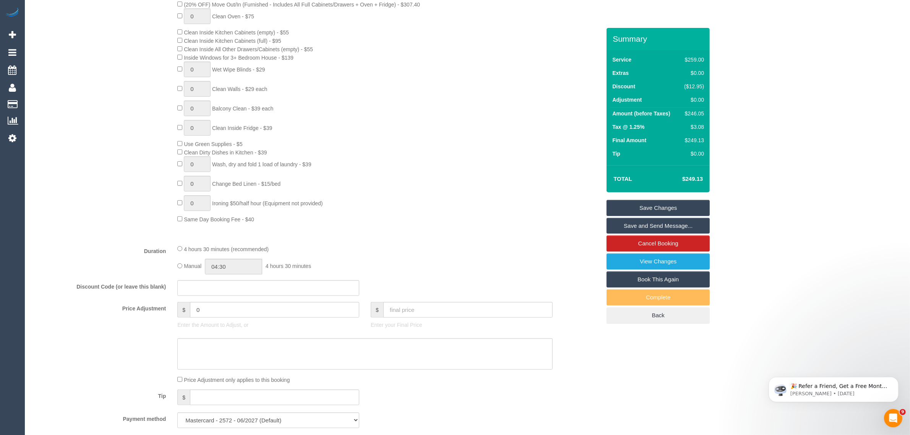
scroll to position [0, 0]
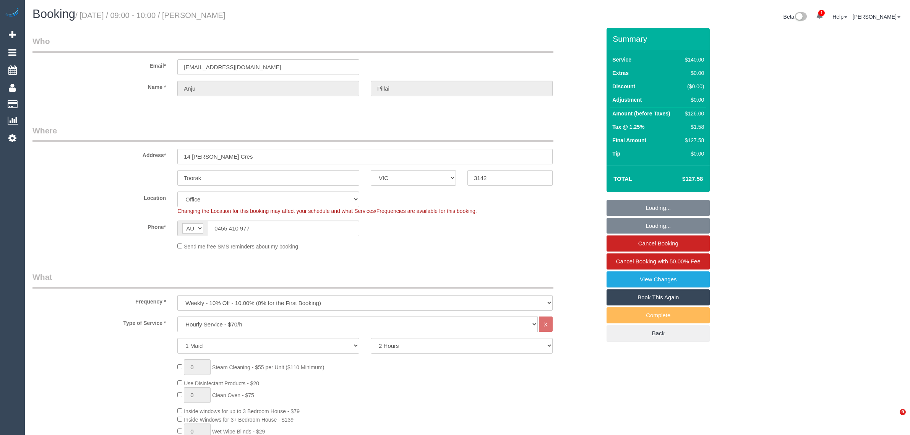
select select "VIC"
select select "number:28"
select select "number:14"
select select "number:19"
select select "number:22"
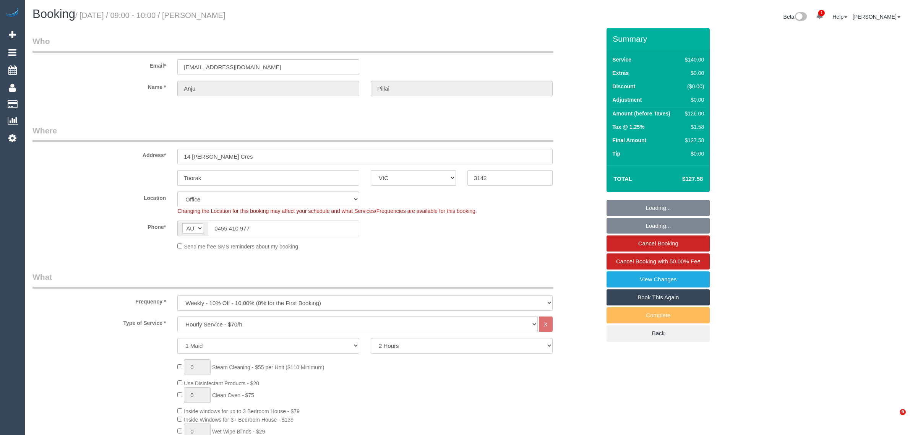
select select "number:35"
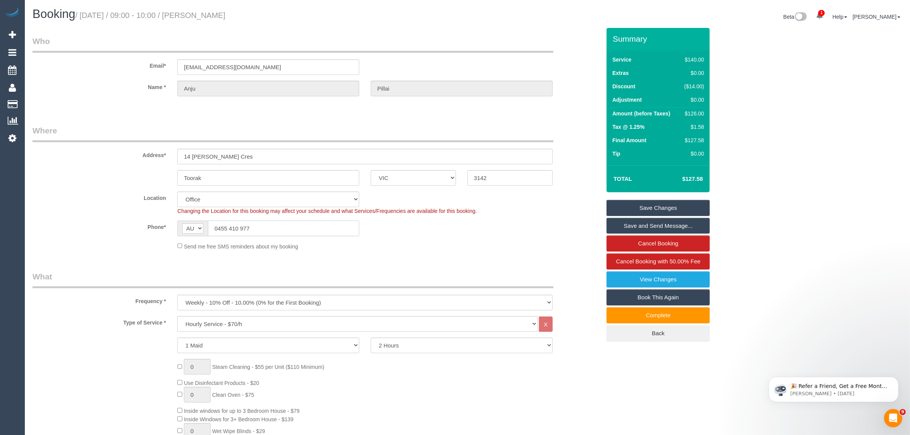
click at [317, 231] on input "0455 410 977" at bounding box center [283, 229] width 151 height 16
click at [440, 127] on legend "Where" at bounding box center [292, 133] width 521 height 17
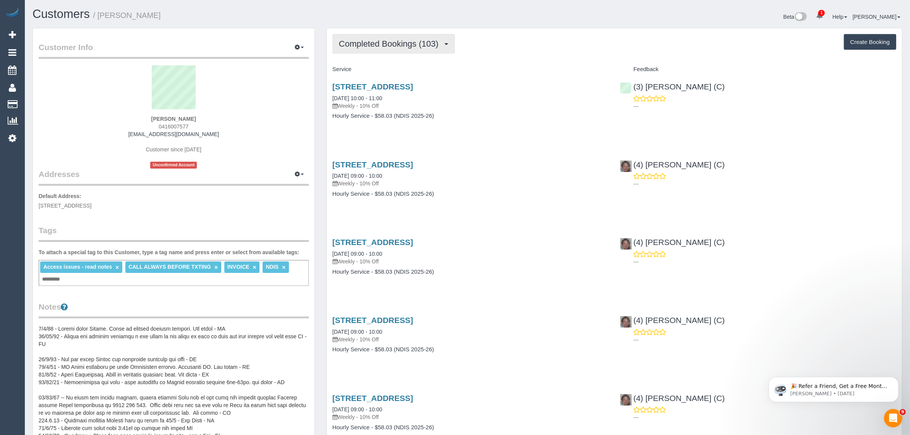
click at [387, 44] on span "Completed Bookings (103)" at bounding box center [390, 44] width 103 height 10
click at [375, 67] on link "Upcoming Bookings (13)" at bounding box center [376, 72] width 86 height 10
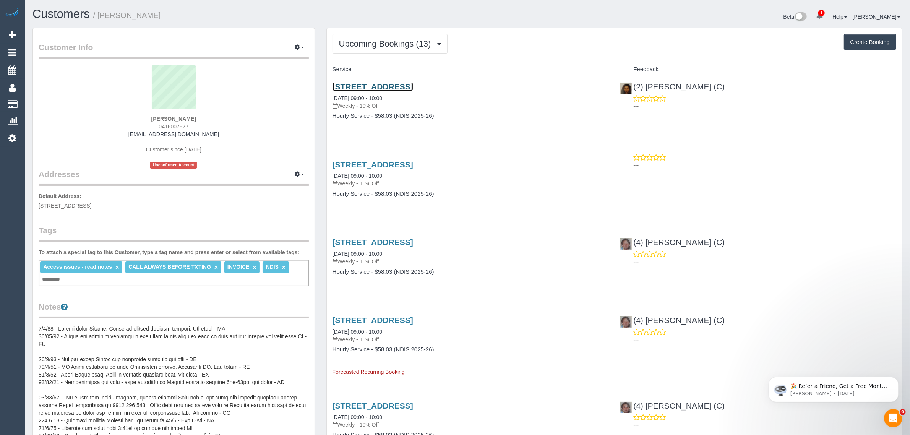
click at [407, 84] on link "14 Albion Street, Caulfield South, VIC 3162" at bounding box center [373, 86] width 81 height 9
click at [425, 35] on button "Upcoming Bookings (13)" at bounding box center [390, 43] width 115 height 19
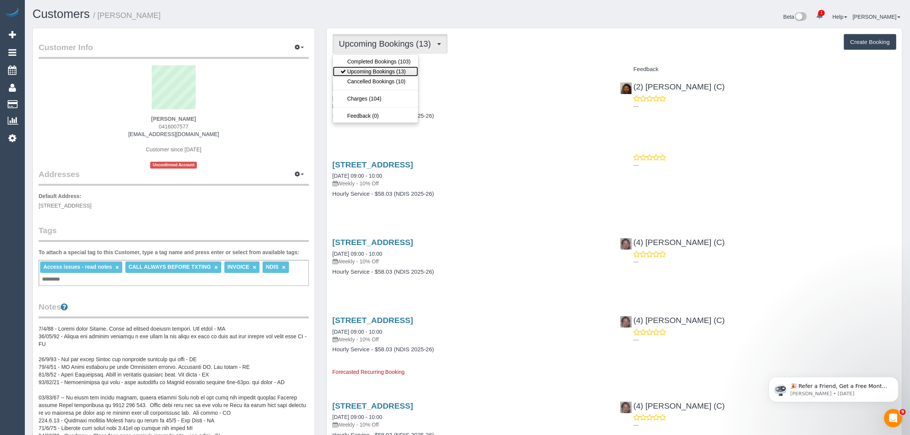
click at [398, 69] on link "Upcoming Bookings (13)" at bounding box center [376, 72] width 86 height 10
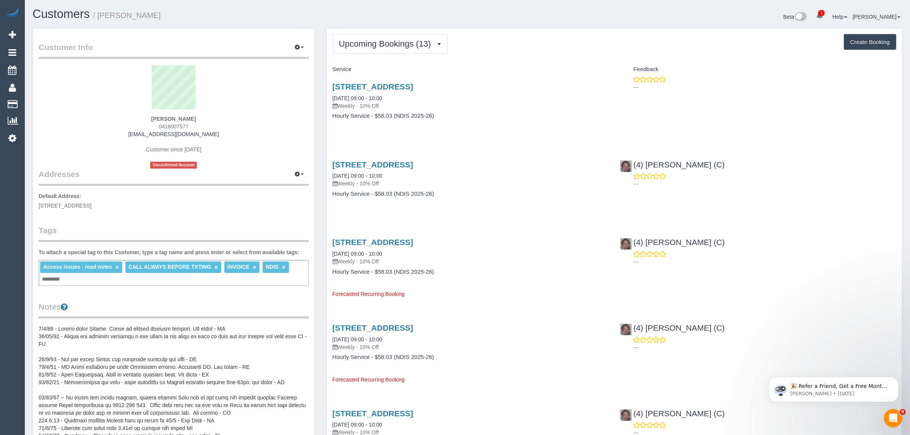
click at [650, 36] on div "Upcoming Bookings (13) Completed Bookings (103) Upcoming Bookings (13) Cancelle…" at bounding box center [615, 43] width 564 height 19
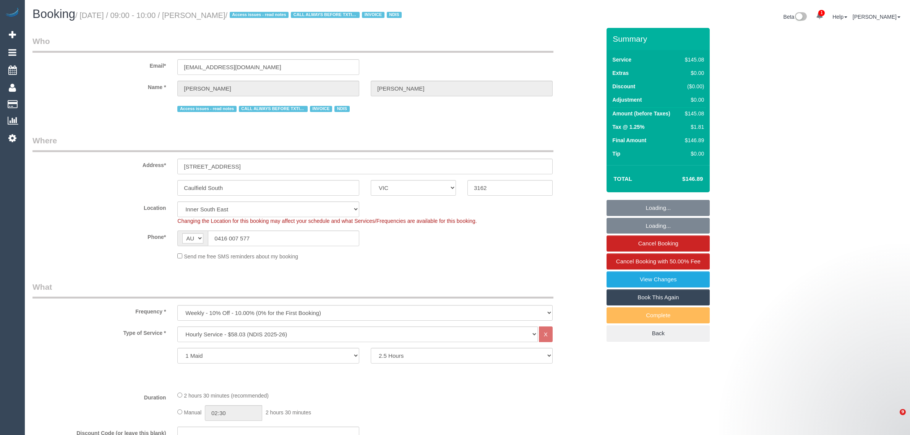
select select "VIC"
select select "150"
select select "number:27"
select select "number:14"
select select "number:19"
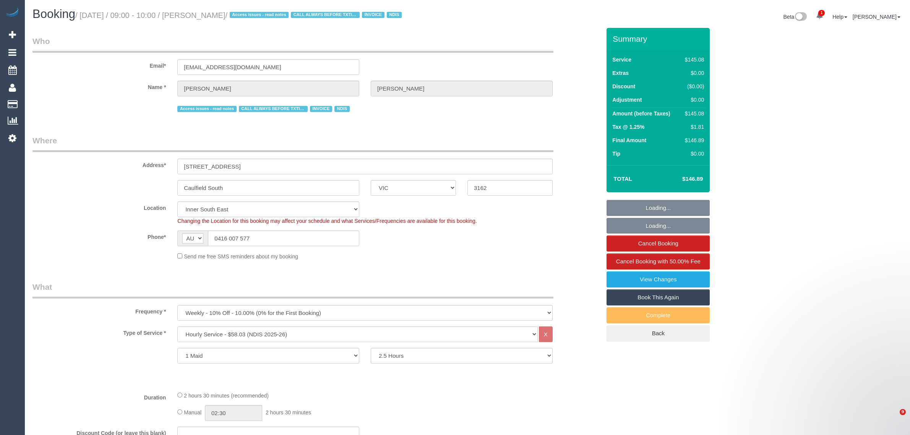
select select "number:25"
select select "number:35"
select select "number:13"
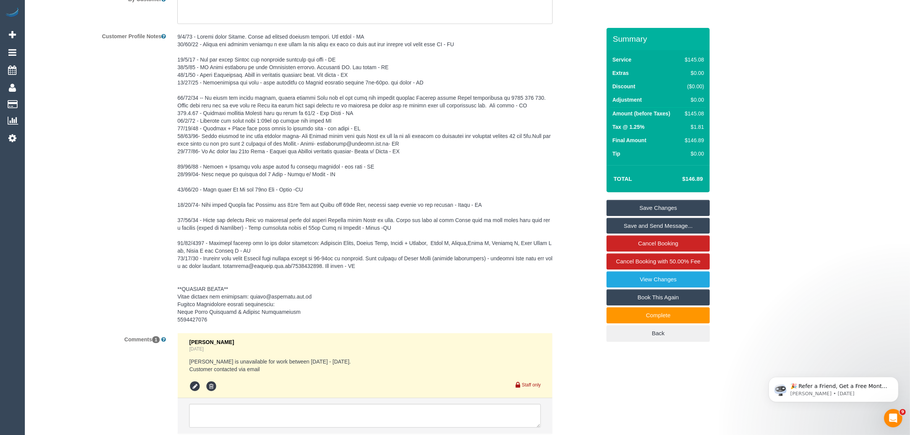
scroll to position [1182, 0]
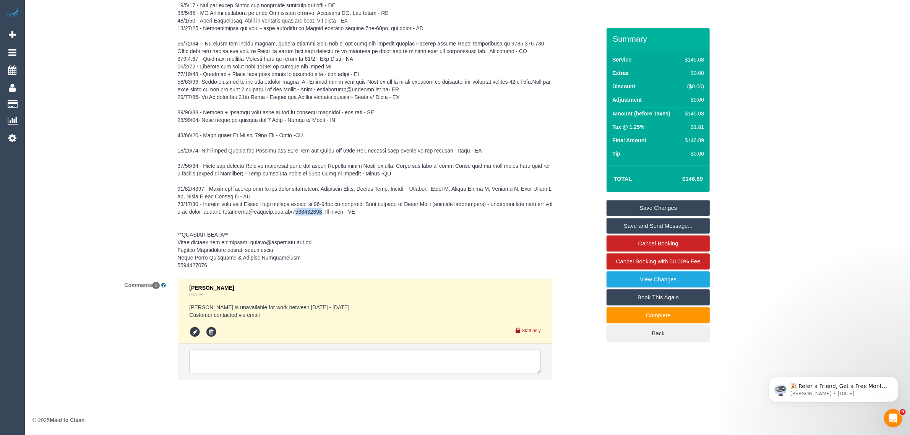
drag, startPoint x: 312, startPoint y: 212, endPoint x: 338, endPoint y: 210, distance: 26.4
click at [338, 210] on pre at bounding box center [364, 124] width 375 height 291
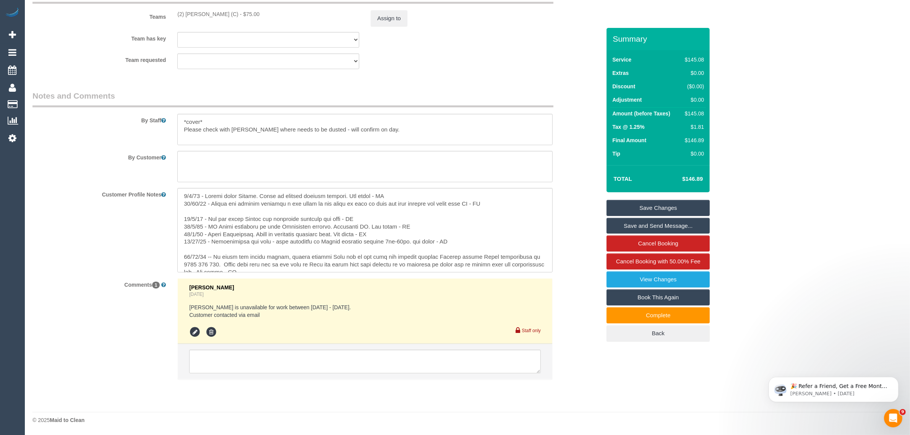
scroll to position [221, 0]
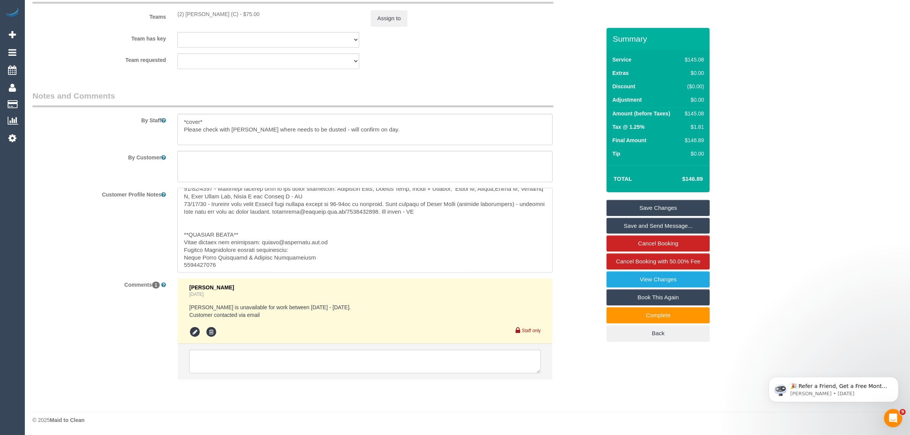
click at [203, 263] on textarea at bounding box center [364, 230] width 375 height 84
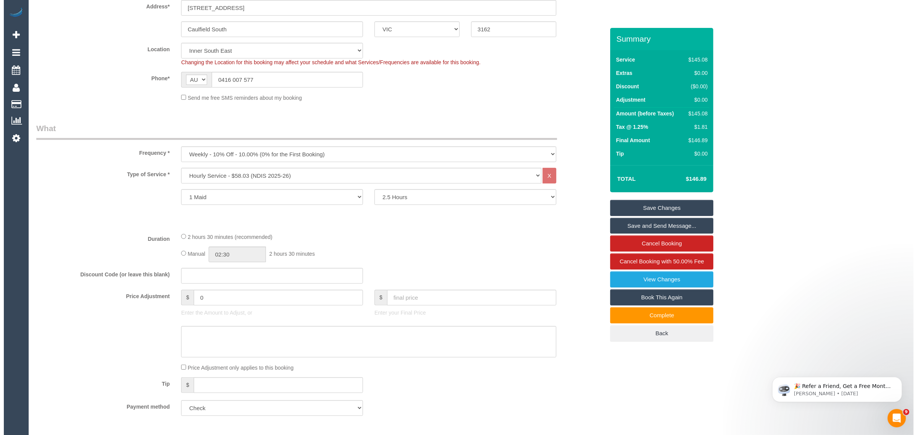
scroll to position [0, 0]
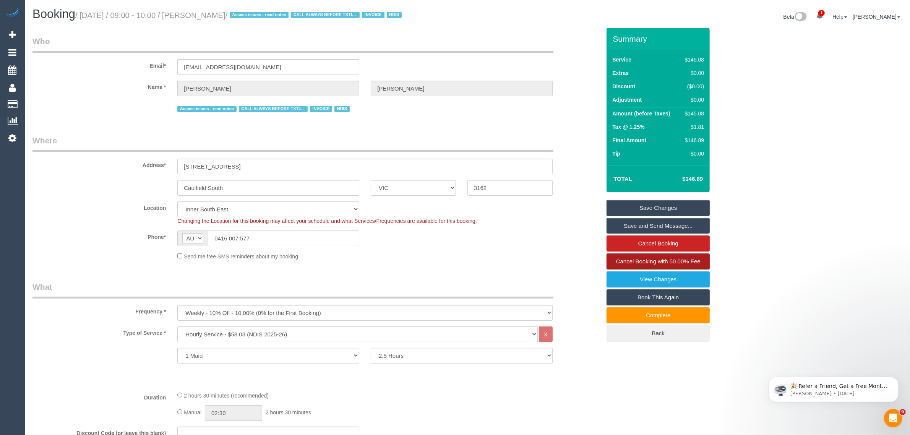
click at [646, 261] on span "Cancel Booking with 50.00% Fee" at bounding box center [658, 261] width 84 height 6
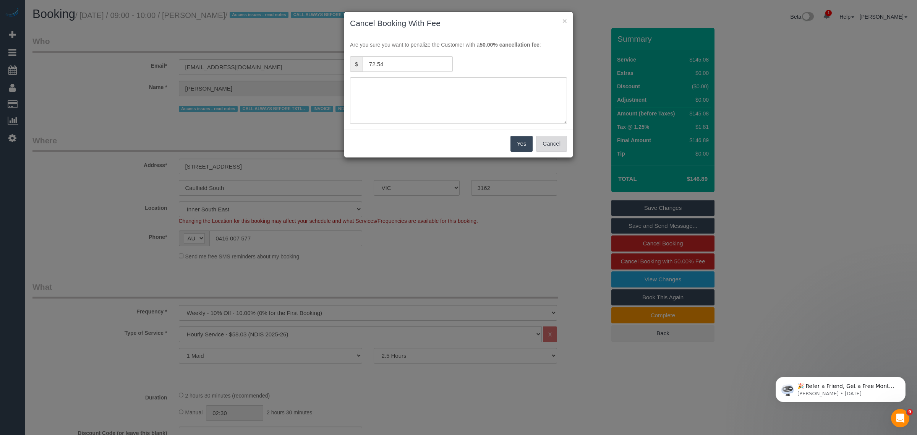
click at [545, 148] on button "Cancel" at bounding box center [551, 144] width 31 height 16
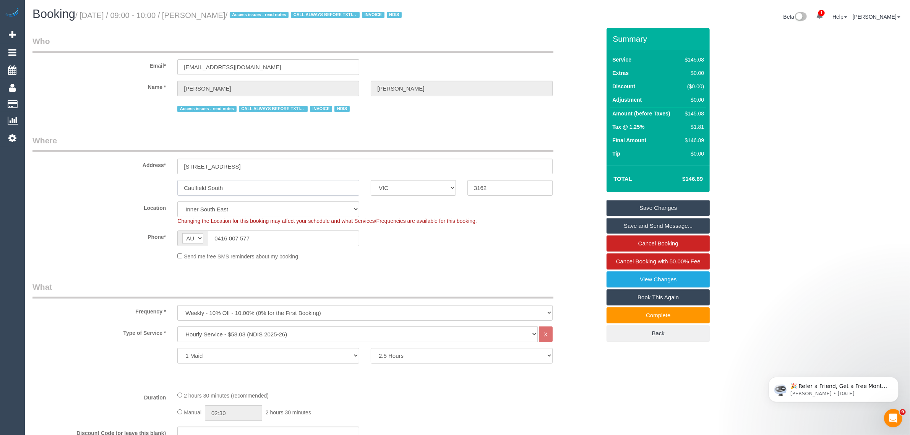
click at [280, 183] on input "Caulfield South" at bounding box center [268, 188] width 182 height 16
click at [664, 266] on link "Cancel Booking with 50.00% Fee" at bounding box center [658, 261] width 103 height 16
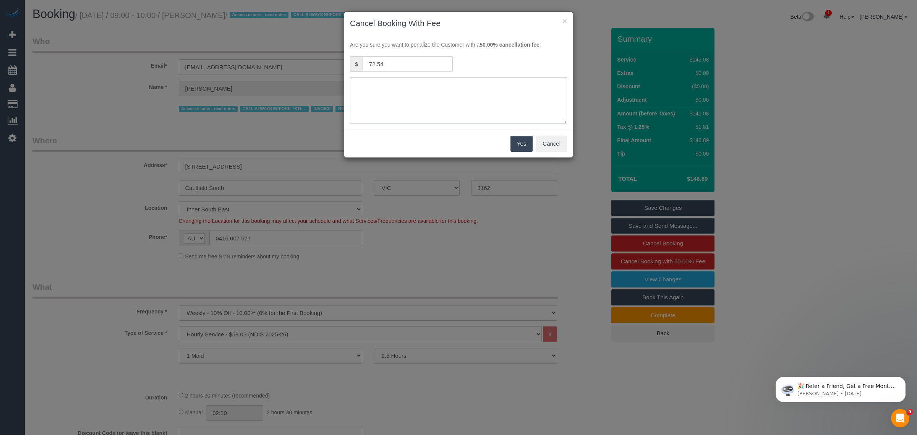
click at [421, 86] on textarea at bounding box center [458, 100] width 217 height 47
type textarea "no access via call and txt - KA"
click at [518, 146] on button "Yes" at bounding box center [522, 144] width 22 height 16
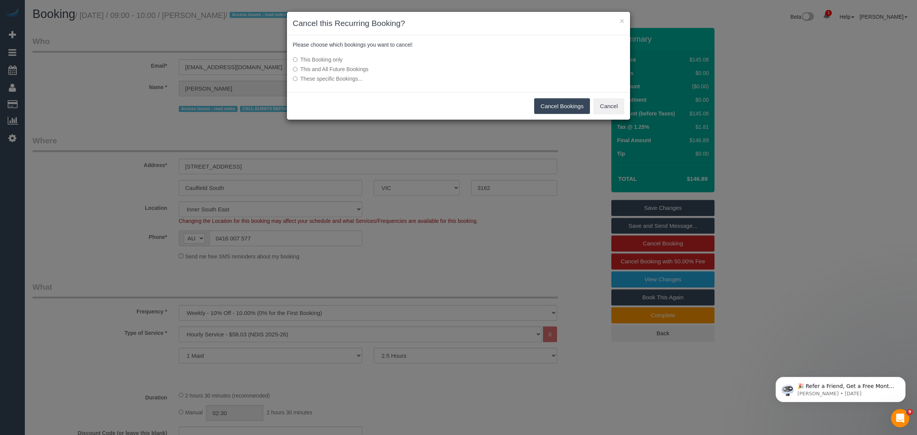
click at [549, 106] on button "Cancel Bookings" at bounding box center [562, 106] width 56 height 16
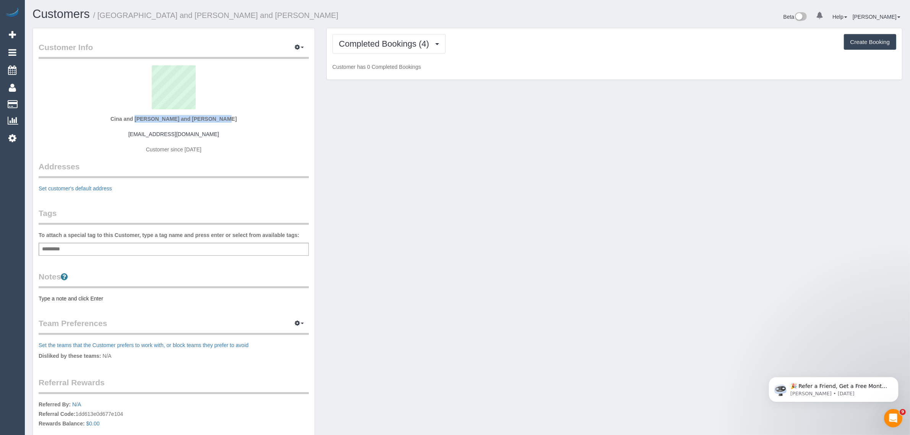
drag, startPoint x: 123, startPoint y: 119, endPoint x: 224, endPoint y: 118, distance: 100.2
click at [224, 118] on div "Cina and [PERSON_NAME] and [PERSON_NAME] [EMAIL_ADDRESS][DOMAIN_NAME] Customer …" at bounding box center [174, 113] width 270 height 96
copy strong "Cina and [PERSON_NAME] and [PERSON_NAME]"
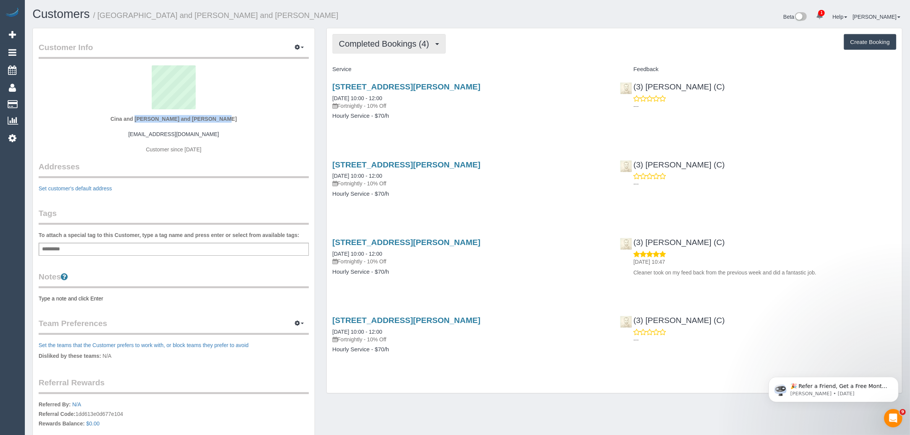
click at [368, 51] on button "Completed Bookings (4)" at bounding box center [389, 43] width 113 height 19
click at [358, 68] on link "Upcoming Bookings (11)" at bounding box center [373, 72] width 81 height 10
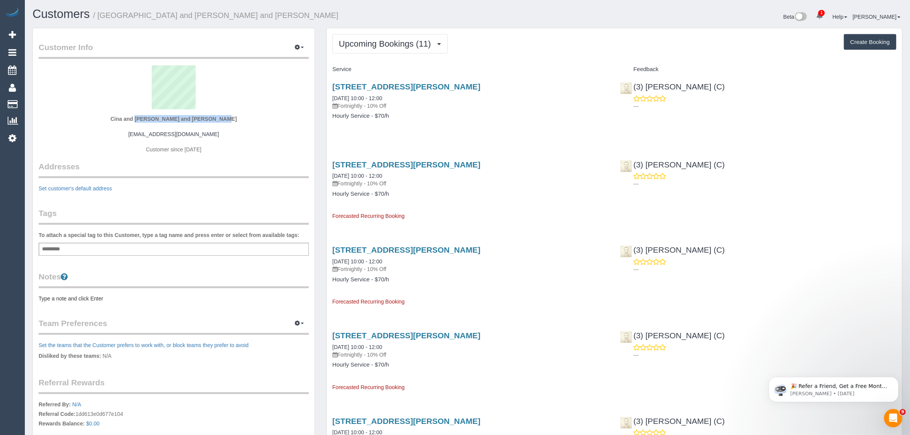
drag, startPoint x: 411, startPoint y: 95, endPoint x: 331, endPoint y: 96, distance: 79.5
click at [331, 96] on div "[STREET_ADDRESS][PERSON_NAME] [DATE] 10:00 - 12:00 Fortnightly - 10% Off Hourly…" at bounding box center [471, 105] width 288 height 59
copy link "[DATE] 10:00 - 12:00"
click at [665, 98] on icon at bounding box center [662, 98] width 6 height 5
drag, startPoint x: 711, startPoint y: 87, endPoint x: 636, endPoint y: 88, distance: 74.9
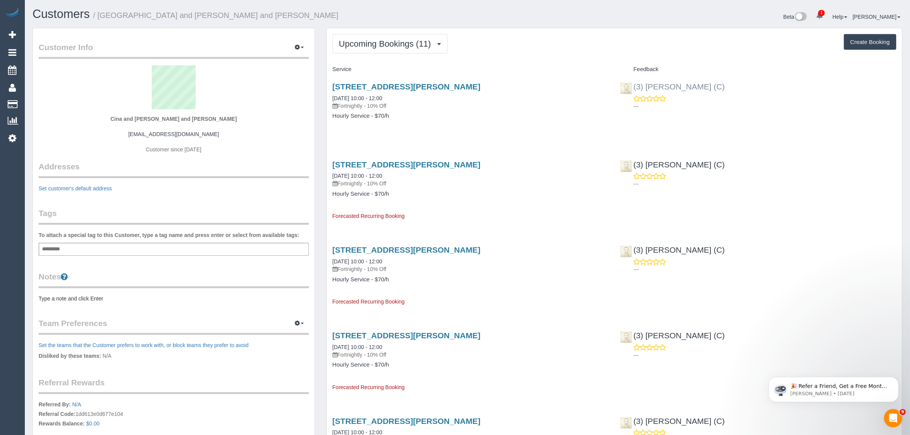
click at [636, 88] on div "(3) [PERSON_NAME] (C) ---" at bounding box center [758, 94] width 288 height 37
copy link "3) [PERSON_NAME] (C)"
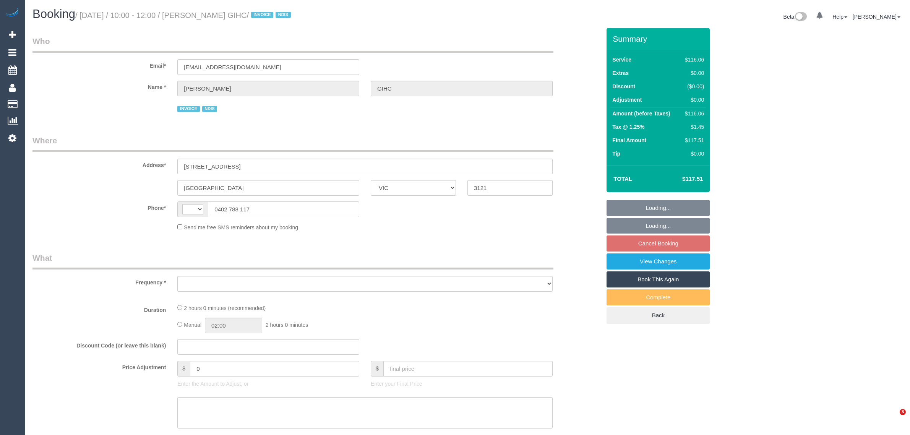
select select "VIC"
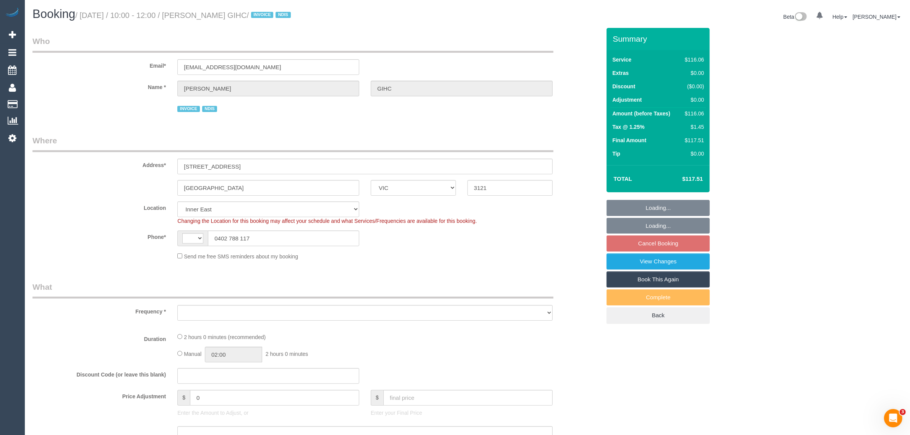
select select "string:AU"
select select "object:348"
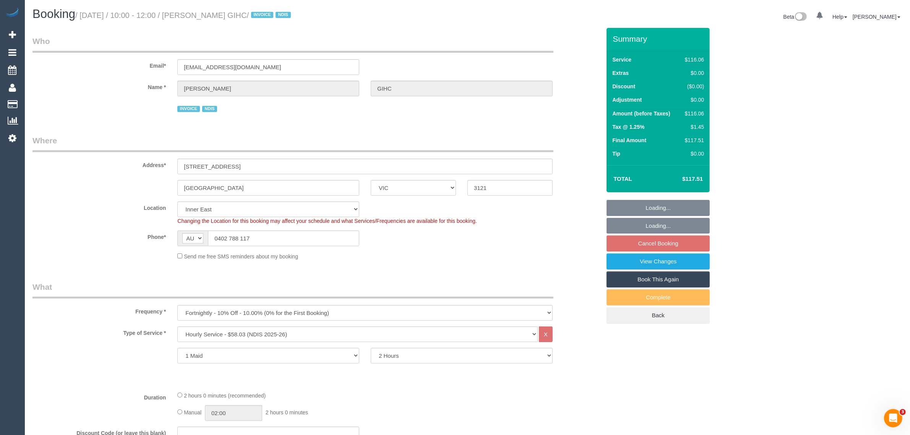
select select "spot3"
select select "object:1354"
select select "number:28"
select select "number:14"
select select "number:19"
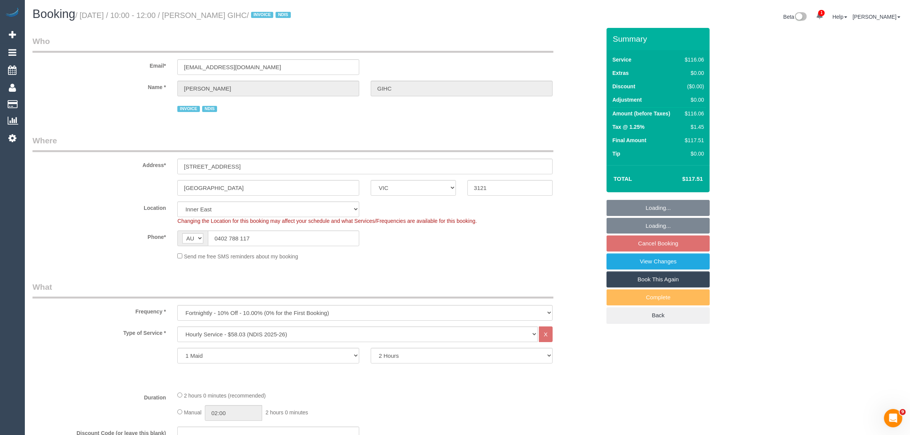
select select "number:36"
select select "number:34"
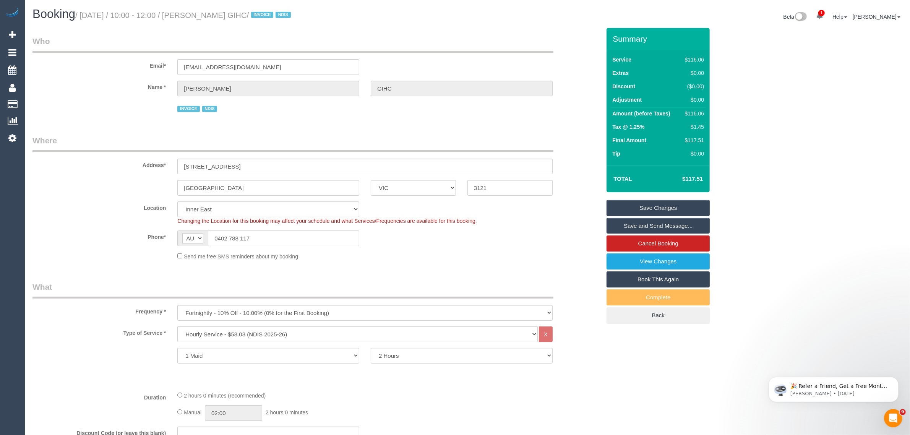
drag, startPoint x: 197, startPoint y: 11, endPoint x: 284, endPoint y: 16, distance: 87.3
click at [284, 16] on small "/ [DATE] / 10:00 - 12:00 / [PERSON_NAME] GIHC / INVOICE NDIS" at bounding box center [184, 15] width 218 height 8
copy small "[PERSON_NAME] GIHC"
click at [39, 100] on link "Customers" at bounding box center [73, 104] width 96 height 15
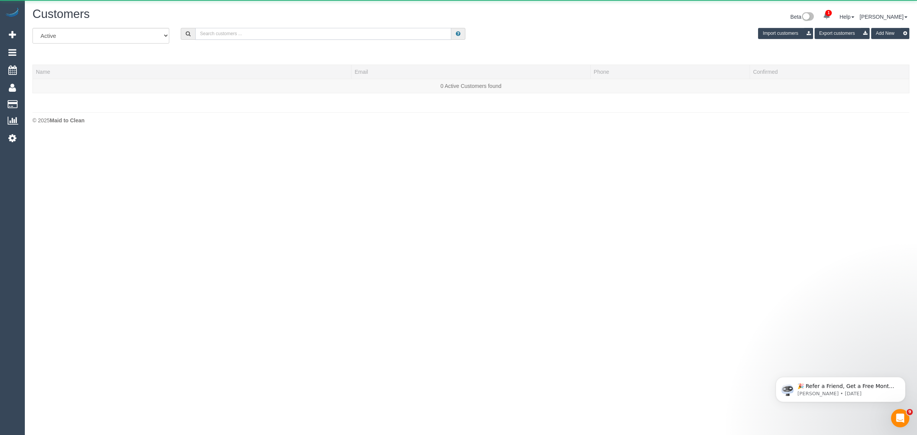
click at [259, 35] on input "text" at bounding box center [323, 34] width 256 height 12
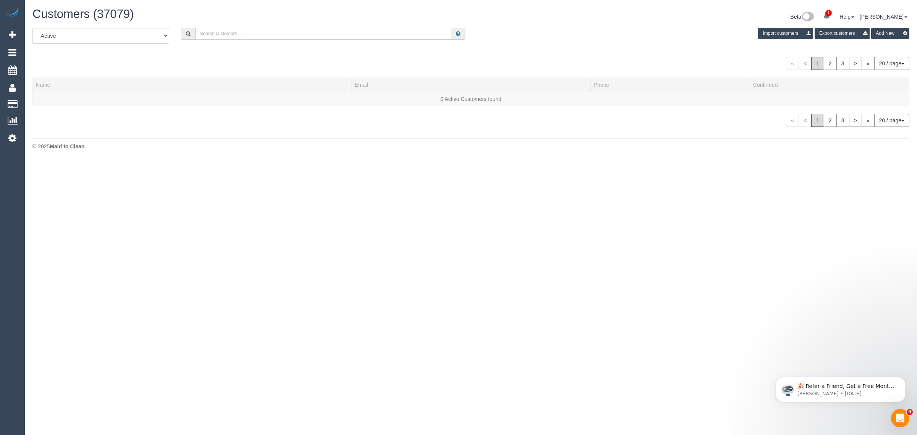
paste input "[PERSON_NAME] GIHC"
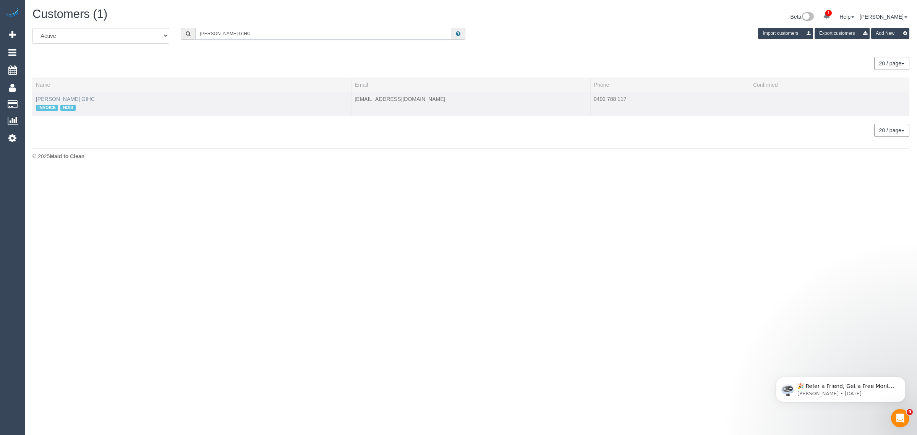
type input "[PERSON_NAME] GIHC"
click at [78, 98] on link "[PERSON_NAME] GIHC" at bounding box center [65, 99] width 59 height 6
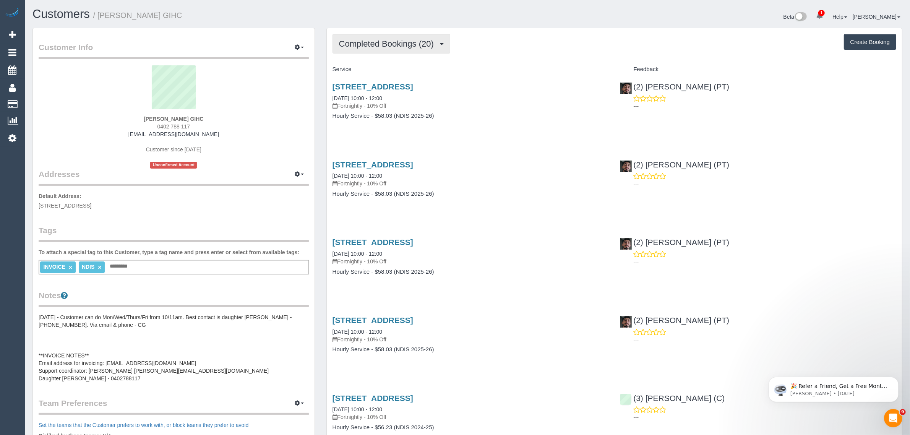
click at [398, 45] on span "Completed Bookings (20)" at bounding box center [388, 44] width 99 height 10
click at [381, 72] on link "Upcoming Bookings (11)" at bounding box center [374, 72] width 83 height 10
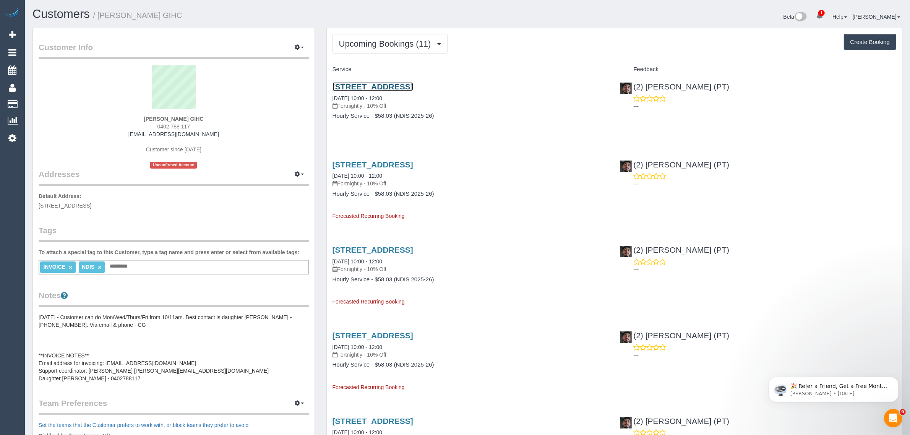
click at [382, 84] on link "[STREET_ADDRESS]" at bounding box center [373, 86] width 81 height 9
click at [393, 46] on span "Upcoming Bookings (11)" at bounding box center [387, 44] width 96 height 10
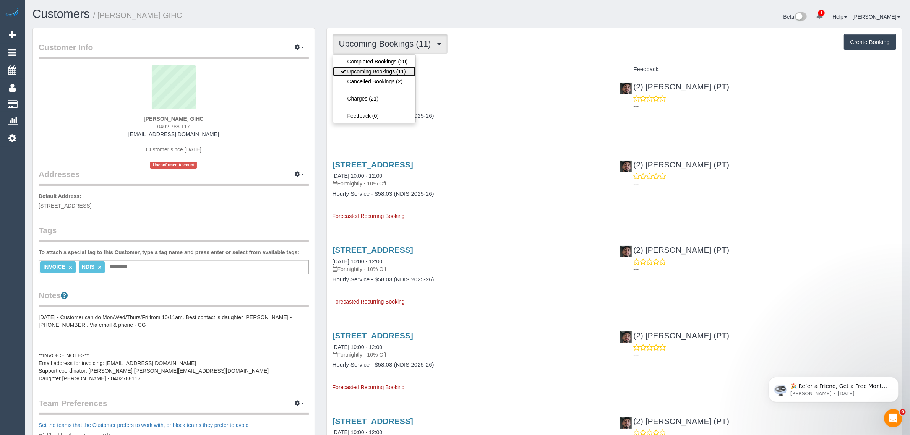
click at [372, 67] on link "Upcoming Bookings (11)" at bounding box center [374, 72] width 83 height 10
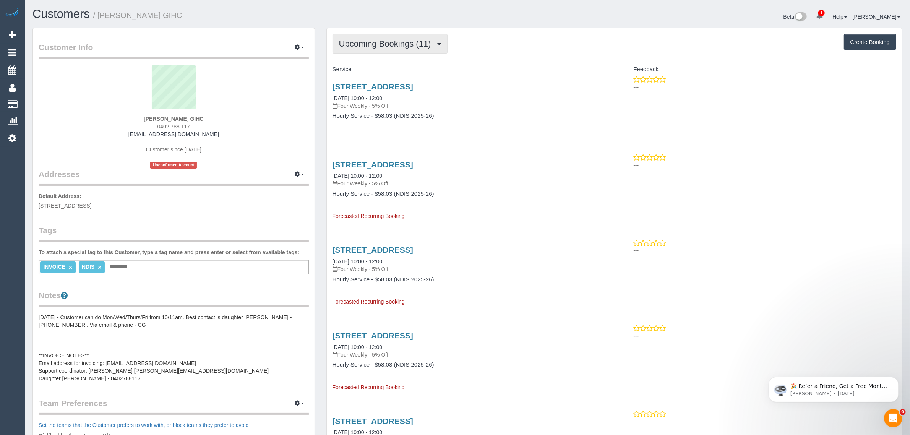
click at [419, 50] on button "Upcoming Bookings (11)" at bounding box center [390, 43] width 115 height 19
drag, startPoint x: 387, startPoint y: 63, endPoint x: 384, endPoint y: 58, distance: 5.8
click at [388, 63] on link "Completed Bookings (20)" at bounding box center [374, 62] width 83 height 10
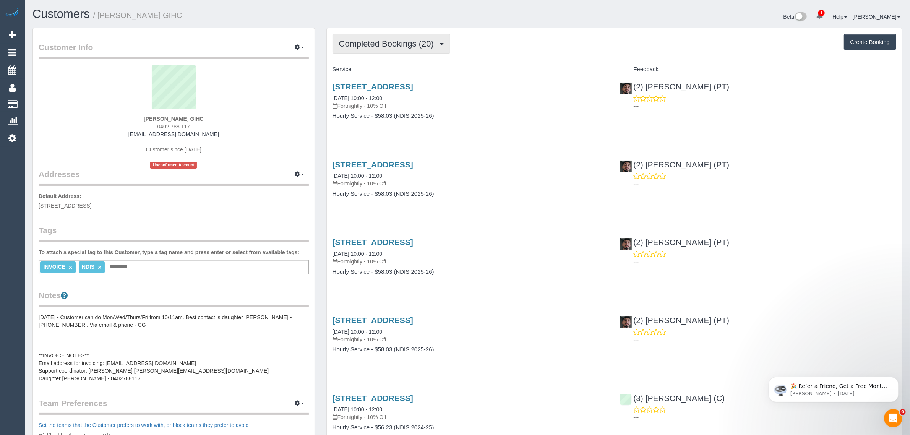
click at [381, 45] on span "Completed Bookings (20)" at bounding box center [388, 44] width 99 height 10
click at [360, 73] on link "Upcoming Bookings (11)" at bounding box center [374, 72] width 83 height 10
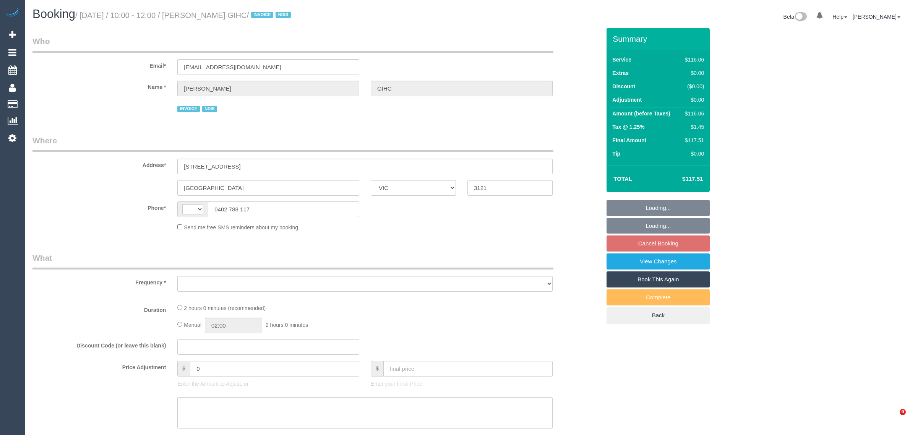
select select "VIC"
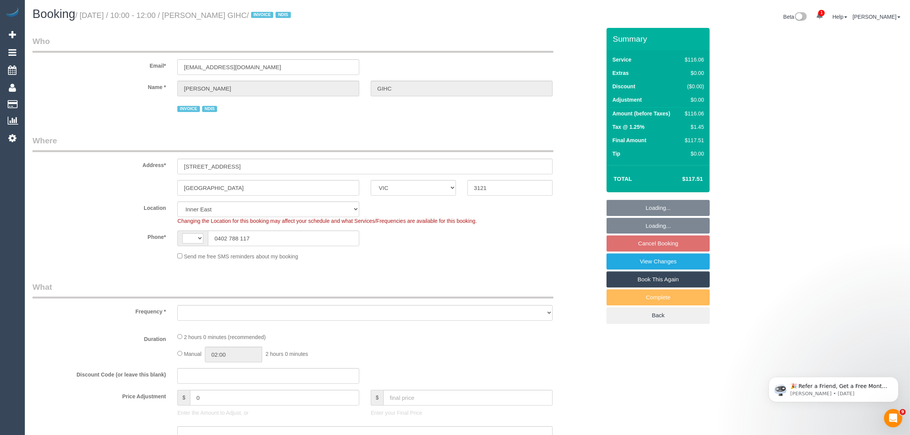
select select "string:AU"
select select "object:682"
select select "number:28"
select select "number:14"
select select "number:19"
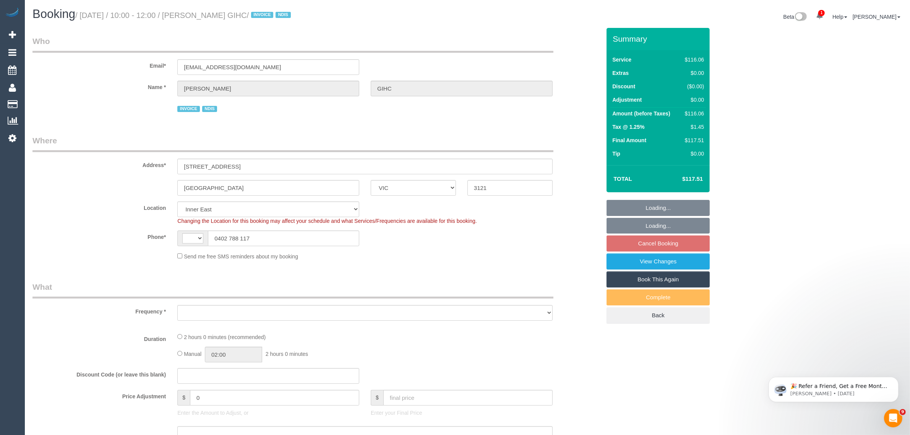
select select "number:36"
select select "number:34"
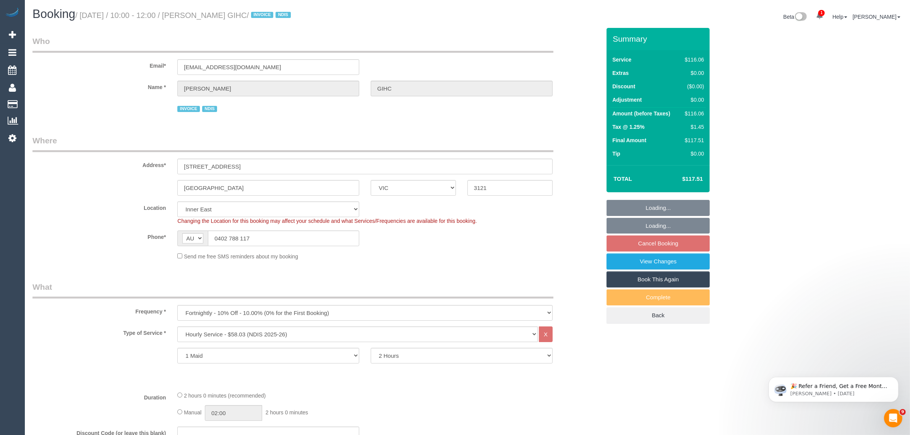
select select "object:746"
select select "spot3"
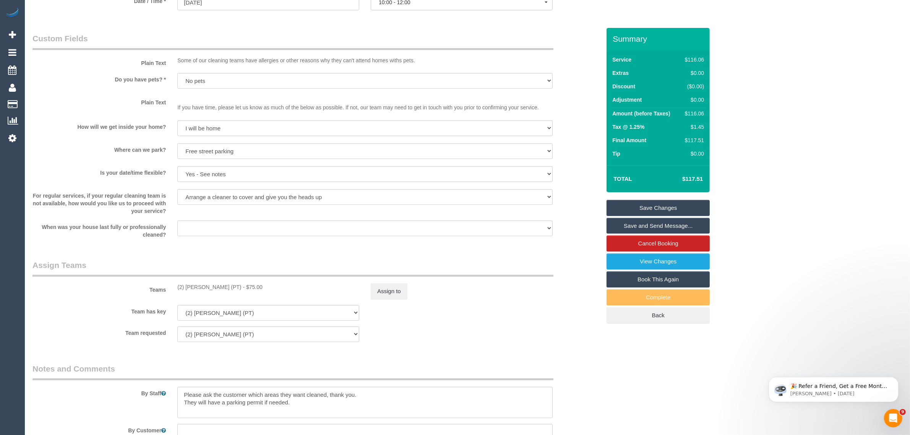
scroll to position [832, 0]
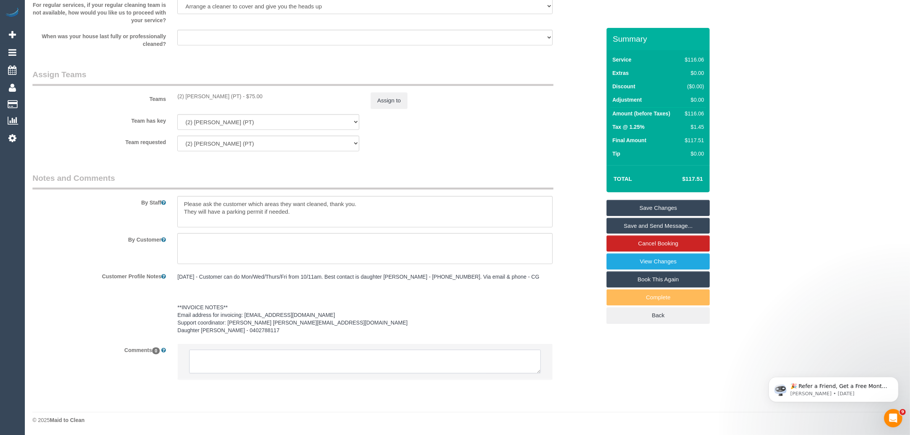
click at [417, 364] on textarea at bounding box center [365, 362] width 352 height 24
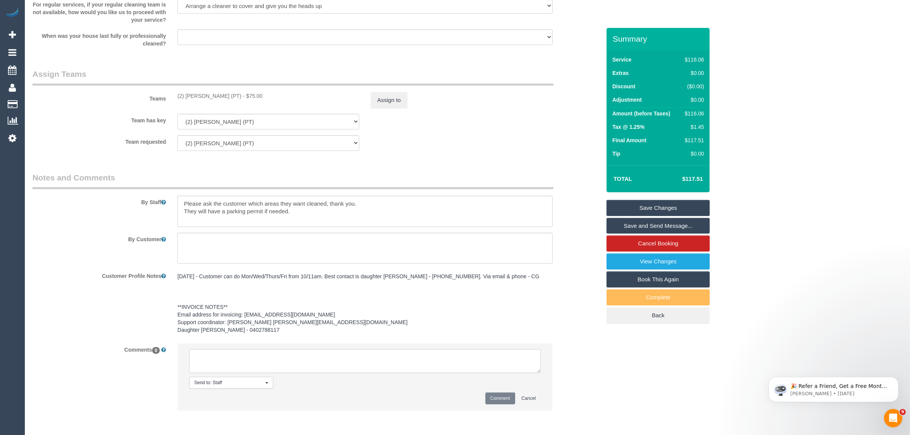
paste textarea "Cleaner(s) Unassigned: Reason Unassigned: One Off/Ongoing: Flexibility: Close a…"
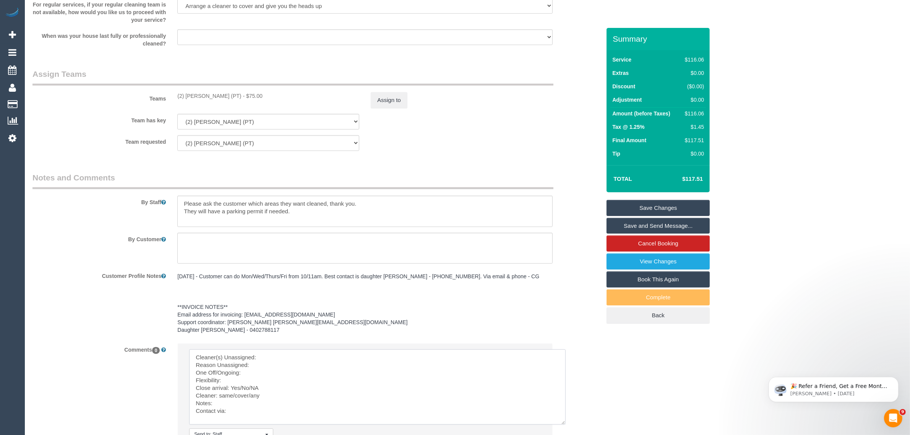
scroll to position [0, 0]
drag, startPoint x: 539, startPoint y: 372, endPoint x: 566, endPoint y: 428, distance: 62.4
click at [566, 428] on textarea at bounding box center [377, 389] width 377 height 80
click at [463, 356] on textarea at bounding box center [377, 389] width 377 height 80
drag, startPoint x: 178, startPoint y: 97, endPoint x: 233, endPoint y: 96, distance: 55.5
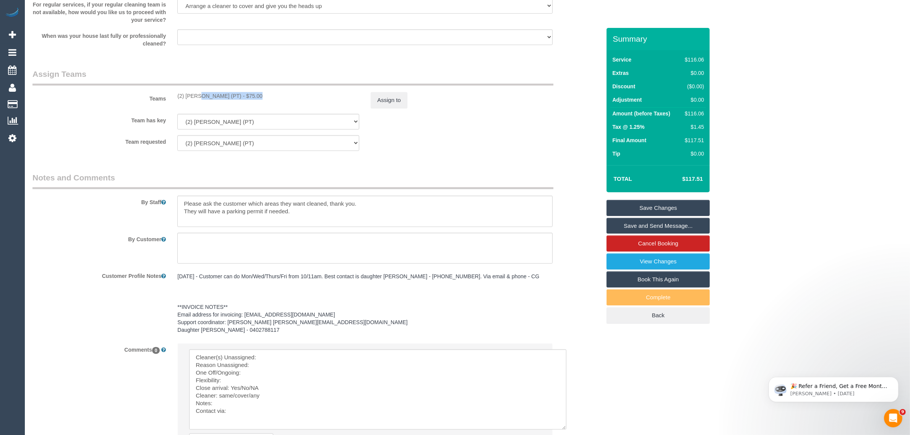
click at [233, 96] on div "(2) Reggy Cogulet (PT) - $75.00" at bounding box center [268, 96] width 182 height 8
copy div "(2) Reggy Cogulet (PT)"
click at [302, 357] on textarea at bounding box center [377, 389] width 377 height 80
paste textarea "(2) Reggy Cogulet (PT)"
drag, startPoint x: 287, startPoint y: 362, endPoint x: 291, endPoint y: 362, distance: 3.8
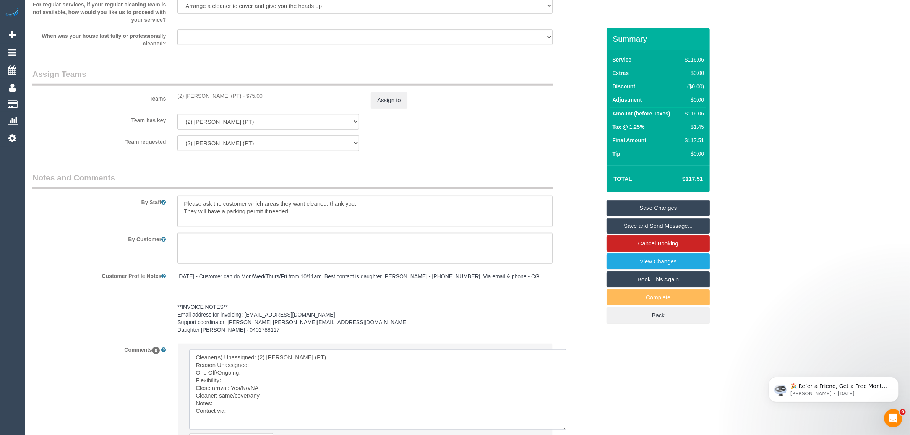
click at [287, 362] on textarea at bounding box center [377, 389] width 377 height 80
drag, startPoint x: 241, startPoint y: 385, endPoint x: 284, endPoint y: 385, distance: 42.8
click at [284, 385] on textarea at bounding box center [377, 389] width 377 height 80
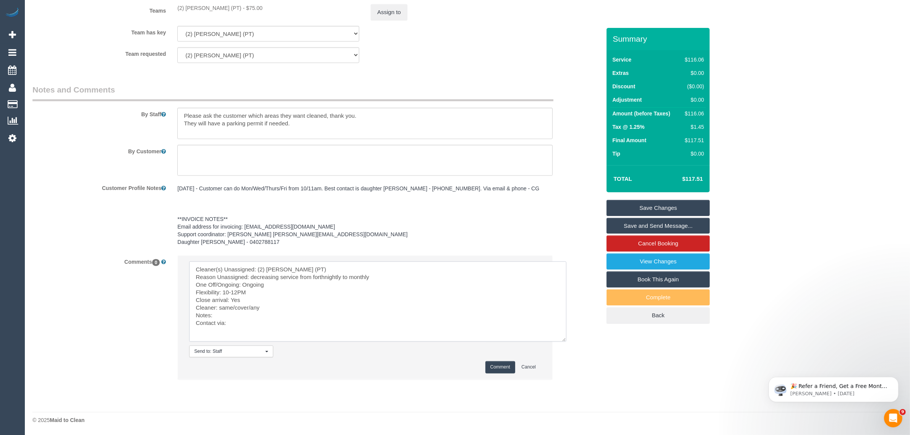
drag, startPoint x: 220, startPoint y: 306, endPoint x: 271, endPoint y: 307, distance: 50.8
click at [270, 307] on textarea at bounding box center [377, 301] width 377 height 80
click at [257, 325] on textarea at bounding box center [377, 301] width 377 height 80
type textarea "Cleaner(s) Unassigned: (2) [PERSON_NAME] (PT) Reason Unassigned: decreasing ser…"
click at [498, 366] on button "Comment" at bounding box center [500, 367] width 30 height 12
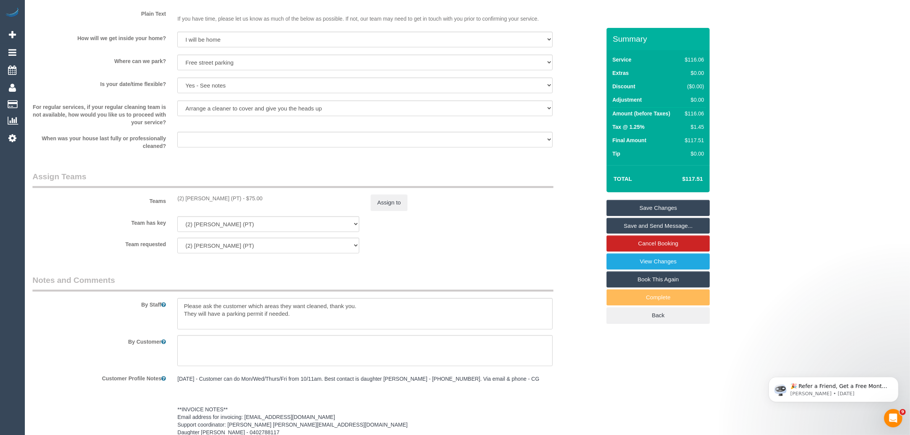
scroll to position [729, 0]
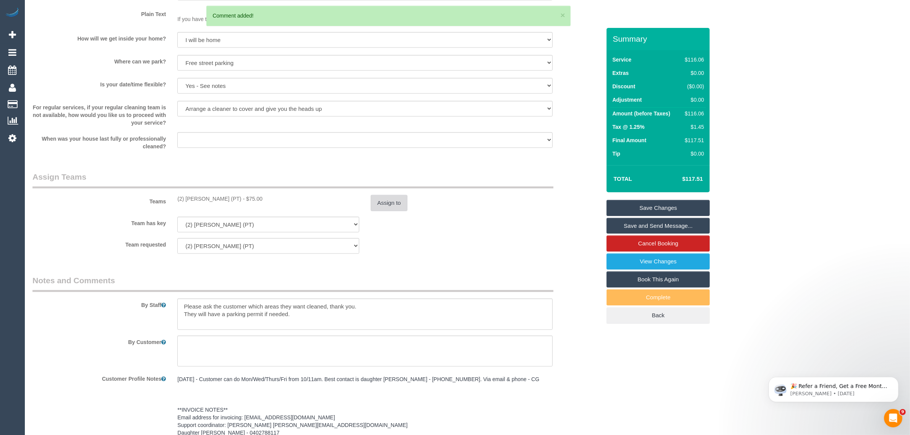
click at [390, 199] on button "Assign to" at bounding box center [389, 203] width 37 height 16
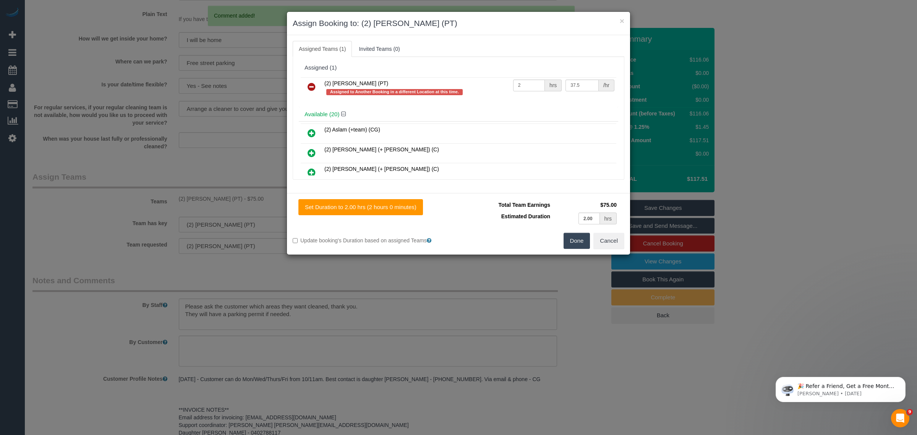
click at [314, 86] on icon at bounding box center [312, 86] width 8 height 9
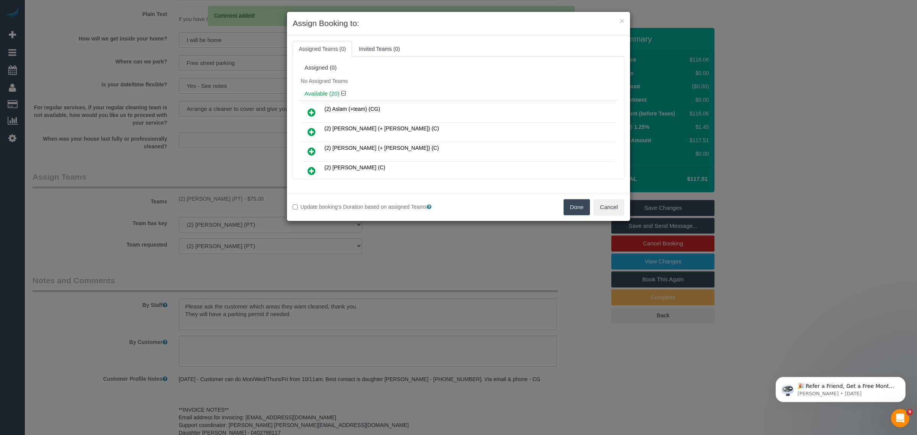
click at [570, 209] on button "Done" at bounding box center [577, 207] width 27 height 16
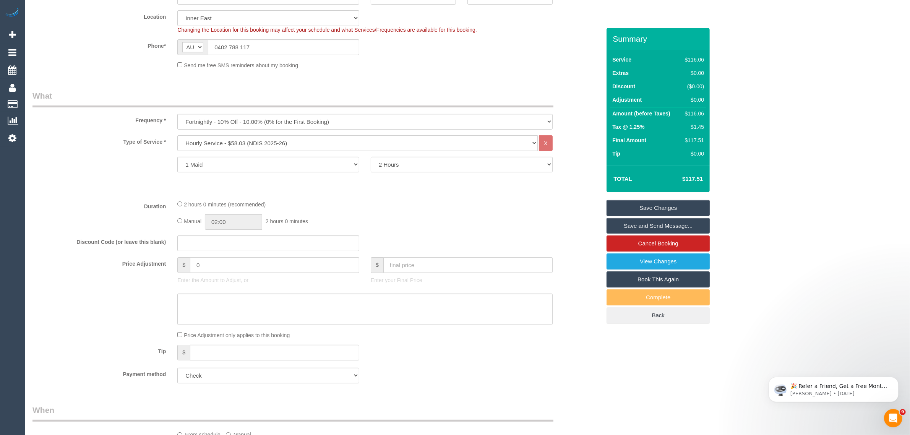
scroll to position [382, 0]
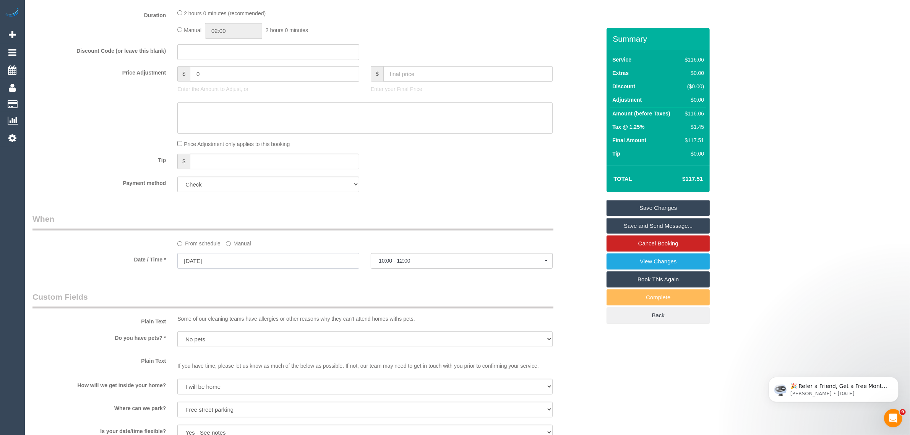
click at [299, 256] on input "27/08/2025" at bounding box center [268, 261] width 182 height 16
click at [270, 280] on link "Next" at bounding box center [270, 276] width 11 height 11
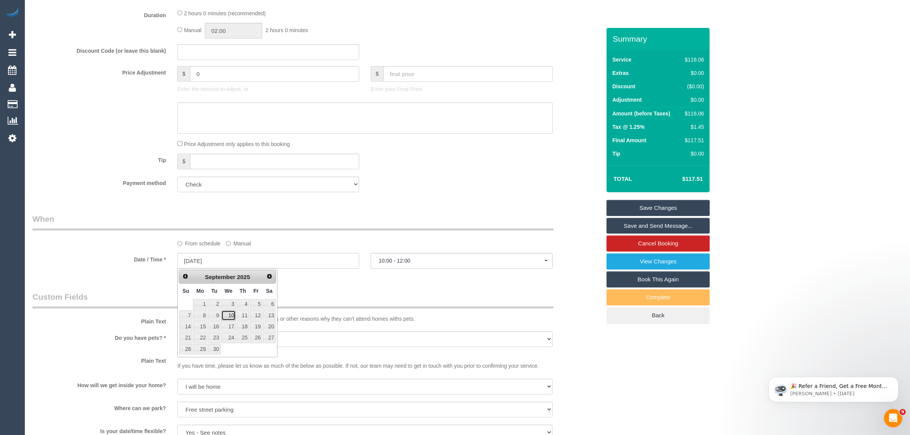
click at [234, 318] on link "10" at bounding box center [228, 315] width 15 height 10
type input "10/09/2025"
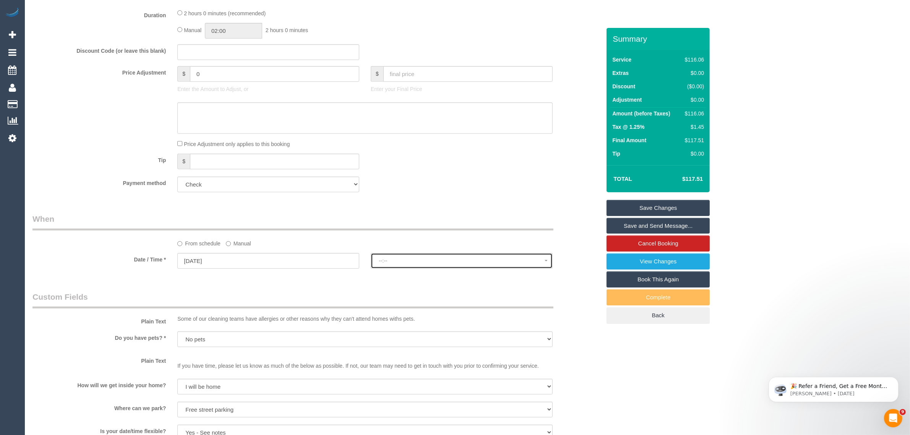
click at [429, 263] on span "--:--" at bounding box center [462, 261] width 166 height 6
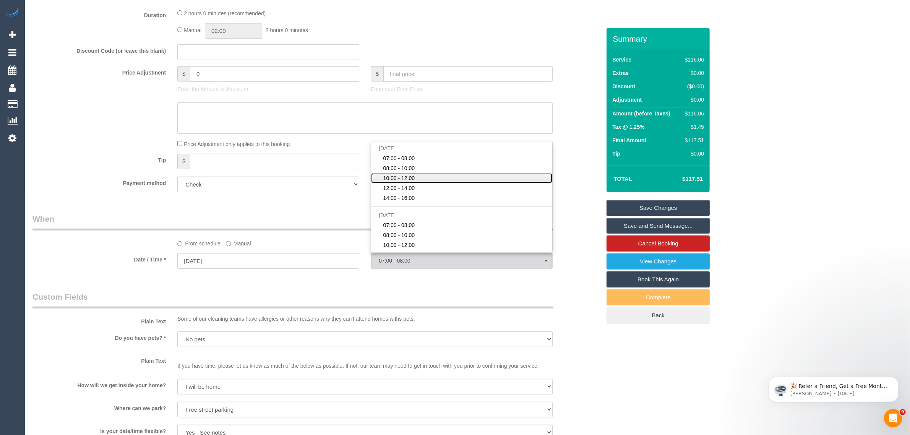
click at [425, 179] on link "10:00 - 12:00" at bounding box center [461, 178] width 181 height 10
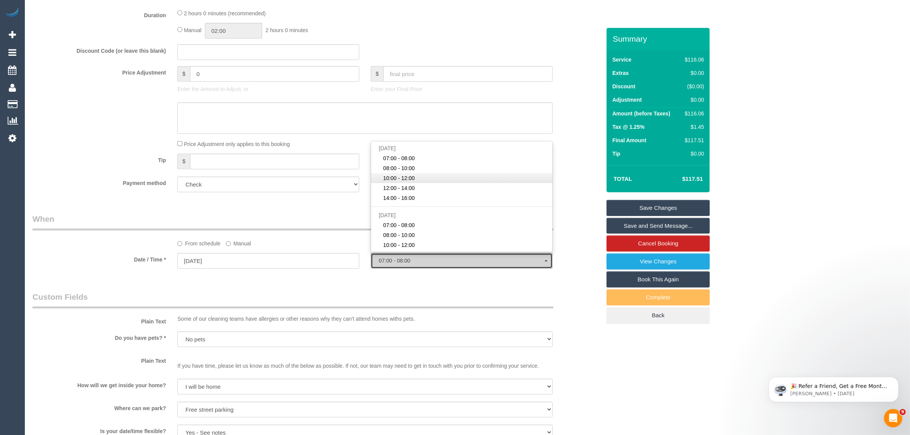
select select "spot24"
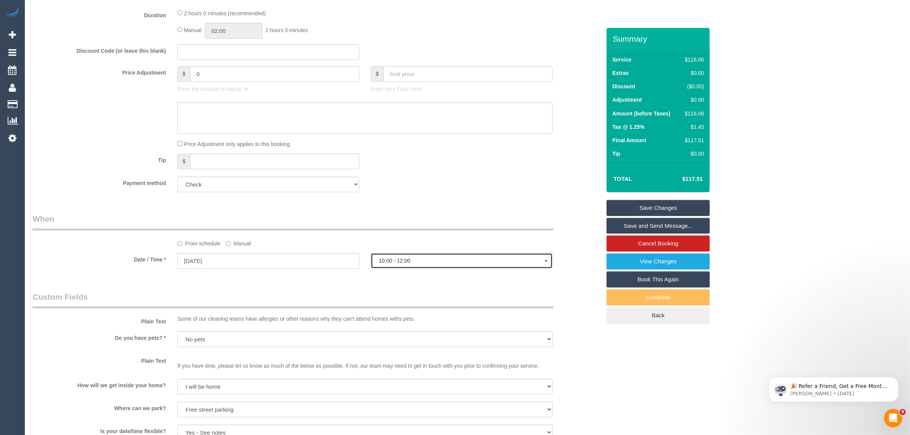
click at [472, 192] on fieldset "What Frequency * One Time Cleaning Weekly - 10% Off - 10.00% (0% for the First …" at bounding box center [316, 48] width 568 height 299
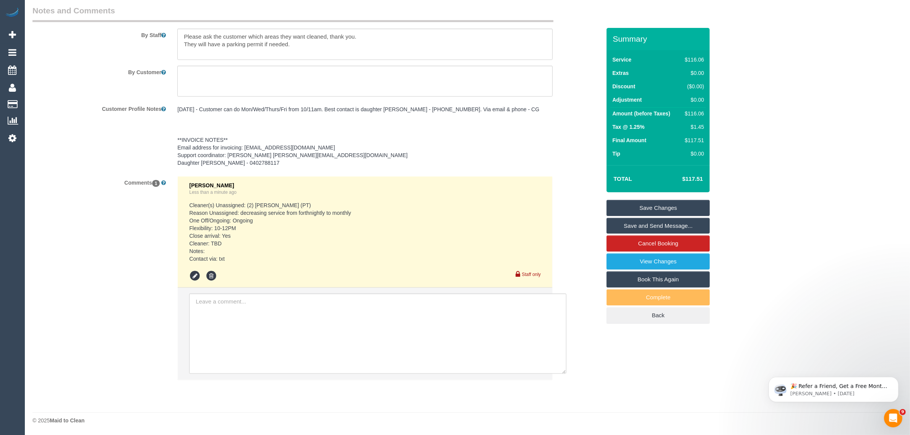
scroll to position [808, 0]
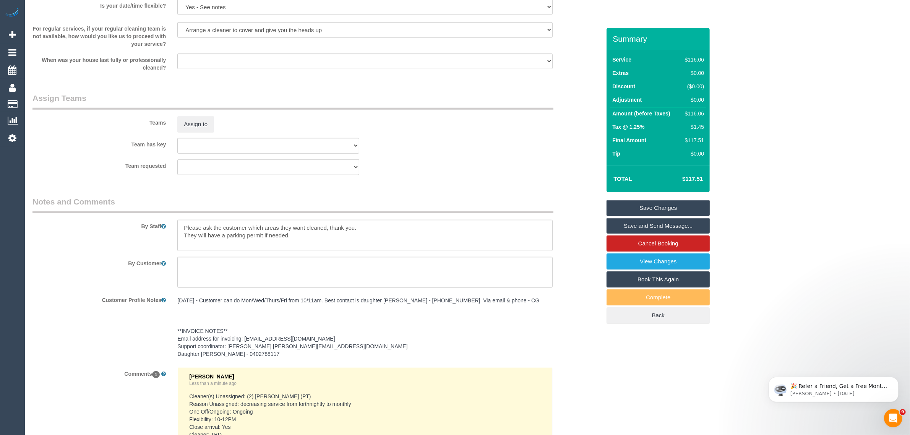
click at [643, 203] on link "Save Changes" at bounding box center [658, 208] width 103 height 16
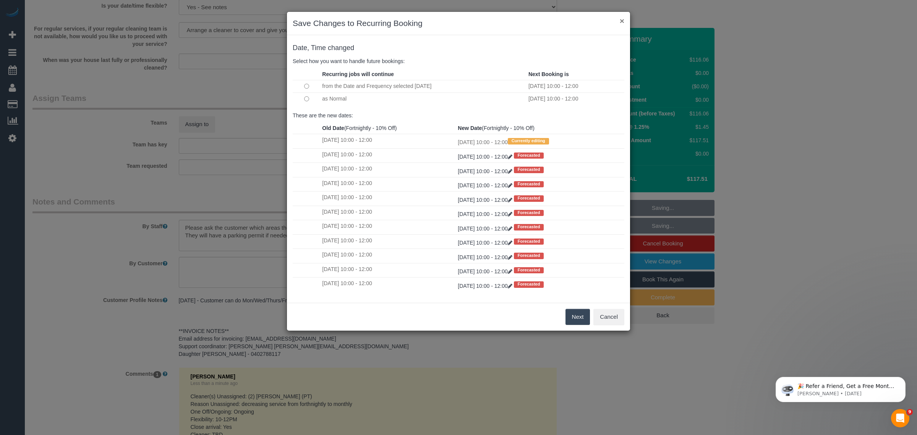
click at [624, 18] on button "×" at bounding box center [622, 21] width 5 height 8
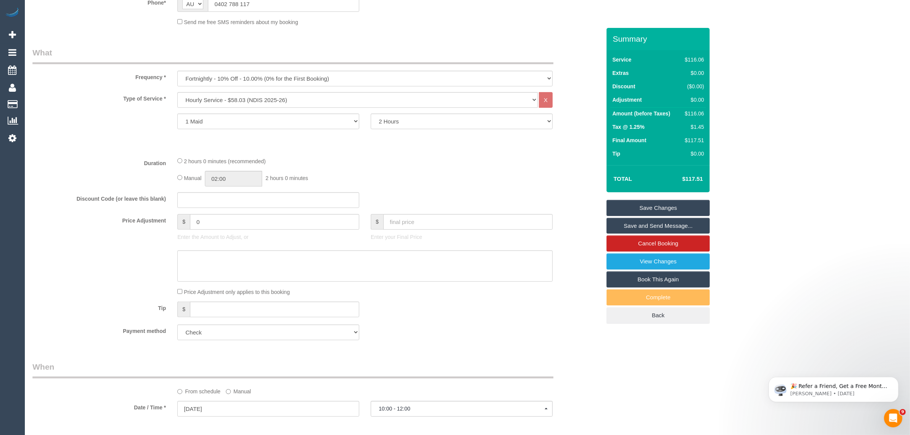
scroll to position [43, 0]
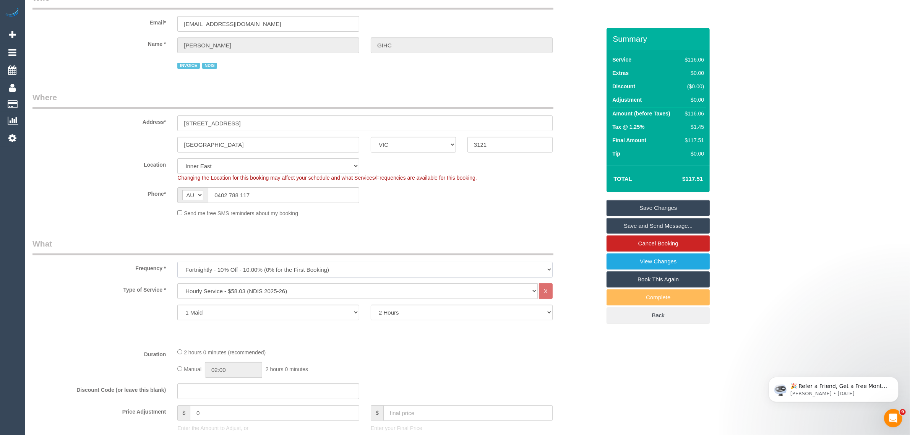
click at [333, 269] on select "One Time Cleaning Weekly - 10% Off - 10.00% (0% for the First Booking) Fortnigh…" at bounding box center [364, 270] width 375 height 16
select select "object:750"
click at [177, 262] on select "One Time Cleaning Weekly - 10% Off - 10.00% (0% for the First Booking) Fortnigh…" at bounding box center [364, 270] width 375 height 16
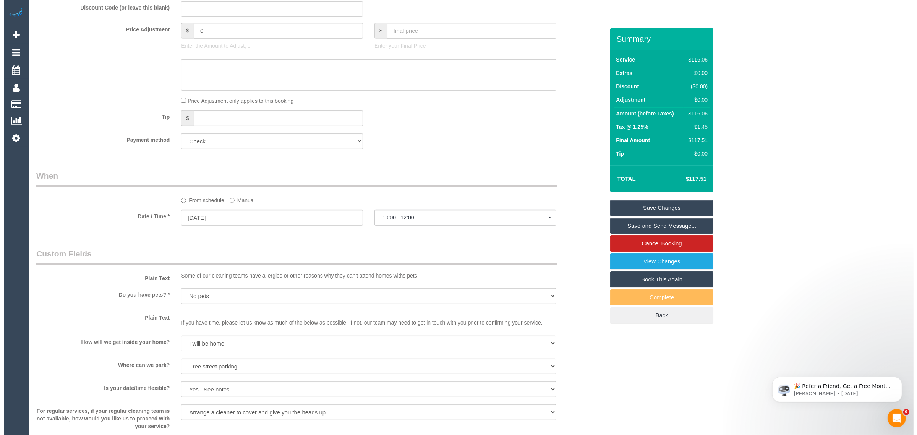
scroll to position [0, 0]
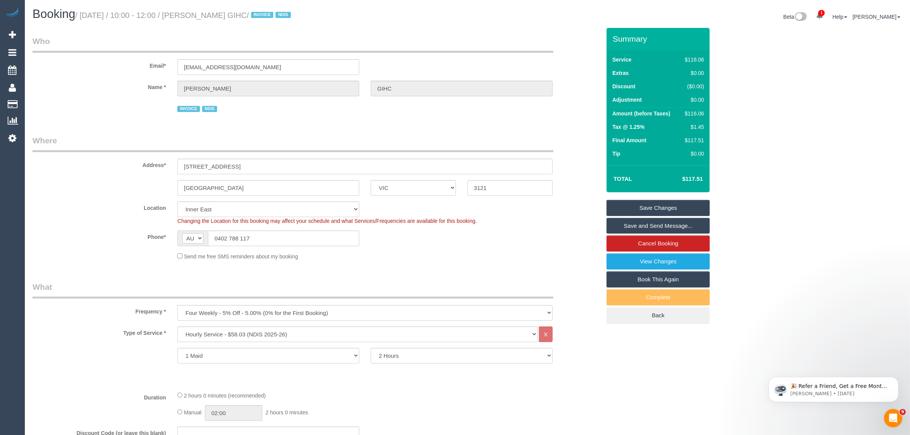
click at [619, 203] on link "Save Changes" at bounding box center [658, 208] width 103 height 16
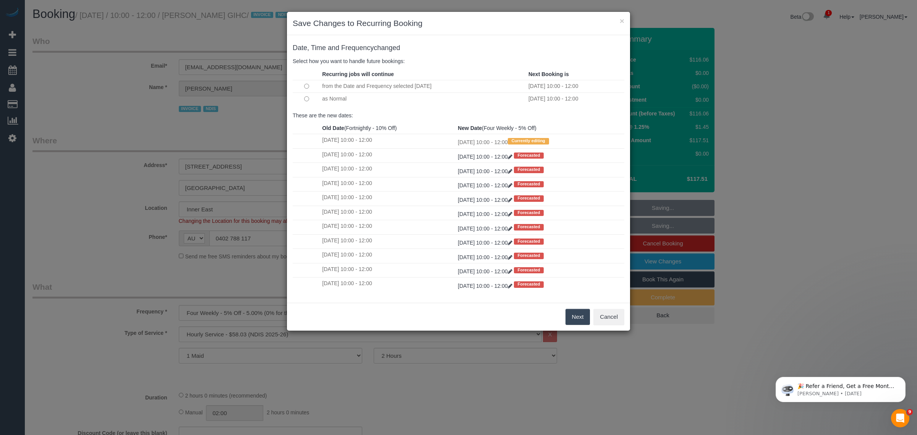
click at [575, 320] on button "Next" at bounding box center [578, 317] width 25 height 16
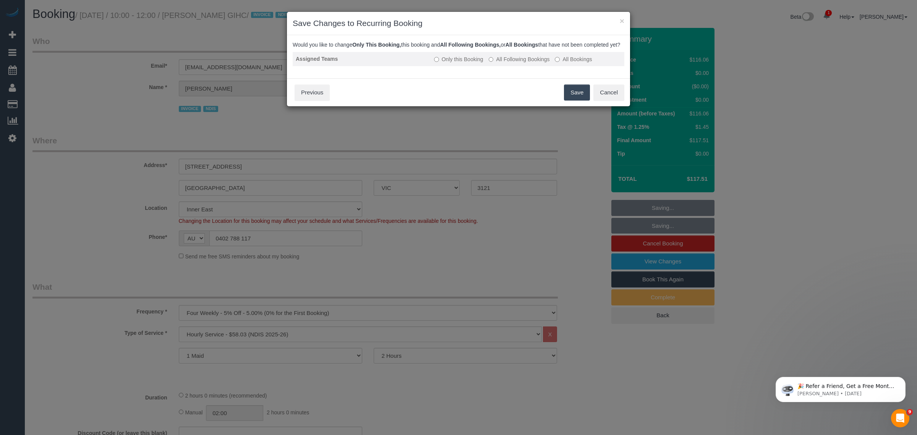
click at [517, 66] on td "Only this Booking All Following Bookings All Bookings" at bounding box center [527, 59] width 193 height 14
click at [516, 62] on td "Only this Booking All Following Bookings All Bookings" at bounding box center [527, 59] width 193 height 14
click at [516, 63] on label "All Following Bookings" at bounding box center [519, 59] width 61 height 8
click at [587, 101] on button "Save" at bounding box center [577, 92] width 26 height 16
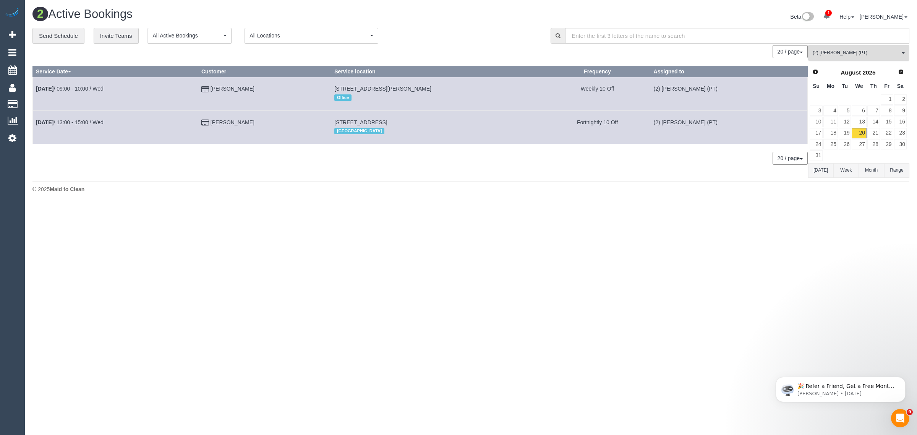
click at [852, 50] on span "(2) Reggy Cogulet (PT)" at bounding box center [856, 53] width 87 height 6
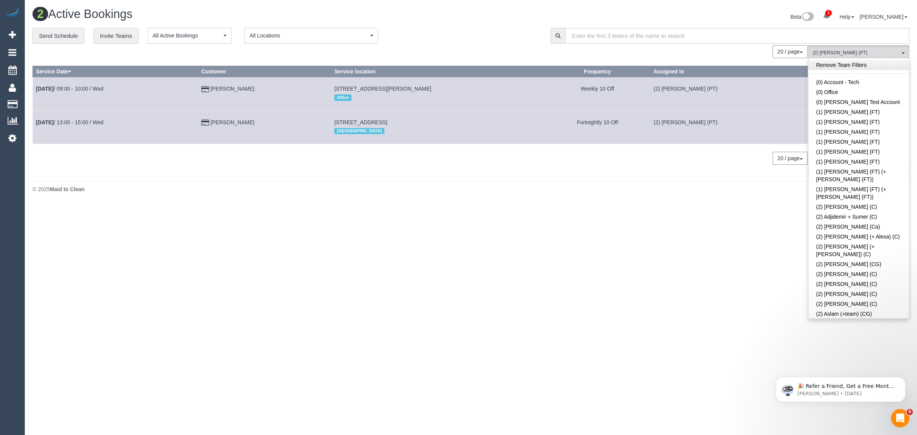
click at [855, 63] on link "Remove Team Filters" at bounding box center [859, 65] width 101 height 10
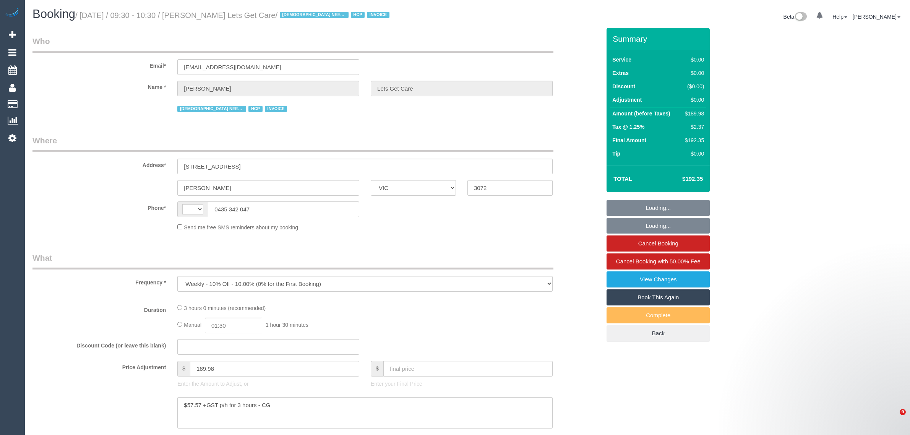
select select "VIC"
select select "180"
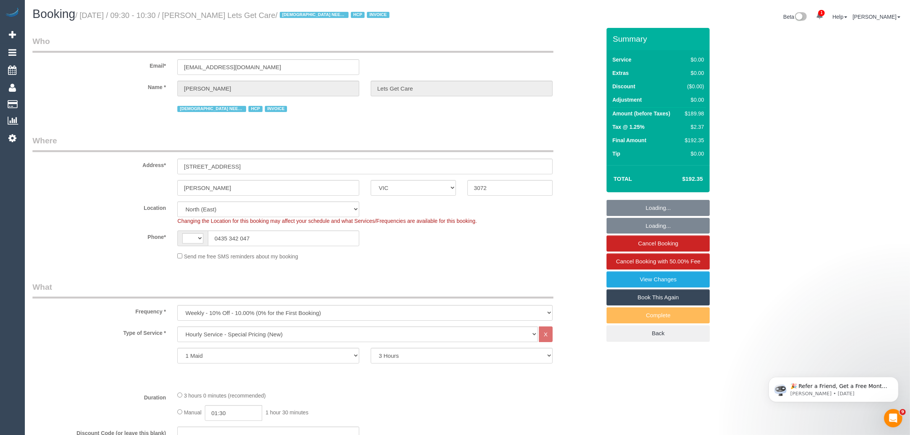
select select "object:449"
select select "string:AU"
click at [294, 236] on input "0435 342 047" at bounding box center [283, 239] width 151 height 16
select select "number:28"
select select "number:14"
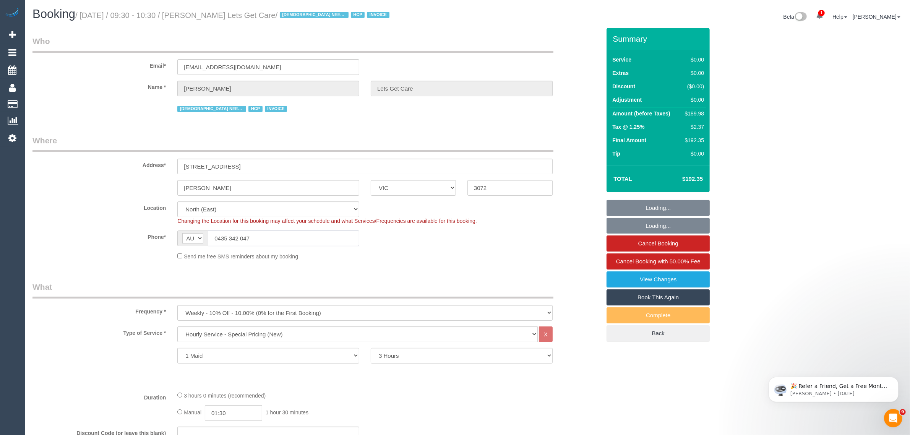
select select "number:19"
select select "number:25"
select select "number:35"
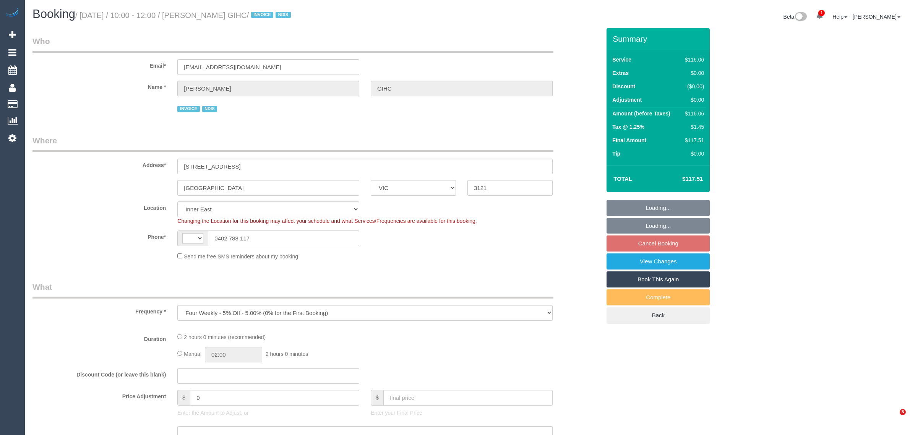
select select "VIC"
select select "object:455"
select select "number:28"
select select "number:14"
select select "number:19"
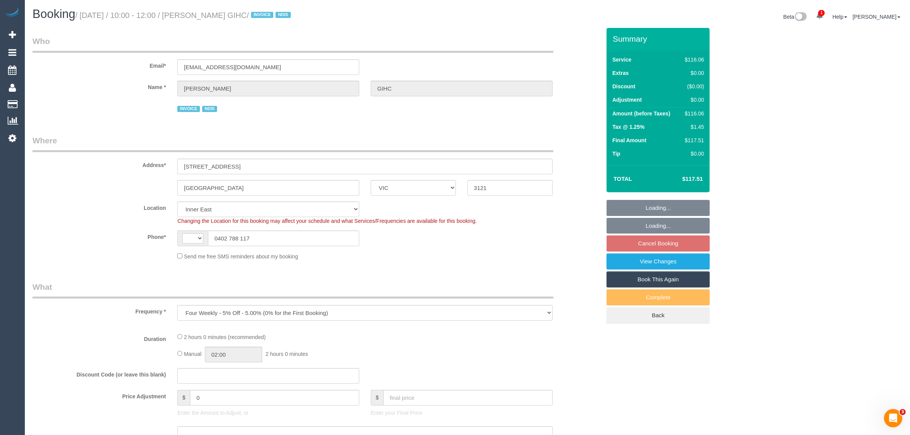
select select "number:36"
select select "number:34"
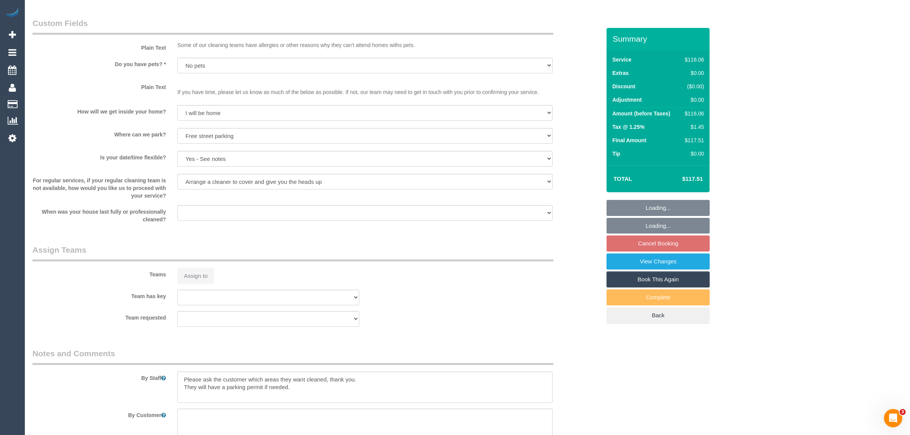
select select "string:AU"
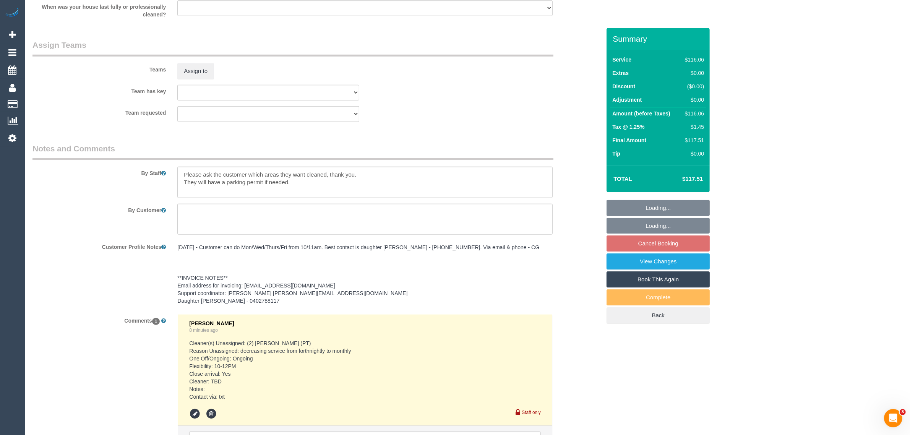
scroll to position [943, 0]
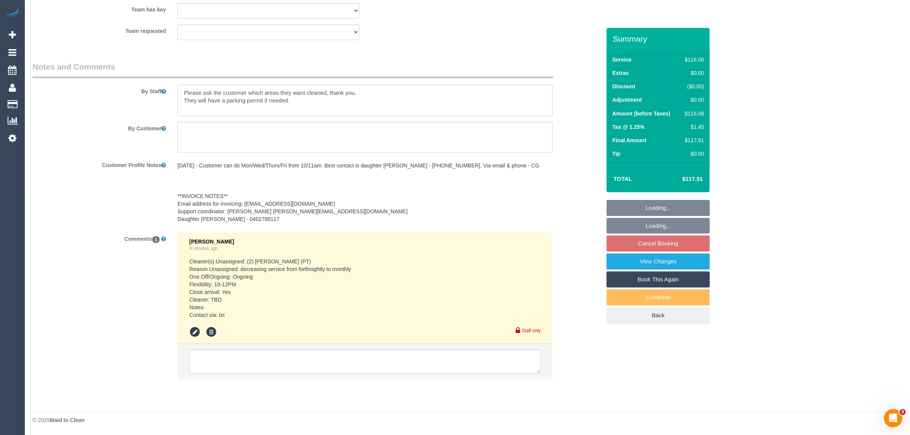
select select "spot3"
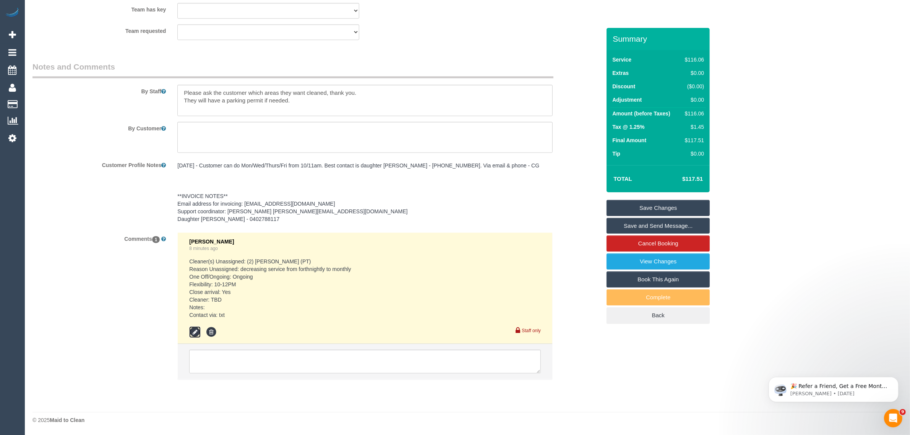
click at [195, 328] on icon at bounding box center [194, 331] width 11 height 11
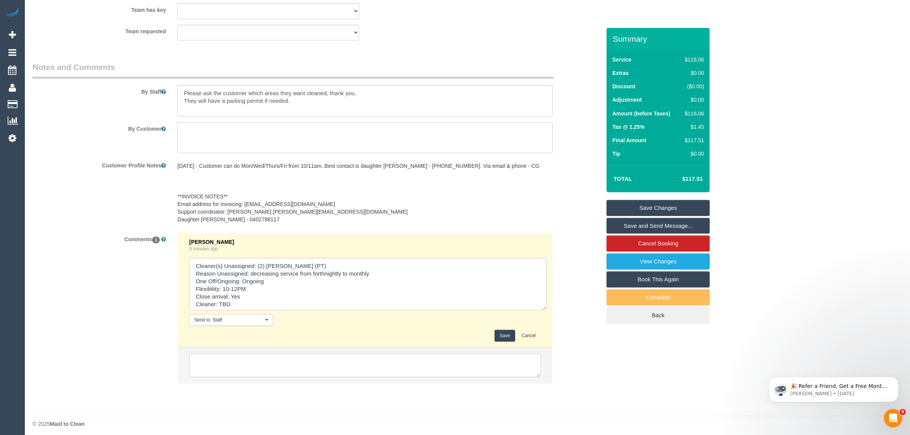
scroll to position [943, 0]
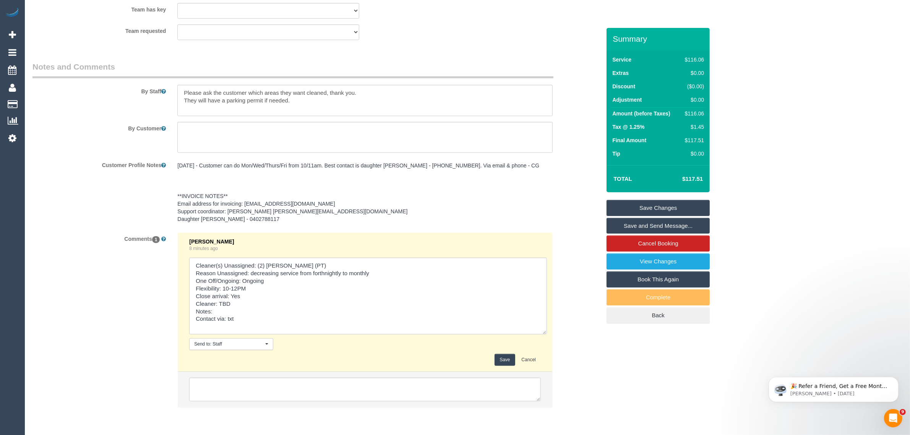
drag, startPoint x: 536, startPoint y: 308, endPoint x: 542, endPoint y: 358, distance: 50.1
click at [542, 358] on li "[PERSON_NAME] 8 minutes ago Send to: Staff Nothing selected Send to: Staff Send…" at bounding box center [365, 302] width 375 height 139
click at [249, 300] on textarea at bounding box center [368, 297] width 358 height 78
type textarea "Cleaner(s) Unassigned: (2) [PERSON_NAME] (PT) Reason Unassigned: decreasing ser…"
click at [507, 364] on button "Save" at bounding box center [505, 361] width 20 height 12
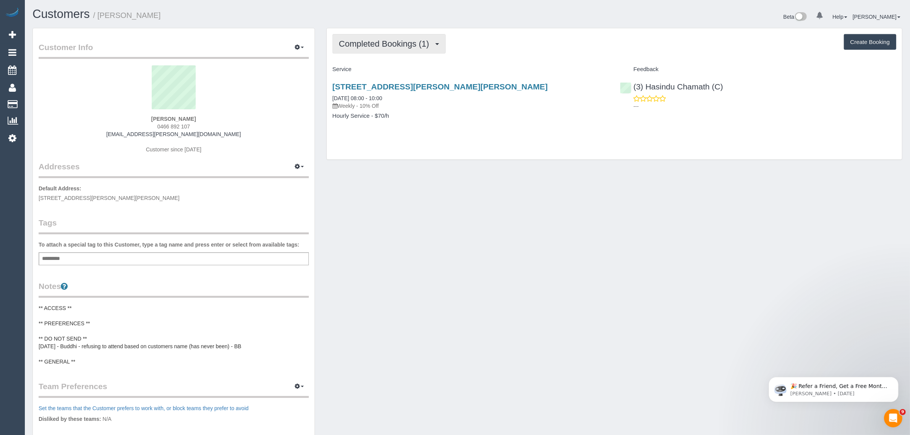
click at [405, 47] on span "Completed Bookings (1)" at bounding box center [386, 44] width 94 height 10
drag, startPoint x: 390, startPoint y: 69, endPoint x: 416, endPoint y: 76, distance: 26.6
click at [390, 69] on link "Upcoming Bookings (12)" at bounding box center [373, 72] width 81 height 10
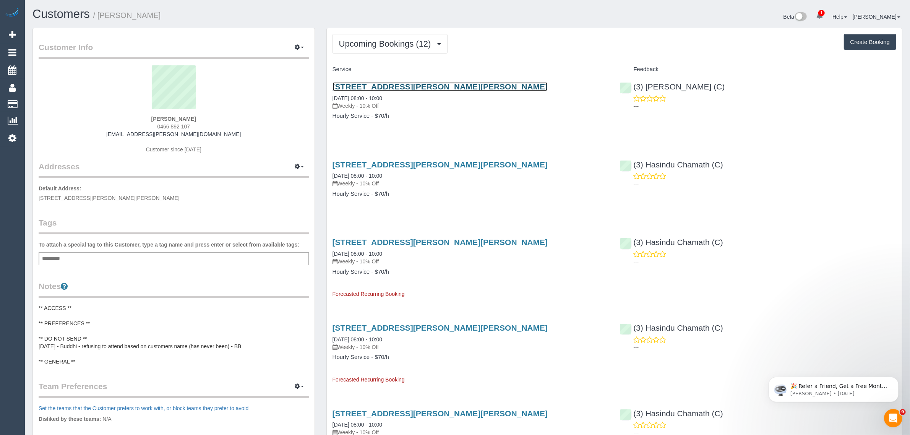
click at [411, 83] on link "57 Anderson Rd, Fawkner, VIC 3060" at bounding box center [441, 86] width 216 height 9
click at [160, 297] on legend "Notes" at bounding box center [174, 289] width 270 height 17
click at [135, 311] on pre "** ACCESS ** ** PREFERENCES ** ** DO NOT SEND ** 12/8/25 - Buddhi - refusing to…" at bounding box center [174, 334] width 270 height 61
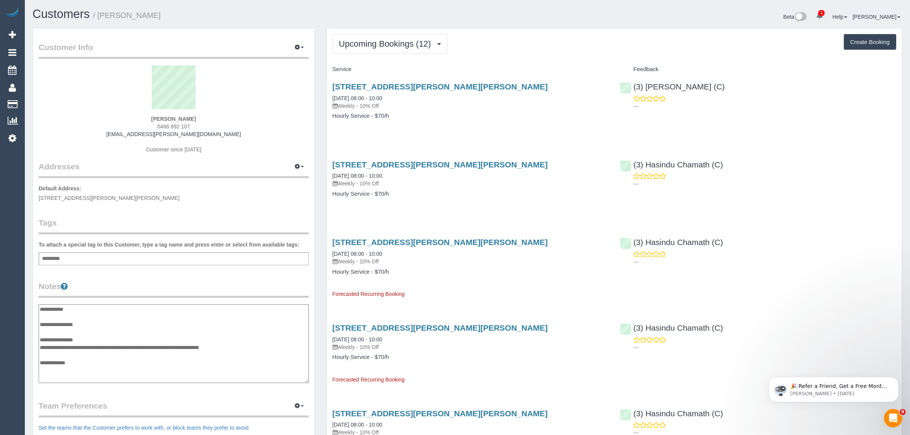
click at [123, 316] on textarea "**********" at bounding box center [174, 343] width 270 height 79
type textarea "**********"
click at [176, 279] on div "Customer Info Edit Contact Info Send Message Email Preferences Special Sales Ta…" at bounding box center [174, 305] width 282 height 554
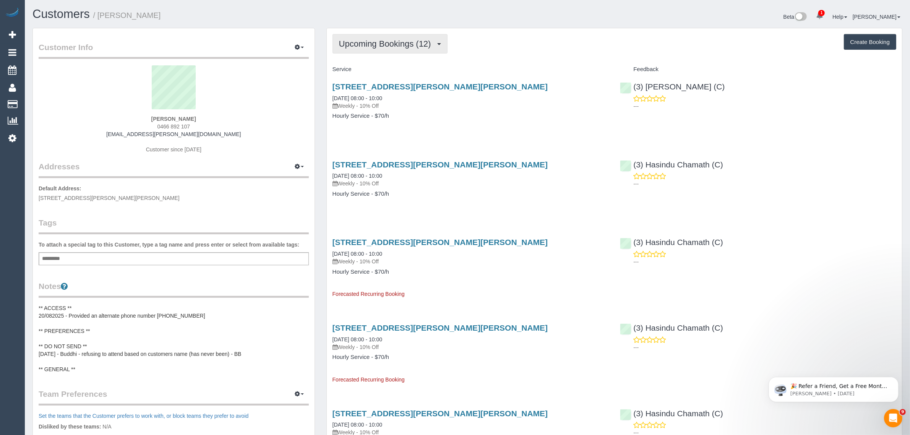
click at [421, 47] on span "Upcoming Bookings (12)" at bounding box center [387, 44] width 96 height 10
click at [395, 68] on link "Upcoming Bookings (12)" at bounding box center [373, 72] width 81 height 10
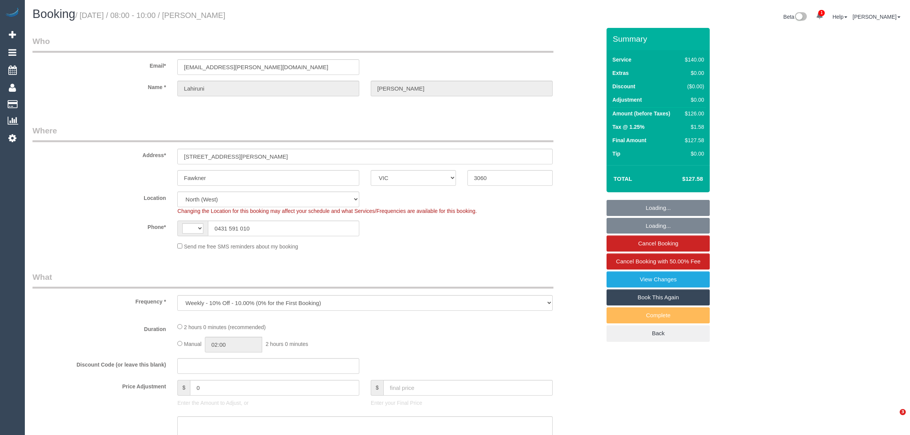
select select "VIC"
select select "object:468"
select select "string:stripe-pm_1Rurqw2GScqysDRVhNKdKY3q"
select select "number:27"
select select "number:14"
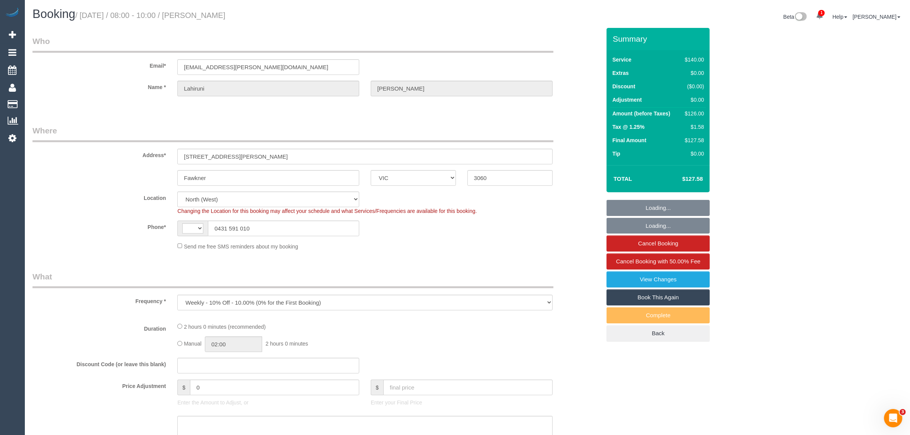
select select "number:18"
select select "number:22"
select select "number:34"
select select "number:12"
select select "string:AU"
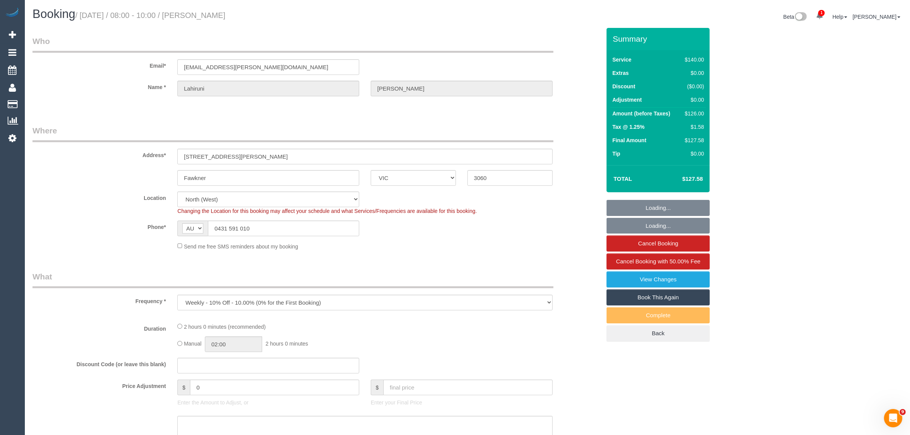
select select "spot1"
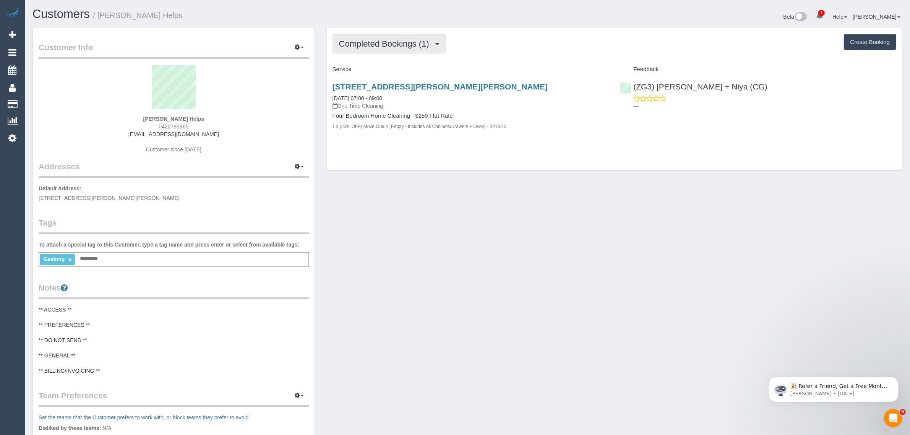
click at [372, 49] on button "Completed Bookings (1)" at bounding box center [389, 43] width 113 height 19
click at [364, 68] on link "Upcoming Bookings (1)" at bounding box center [373, 72] width 80 height 10
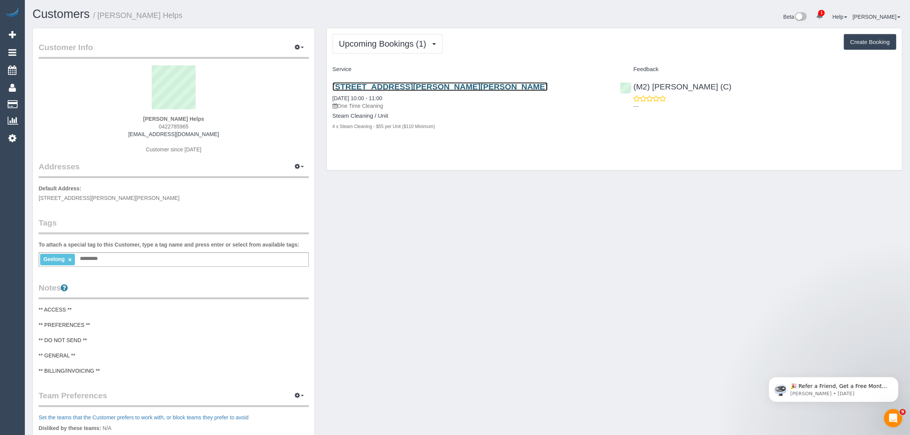
click at [366, 86] on link "[STREET_ADDRESS][PERSON_NAME][PERSON_NAME]" at bounding box center [441, 86] width 216 height 9
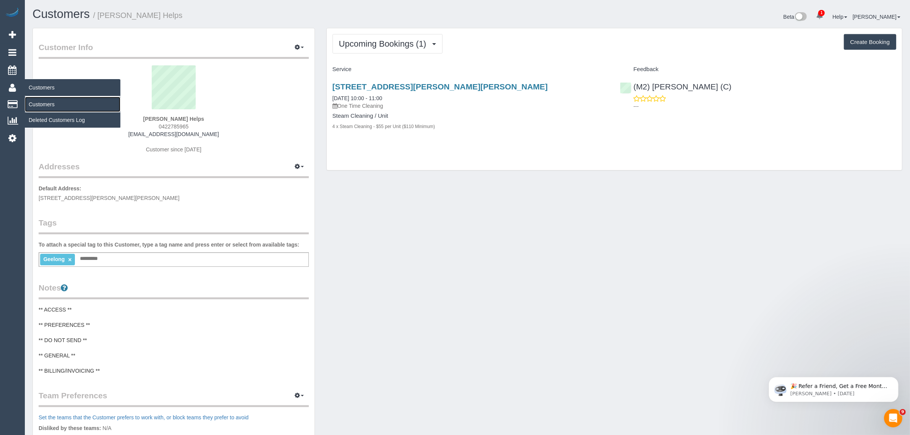
drag, startPoint x: 39, startPoint y: 100, endPoint x: 94, endPoint y: 88, distance: 56.4
click at [39, 100] on link "Customers" at bounding box center [73, 104] width 96 height 15
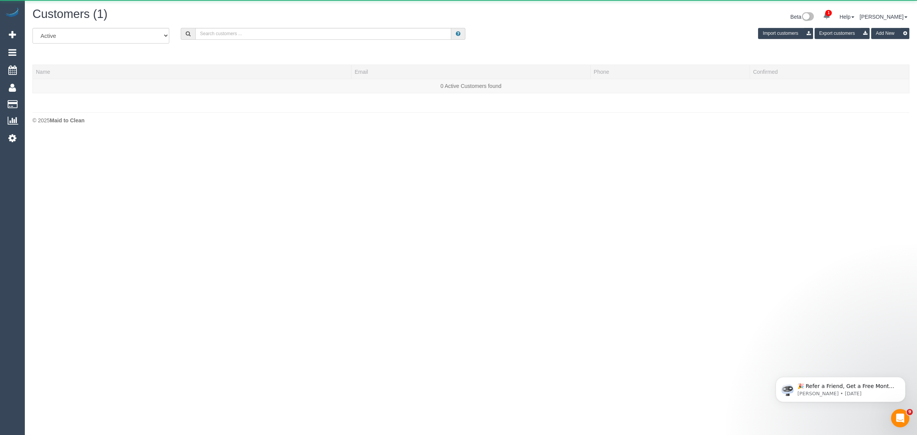
drag, startPoint x: 274, startPoint y: 44, endPoint x: 274, endPoint y: 39, distance: 5.4
click at [274, 44] on div "All Active Archived Import customers Export customers Add New" at bounding box center [471, 38] width 889 height 21
click at [276, 34] on input "text" at bounding box center [323, 34] width 256 height 12
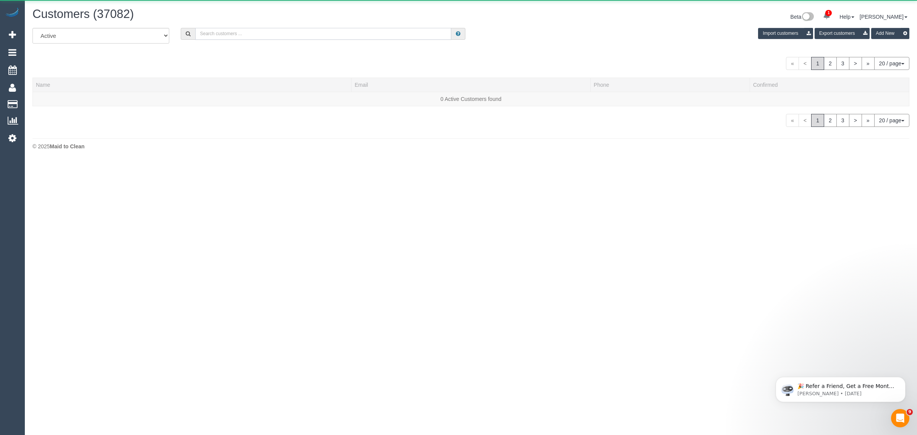
paste input "[PHONE_NUMBER] Aircall new contact"
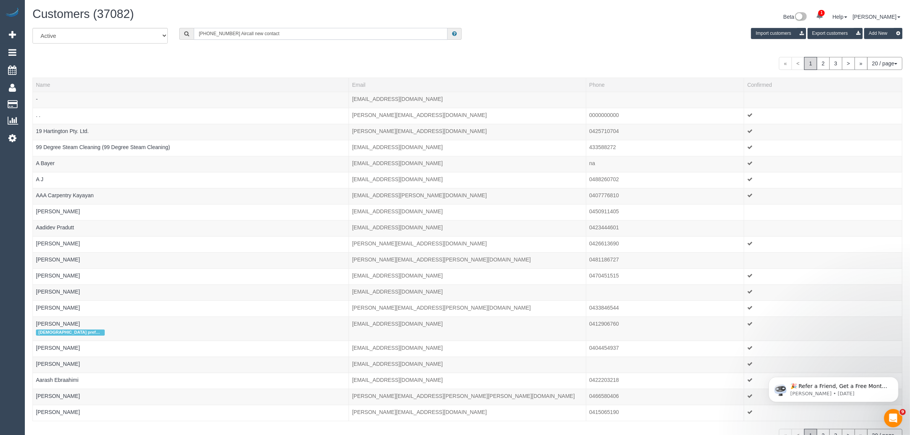
drag, startPoint x: 231, startPoint y: 28, endPoint x: 354, endPoint y: 29, distance: 122.3
click at [336, 35] on input "[PHONE_NUMBER] Aircall new contact" at bounding box center [321, 34] width 254 height 12
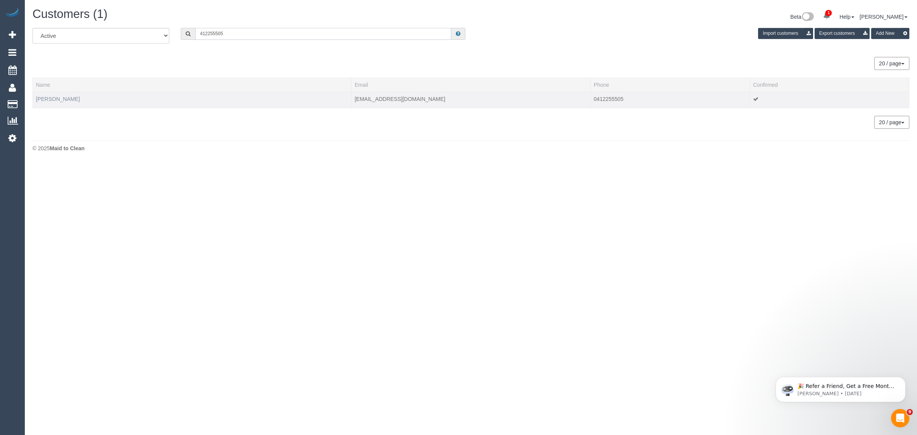
type input "412255505"
click at [55, 96] on link "[PERSON_NAME]" at bounding box center [58, 99] width 44 height 6
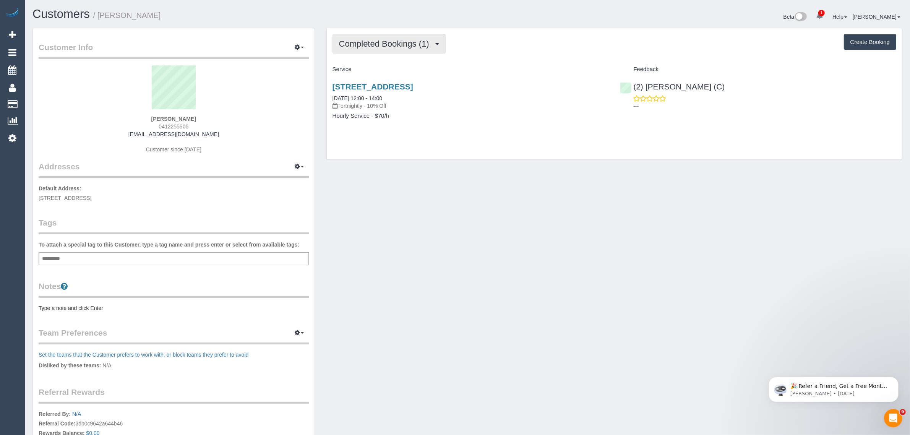
click at [395, 41] on span "Completed Bookings (1)" at bounding box center [386, 44] width 94 height 10
click at [385, 70] on link "Upcoming Bookings (11)" at bounding box center [373, 72] width 81 height 10
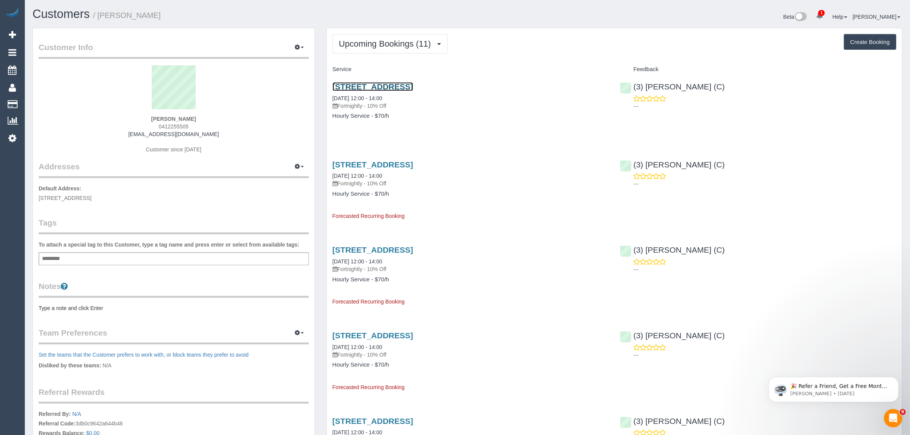
click at [412, 87] on link "[STREET_ADDRESS]" at bounding box center [373, 86] width 81 height 9
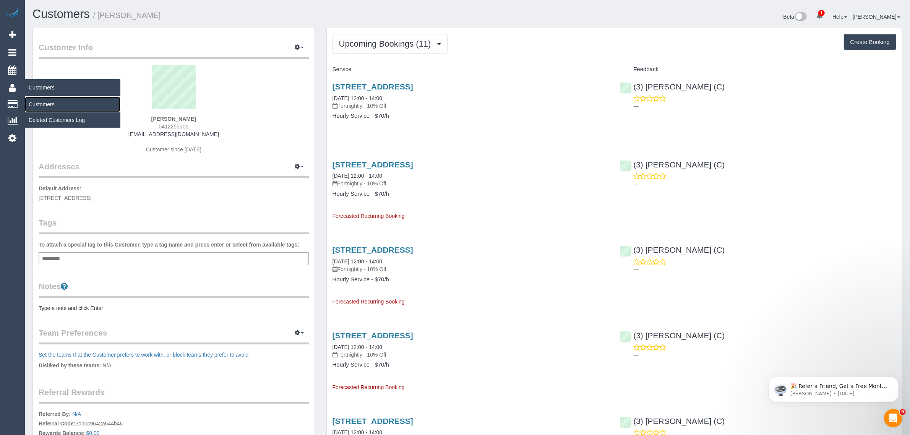
drag, startPoint x: 55, startPoint y: 100, endPoint x: 68, endPoint y: 93, distance: 14.2
click at [55, 100] on link "Customers" at bounding box center [73, 104] width 96 height 15
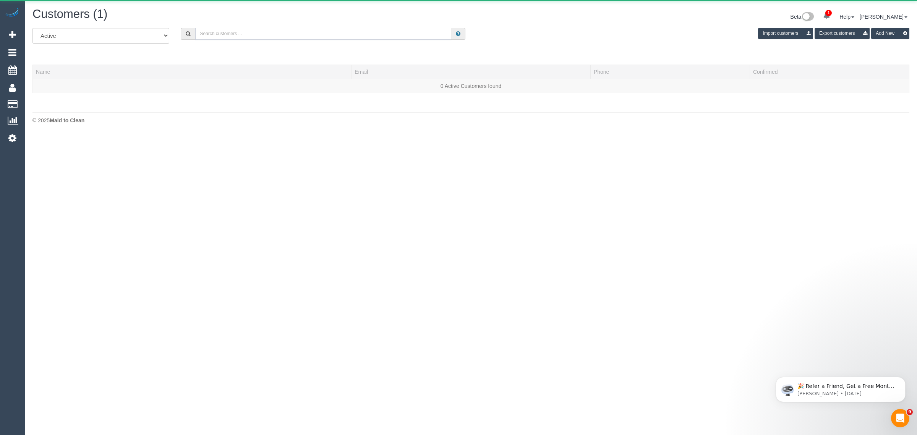
click at [300, 39] on input "text" at bounding box center [323, 34] width 256 height 12
paste input "Cat [PERSON_NAME]"
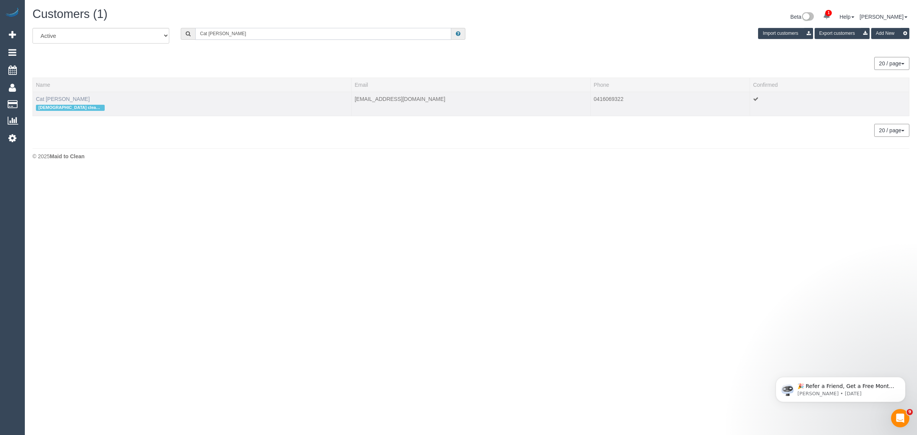
type input "Cat [PERSON_NAME]"
click at [57, 101] on link "Cat [PERSON_NAME]" at bounding box center [63, 99] width 54 height 6
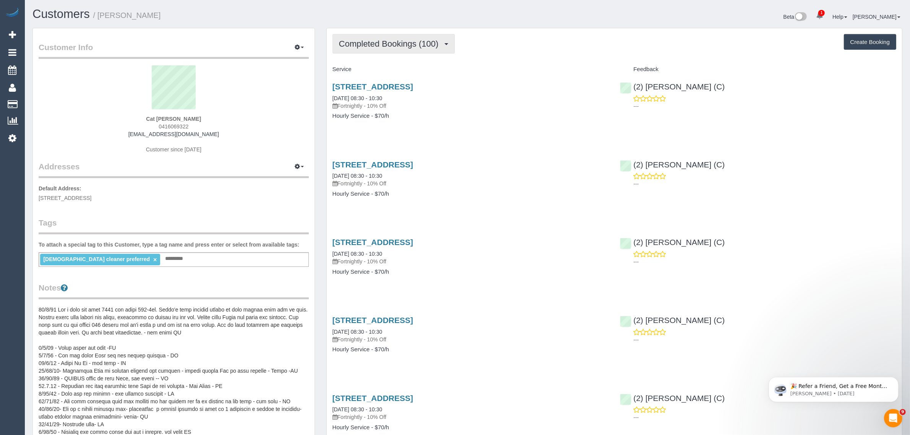
click at [386, 42] on span "Completed Bookings (100)" at bounding box center [390, 44] width 103 height 10
click at [370, 70] on link "Upcoming Bookings (11)" at bounding box center [376, 72] width 86 height 10
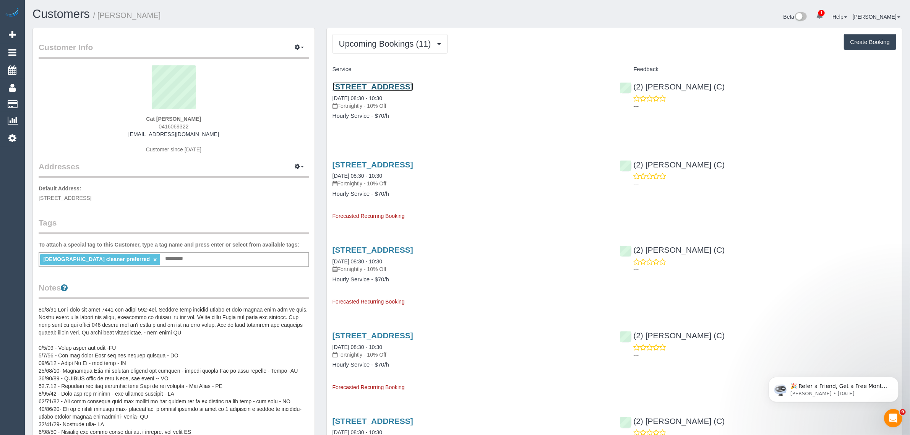
click at [380, 86] on link "[STREET_ADDRESS]" at bounding box center [373, 86] width 81 height 9
drag, startPoint x: 478, startPoint y: 130, endPoint x: 502, endPoint y: 117, distance: 27.1
click at [478, 130] on div "[STREET_ADDRESS] [DATE] 08:30 - 10:30 Fortnightly - 10% Off Hourly Service - $7…" at bounding box center [471, 105] width 288 height 59
drag, startPoint x: 742, startPoint y: 88, endPoint x: 664, endPoint y: 81, distance: 78.3
click at [664, 81] on div "(2) [PERSON_NAME] (C) ---" at bounding box center [758, 94] width 288 height 37
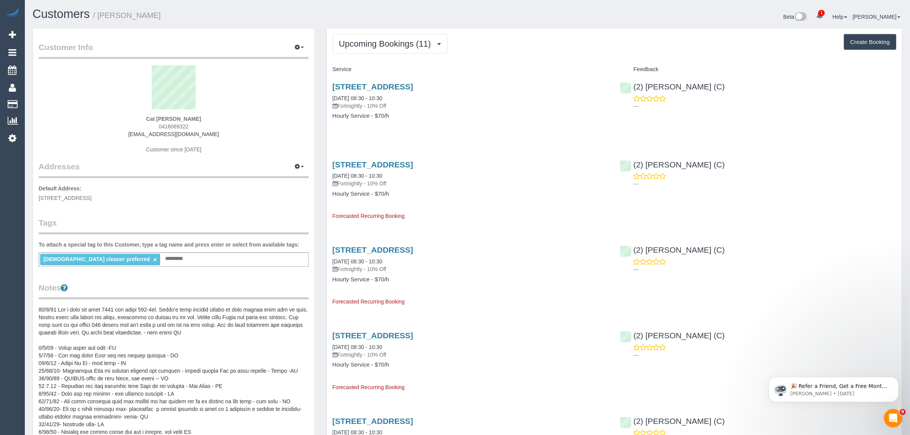
drag, startPoint x: 453, startPoint y: 104, endPoint x: 380, endPoint y: 94, distance: 74.4
click at [366, 94] on div "[STREET_ADDRESS] [DATE] 08:30 - 10:30 Fortnightly - 10% Off" at bounding box center [471, 96] width 276 height 28
click at [438, 108] on p "Fortnightly - 10% Off" at bounding box center [471, 106] width 276 height 8
click at [404, 94] on div "[STREET_ADDRESS] [DATE] 08:30 - 10:30 Fortnightly - 10% Off" at bounding box center [471, 96] width 276 height 28
drag, startPoint x: 408, startPoint y: 96, endPoint x: 329, endPoint y: 93, distance: 79.2
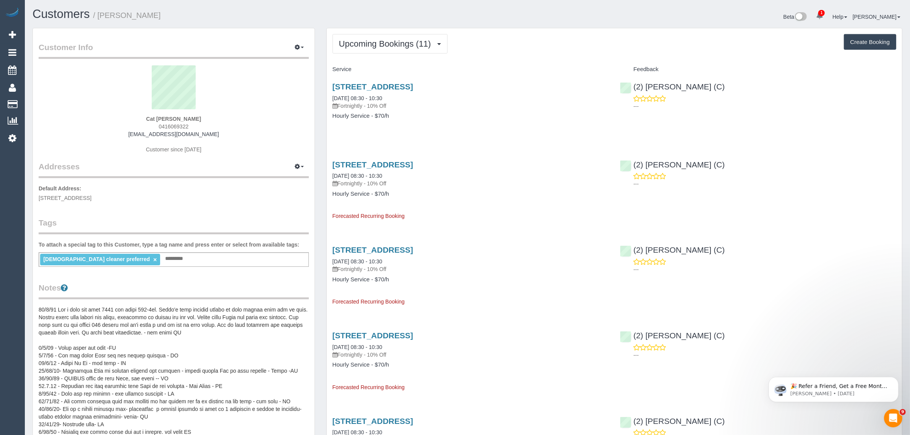
click at [329, 93] on div "[STREET_ADDRESS] [DATE] 08:30 - 10:30 Fortnightly - 10% Off Hourly Service - $7…" at bounding box center [471, 105] width 288 height 59
copy link "20/08/2025 08:30 - 10:30"
drag, startPoint x: 624, startPoint y: 122, endPoint x: 643, endPoint y: 116, distance: 20.2
click at [624, 122] on div "4b Spring Road, Caulfield South, VIC 3162 20/08/2025 08:30 - 10:30 Fortnightly …" at bounding box center [614, 105] width 575 height 59
click at [748, 86] on div "(2) Dasni Kalupahana (C) ---" at bounding box center [758, 94] width 288 height 37
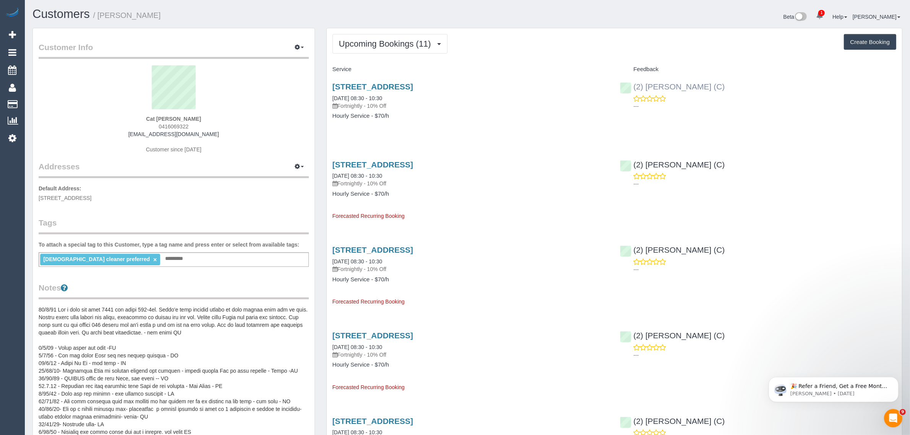
drag, startPoint x: 718, startPoint y: 85, endPoint x: 634, endPoint y: 89, distance: 84.2
click at [634, 89] on div "(2) Dasni Kalupahana (C) ---" at bounding box center [758, 94] width 288 height 37
copy link "(2) Dasni Kalupahana (C)"
click at [91, 196] on span "4b Spring Road, Caulfield South, VIC 3162" at bounding box center [65, 198] width 53 height 6
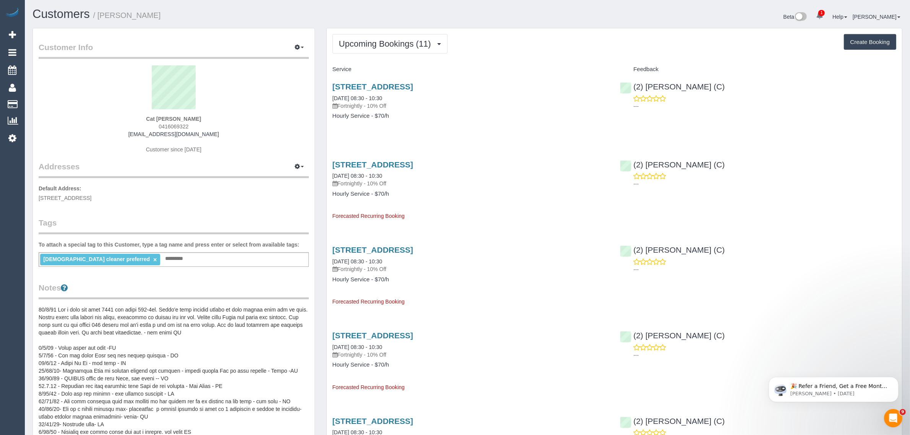
copy span "Caulfield South"
click at [38, 102] on link "Customers" at bounding box center [73, 104] width 96 height 15
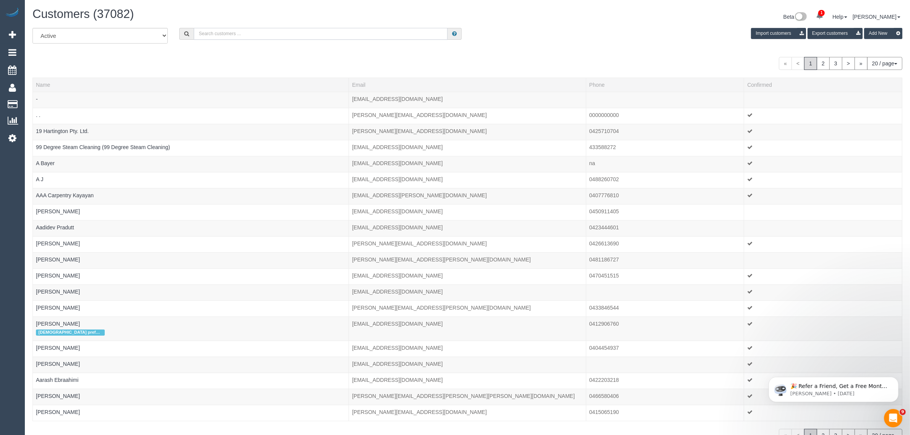
click at [248, 29] on input "text" at bounding box center [321, 34] width 254 height 12
paste input "Cat McAteer"
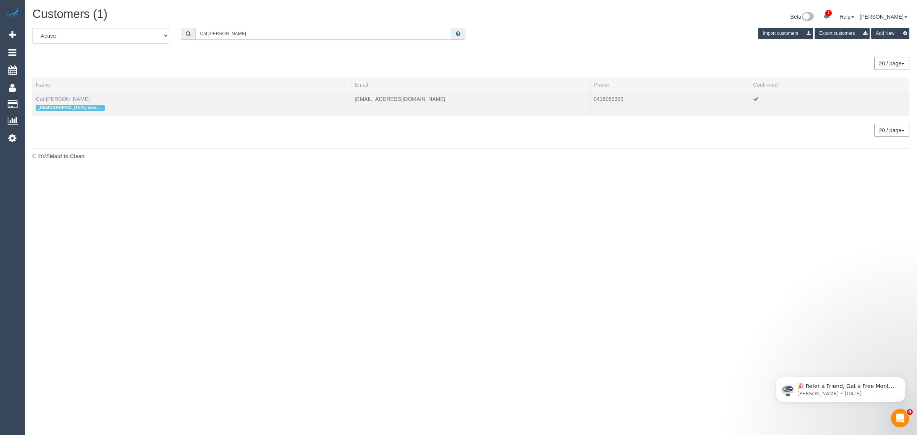
type input "Cat McAteer"
click at [56, 96] on link "Cat McAteer" at bounding box center [63, 99] width 54 height 6
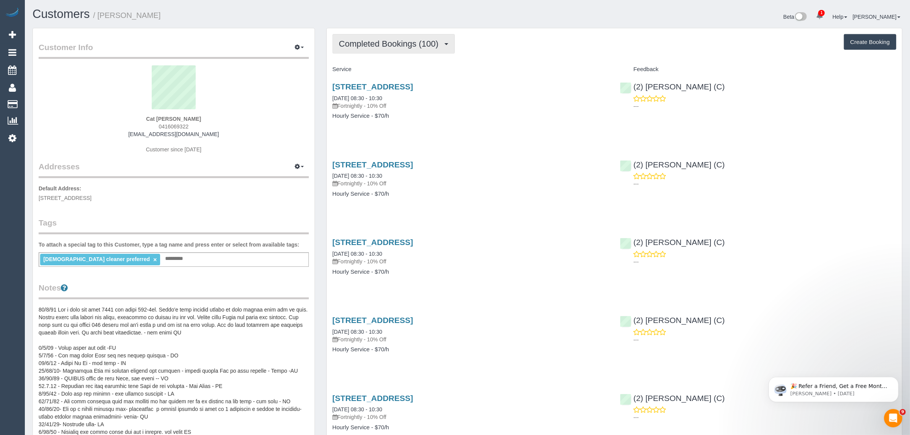
click at [403, 47] on span "Completed Bookings (100)" at bounding box center [390, 44] width 103 height 10
click at [393, 69] on link "Upcoming Bookings (11)" at bounding box center [376, 72] width 86 height 10
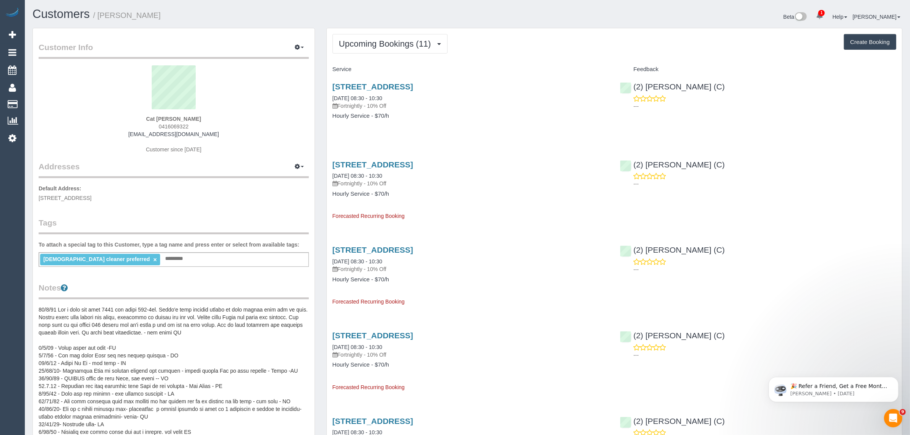
click at [358, 19] on h1 "Customers / Cat McAteer" at bounding box center [246, 14] width 429 height 13
click at [360, 41] on span "Upcoming Bookings (11)" at bounding box center [387, 44] width 96 height 10
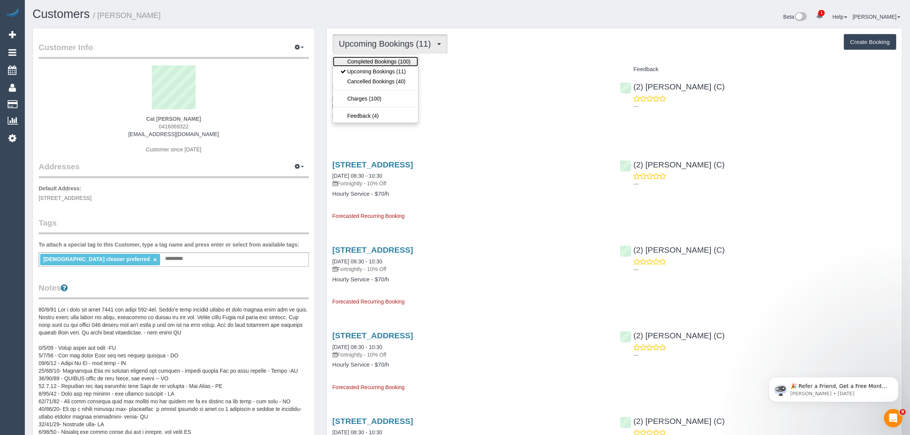
click at [360, 58] on link "Completed Bookings (100)" at bounding box center [376, 62] width 86 height 10
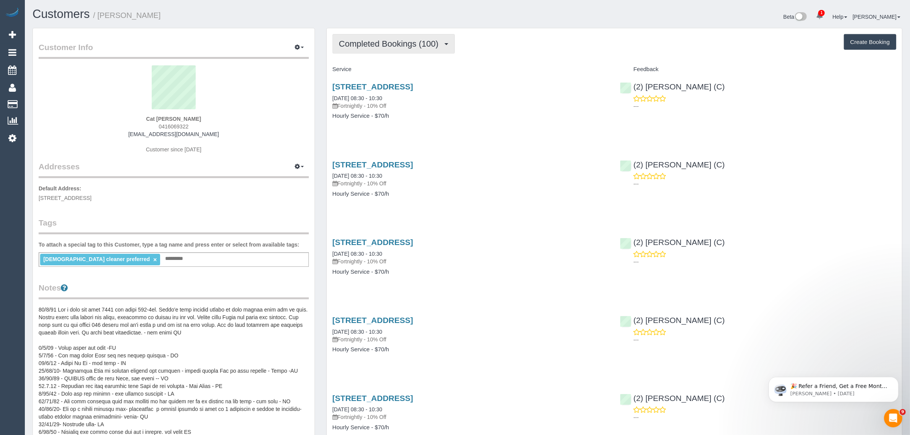
click at [372, 41] on span "Completed Bookings (100)" at bounding box center [390, 44] width 103 height 10
click at [364, 68] on link "Upcoming Bookings (11)" at bounding box center [376, 72] width 86 height 10
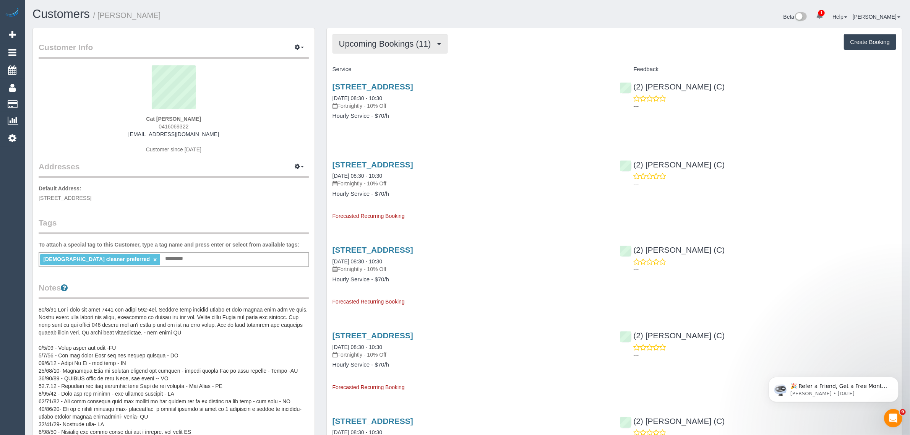
click at [419, 41] on span "Upcoming Bookings (11)" at bounding box center [387, 44] width 96 height 10
click at [408, 57] on link "Completed Bookings (100)" at bounding box center [376, 62] width 86 height 10
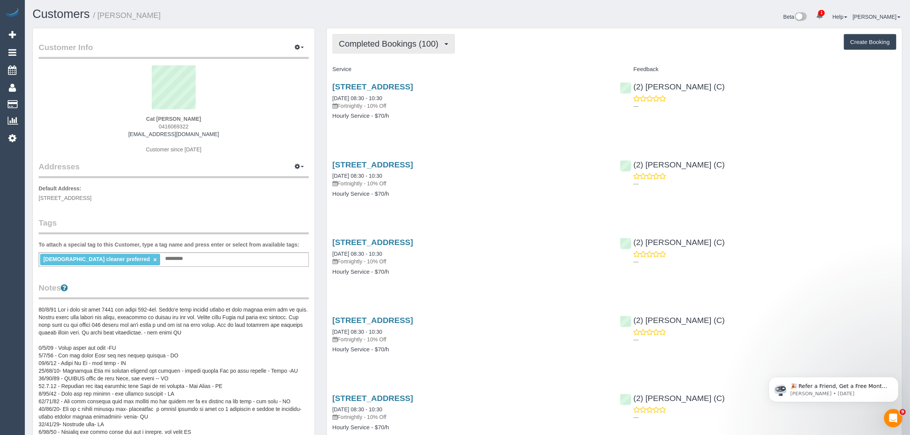
click at [407, 42] on span "Completed Bookings (100)" at bounding box center [390, 44] width 103 height 10
click at [398, 71] on link "Upcoming Bookings (11)" at bounding box center [376, 72] width 86 height 10
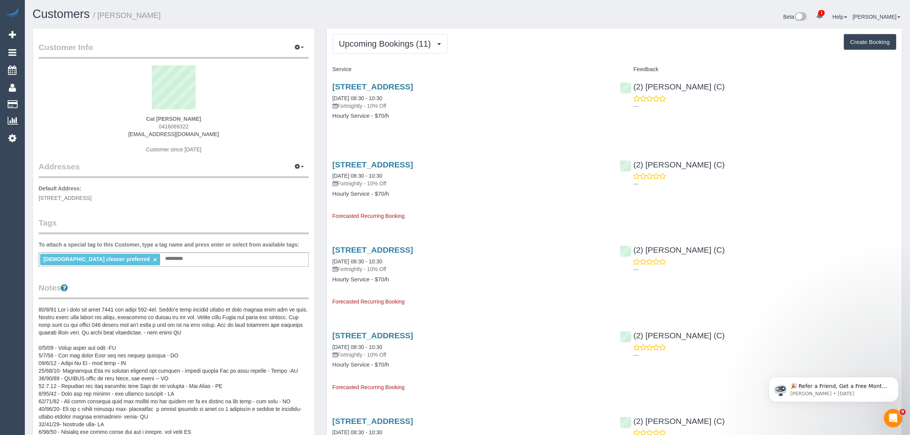
click at [523, 24] on div "Beta 1 Your Notifications You have 0 alerts × You have 1 to charge for 20/08/20…" at bounding box center [688, 18] width 441 height 20
click at [407, 41] on span "Upcoming Bookings (11)" at bounding box center [387, 44] width 96 height 10
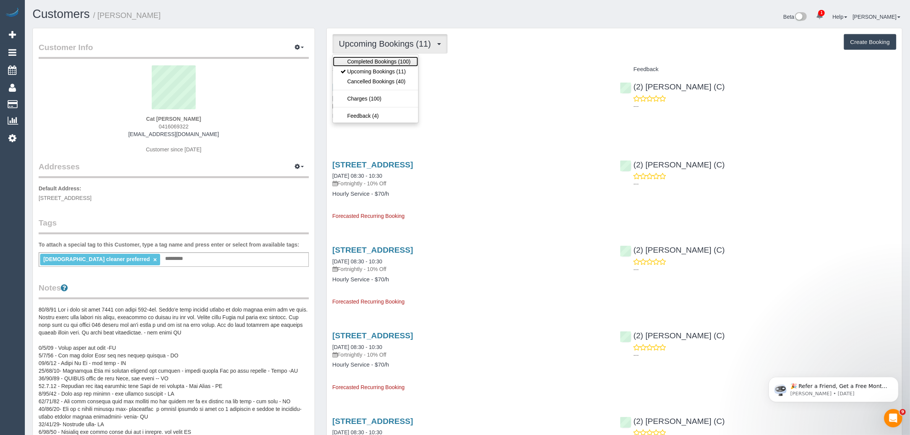
click at [394, 63] on link "Completed Bookings (100)" at bounding box center [376, 62] width 86 height 10
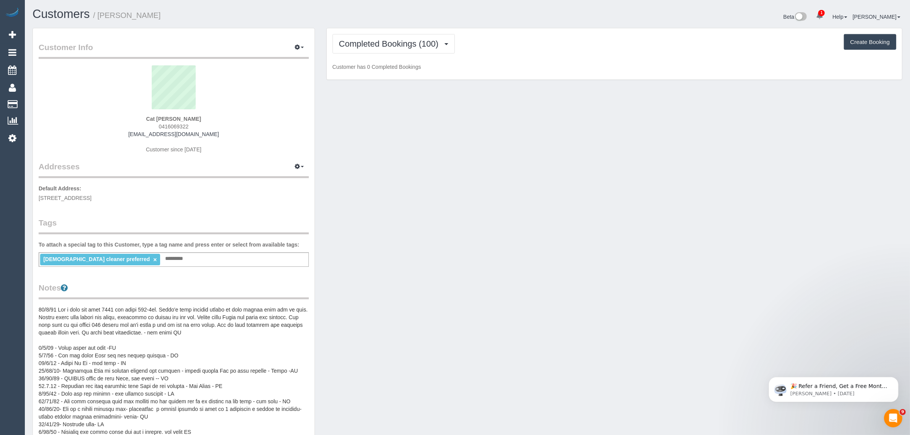
drag, startPoint x: 467, startPoint y: 14, endPoint x: 463, endPoint y: 18, distance: 6.2
click at [468, 14] on div "Beta 1 Your Notifications You have 0 alerts × You have 1 to charge for 20/08/20…" at bounding box center [688, 18] width 441 height 20
click at [434, 41] on span "Completed Bookings (100)" at bounding box center [390, 44] width 103 height 10
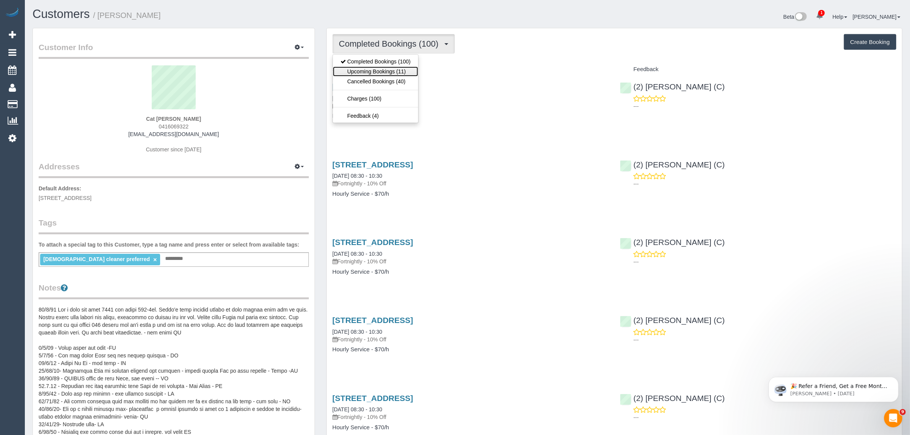
click at [404, 71] on link "Upcoming Bookings (11)" at bounding box center [376, 72] width 86 height 10
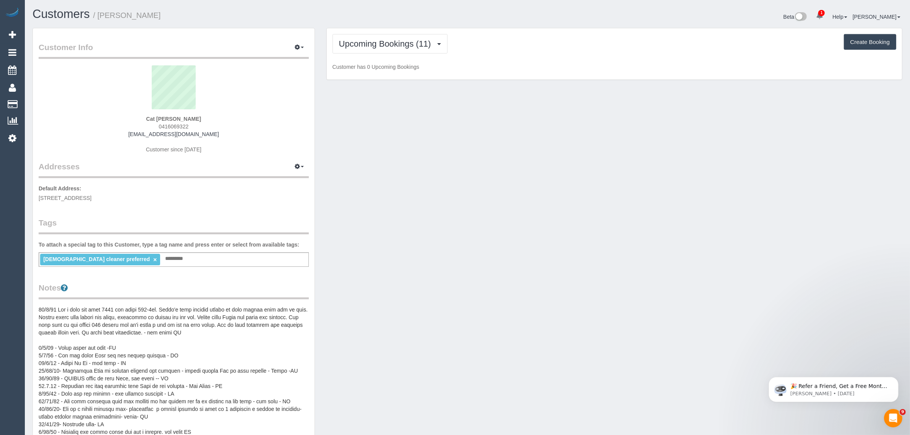
click at [465, 6] on div "Customers / Cat McAteer Beta 1 Your Notifications You have 0 alerts × You have …" at bounding box center [467, 355] width 885 height 710
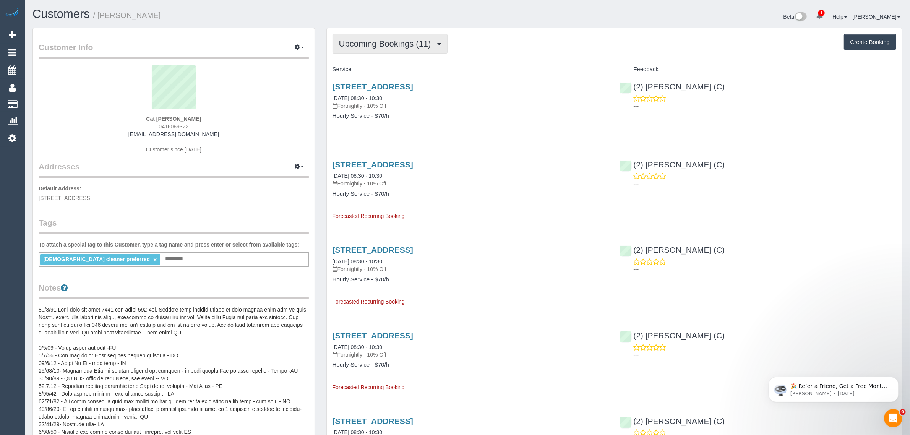
click at [425, 46] on span "Upcoming Bookings (11)" at bounding box center [387, 44] width 96 height 10
click at [406, 64] on link "Completed Bookings (100)" at bounding box center [376, 62] width 86 height 10
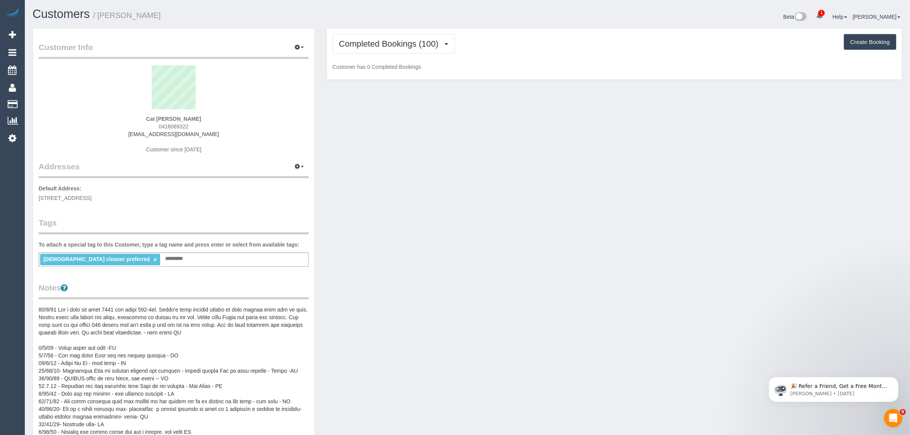
click at [478, 19] on div "Beta 1 Your Notifications You have 0 alerts × You have 1 to charge for 20/08/20…" at bounding box center [688, 18] width 441 height 20
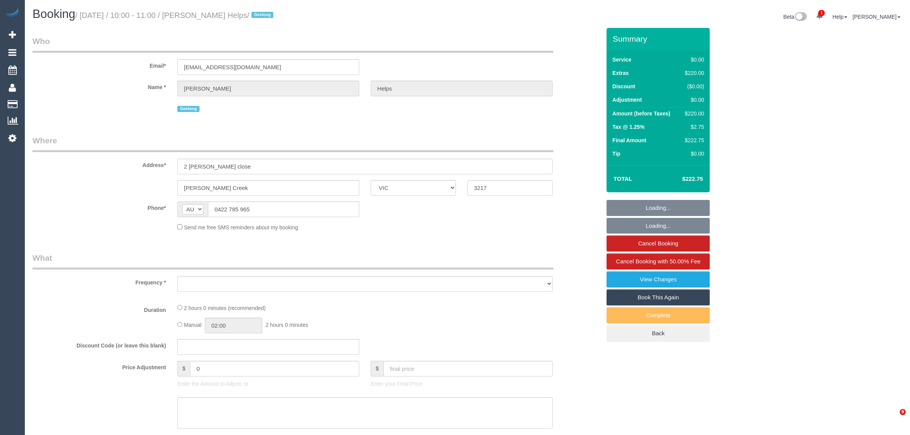
select select "VIC"
select select "object:550"
select select "string:stripe-pm_1RuRpc2GScqysDRVkztFHtLl"
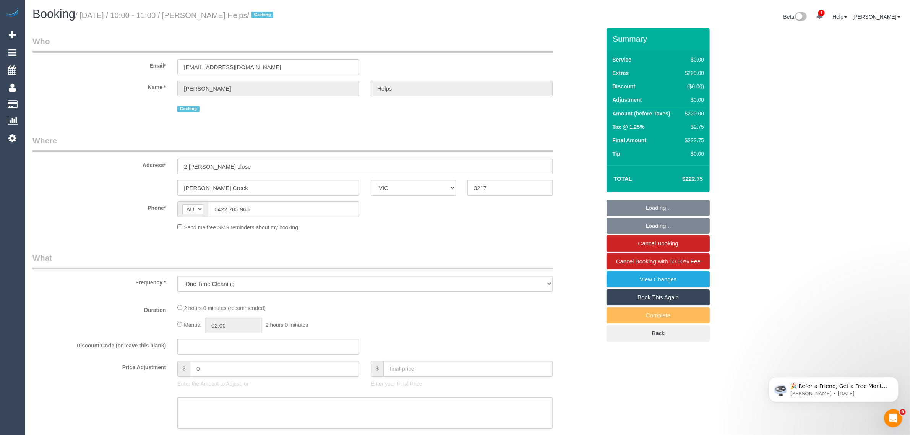
select select "number:28"
select select "number:14"
select select "number:18"
select select "number:24"
select select "number:26"
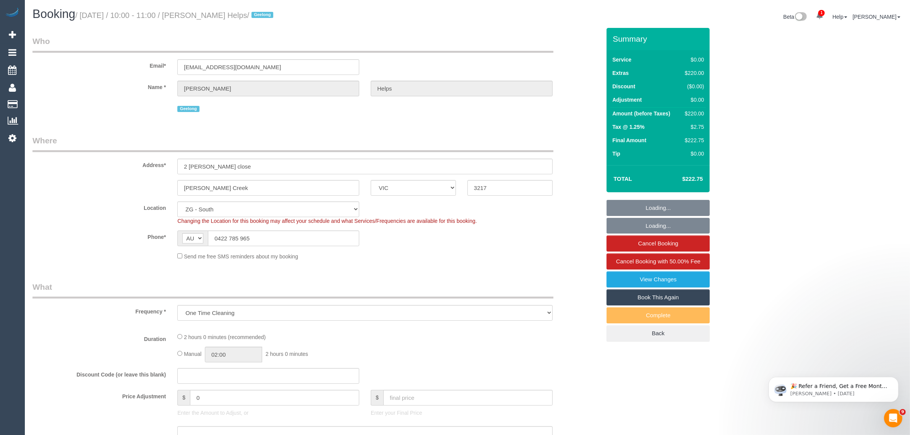
select select "object:724"
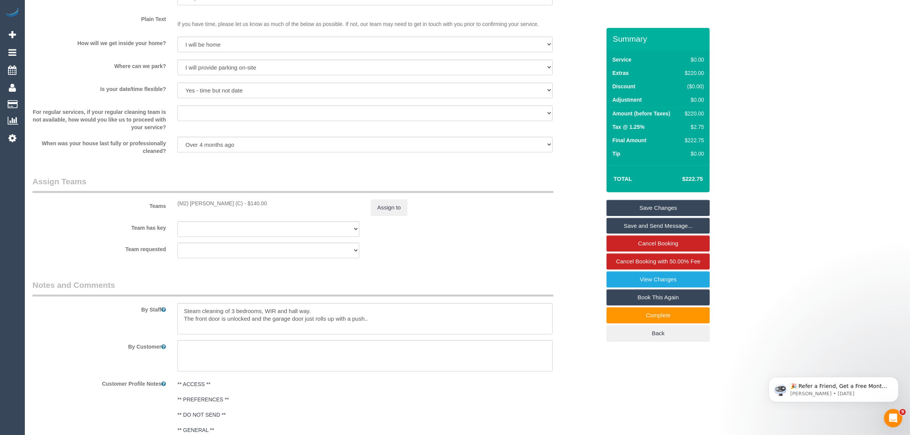
scroll to position [765, 0]
drag, startPoint x: 173, startPoint y: 202, endPoint x: 244, endPoint y: 202, distance: 70.3
click at [244, 202] on div "(M2) [PERSON_NAME] (C) - $140.00" at bounding box center [268, 203] width 193 height 8
copy div "(M2) [PERSON_NAME] (C)"
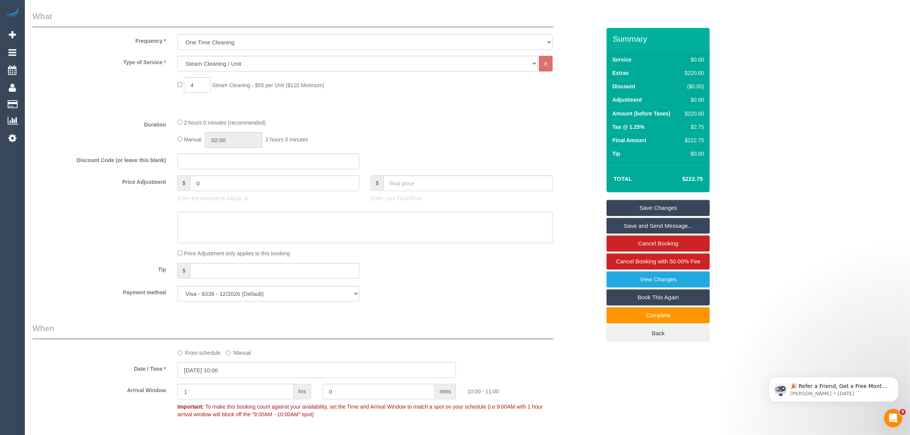
scroll to position [0, 0]
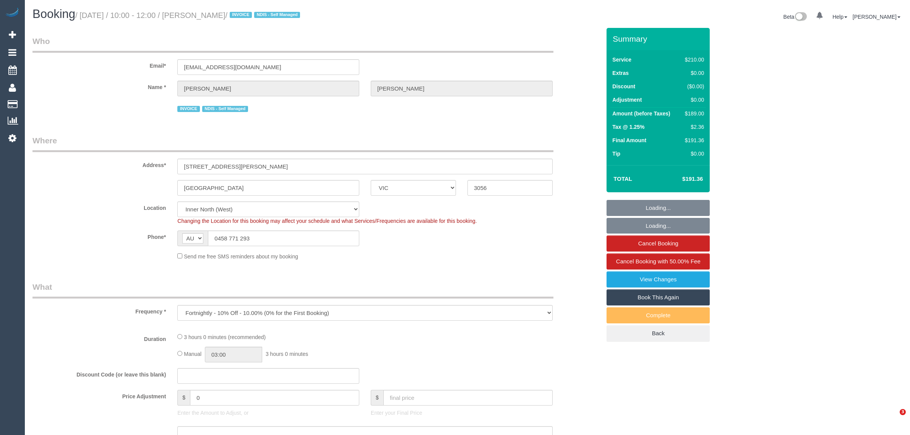
select select "VIC"
select select "number:28"
select select "number:14"
select select "number:19"
select select "number:24"
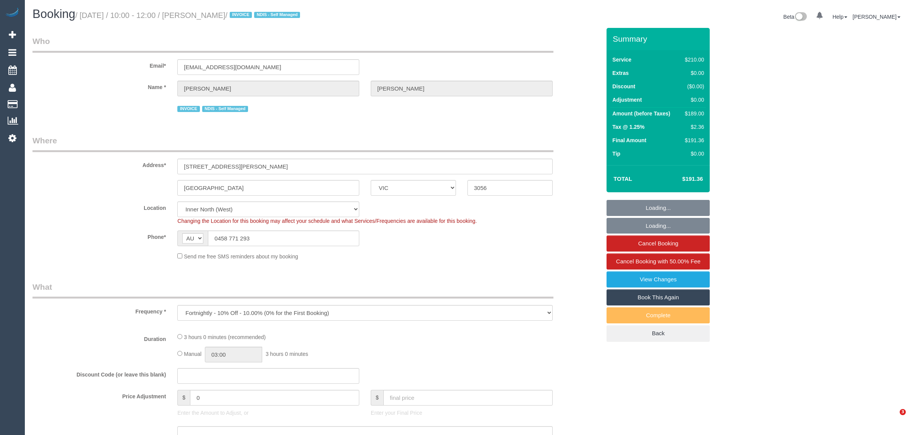
select select "number:33"
select select "object:746"
click at [288, 241] on input "0458 771 293" at bounding box center [283, 239] width 151 height 16
select select "string:stripe-pm_1RMJFP2GScqysDRVl36hxd4v"
select select "180"
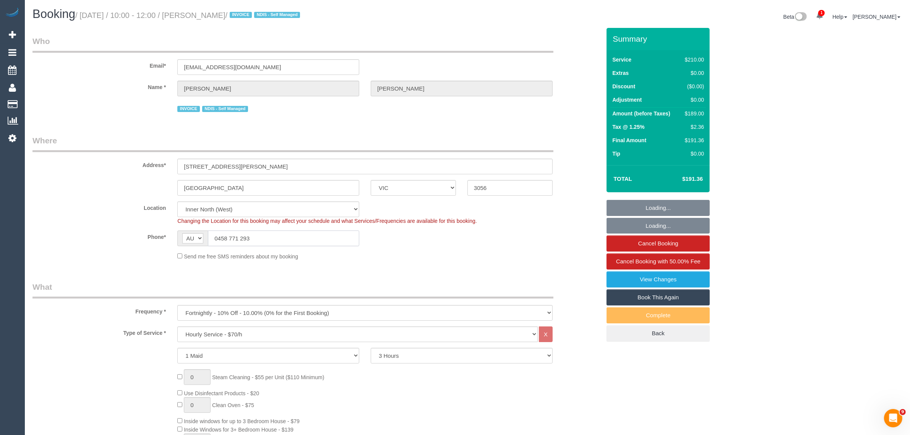
select select "spot1"
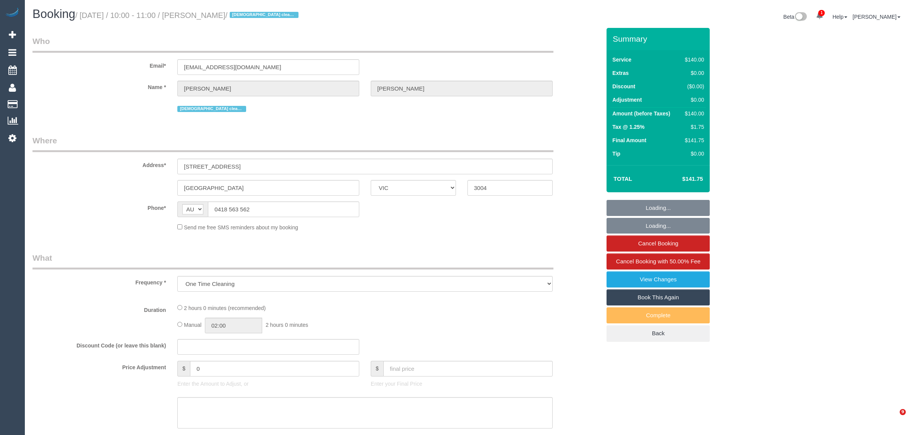
select select "VIC"
select select "string:stripe-pm_1QjuFi2GScqysDRVJ4jyGBm4"
select select "number:28"
select select "number:14"
select select "number:18"
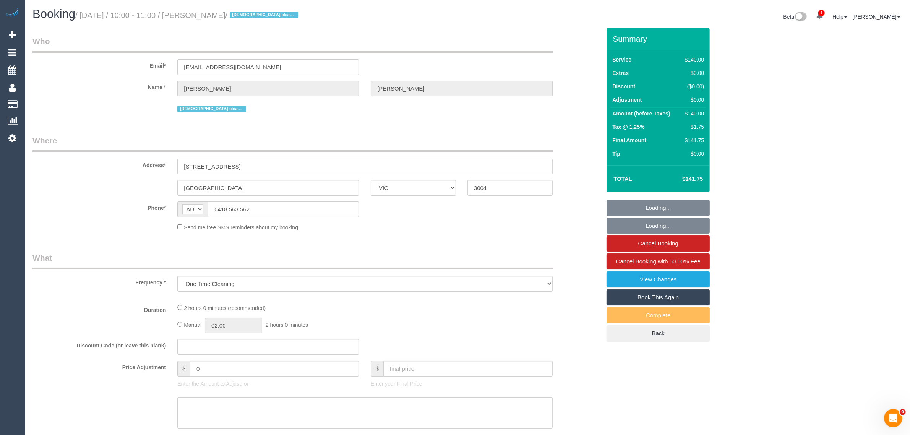
select select "number:25"
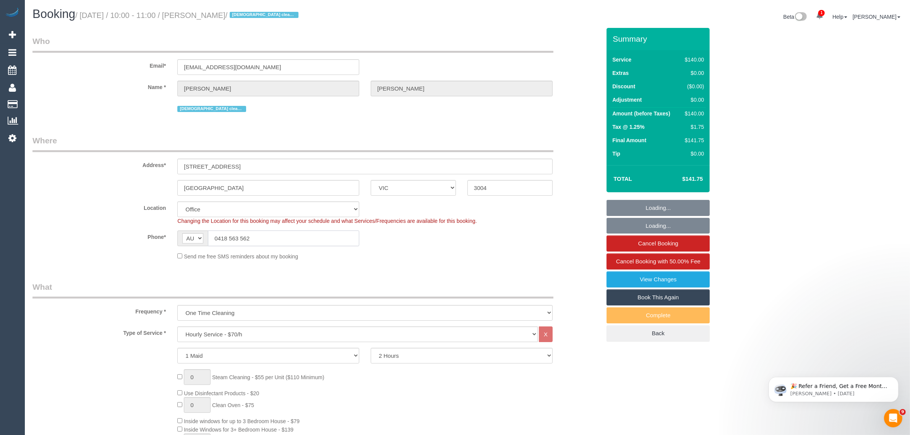
click at [300, 233] on input "0418 563 562" at bounding box center [283, 239] width 151 height 16
select select "object:902"
click at [299, 234] on input "0418 563 562" at bounding box center [283, 239] width 151 height 16
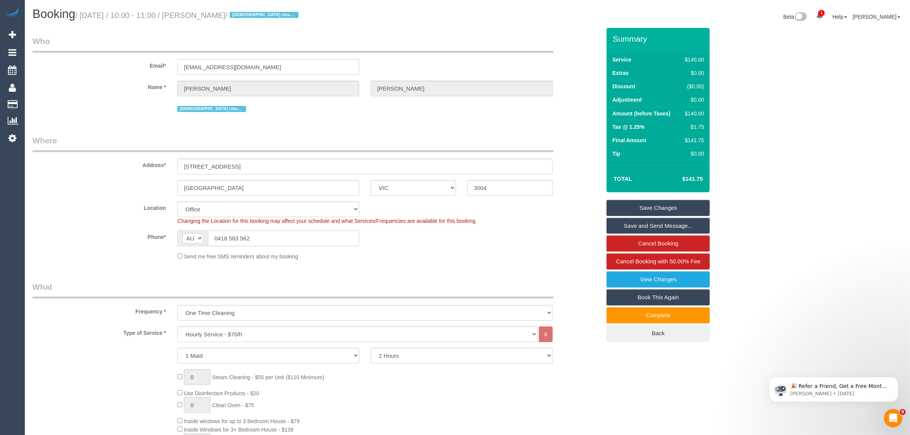
click at [320, 231] on input "0418 563 562" at bounding box center [283, 239] width 151 height 16
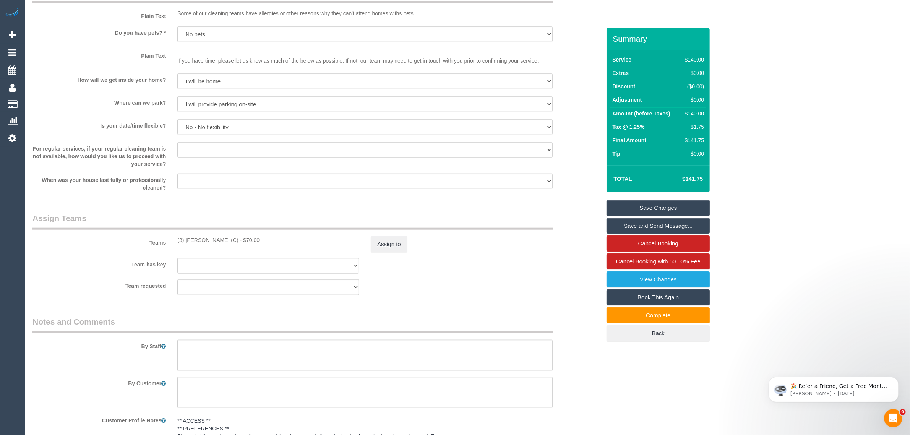
scroll to position [956, 0]
click at [500, 273] on sui-booking-teams "Teams (3) Denuwan Lamahewa (C) - $70.00 Assign to Team has key (3) Denuwan Lama…" at bounding box center [316, 253] width 568 height 83
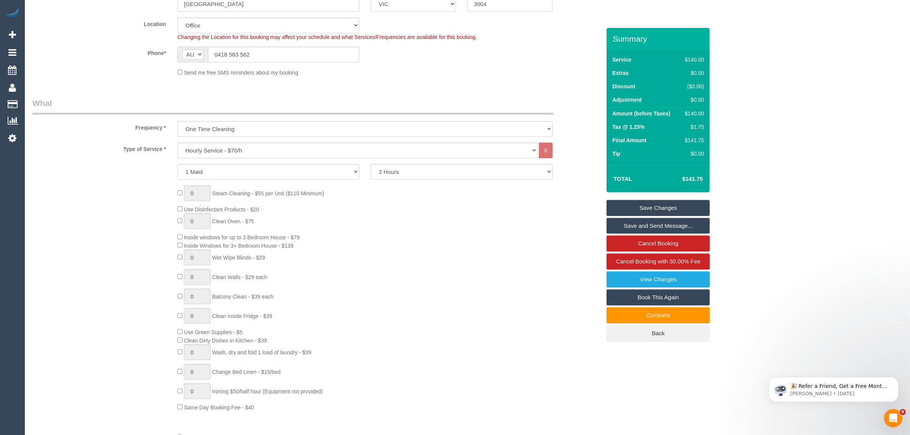
scroll to position [0, 0]
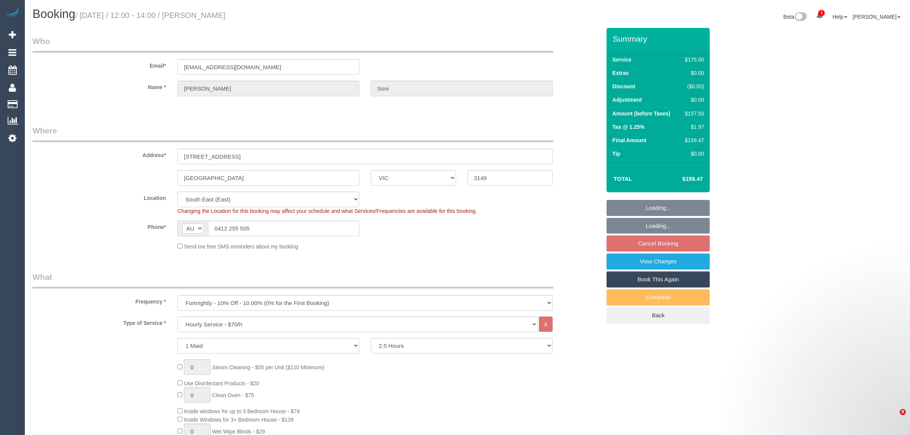
select select "VIC"
select select "150"
select select "object:729"
select select "number:28"
select select "number:14"
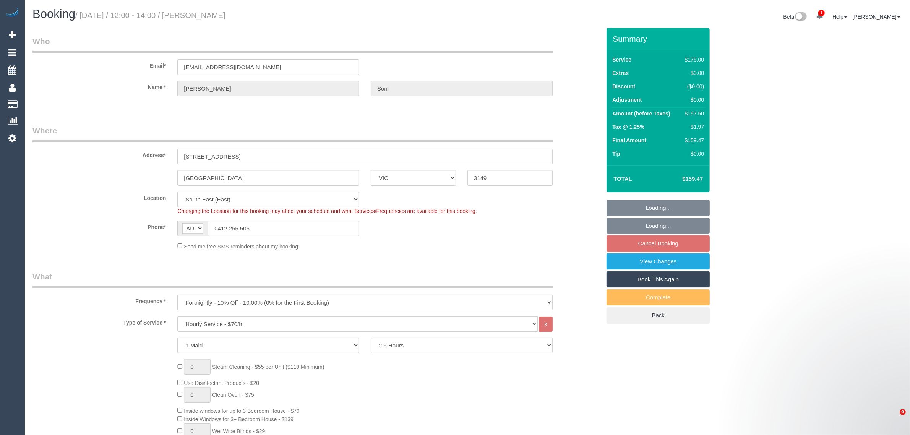
select select "number:18"
select select "number:25"
select select "number:35"
select select "number:13"
select select "spot1"
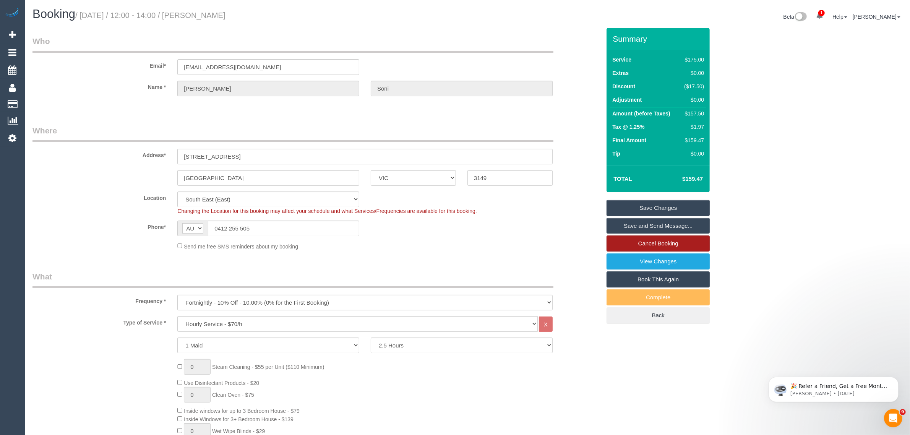
click at [633, 240] on link "Cancel Booking" at bounding box center [658, 243] width 103 height 16
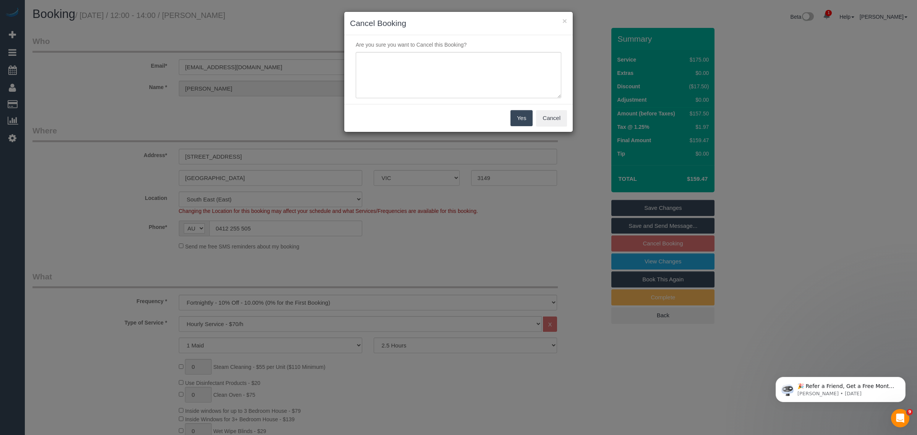
click at [438, 48] on p "Are you sure you want to Cancel this Booking?" at bounding box center [458, 45] width 217 height 8
click at [430, 94] on textarea at bounding box center [459, 75] width 206 height 47
type textarea "cancale ongoing financial - lost job via txt - KA"
click at [520, 114] on button "Yes" at bounding box center [522, 118] width 22 height 16
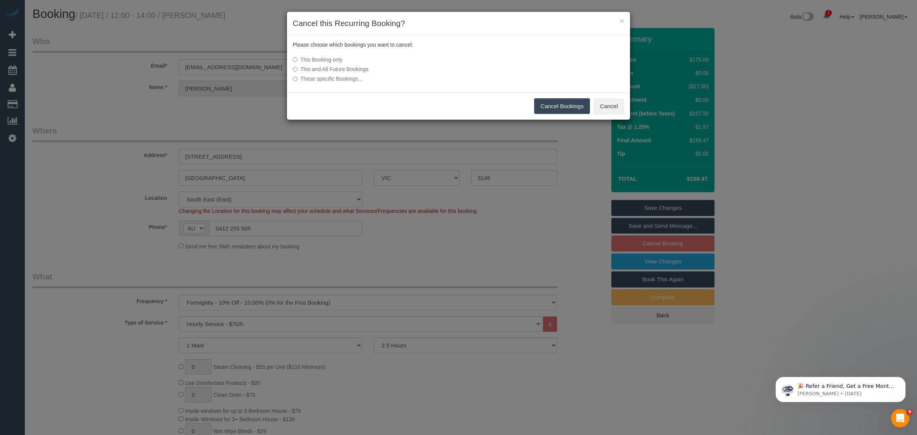
click at [365, 69] on label "This and All Future Bookings" at bounding box center [402, 69] width 218 height 8
click at [557, 111] on button "Cancel Bookings" at bounding box center [562, 106] width 56 height 16
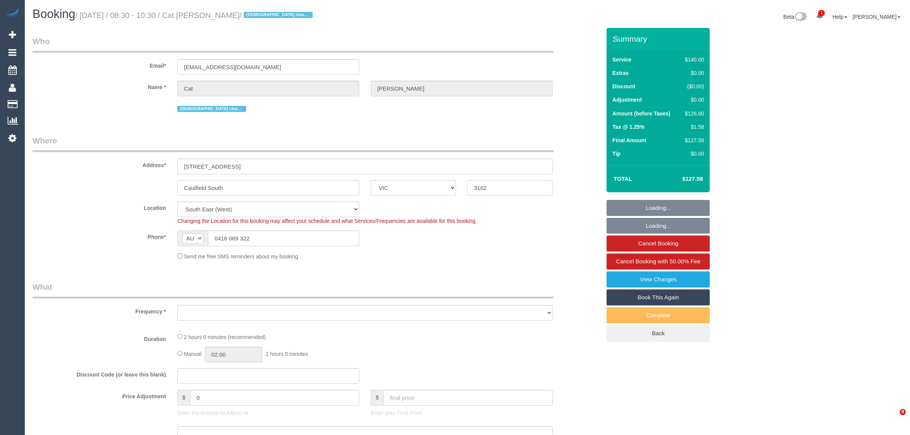
select select "VIC"
select select "object:552"
select select "string:stripe-pm_1Oftl12GScqysDRVVPGiwWLF"
select select "number:27"
select select "number:14"
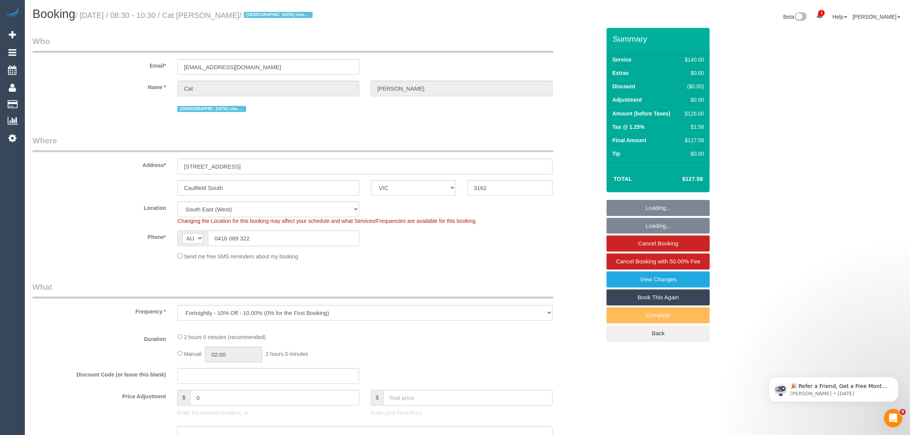
select select "object:723"
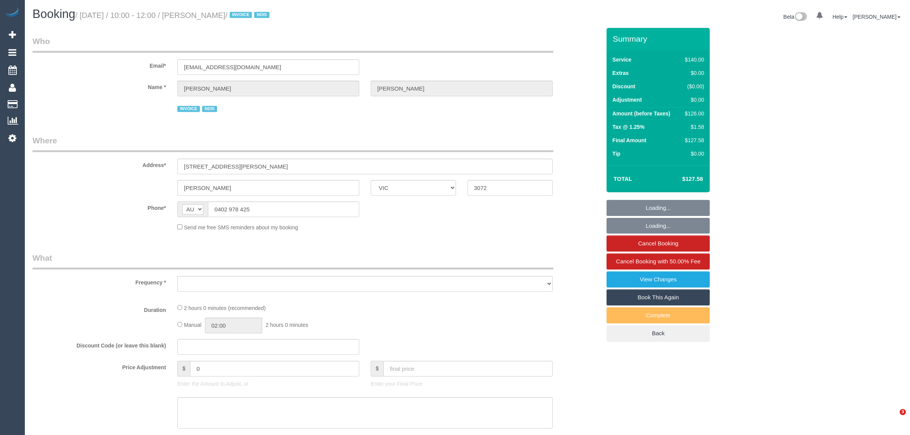
select select "VIC"
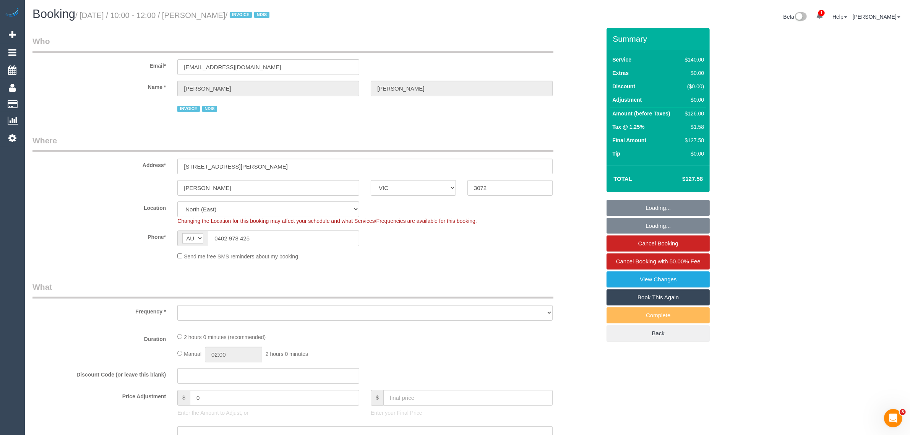
select select "object:540"
select select "number:28"
select select "number:14"
select select "number:18"
select select "number:25"
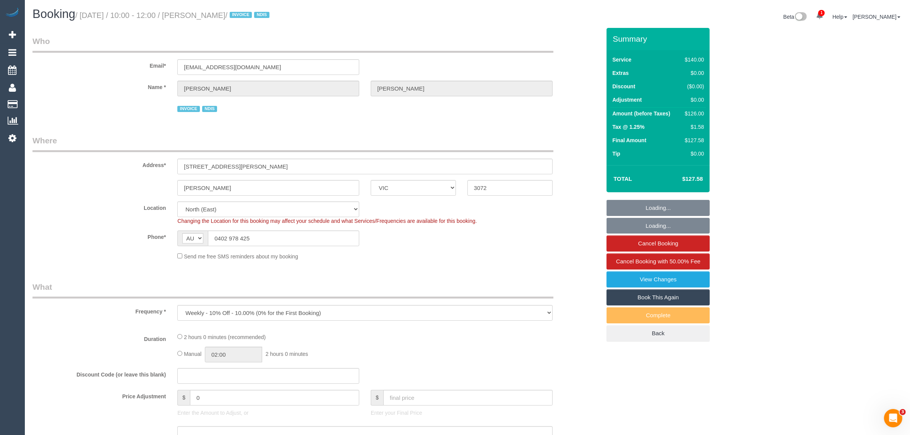
select select "number:34"
select select "number:13"
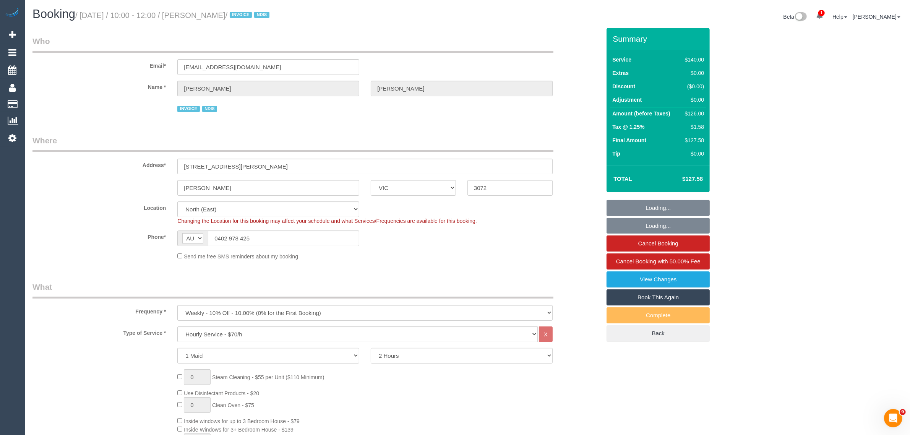
select select "object:1340"
select select "spot1"
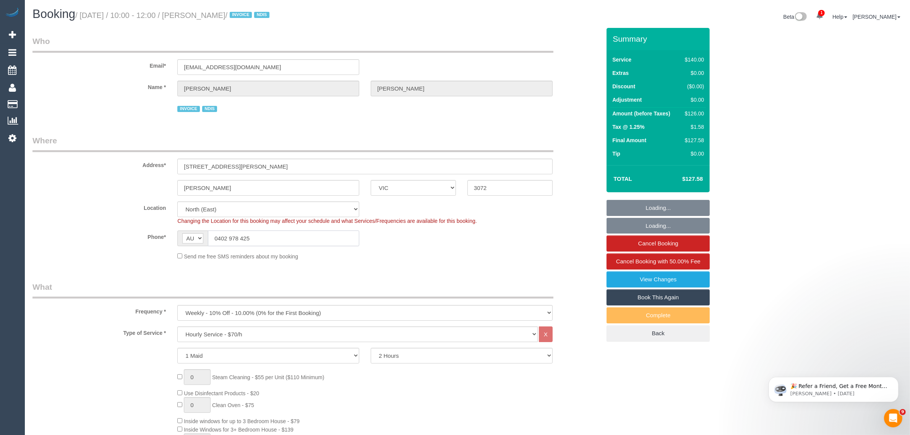
click at [315, 245] on input "0402 978 425" at bounding box center [283, 239] width 151 height 16
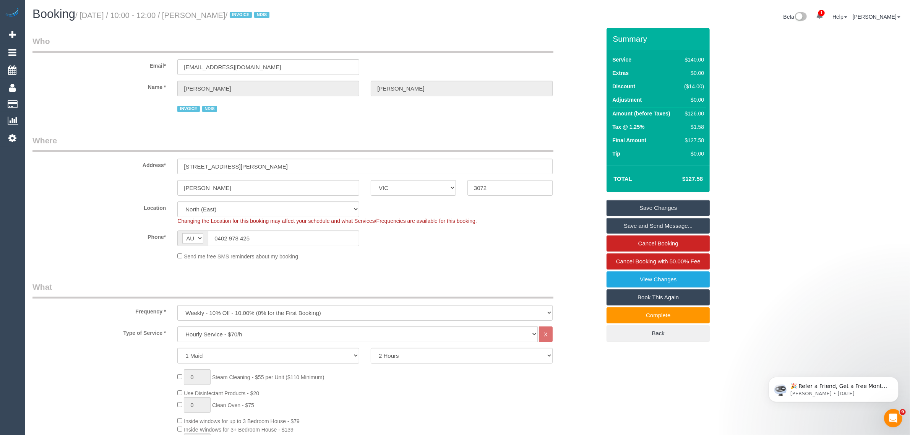
click at [275, 234] on input "0402 978 425" at bounding box center [283, 239] width 151 height 16
click at [274, 234] on input "0402 978 425" at bounding box center [283, 239] width 151 height 16
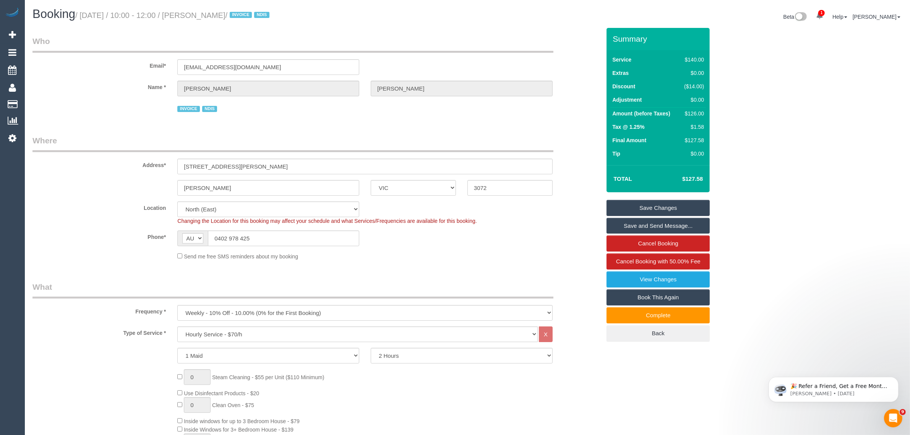
click at [457, 242] on div "Phone* AF AL DZ AD AO AI AQ AG AR AM AW AU AT AZ BS BH BD BB BY BE BZ BJ BM BT …" at bounding box center [317, 239] width 580 height 16
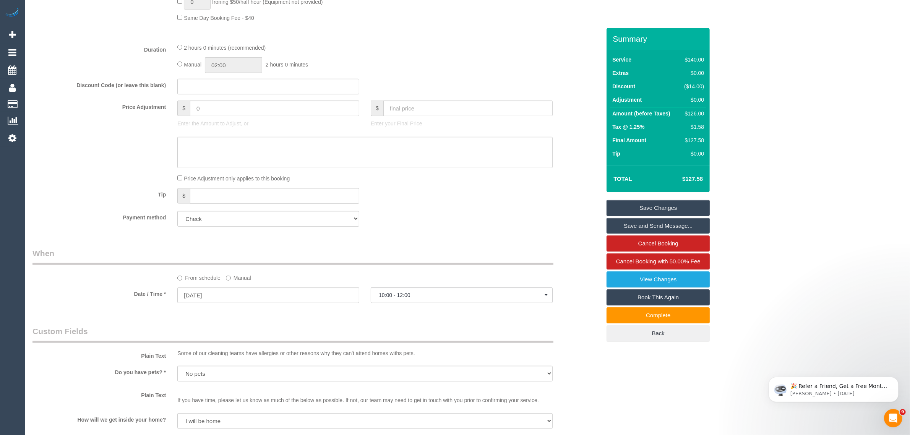
scroll to position [765, 0]
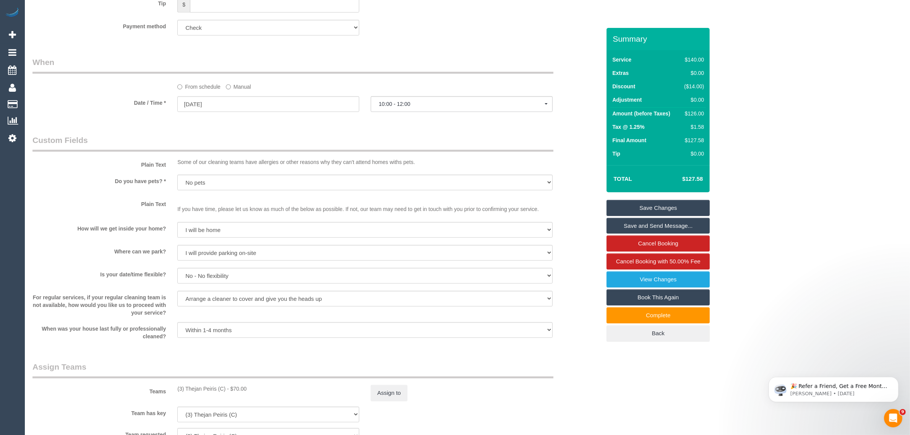
drag, startPoint x: 639, startPoint y: 386, endPoint x: 619, endPoint y: 379, distance: 21.8
click at [639, 386] on div "Who Email* sebla.a@carecouncil.au Name * Sam Mancuso INVOICE NDIS Where Address…" at bounding box center [467, 22] width 870 height 1518
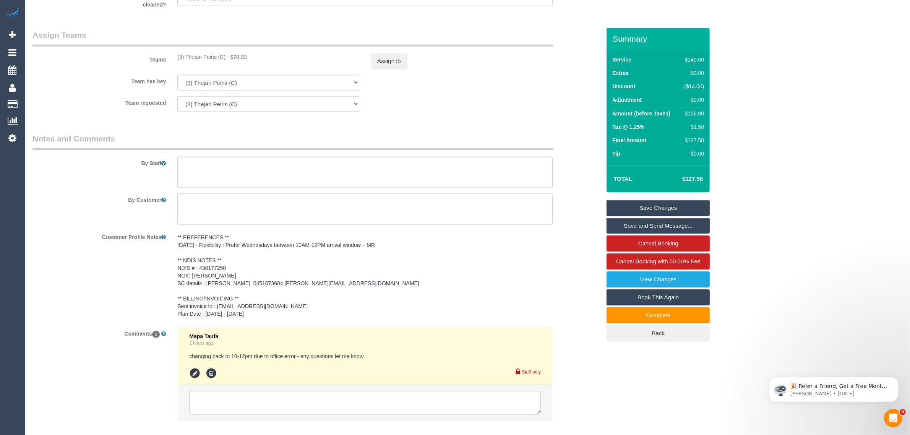
scroll to position [1138, 0]
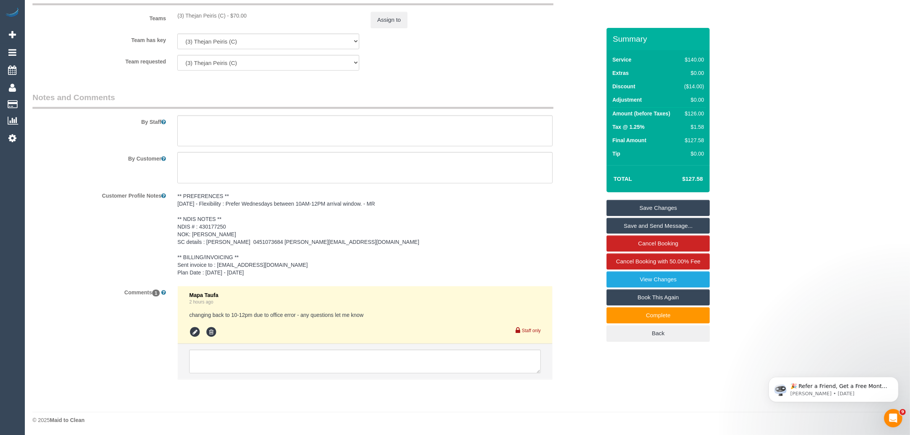
click at [561, 213] on div "Customer Profile Notes ** PREFERENCES ** 01/07/2025 - Flexibility : Prefer Wedn…" at bounding box center [317, 234] width 580 height 91
click at [435, 351] on textarea at bounding box center [365, 362] width 352 height 24
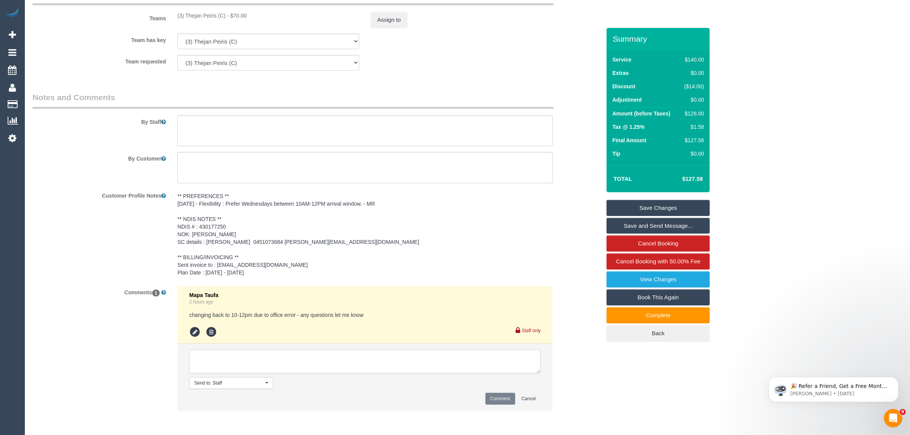
paste textarea "Cleaner(s) Unassigned: Reason Unassigned: Contact via: Which message sent: Addi…"
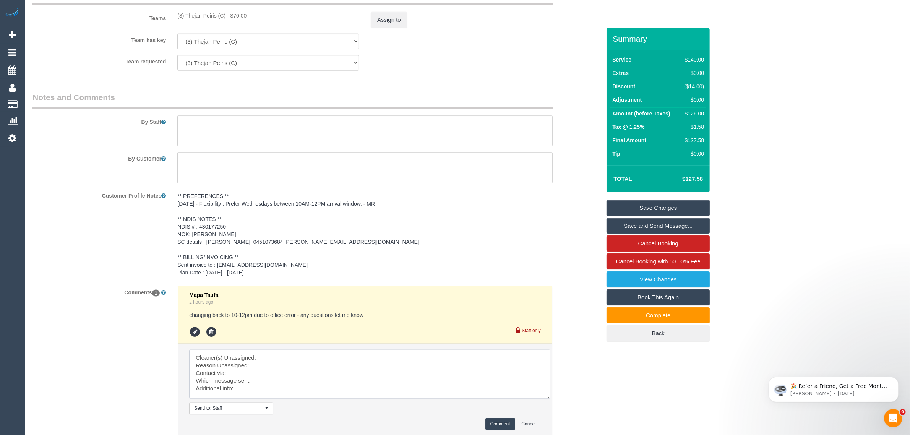
scroll to position [0, 0]
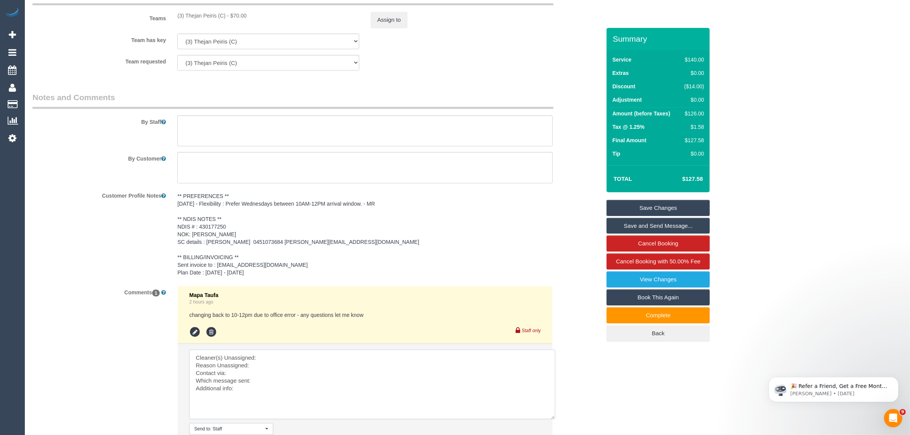
drag, startPoint x: 536, startPoint y: 371, endPoint x: 552, endPoint y: 419, distance: 50.5
click at [552, 419] on textarea at bounding box center [372, 385] width 366 height 70
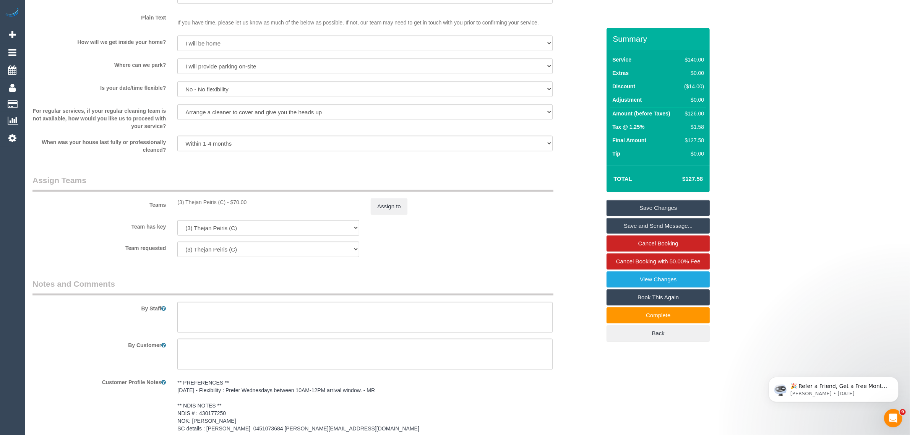
scroll to position [947, 0]
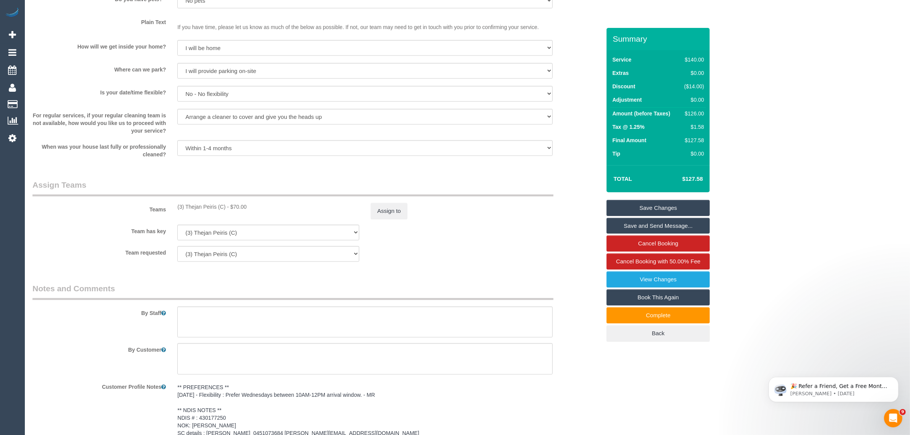
drag, startPoint x: 175, startPoint y: 208, endPoint x: 231, endPoint y: 204, distance: 55.6
click at [231, 204] on div "(3) Thejan Peiris (C) - $70.00" at bounding box center [268, 207] width 193 height 8
copy div "(3) Thejan Peiris (C) -"
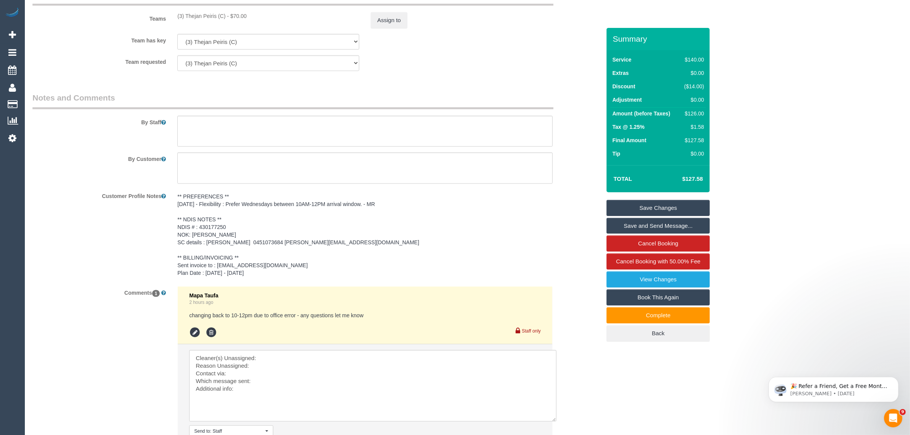
scroll to position [1138, 0]
click at [284, 354] on textarea at bounding box center [372, 385] width 367 height 71
paste textarea "(3) Thejan Peiris (C) -"
click at [269, 362] on textarea at bounding box center [372, 385] width 367 height 71
click at [315, 376] on textarea at bounding box center [372, 385] width 367 height 71
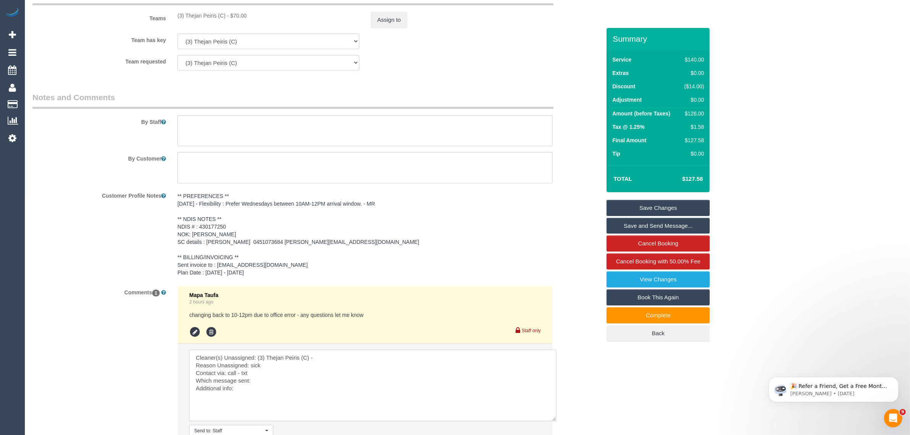
click at [315, 383] on textarea at bounding box center [372, 385] width 367 height 71
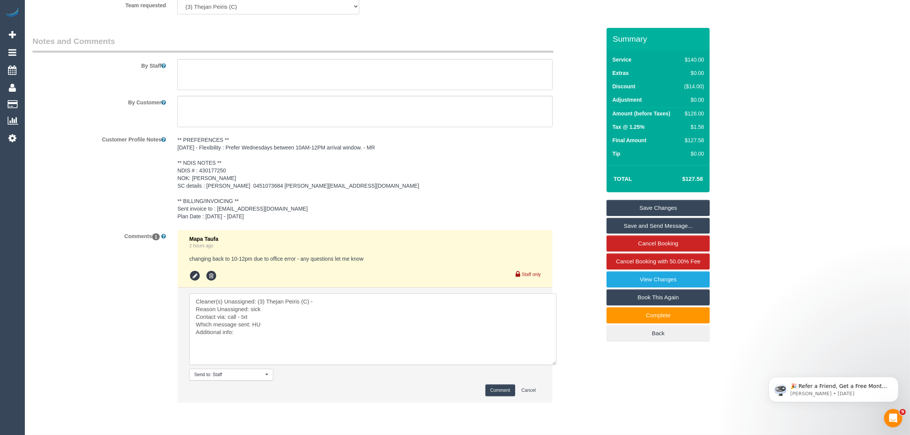
scroll to position [1217, 0]
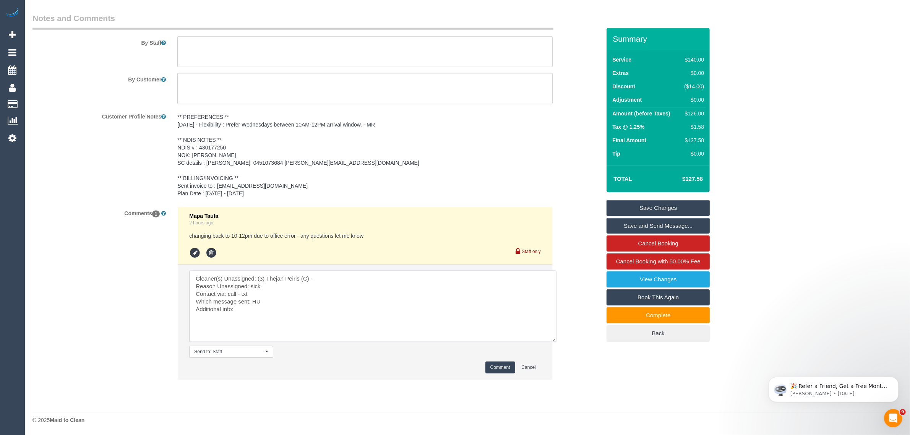
type textarea "Cleaner(s) Unassigned: (3) Thejan Peiris (C) - Reason Unassigned: sick Contact …"
click at [503, 373] on button "Comment" at bounding box center [500, 368] width 30 height 12
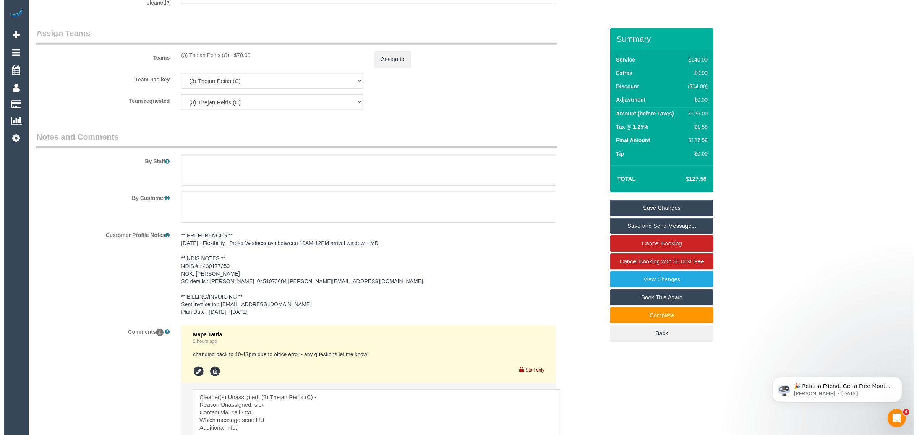
scroll to position [1026, 0]
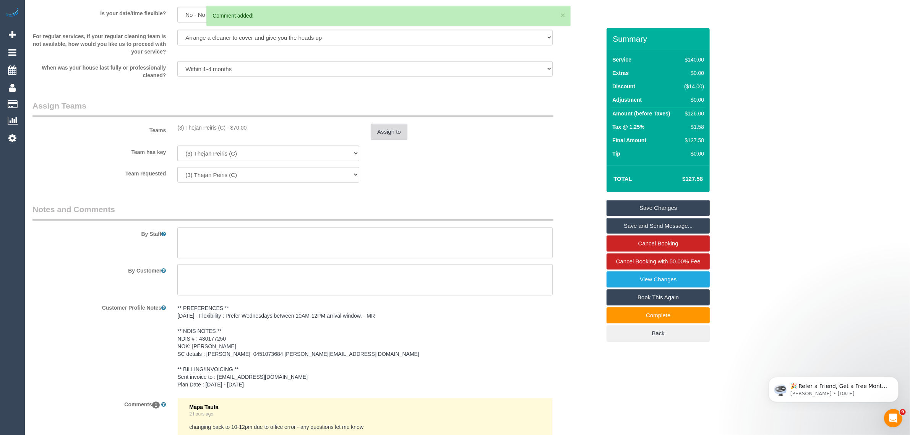
click at [382, 128] on button "Assign to" at bounding box center [389, 132] width 37 height 16
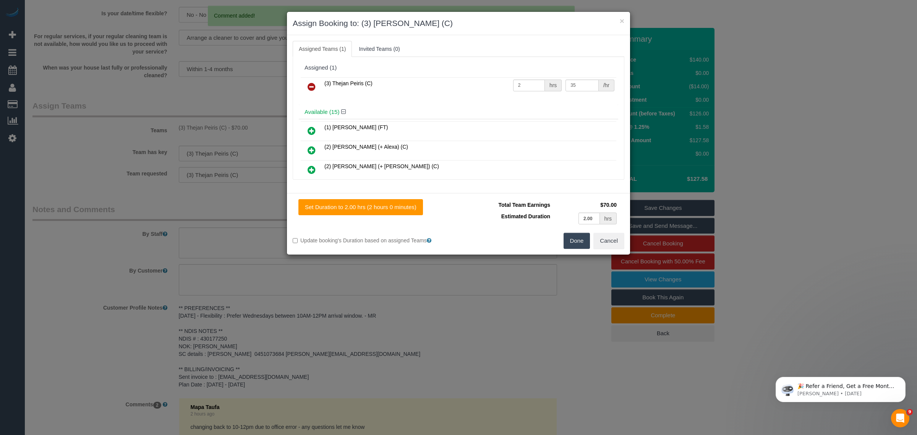
click at [308, 87] on icon at bounding box center [312, 86] width 8 height 9
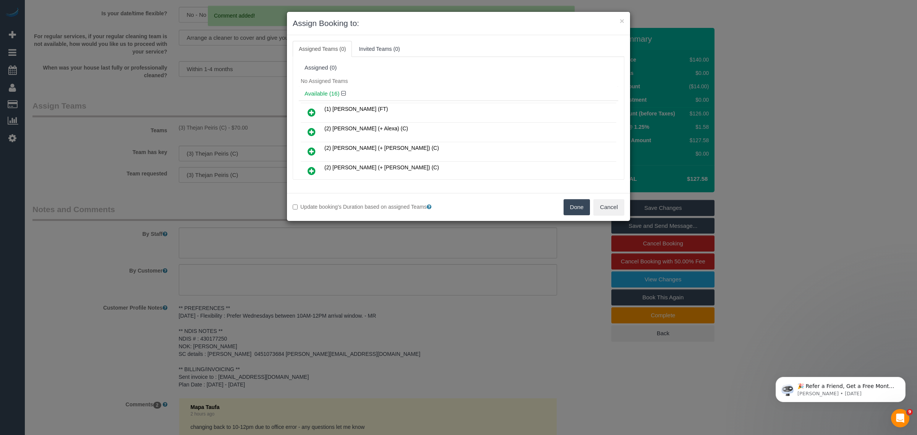
click at [568, 205] on button "Done" at bounding box center [577, 207] width 27 height 16
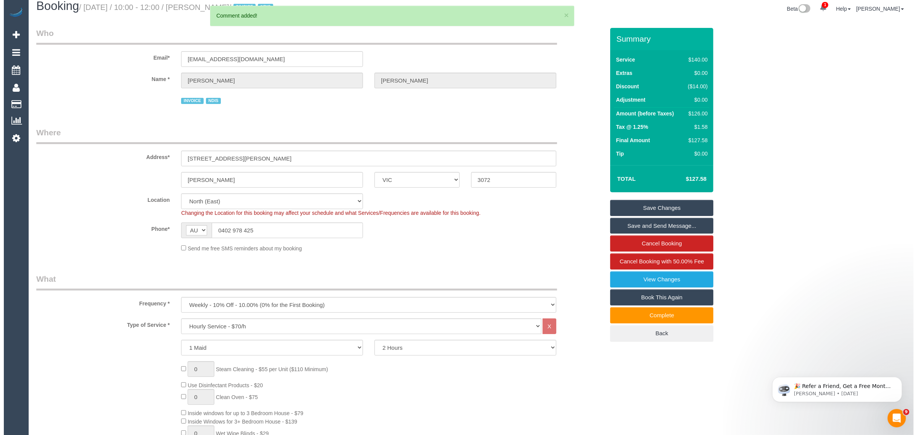
scroll to position [0, 0]
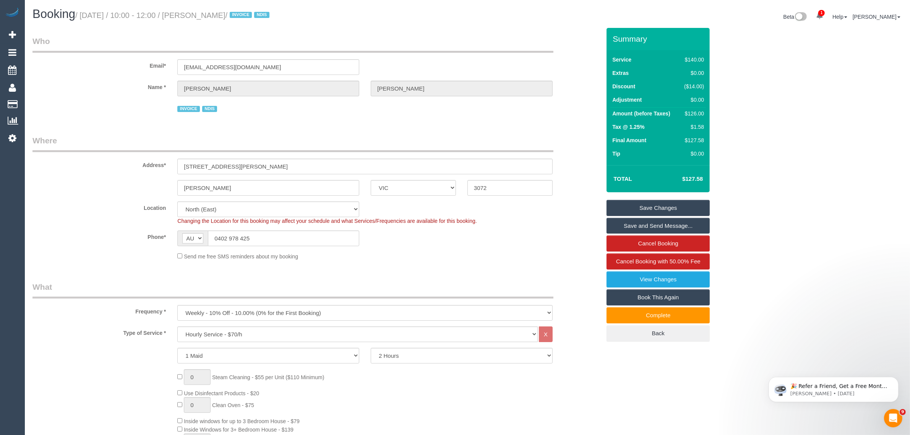
click at [295, 246] on sui-booking-location "Location Office City East (North) East (South) Inner East Inner North (East) In…" at bounding box center [316, 230] width 568 height 59
click at [300, 236] on input "0402 978 425" at bounding box center [283, 239] width 151 height 16
click at [300, 235] on input "0402 978 425" at bounding box center [283, 239] width 151 height 16
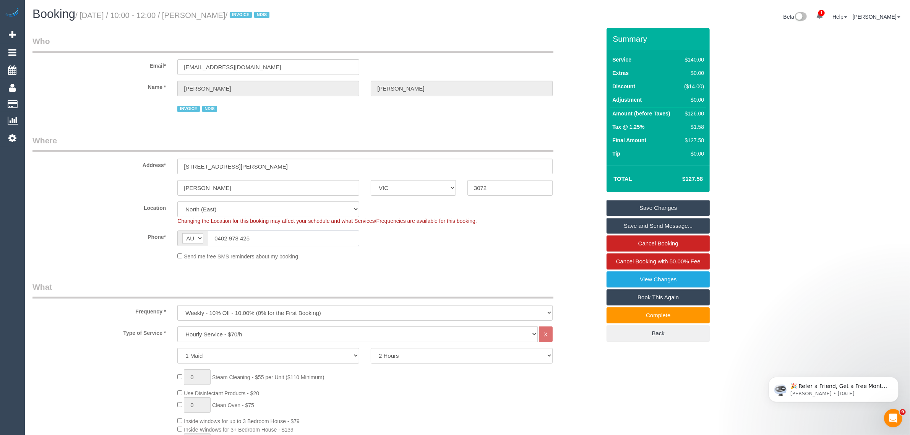
click at [300, 235] on input "0402 978 425" at bounding box center [283, 239] width 151 height 16
click at [446, 254] on div "Send me free SMS reminders about my booking" at bounding box center [365, 256] width 387 height 8
click at [635, 203] on link "Save Changes" at bounding box center [658, 208] width 103 height 16
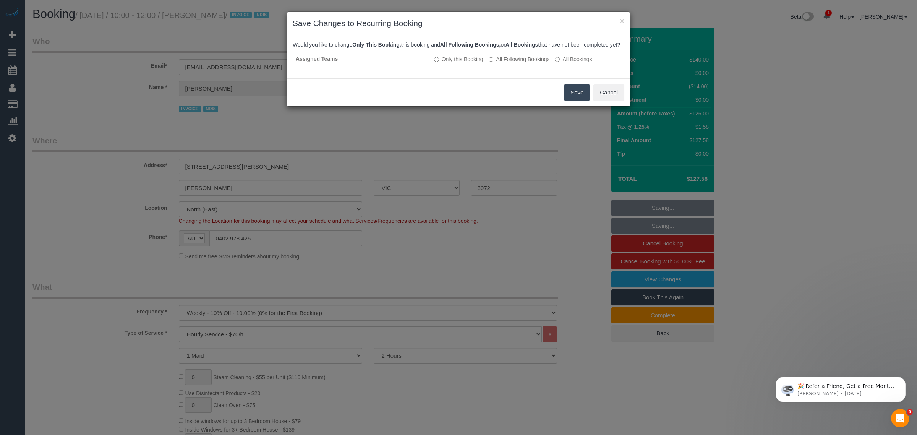
click at [576, 99] on button "Save" at bounding box center [577, 92] width 26 height 16
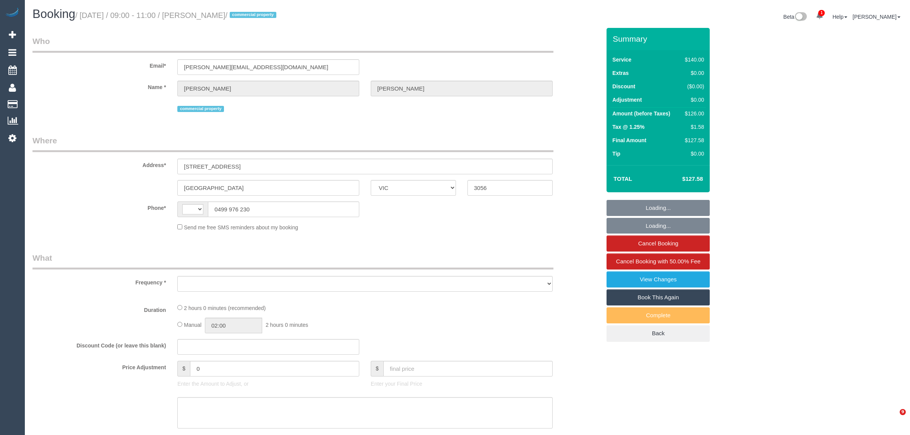
select select "VIC"
select select "string:stripe-pm_1Qr9L62GScqysDRVu9atHaQm"
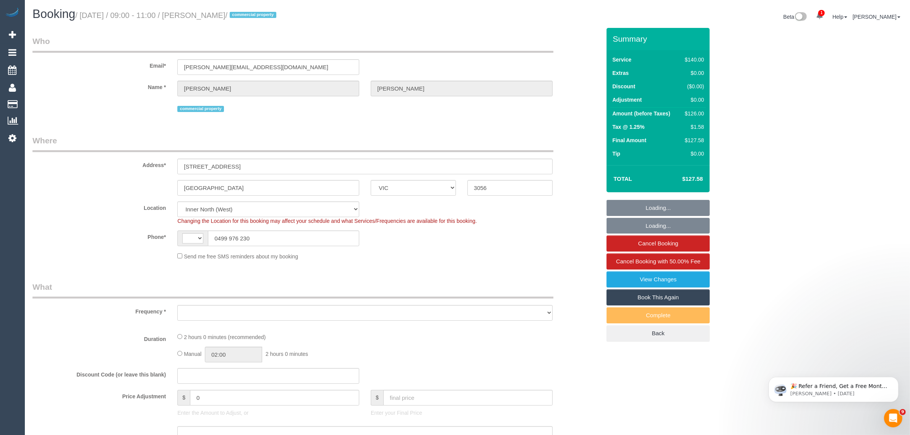
select select "string:AU"
select select "object:552"
click at [281, 238] on input "0499 976 230" at bounding box center [283, 239] width 151 height 16
select select "number:28"
select select "number:14"
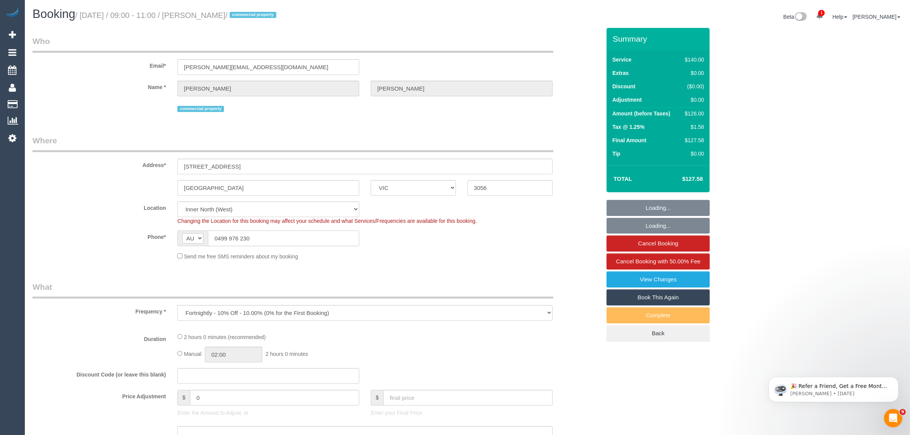
select select "number:18"
select select "number:25"
select select "number:33"
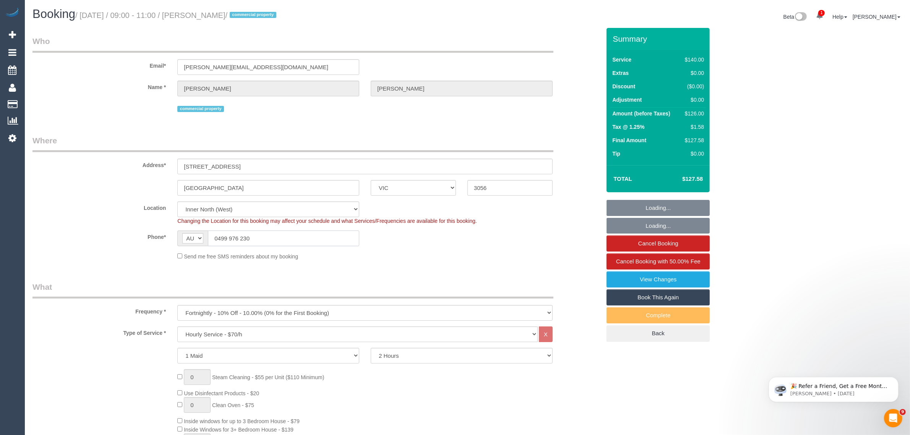
select select "object:1755"
select select "spot1"
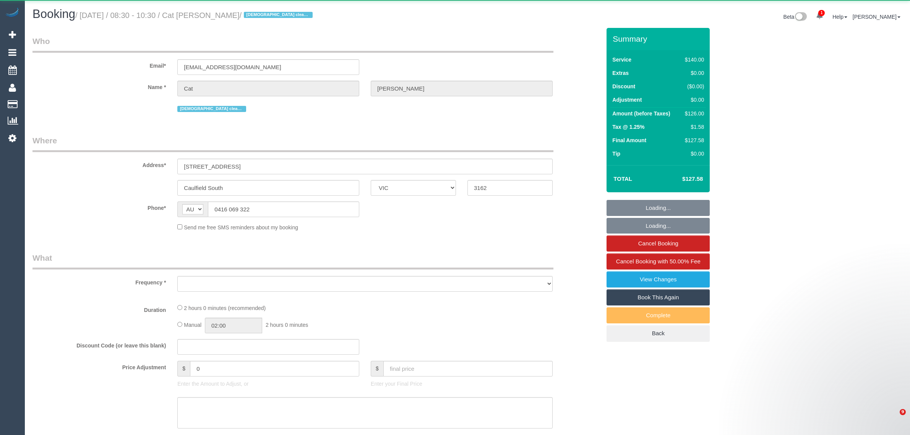
select select "VIC"
select select "string:stripe-pm_1Oftl12GScqysDRVVPGiwWLF"
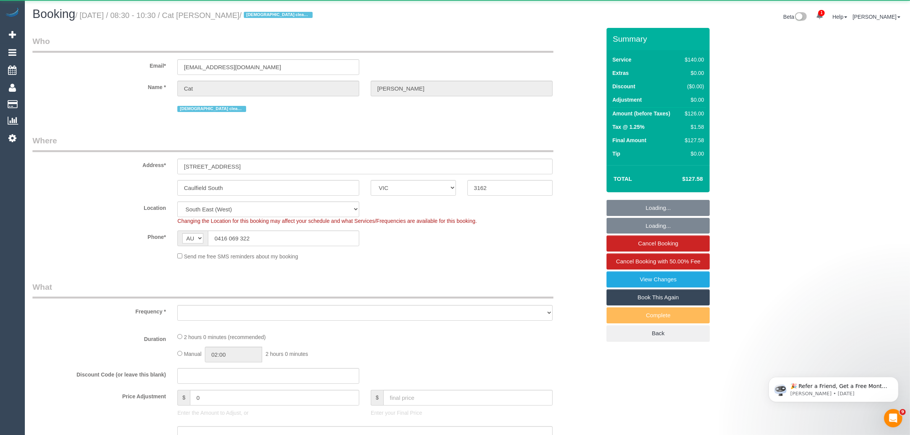
select select "object:718"
select select "number:27"
select select "number:14"
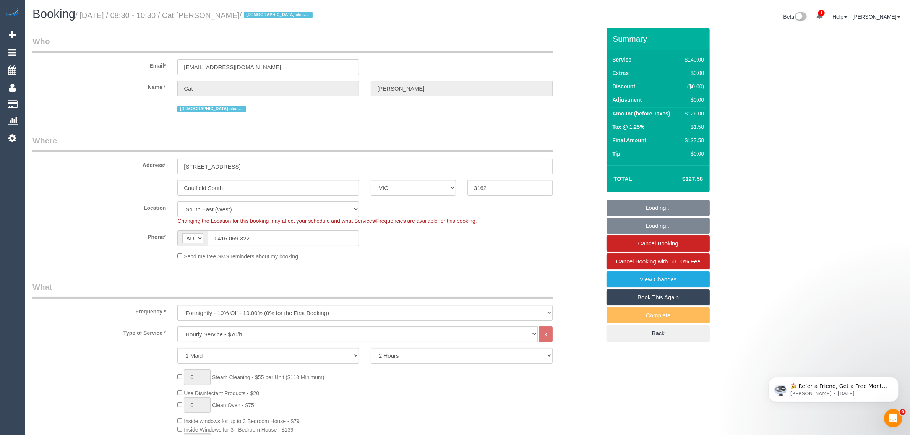
select select "object:1405"
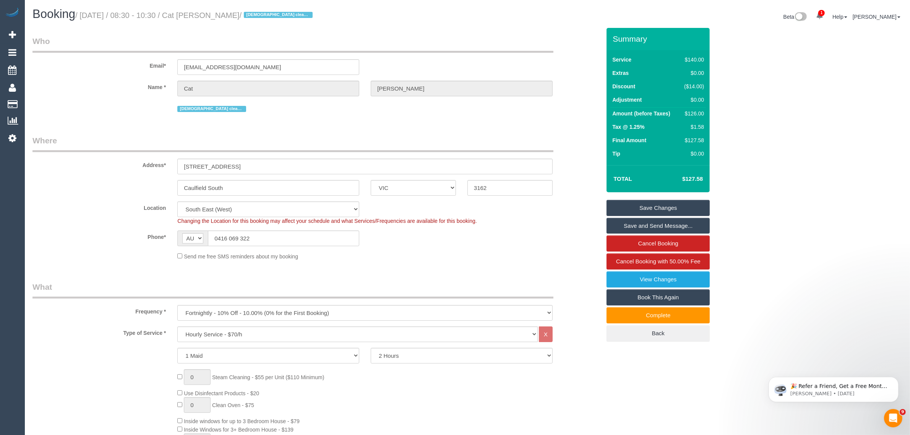
click at [516, 224] on sui-booking-location "Location Office City East (North) East (South) Inner East Inner North (East) In…" at bounding box center [316, 230] width 568 height 59
click at [276, 234] on input "0416 069 322" at bounding box center [283, 239] width 151 height 16
click at [441, 250] on sui-booking-location "Location [GEOGRAPHIC_DATA] (North) East (South) [GEOGRAPHIC_DATA] (East) [GEOGR…" at bounding box center [316, 230] width 568 height 59
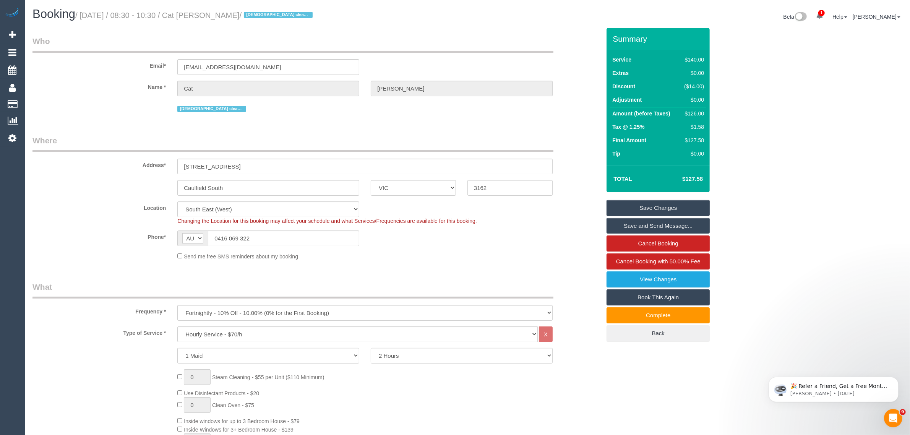
drag, startPoint x: 198, startPoint y: 14, endPoint x: 239, endPoint y: 13, distance: 41.7
click at [239, 13] on small "/ August 20, 2025 / 08:30 - 10:30 / Cat McAteer / Female cleaner preferred" at bounding box center [195, 15] width 240 height 8
copy small "Cat McAteer"
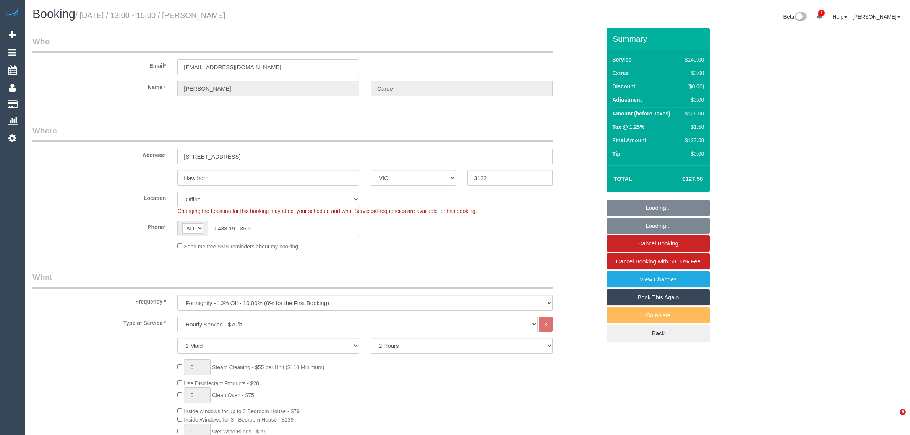
select select "VIC"
select select "object:712"
select select "string:stripe-pm_1Q5KED2GScqysDRVSRAAHW0m"
click at [352, 227] on input "0438 191 350" at bounding box center [283, 229] width 151 height 16
select select "number:28"
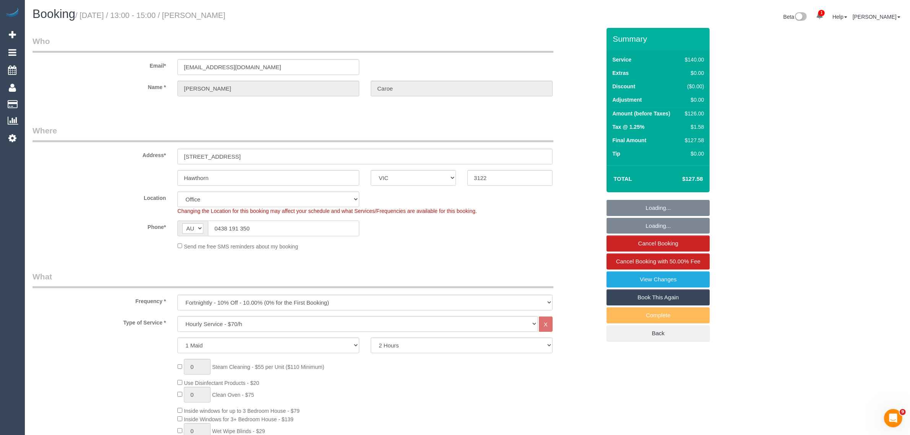
select select "number:35"
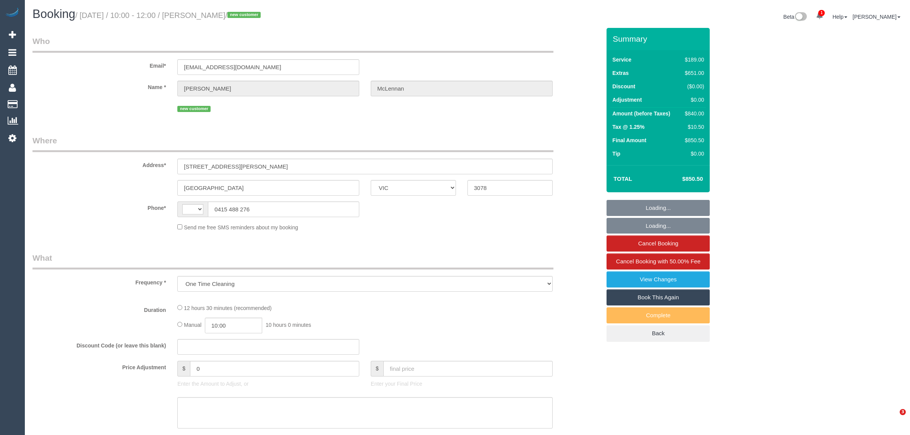
select select "VIC"
select select "string:stripe-pm_1RTuue2GScqysDRVhDZbsKzx"
select select "number:28"
select select "number:14"
select select "number:19"
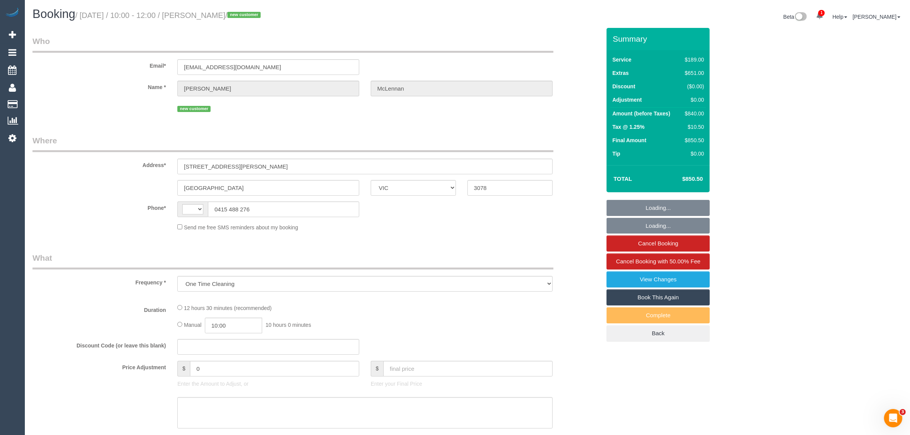
select select "number:24"
select select "number:11"
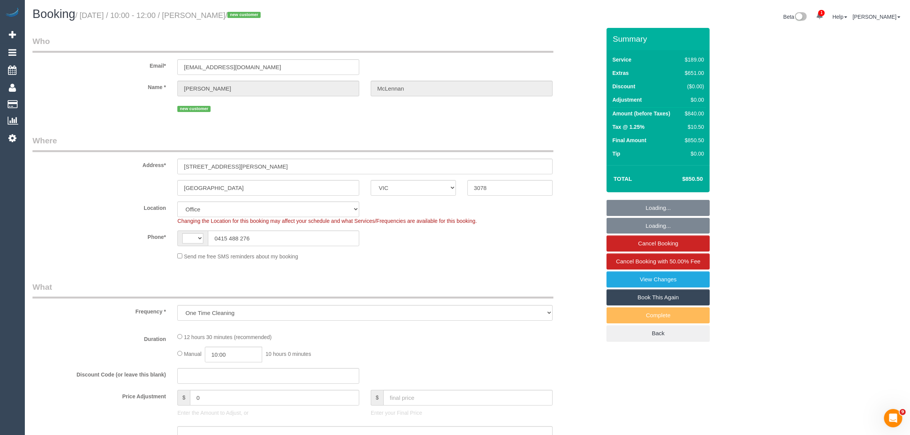
select select "object:760"
select select "string:AU"
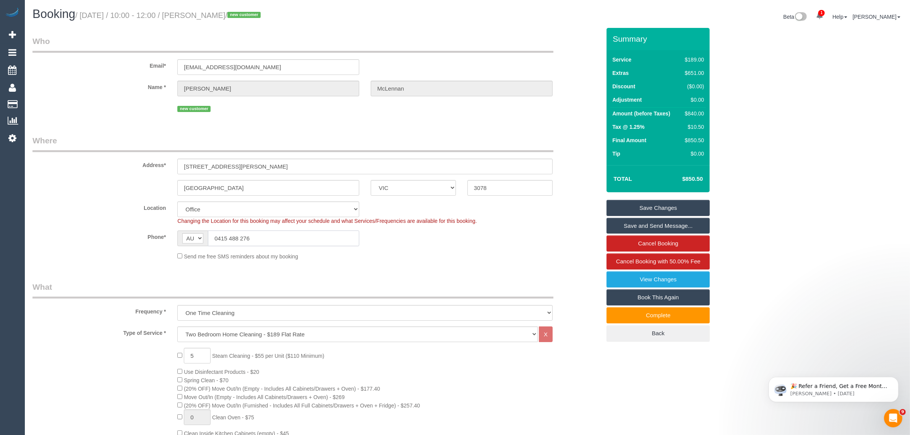
click at [297, 234] on input "0415 488 276" at bounding box center [283, 239] width 151 height 16
click at [423, 247] on sui-booking-location "Location [GEOGRAPHIC_DATA] (North) East (South) [GEOGRAPHIC_DATA] (East) [GEOGR…" at bounding box center [316, 230] width 568 height 59
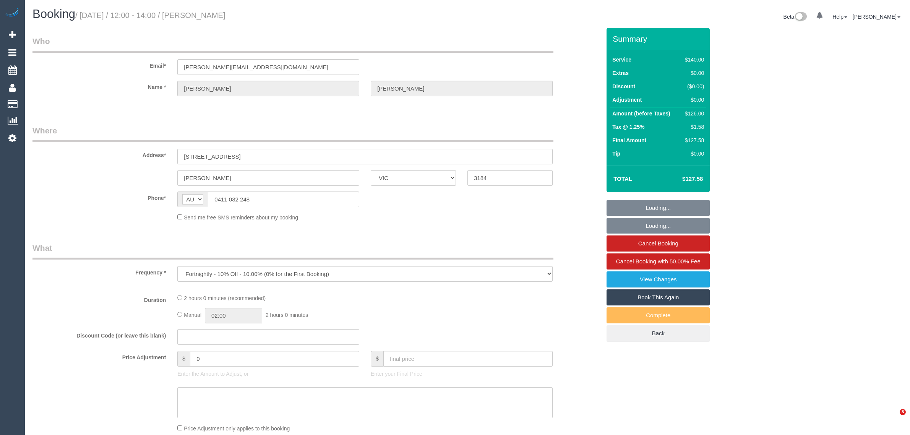
select select "VIC"
select select "string:stripe-pm_1PkfAL2GScqysDRVzj7AGl1Q"
select select "number:28"
select select "number:14"
select select "number:19"
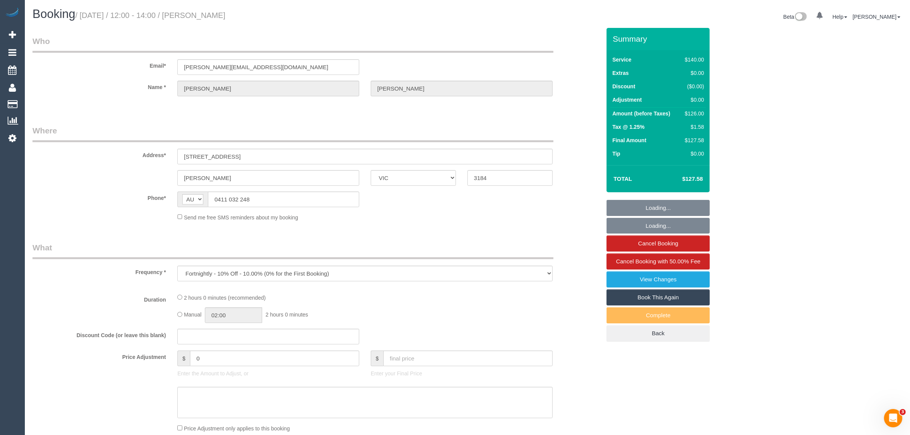
select select "number:22"
select select "number:35"
select select "number:11"
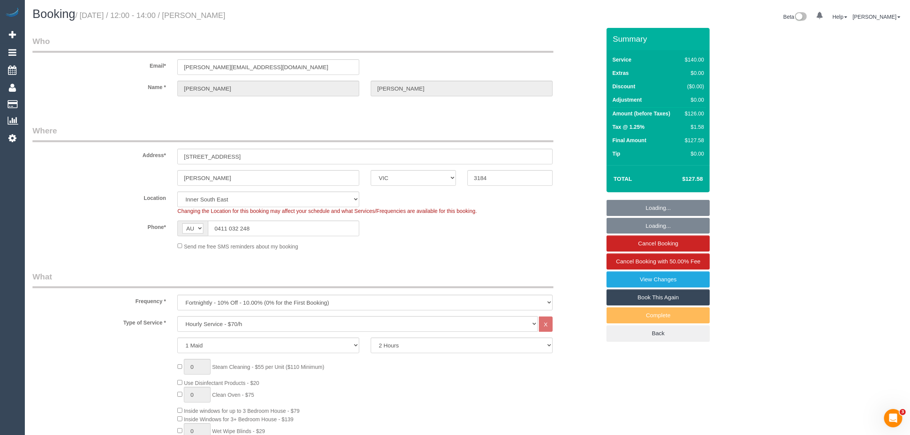
select select "object:858"
select select "spot1"
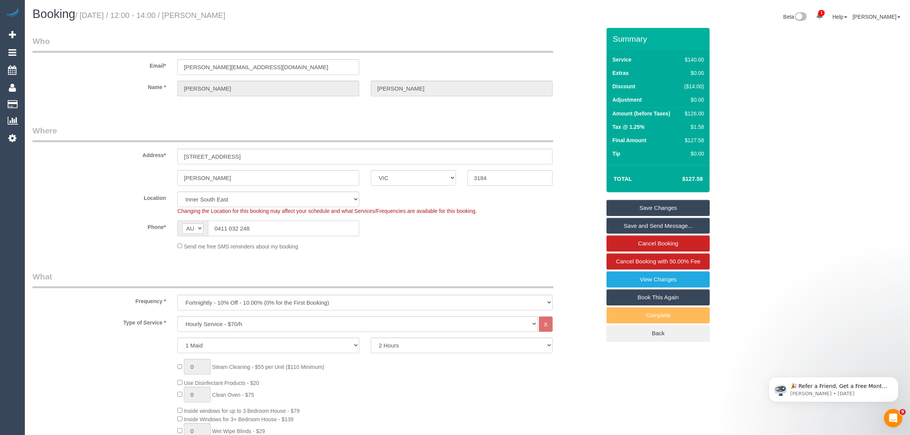
click at [310, 226] on input "0411 032 248" at bounding box center [283, 229] width 151 height 16
click at [477, 252] on fieldset "Where Address* [STREET_ADDRESS] [GEOGRAPHIC_DATA] ACT [GEOGRAPHIC_DATA] NT [GEO…" at bounding box center [316, 190] width 568 height 131
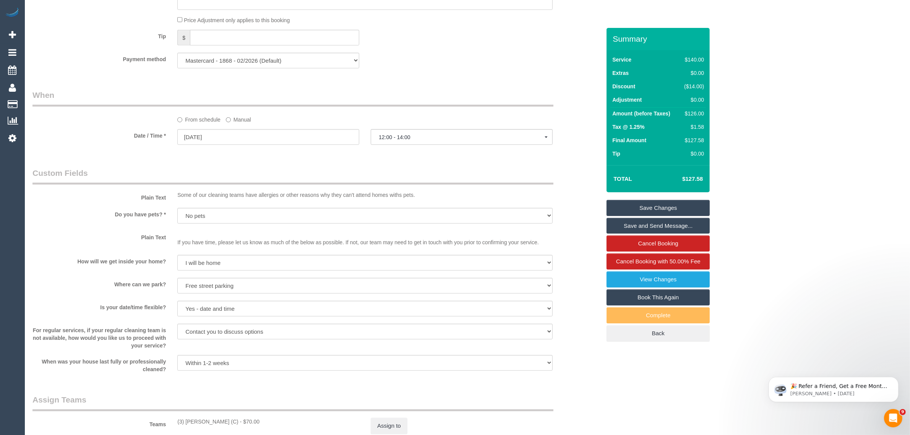
scroll to position [627, 0]
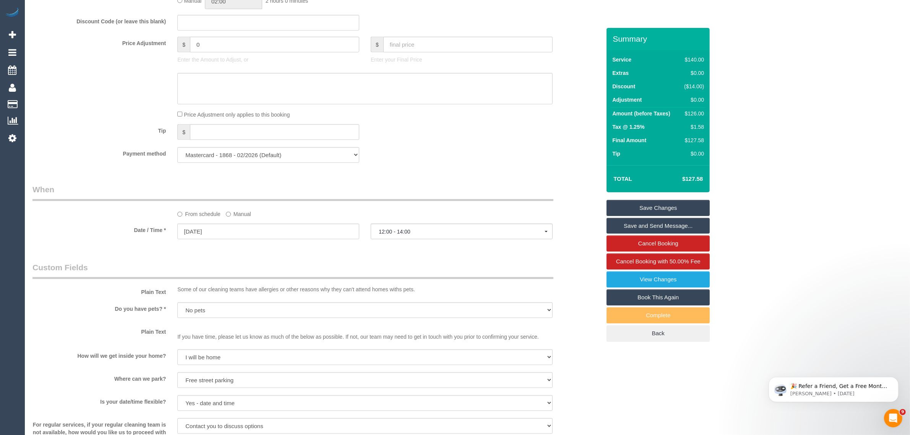
click at [477, 188] on legend "When" at bounding box center [292, 192] width 521 height 17
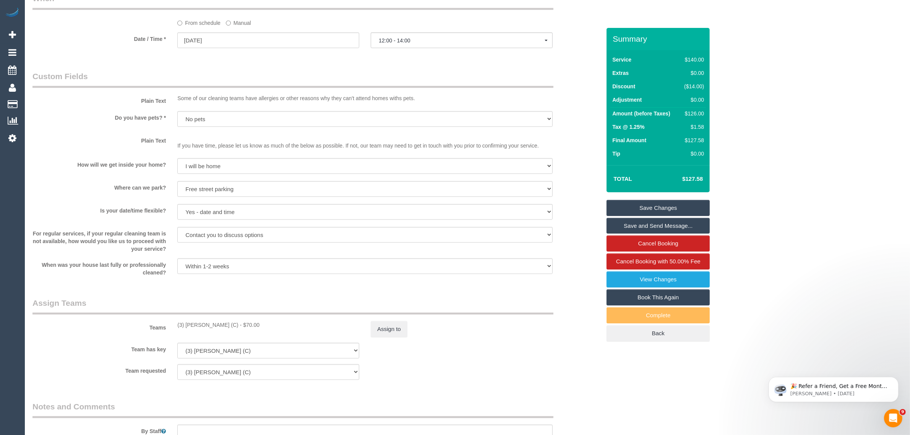
scroll to position [1009, 0]
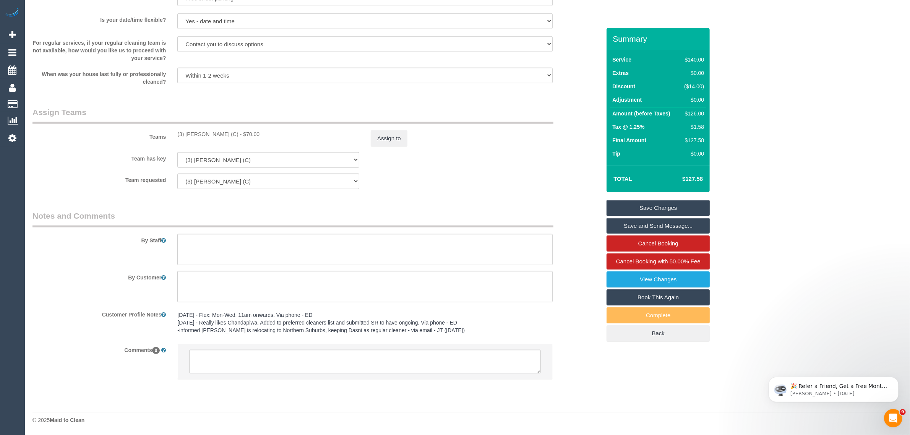
click at [581, 185] on div "Team requested (3) [PERSON_NAME] (C) (0) Office (1) [PERSON_NAME] (FT) (1) [PER…" at bounding box center [317, 182] width 580 height 16
click at [501, 171] on sui-booking-teams "Teams (3) [PERSON_NAME] (C) - $70.00 Assign to Team has key (3) [PERSON_NAME] (…" at bounding box center [316, 148] width 568 height 83
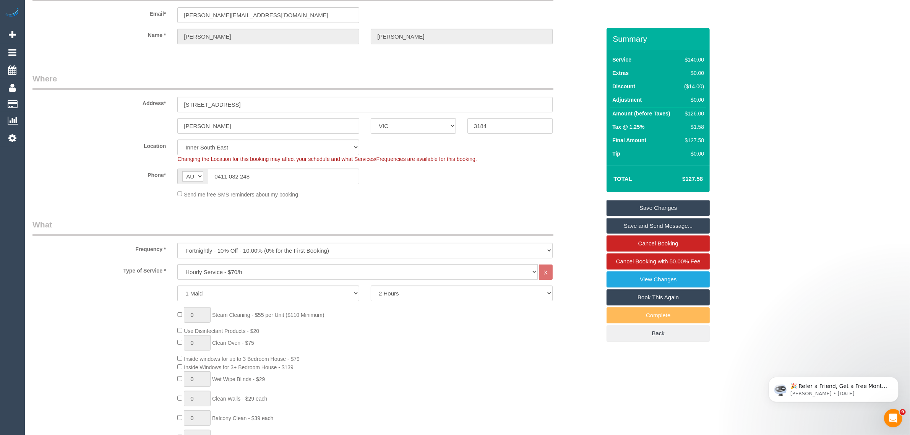
scroll to position [0, 0]
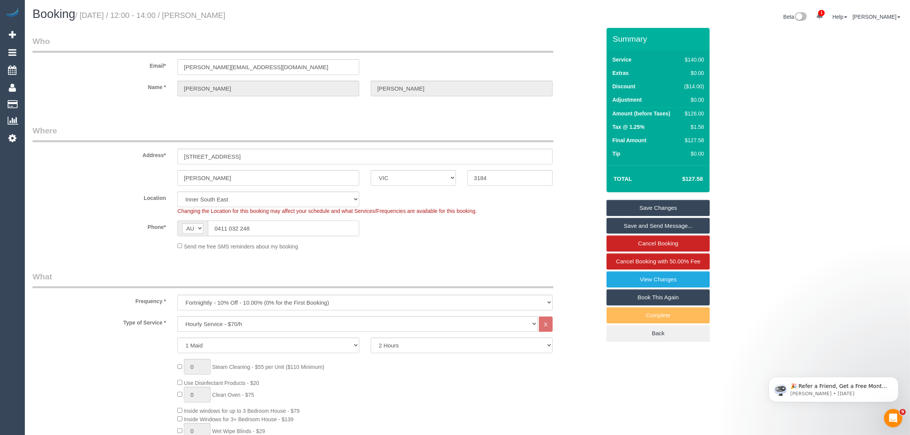
click at [310, 229] on input "0411 032 248" at bounding box center [283, 229] width 151 height 16
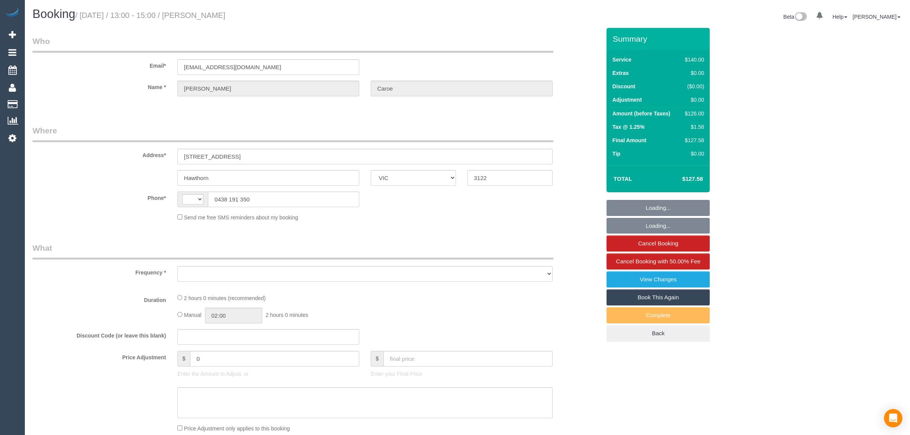
select select "VIC"
select select "string:AU"
select select "object:294"
select select "string:stripe-pm_1Q5KED2GScqysDRVSRAAHW0m"
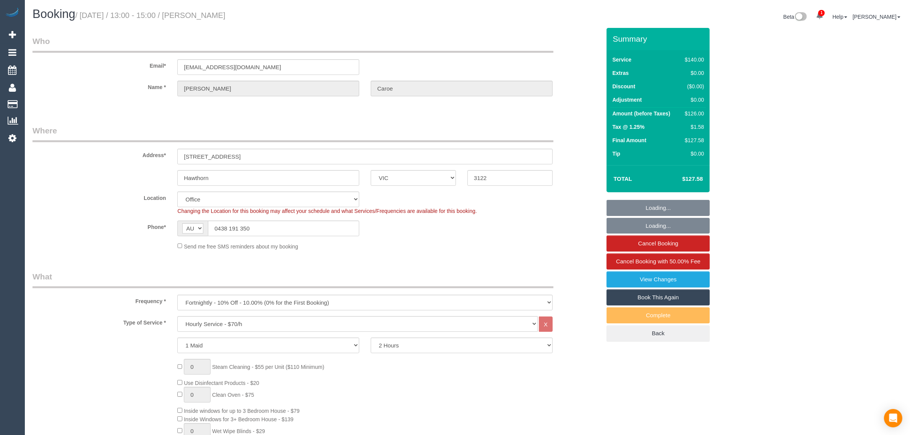
select select "number:28"
select select "number:35"
select select "object:872"
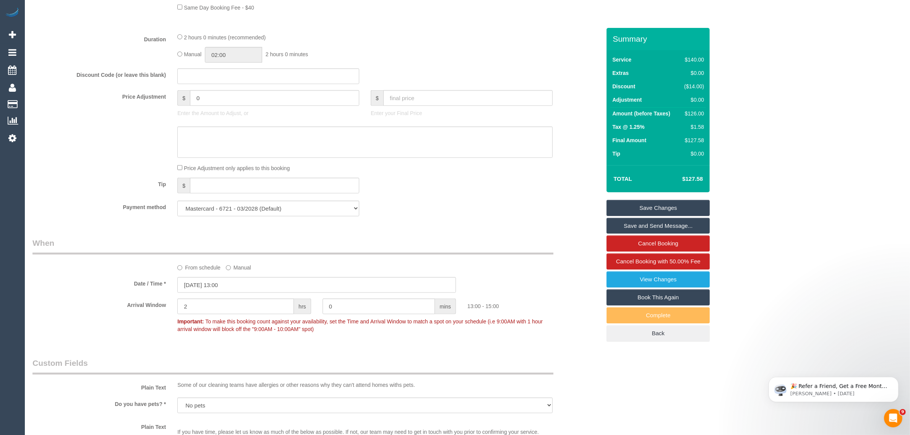
scroll to position [765, 0]
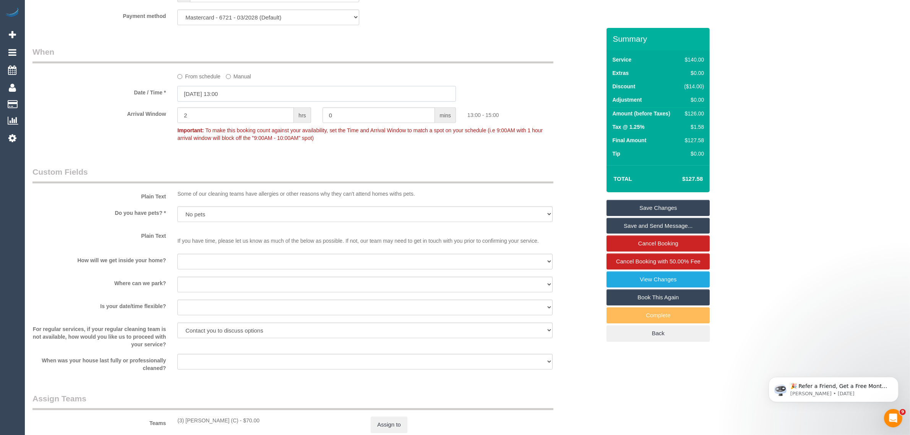
click at [263, 93] on input "20/08/2025 13:00" at bounding box center [316, 94] width 279 height 16
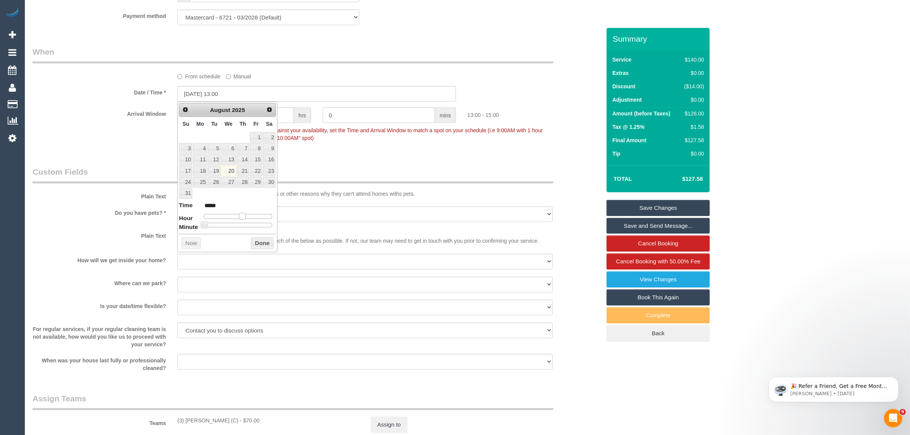
type input "20/08/2025 12:00"
type input "*****"
type input "[DATE] 11:00"
type input "*****"
drag, startPoint x: 241, startPoint y: 216, endPoint x: 235, endPoint y: 216, distance: 5.7
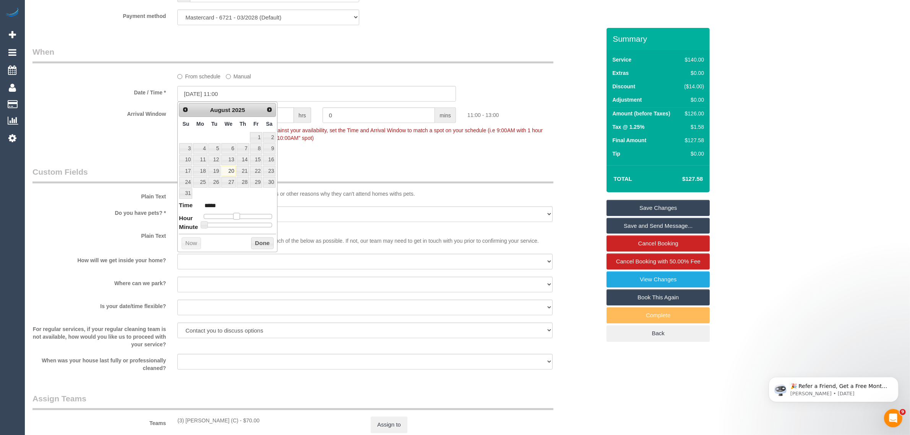
click at [235, 216] on span at bounding box center [236, 216] width 7 height 7
type input "20/08/2025 11:10"
type input "*****"
type input "20/08/2025 11:15"
type input "*****"
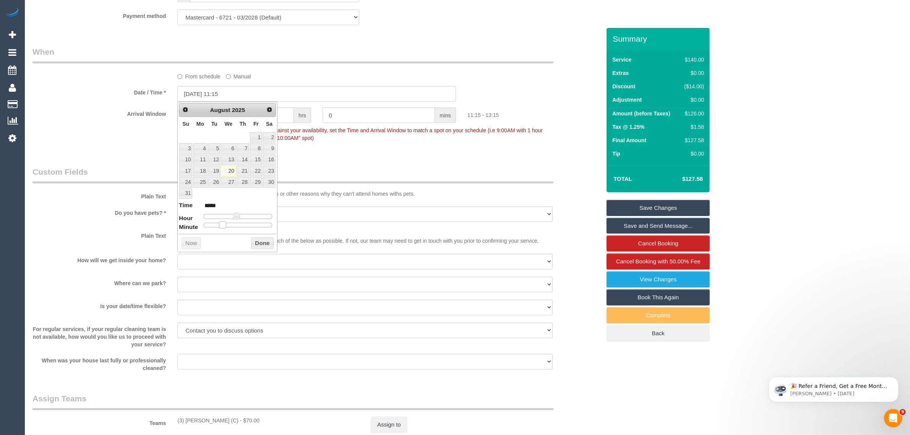
type input "20/08/2025 11:20"
type input "*****"
type input "20/08/2025 11:25"
type input "*****"
type input "20/08/2025 11:30"
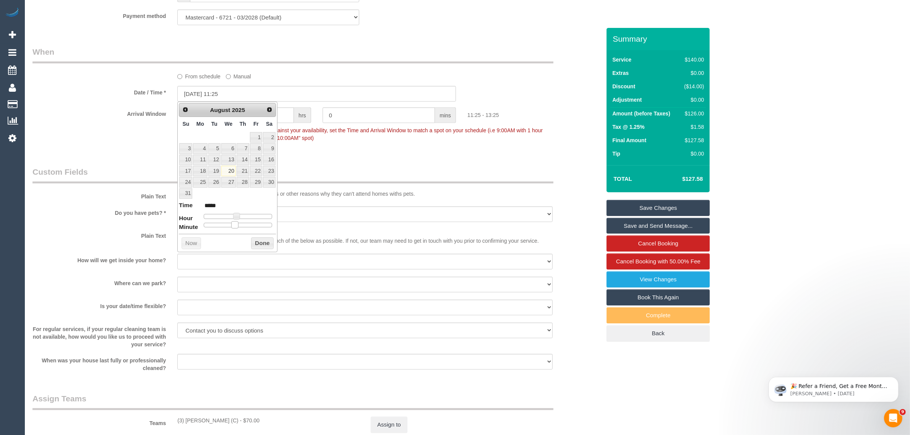
type input "*****"
drag, startPoint x: 207, startPoint y: 226, endPoint x: 243, endPoint y: 224, distance: 36.0
click at [243, 224] on span at bounding box center [241, 224] width 7 height 7
click at [254, 240] on button "Done" at bounding box center [262, 243] width 23 height 12
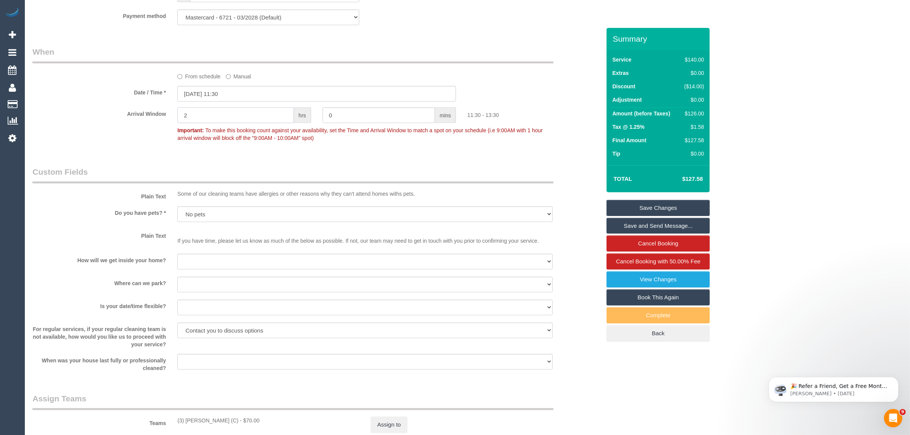
click at [248, 120] on input "2" at bounding box center [235, 115] width 117 height 16
type input "0"
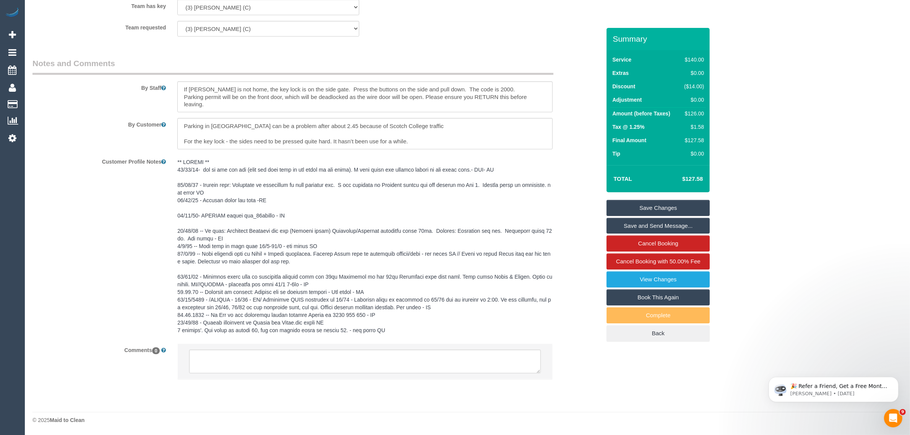
type input "30"
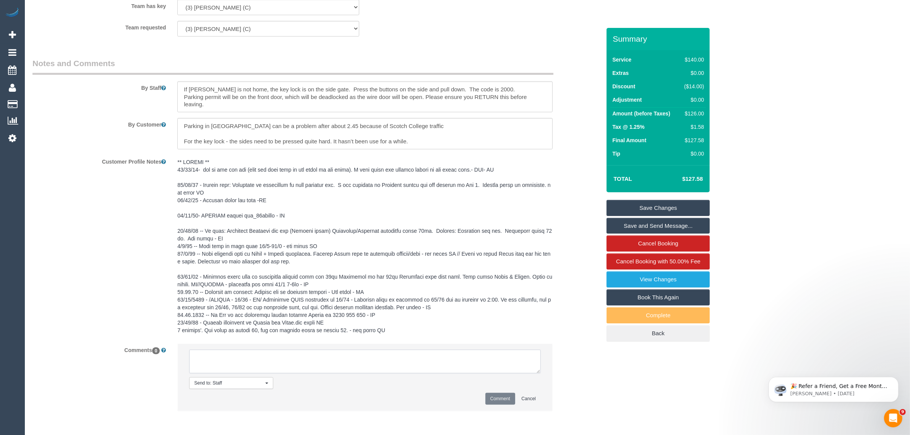
drag, startPoint x: 335, startPoint y: 356, endPoint x: 335, endPoint y: 360, distance: 4.6
click at [335, 358] on textarea at bounding box center [365, 362] width 352 height 24
type textarea "customer agreed to 11:30 AM AW via txt - KA"
click at [500, 401] on button "Comment" at bounding box center [500, 399] width 30 height 12
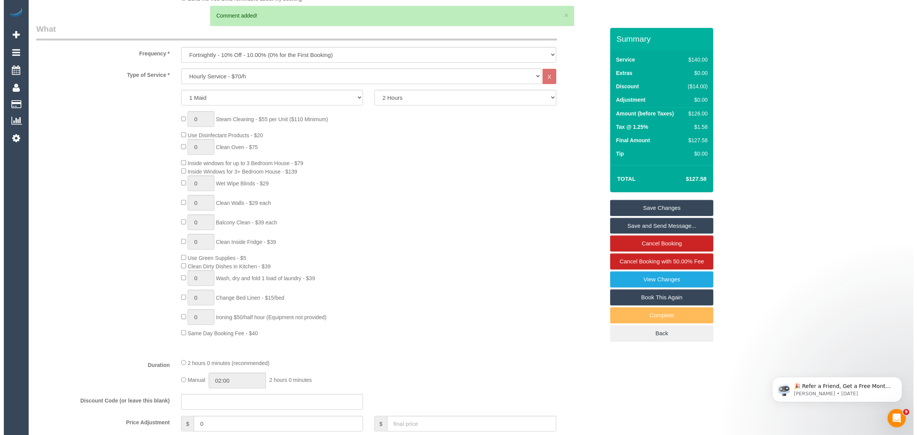
scroll to position [0, 0]
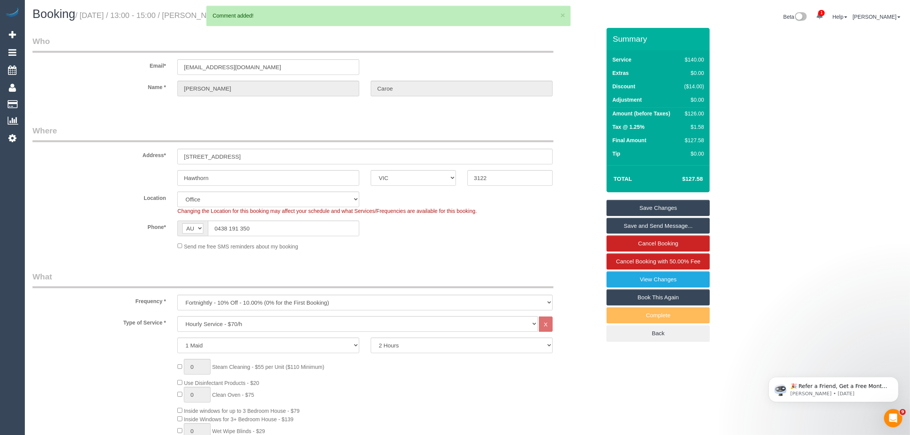
click at [665, 202] on link "Save Changes" at bounding box center [658, 208] width 103 height 16
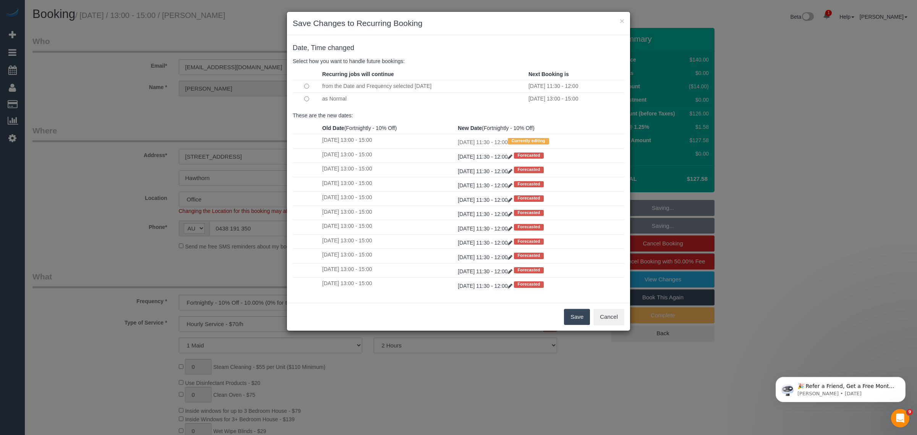
click at [311, 98] on td at bounding box center [307, 99] width 28 height 12
click at [571, 322] on button "Save" at bounding box center [577, 317] width 26 height 16
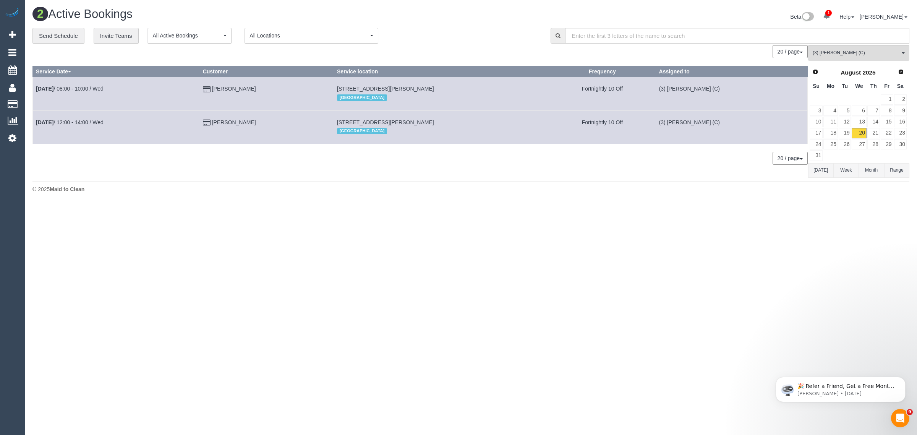
click at [374, 194] on footer "© 2025 Maid to Clean" at bounding box center [470, 188] width 877 height 15
click at [694, 321] on body "1 Beta Your Notifications You have 0 alerts × You have 2 to charge for 20/08/20…" at bounding box center [458, 217] width 917 height 435
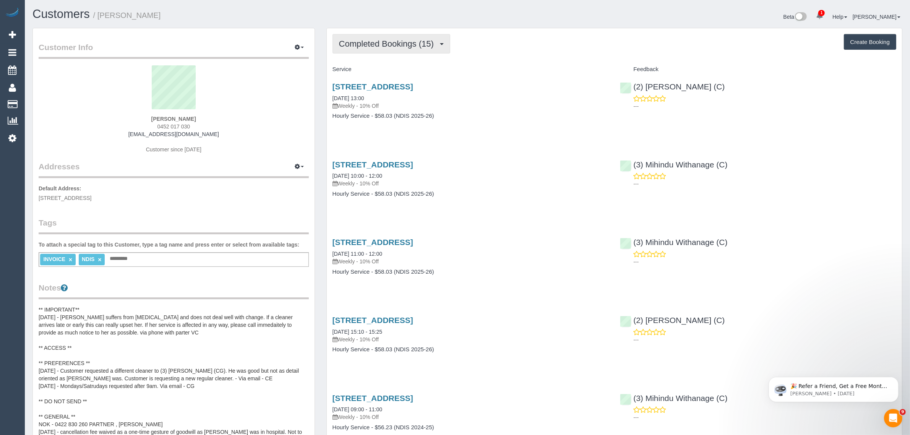
click at [390, 42] on span "Completed Bookings (15)" at bounding box center [388, 44] width 99 height 10
click at [375, 69] on link "Upcoming Bookings (11)" at bounding box center [374, 72] width 83 height 10
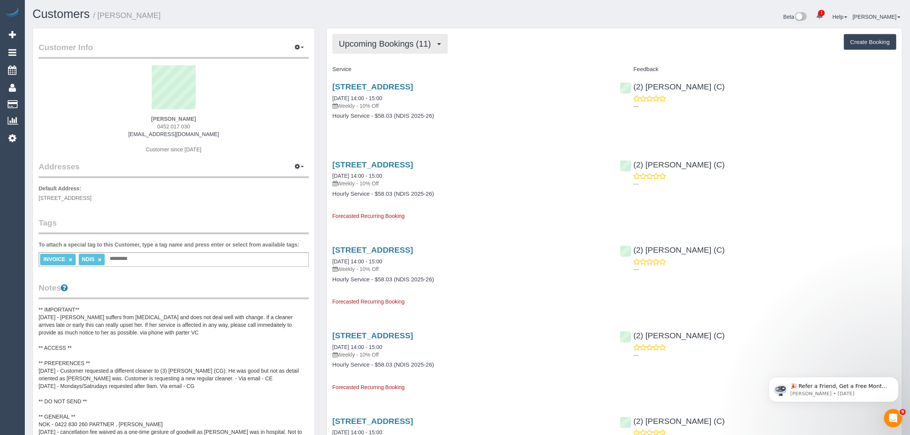
click at [367, 43] on span "Upcoming Bookings (11)" at bounding box center [387, 44] width 96 height 10
click at [364, 60] on link "Completed Bookings (15)" at bounding box center [374, 62] width 83 height 10
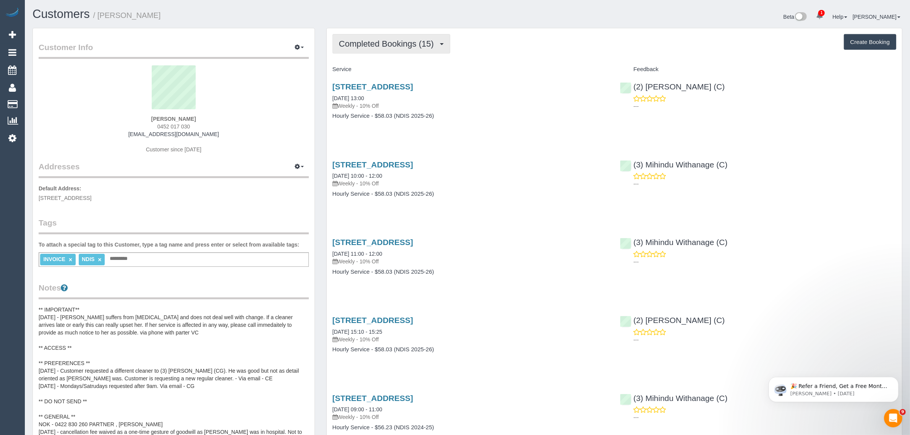
click at [383, 42] on span "Completed Bookings (15)" at bounding box center [388, 44] width 99 height 10
click at [370, 71] on link "Upcoming Bookings (11)" at bounding box center [374, 72] width 83 height 10
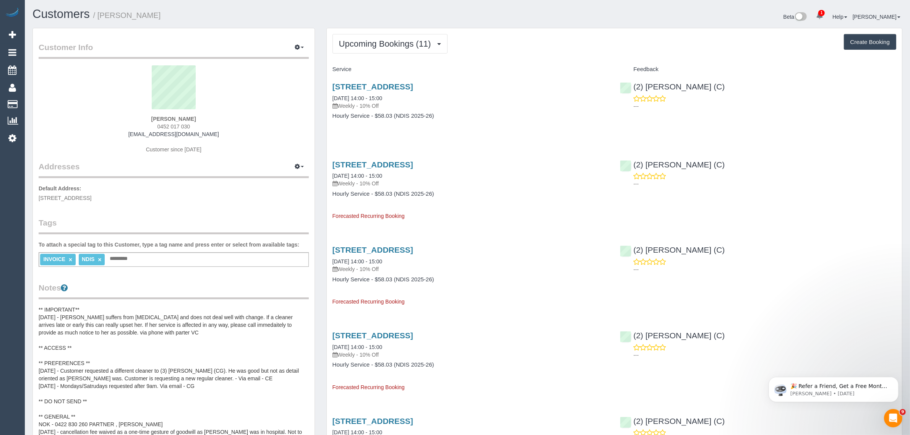
drag, startPoint x: 404, startPoint y: 100, endPoint x: 394, endPoint y: 98, distance: 10.5
click at [354, 98] on div "3/271 Albion Street, Brunswick, VIC 3056 20/08/2025 14:00 - 15:00 Weekly - 10% …" at bounding box center [471, 96] width 276 height 28
click at [422, 103] on p "Weekly - 10% Off" at bounding box center [471, 106] width 276 height 8
drag, startPoint x: 398, startPoint y: 97, endPoint x: 328, endPoint y: 92, distance: 70.2
click at [328, 92] on div "3/271 Albion Street, Brunswick, VIC 3056 20/08/2025 14:00 - 15:00 Weekly - 10% …" at bounding box center [471, 105] width 288 height 59
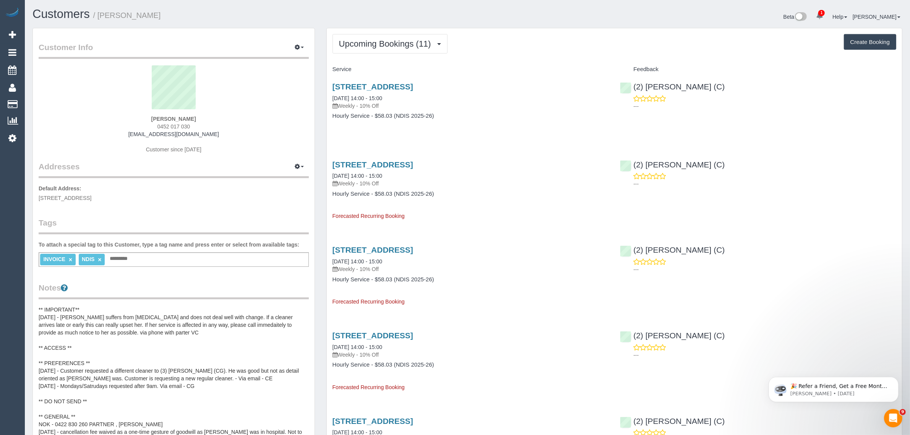
copy link "20/08/2025 14:00 - 15:00"
click at [536, 124] on div "3/271 Albion Street, Brunswick, VIC 3056 20/08/2025 14:00 - 15:00 Weekly - 10% …" at bounding box center [471, 105] width 288 height 59
drag, startPoint x: 733, startPoint y: 86, endPoint x: 636, endPoint y: 86, distance: 97.1
click at [636, 86] on div "(2) Axel Richerand (C) ---" at bounding box center [758, 94] width 288 height 37
copy link "2) Axel Richerand (C)"
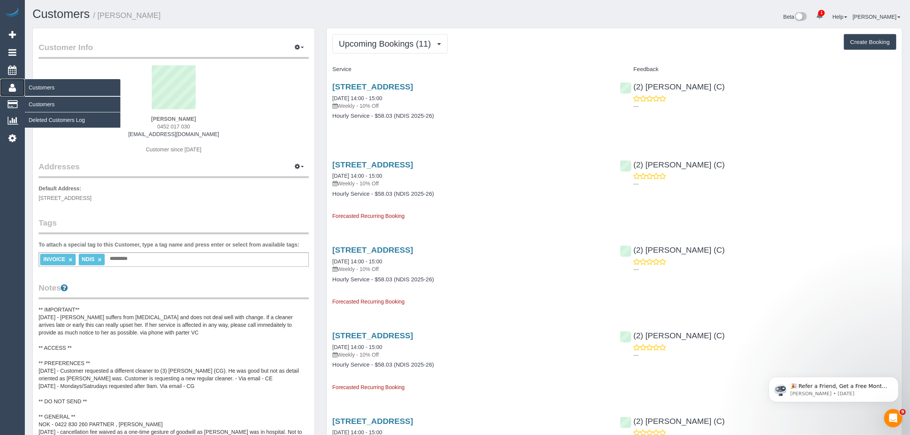
click at [12, 87] on icon at bounding box center [12, 87] width 7 height 9
click at [44, 99] on link "Customers" at bounding box center [73, 104] width 96 height 15
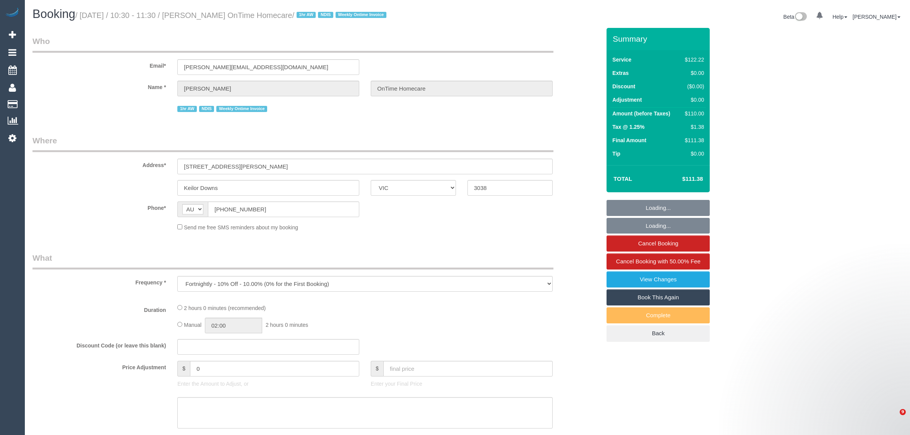
select select "VIC"
select select "number:28"
select select "number:14"
select select "number:19"
select select "number:36"
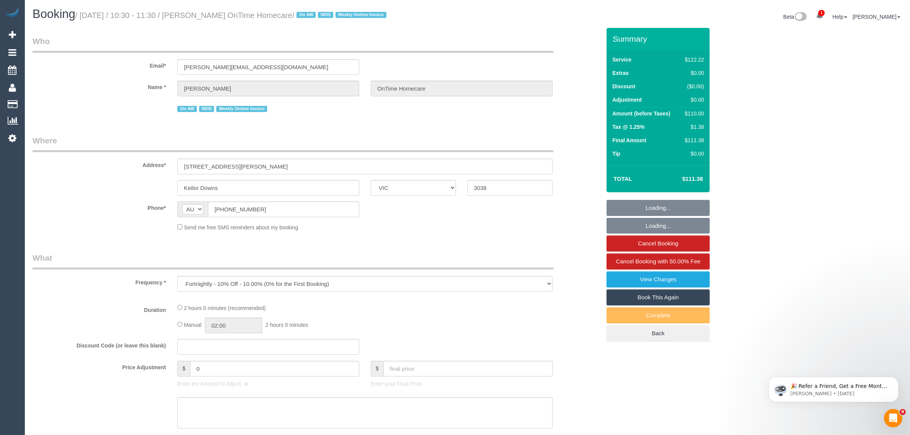
select select "number:35"
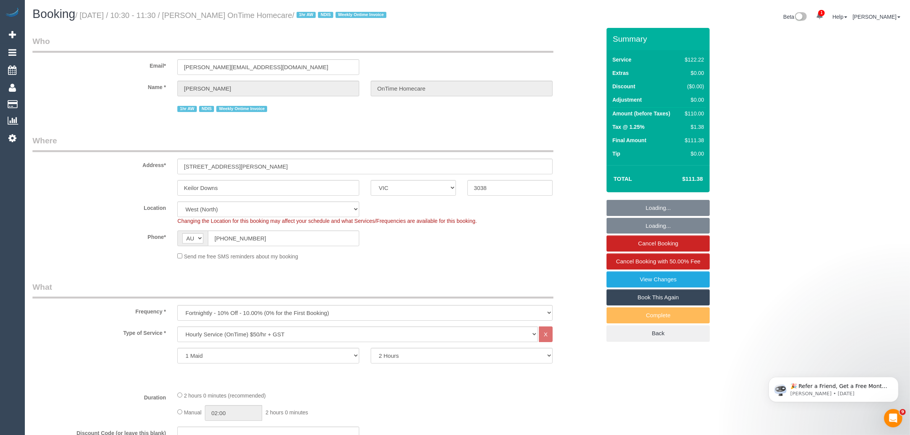
select select "object:1401"
click at [336, 239] on input "[PHONE_NUMBER]" at bounding box center [283, 239] width 151 height 16
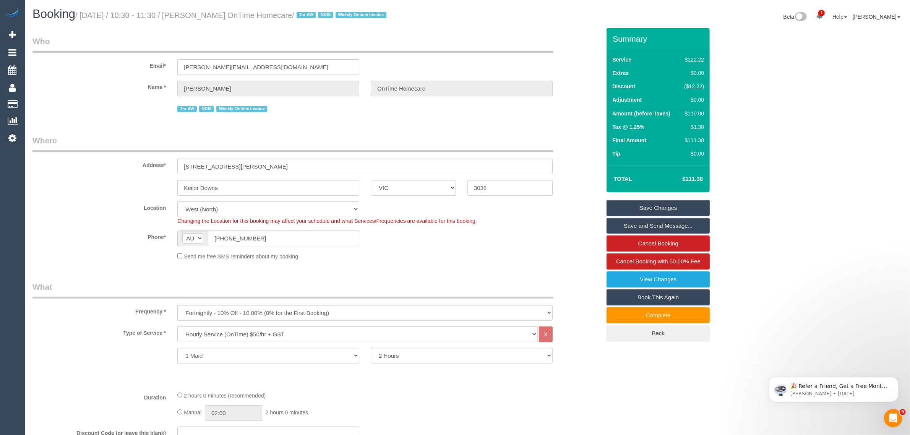
click at [302, 237] on input "(03) 9948 0874" at bounding box center [283, 239] width 151 height 16
click at [474, 242] on div "Phone* AF AL DZ AD AO AI AQ AG AR AM AW AU AT AZ BS BH BD BB BY BE BZ BJ BM BT …" at bounding box center [317, 239] width 580 height 16
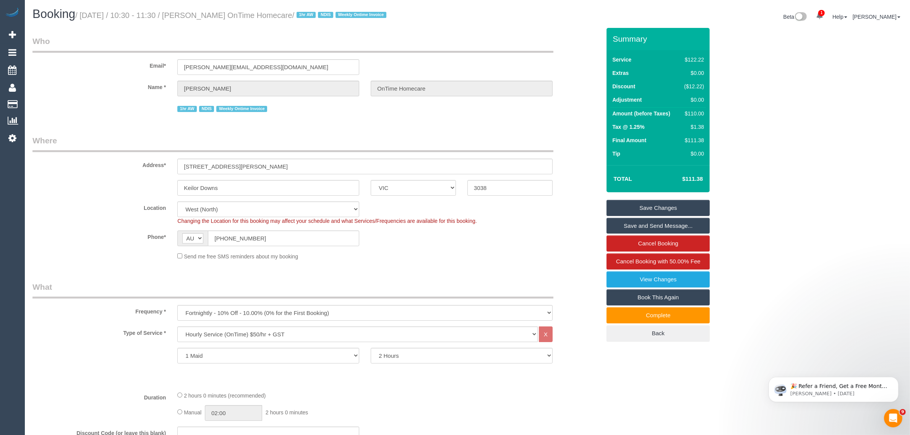
click at [496, 260] on fieldset "Where Address* 16 THORNHILL DRIVE Keilor Downs ACT NSW NT QLD SA TAS VIC WA 303…" at bounding box center [316, 200] width 568 height 131
click at [510, 236] on div "Phone* AF AL DZ AD AO AI AQ AG AR AM AW AU AT AZ BS BH BD BB BY BE BZ BJ BM BT …" at bounding box center [317, 239] width 580 height 16
click at [485, 287] on legend "What" at bounding box center [292, 289] width 521 height 17
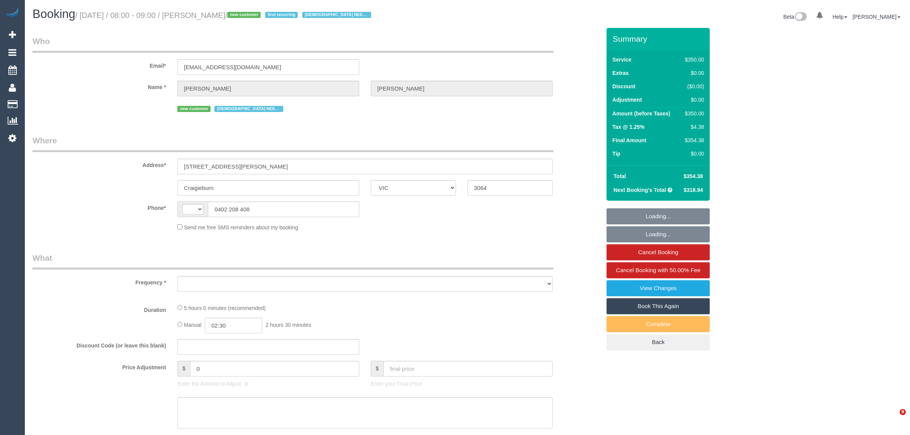
select select "VIC"
select select "string:AU"
select select "object:676"
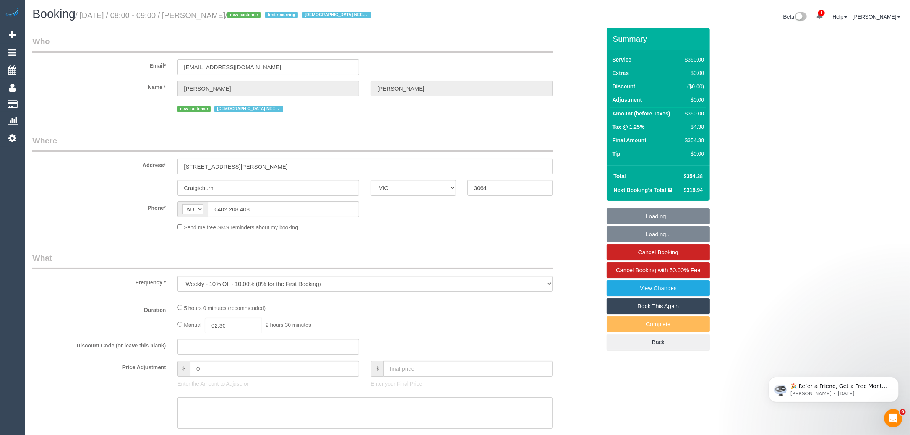
select select "string:stripe-pm_1RsBuS2GScqysDRVbt1l3syi"
select select "300"
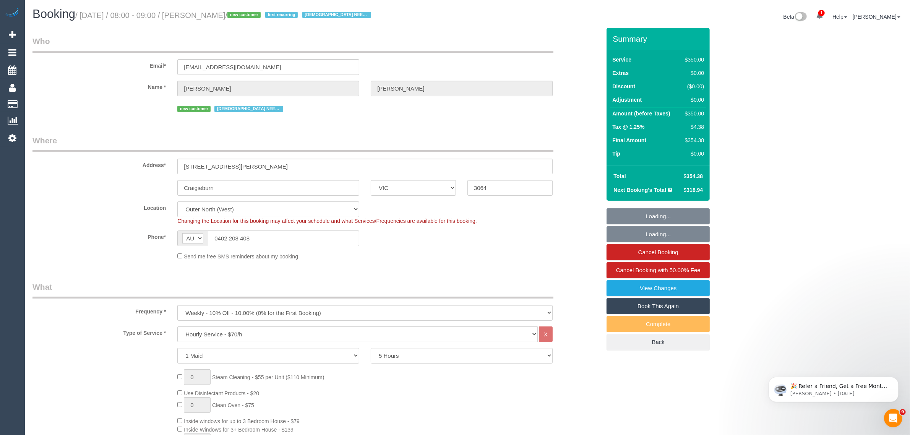
select select "number:28"
select select "number:14"
select select "number:18"
select select "number:36"
select select "number:35"
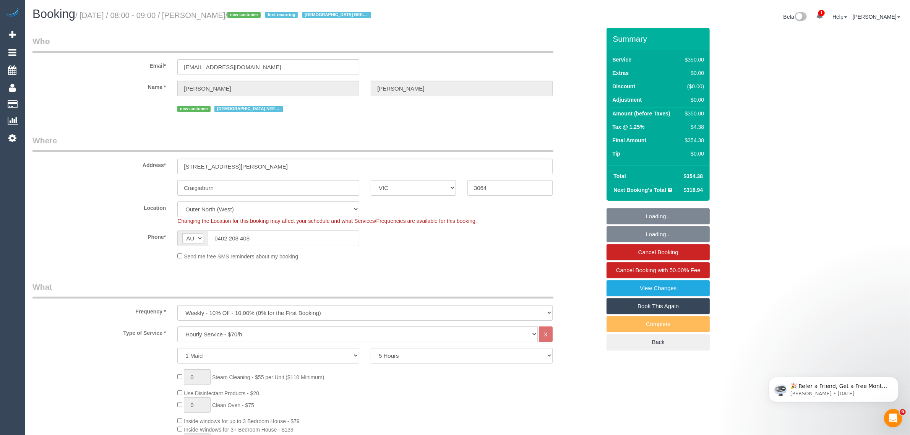
select select "object:993"
click at [312, 240] on input "0402 208 408" at bounding box center [283, 239] width 151 height 16
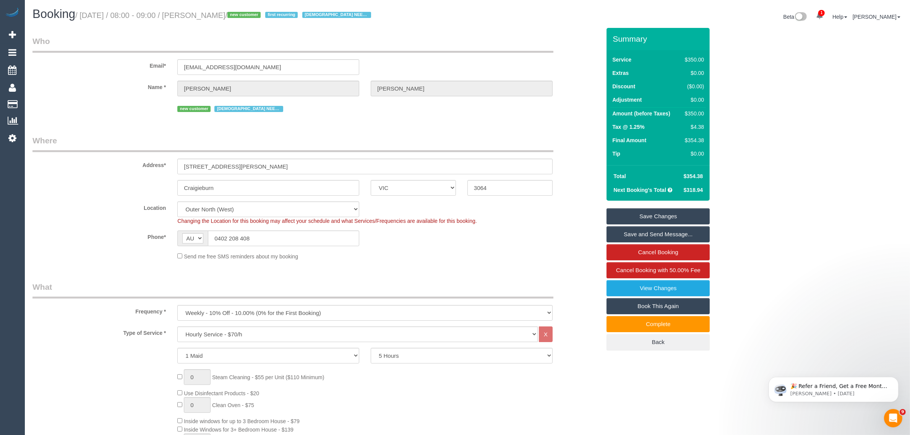
click at [487, 244] on div "Phone* AF AL DZ AD AO AI AQ AG AR AM AW AU AT AZ BS BH BD BB BY BE BZ BJ BM BT …" at bounding box center [317, 239] width 580 height 16
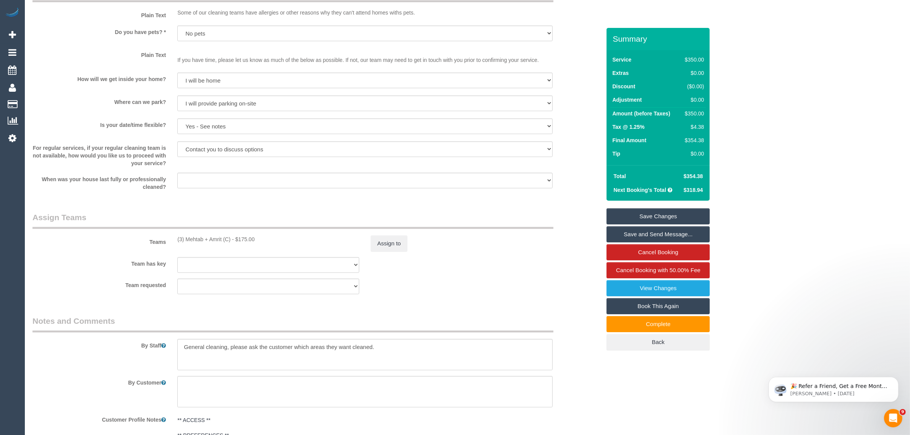
scroll to position [1147, 0]
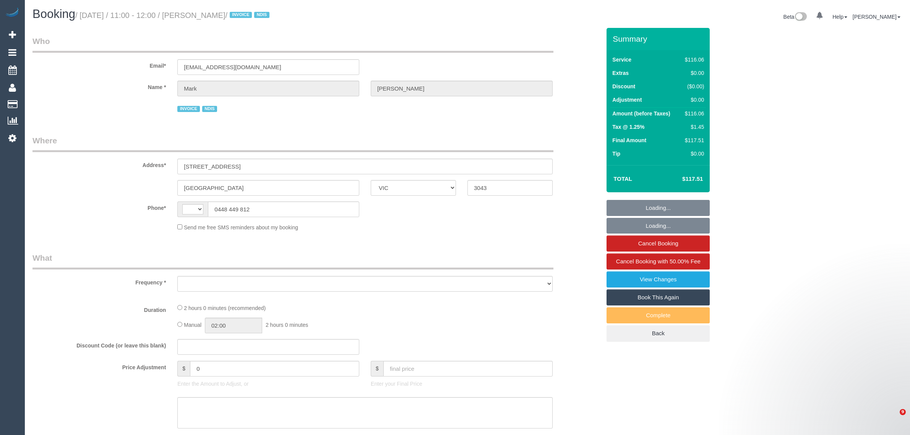
select select "VIC"
select select "string:AU"
select select "object:577"
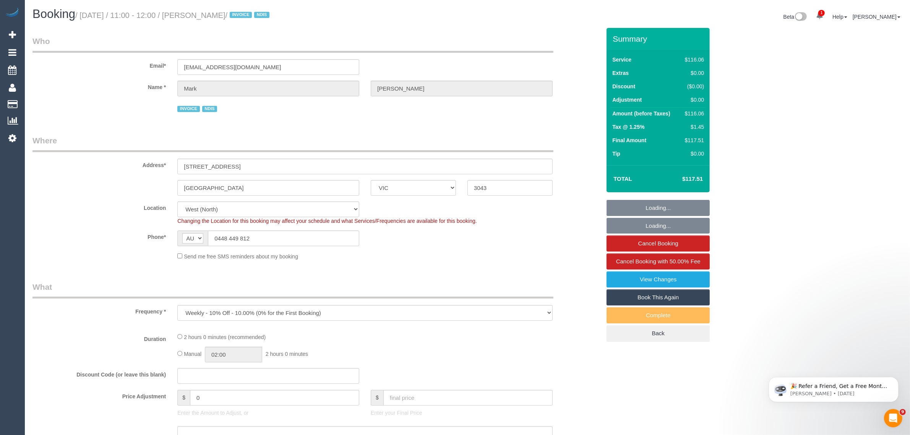
select select "number:27"
select select "number:14"
select select "number:19"
select select "number:36"
select select "number:34"
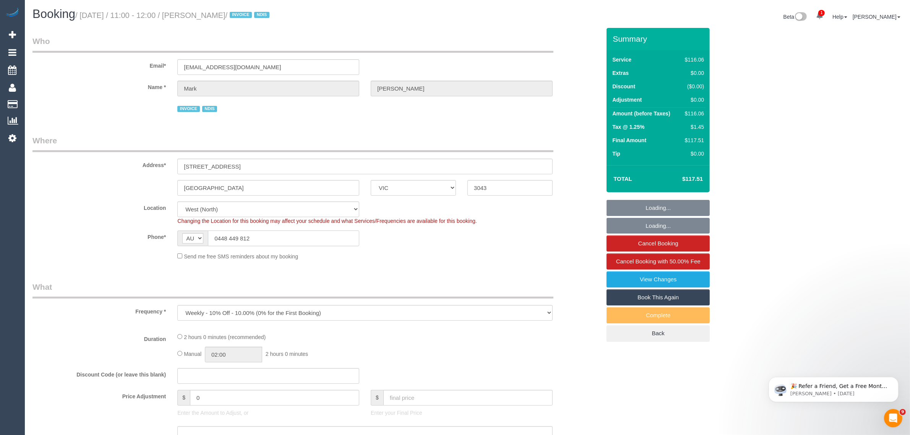
select select "object:734"
click at [316, 232] on input "0448 449 812" at bounding box center [283, 239] width 151 height 16
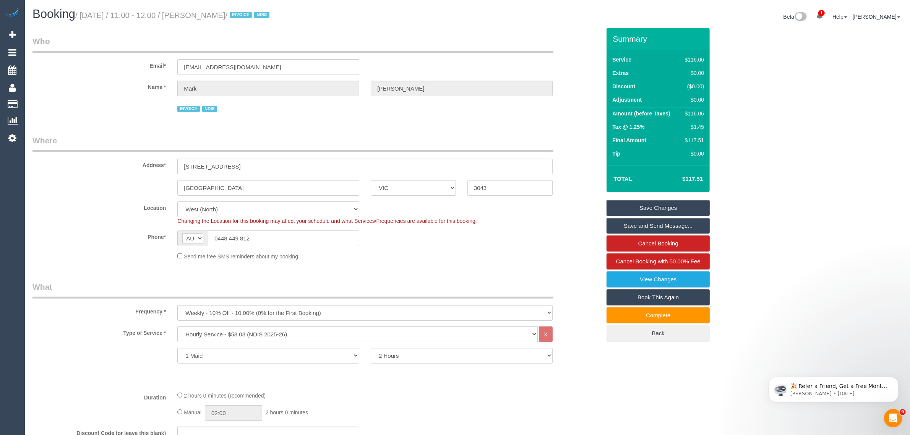
click at [507, 240] on div "Phone* AF AL DZ AD AO AI AQ AG AR AM AW AU AT AZ BS BH BD BB BY BE BZ BJ BM BT …" at bounding box center [317, 239] width 580 height 16
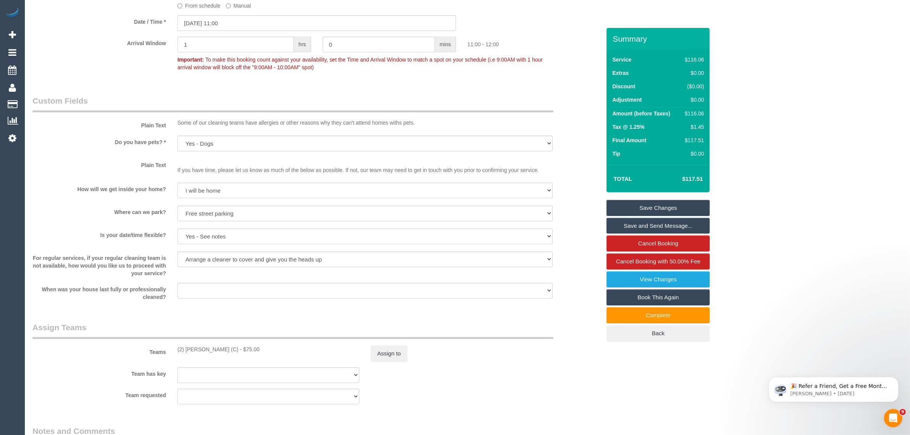
scroll to position [765, 0]
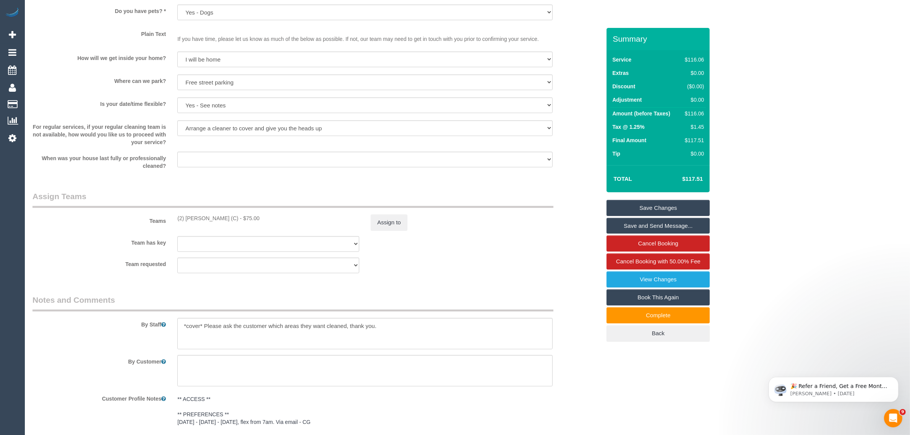
click at [501, 270] on div "Team requested (2) [PERSON_NAME] (C) (0) Office (1) [PERSON_NAME] (FT) (1) [PER…" at bounding box center [317, 266] width 580 height 16
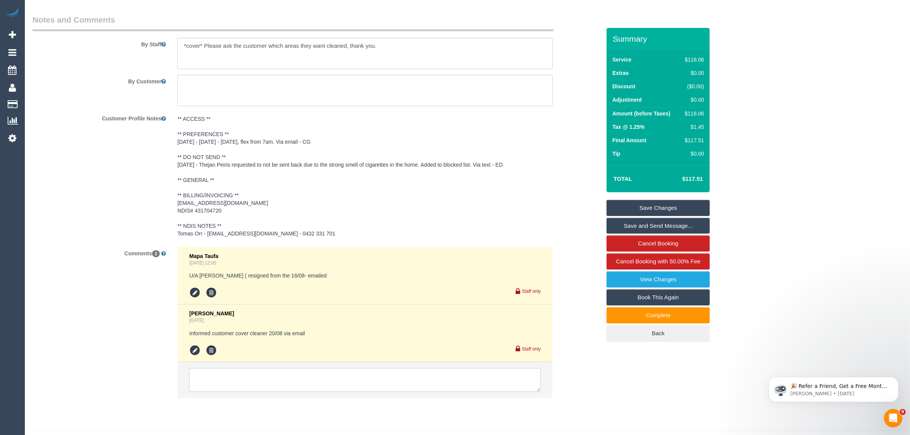
scroll to position [1063, 0]
